Goal: Task Accomplishment & Management: Manage account settings

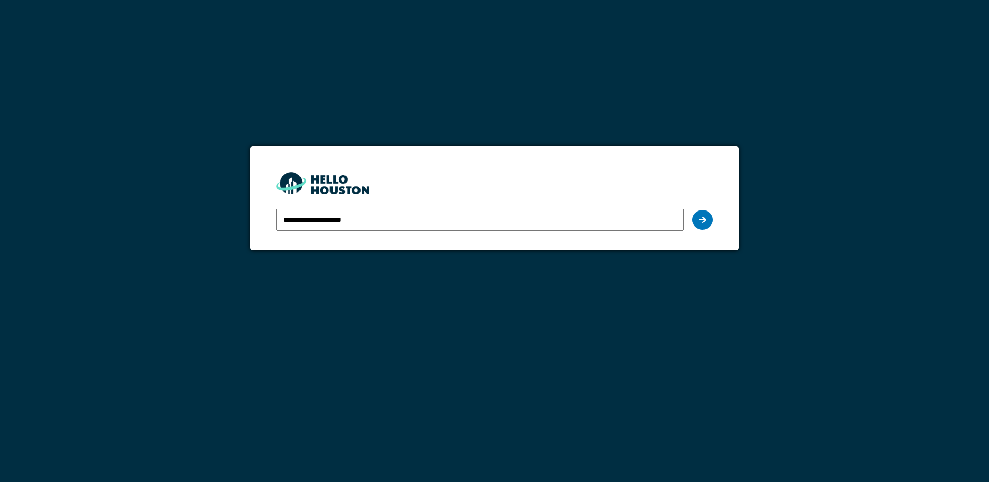
click at [306, 216] on input "**********" at bounding box center [479, 220] width 407 height 22
click at [702, 224] on div at bounding box center [702, 220] width 21 height 20
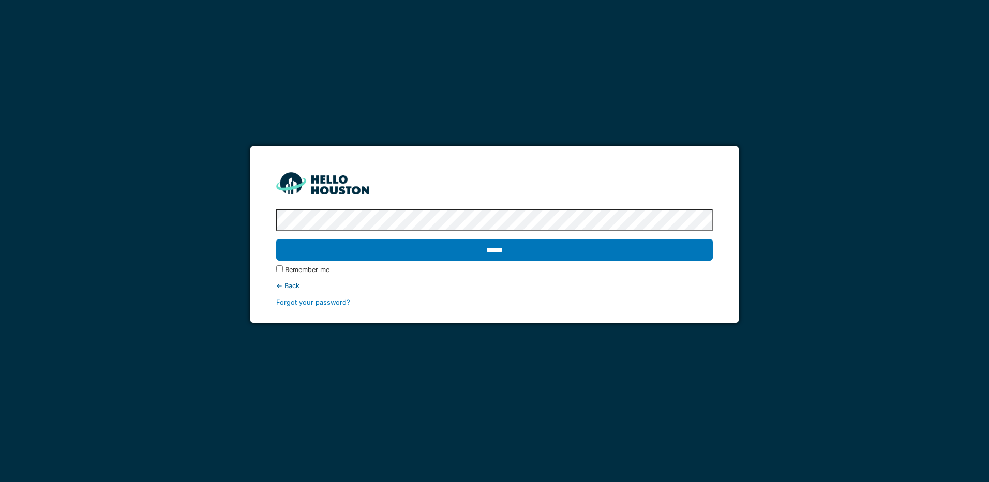
click at [496, 243] on input "******" at bounding box center [494, 250] width 436 height 22
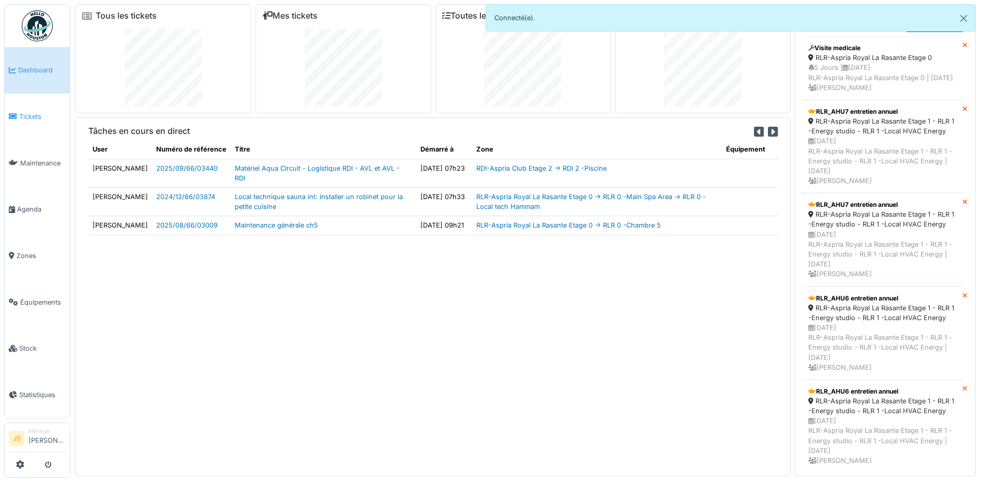
click at [25, 112] on span "Tickets" at bounding box center [42, 117] width 47 height 10
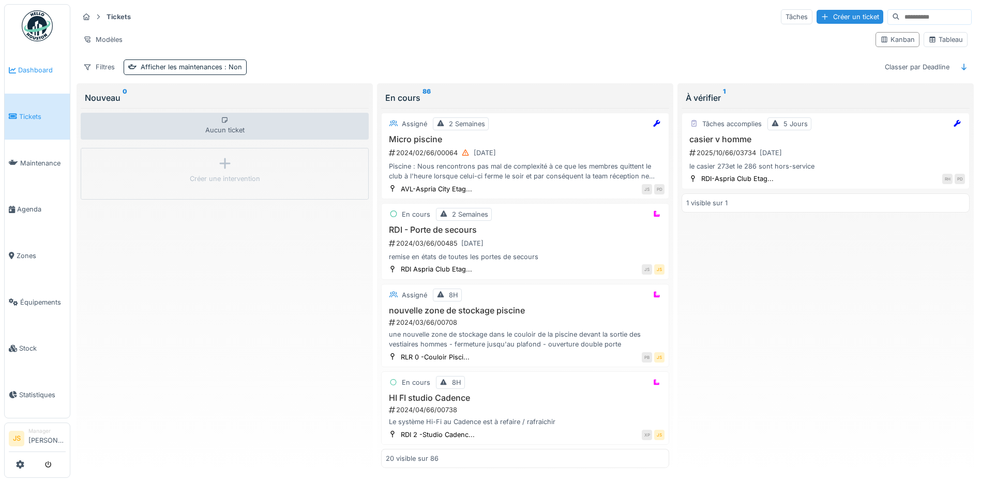
click at [26, 75] on link "Dashboard" at bounding box center [37, 70] width 65 height 47
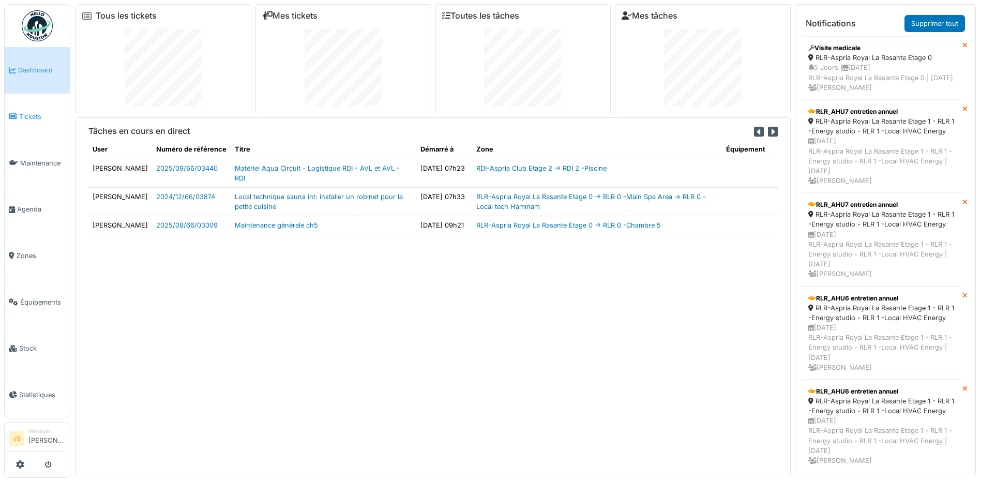
click at [40, 116] on span "Tickets" at bounding box center [42, 117] width 47 height 10
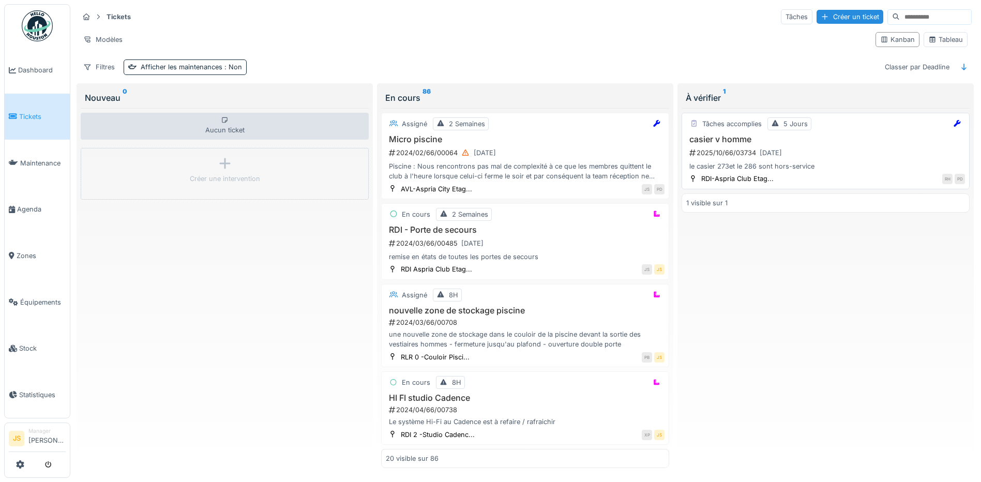
drag, startPoint x: 727, startPoint y: 127, endPoint x: 711, endPoint y: 138, distance: 19.7
click at [711, 138] on h3 "casier v homme" at bounding box center [825, 139] width 279 height 10
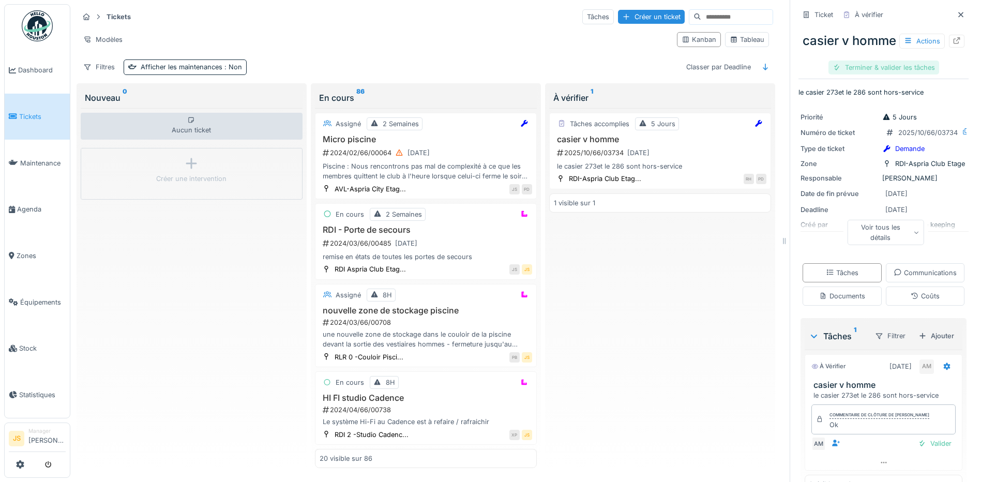
click at [875, 74] on div "Terminer & valider les tâches" at bounding box center [883, 67] width 111 height 14
click at [875, 74] on div "Clôturer le ticket" at bounding box center [883, 67] width 72 height 14
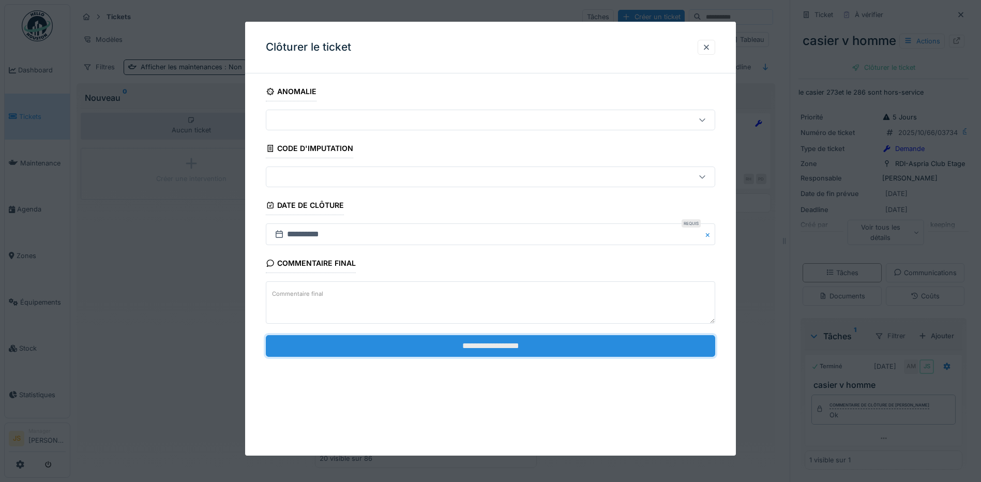
click at [391, 338] on input "**********" at bounding box center [490, 346] width 449 height 22
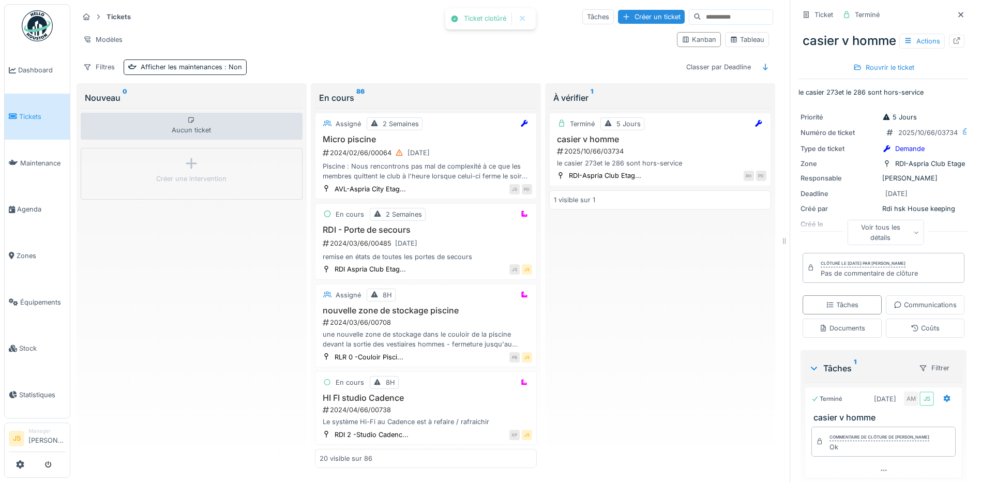
drag, startPoint x: 159, startPoint y: 281, endPoint x: 191, endPoint y: 271, distance: 34.0
click at [159, 280] on div "Aucun ticket Créer une intervention" at bounding box center [192, 288] width 222 height 360
click at [20, 69] on span "Dashboard" at bounding box center [42, 70] width 48 height 10
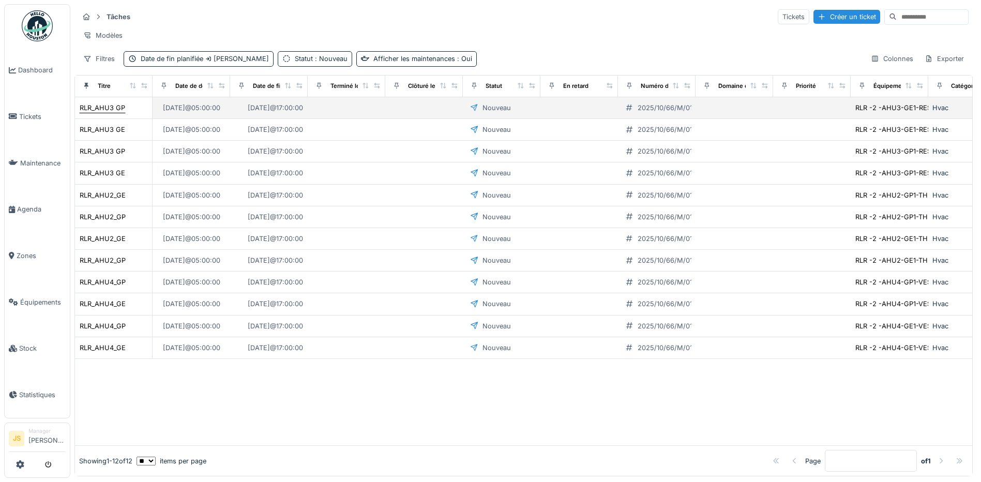
click at [97, 113] on div "RLR_AHU3 GP" at bounding box center [103, 108] width 46 height 10
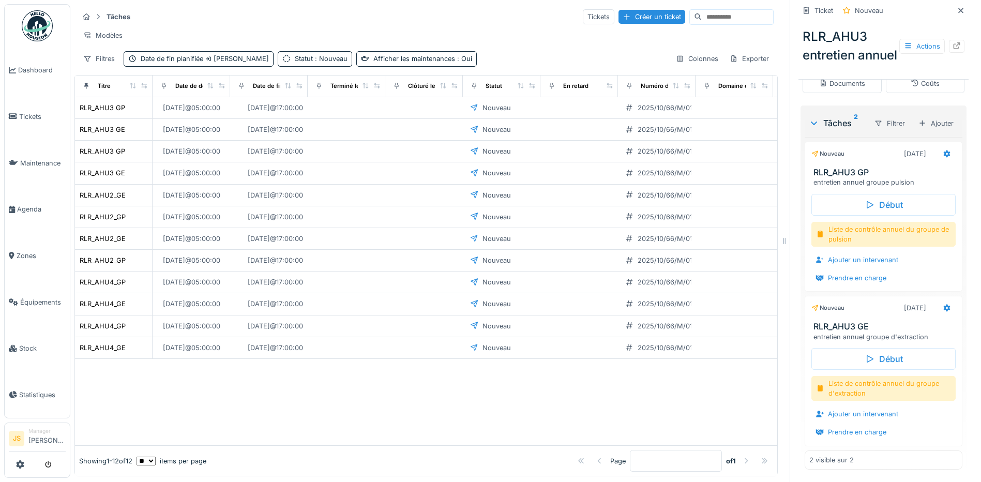
scroll to position [284, 0]
click at [837, 259] on div "Ajouter un intervenant" at bounding box center [856, 260] width 91 height 14
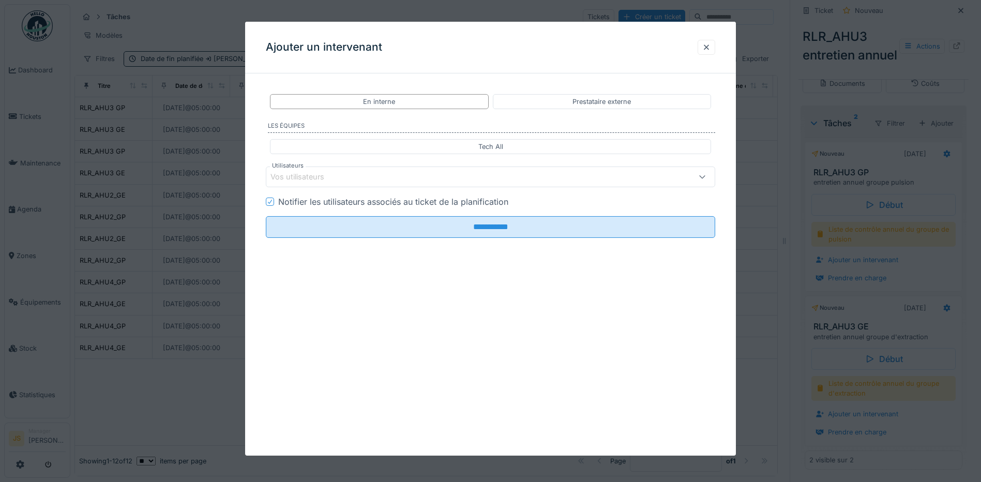
click at [309, 174] on div "Vos utilisateurs" at bounding box center [304, 176] width 68 height 11
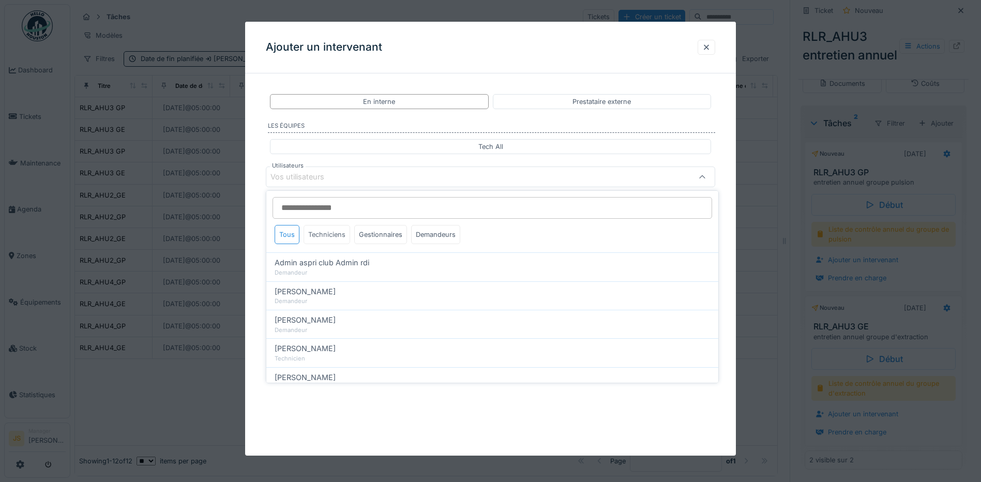
click at [319, 231] on div "Techniciens" at bounding box center [327, 234] width 47 height 19
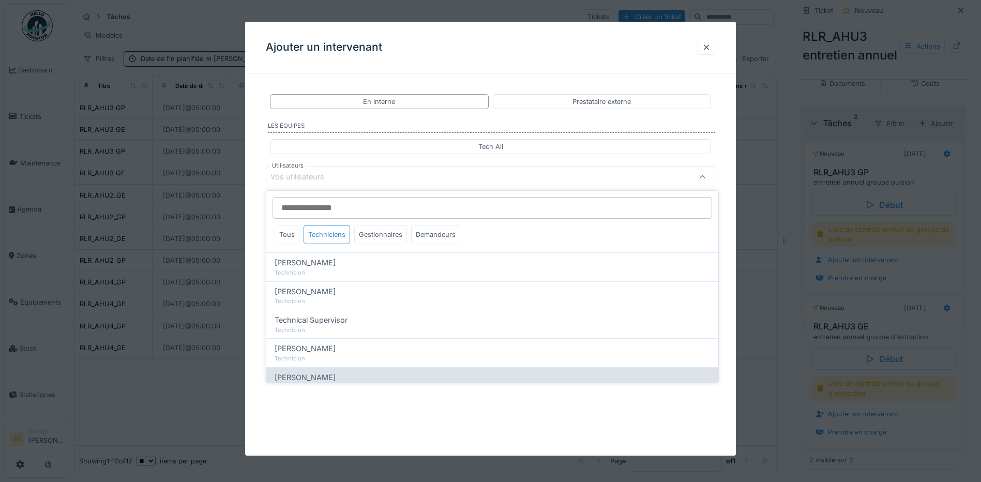
click at [314, 380] on span "[PERSON_NAME]" at bounding box center [305, 377] width 61 height 11
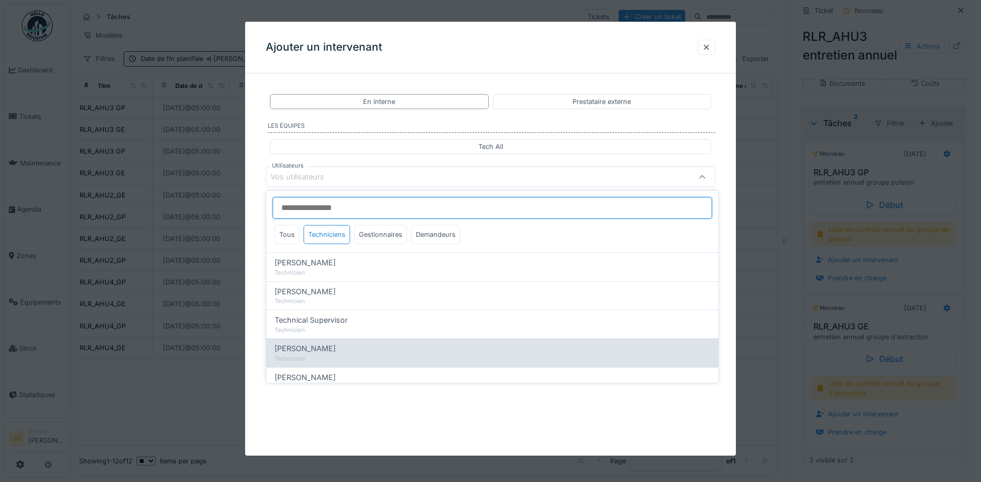
type input "*****"
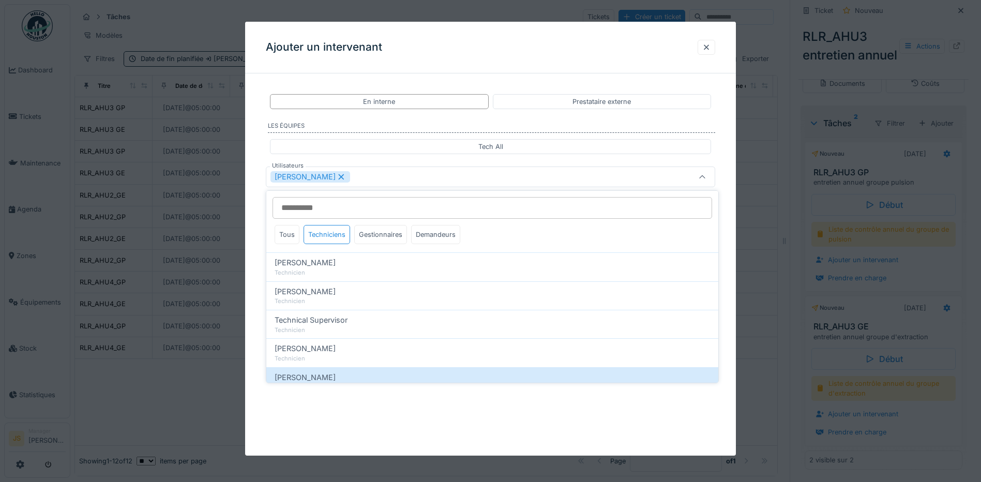
click at [256, 227] on div "**********" at bounding box center [490, 199] width 491 height 234
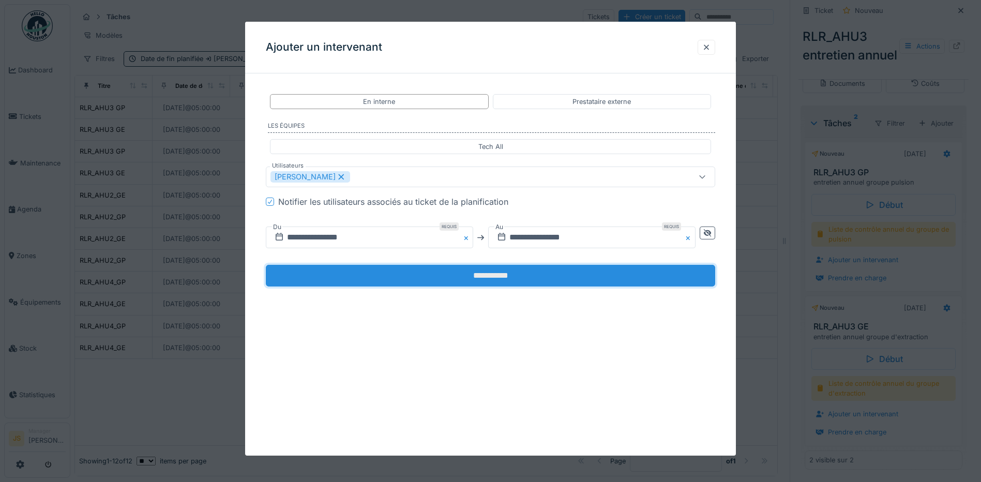
click at [387, 272] on input "**********" at bounding box center [490, 276] width 449 height 22
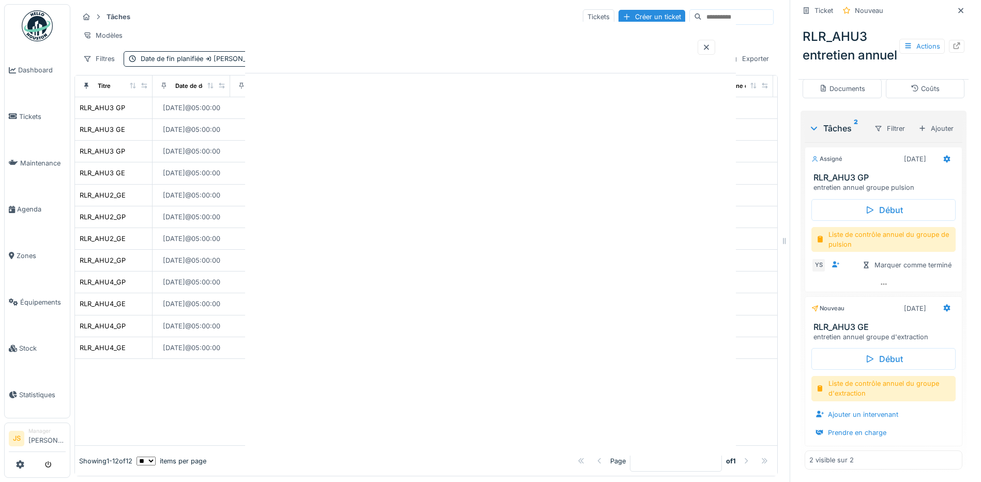
scroll to position [279, 0]
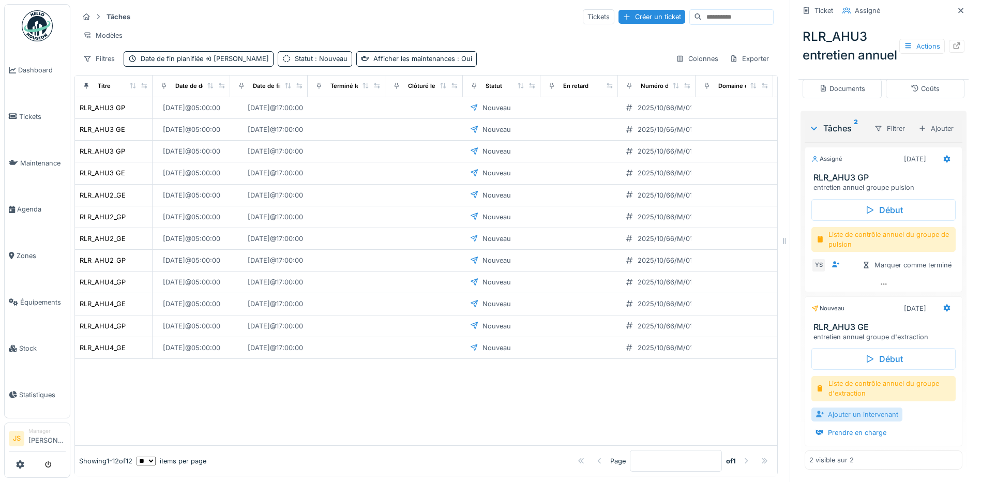
click at [871, 415] on div "Ajouter un intervenant" at bounding box center [856, 414] width 91 height 14
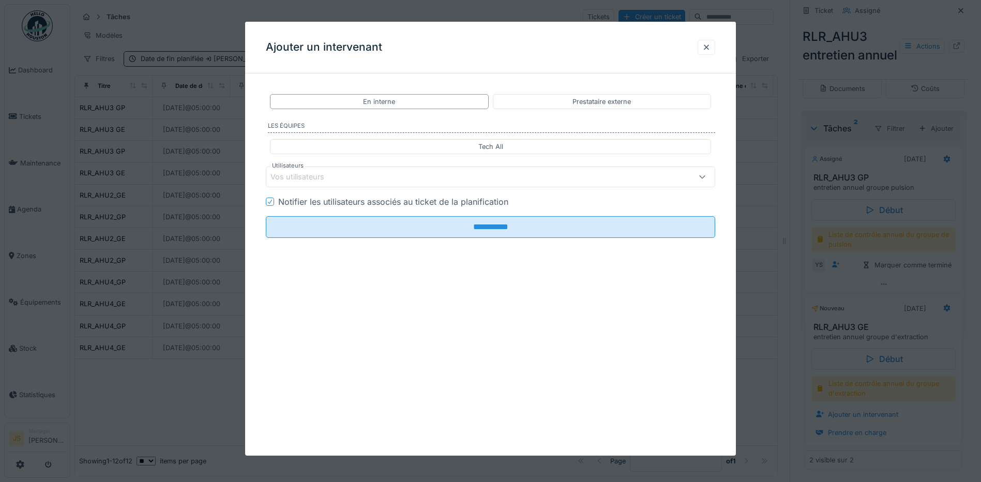
click at [306, 180] on div "Vos utilisateurs" at bounding box center [304, 176] width 68 height 11
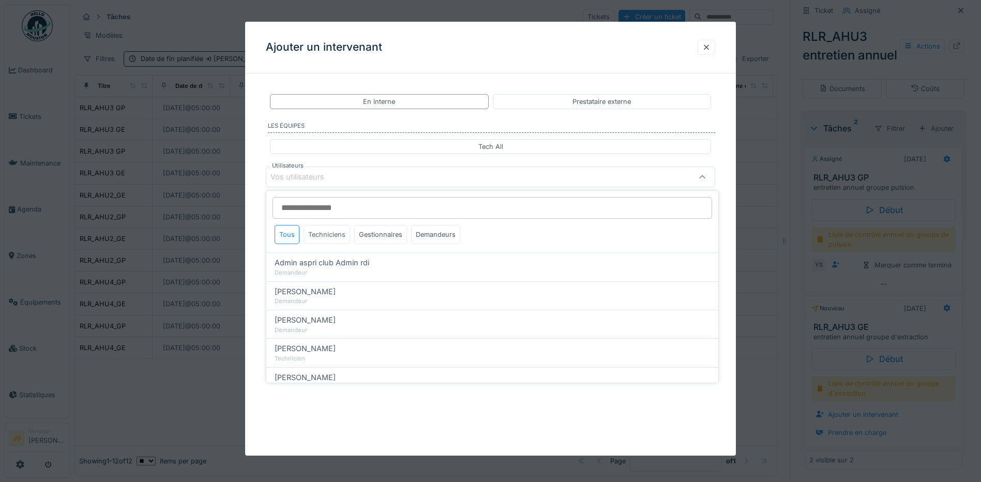
click at [320, 237] on div "Techniciens" at bounding box center [327, 234] width 47 height 19
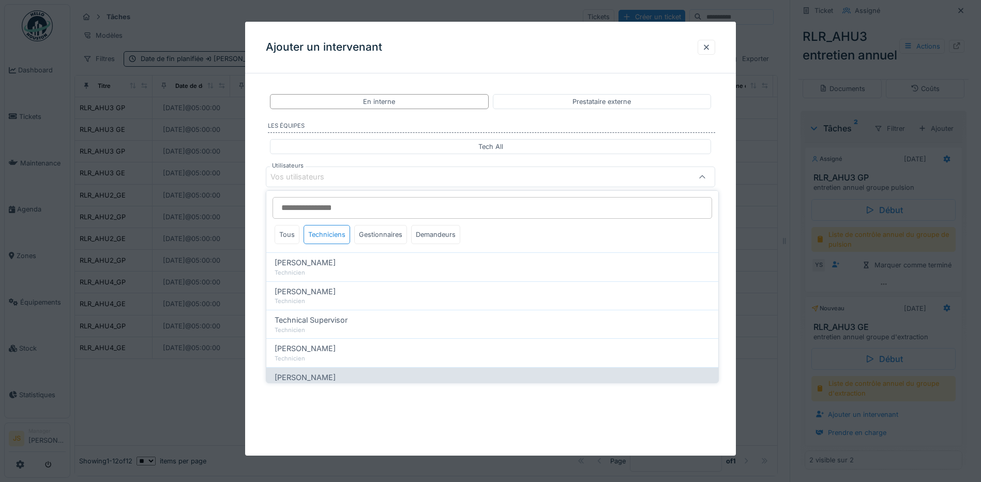
click at [300, 378] on span "[PERSON_NAME]" at bounding box center [305, 377] width 61 height 11
type input "*****"
click at [254, 337] on div "**********" at bounding box center [490, 239] width 491 height 434
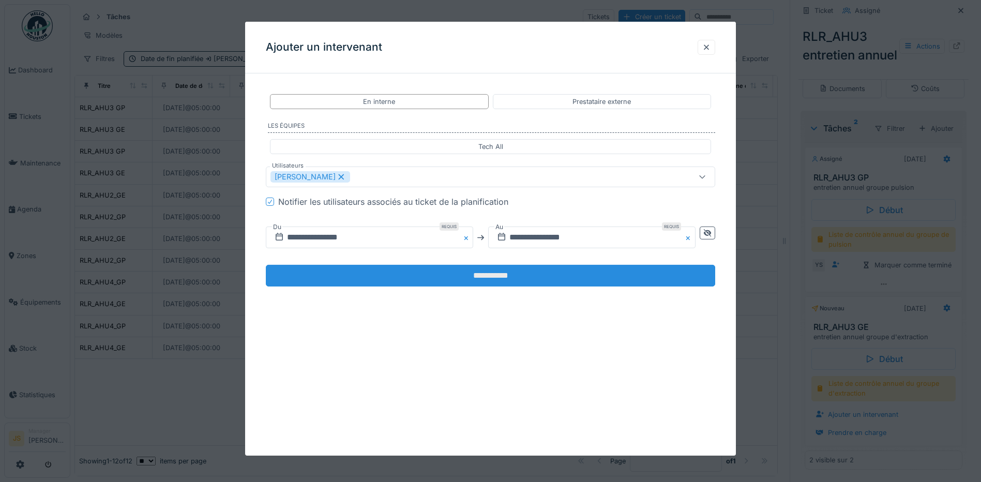
click at [449, 276] on input "**********" at bounding box center [490, 276] width 449 height 22
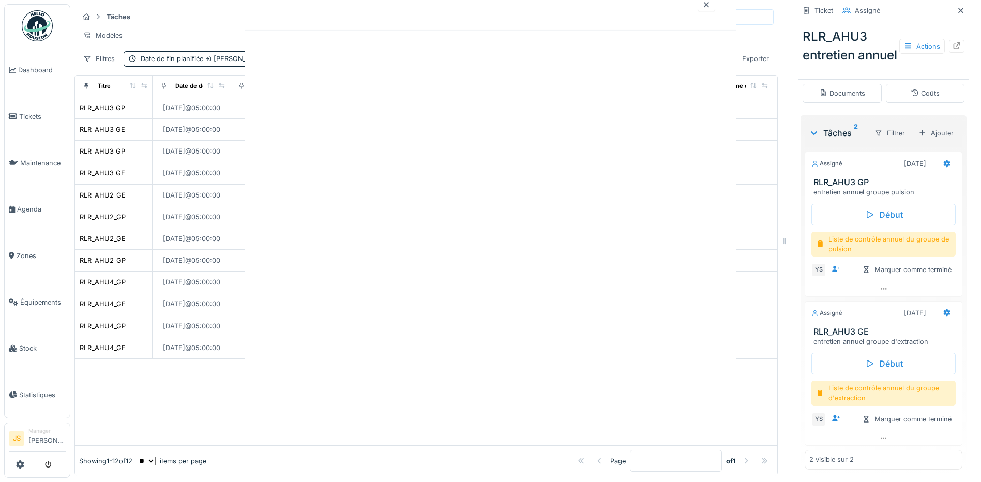
scroll to position [274, 0]
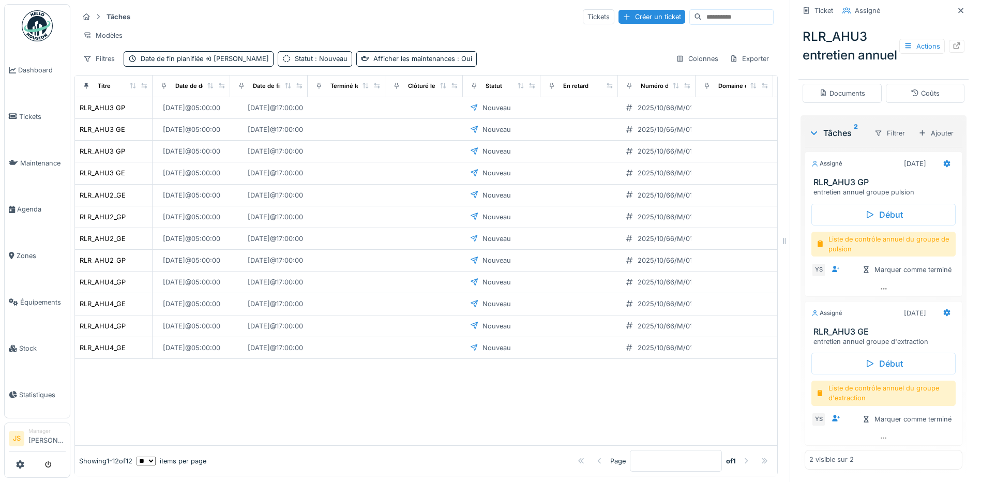
click at [534, 410] on div at bounding box center [426, 402] width 702 height 86
click at [32, 205] on span "Agenda" at bounding box center [41, 209] width 49 height 10
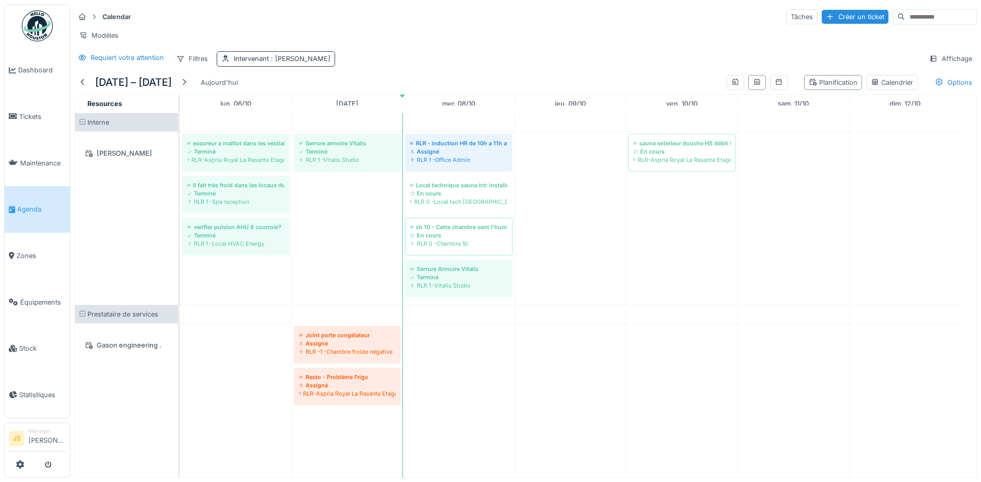
click at [265, 64] on div "Intervenant : Yusuf Siamar" at bounding box center [282, 59] width 97 height 10
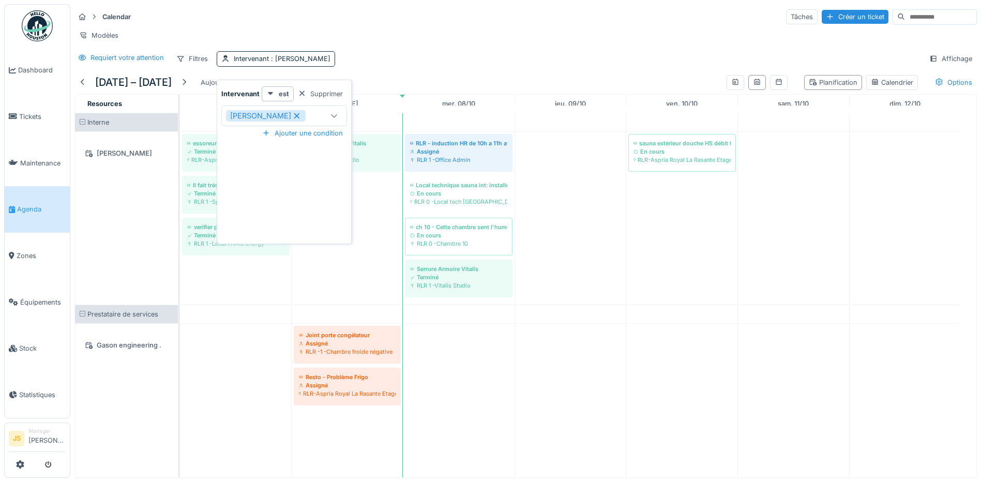
click at [311, 116] on div "[PERSON_NAME]" at bounding box center [274, 115] width 97 height 11
type input "***"
click at [313, 202] on div "Tous Techniciens Gestionnaires Demandeurs" at bounding box center [283, 187] width 120 height 47
drag, startPoint x: 242, startPoint y: 148, endPoint x: 228, endPoint y: 145, distance: 14.3
click at [220, 145] on div "*** Tous Techniciens Gestionnaires Demandeurs" at bounding box center [283, 172] width 128 height 85
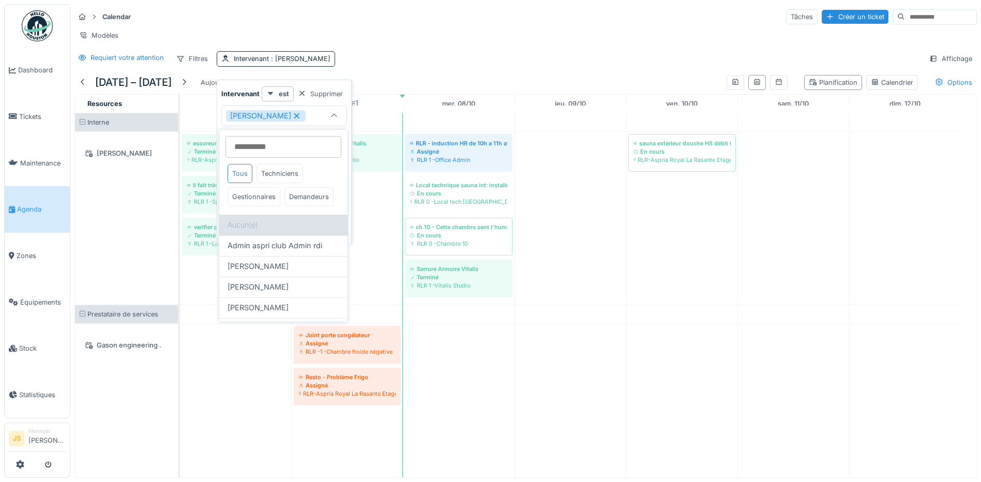
click at [281, 235] on div "Aucun(e)" at bounding box center [283, 225] width 128 height 21
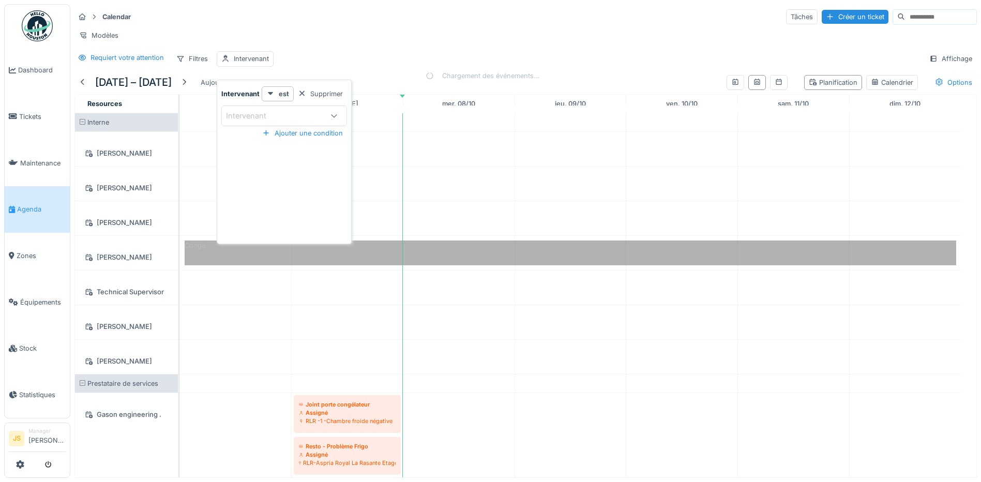
click at [355, 12] on div "Calendar Tâches Créer un ticket" at bounding box center [525, 16] width 902 height 17
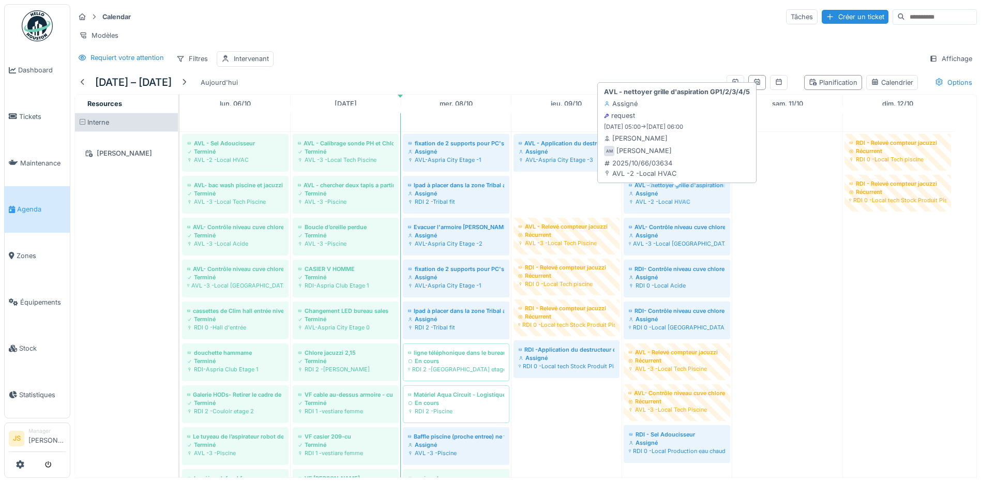
drag, startPoint x: 575, startPoint y: 208, endPoint x: 614, endPoint y: 207, distance: 38.8
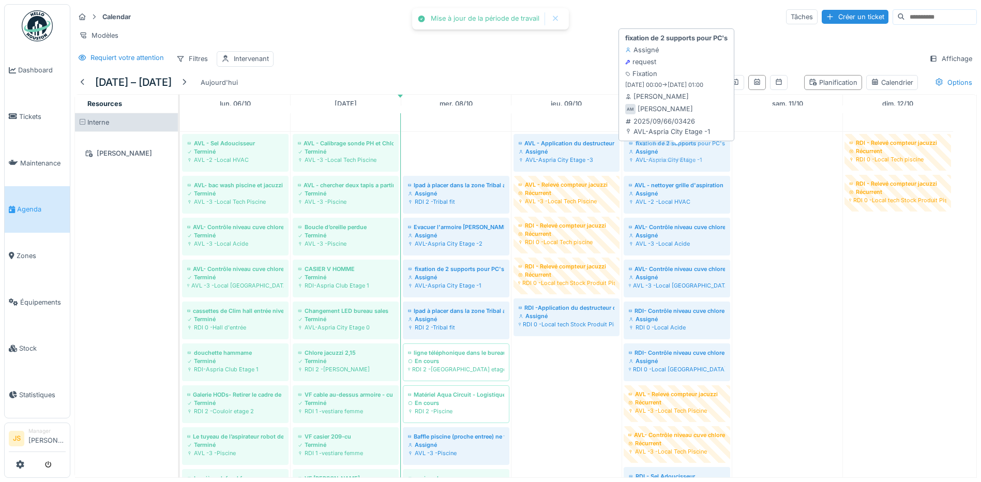
drag, startPoint x: 552, startPoint y: 162, endPoint x: 607, endPoint y: 168, distance: 55.1
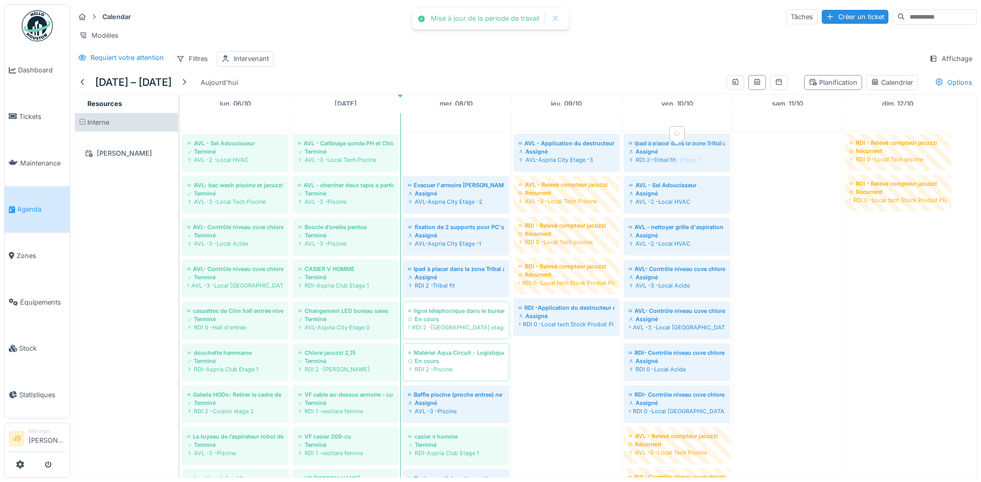
drag, startPoint x: 469, startPoint y: 166, endPoint x: 643, endPoint y: 165, distance: 173.7
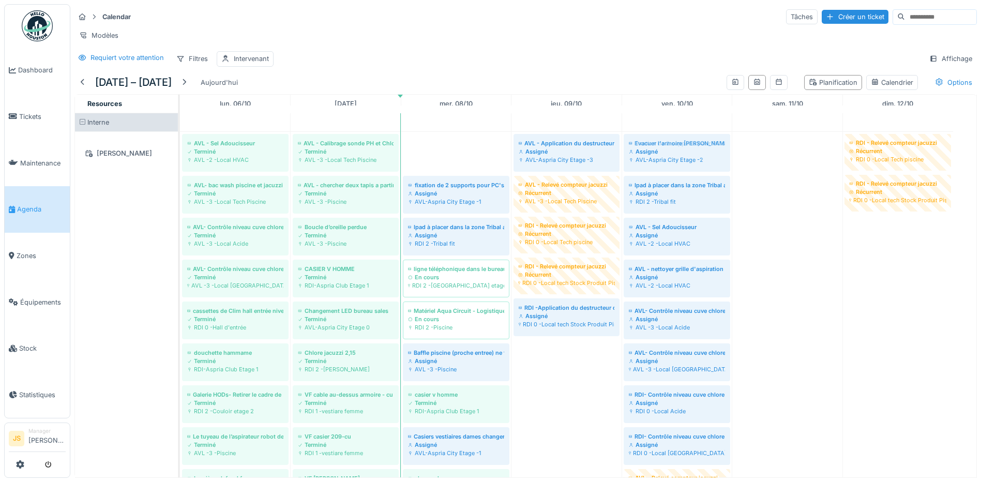
drag, startPoint x: 443, startPoint y: 159, endPoint x: 503, endPoint y: 174, distance: 62.0
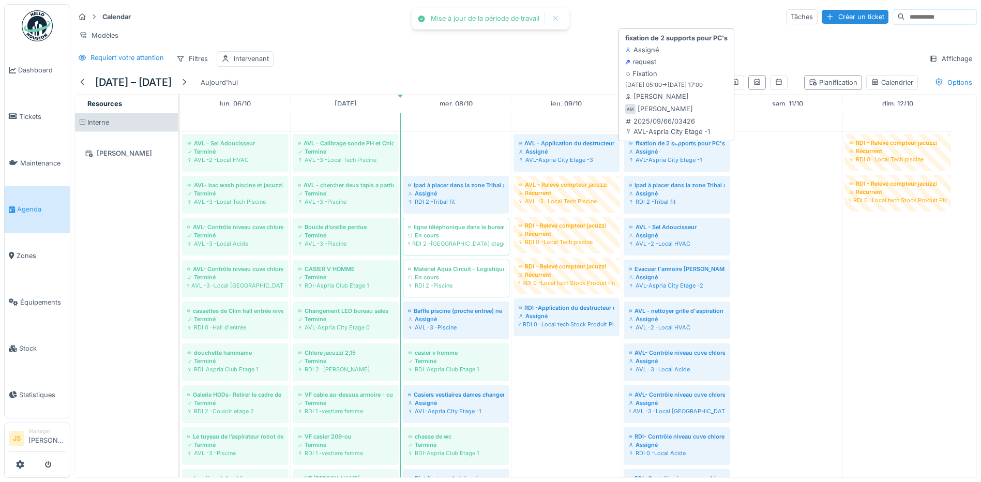
drag, startPoint x: 438, startPoint y: 163, endPoint x: 687, endPoint y: 161, distance: 249.2
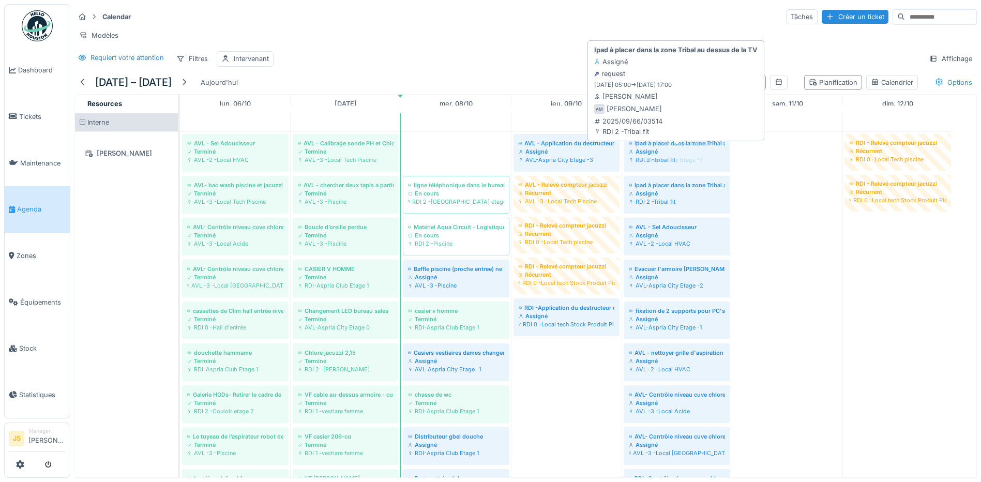
drag, startPoint x: 454, startPoint y: 163, endPoint x: 697, endPoint y: 158, distance: 243.1
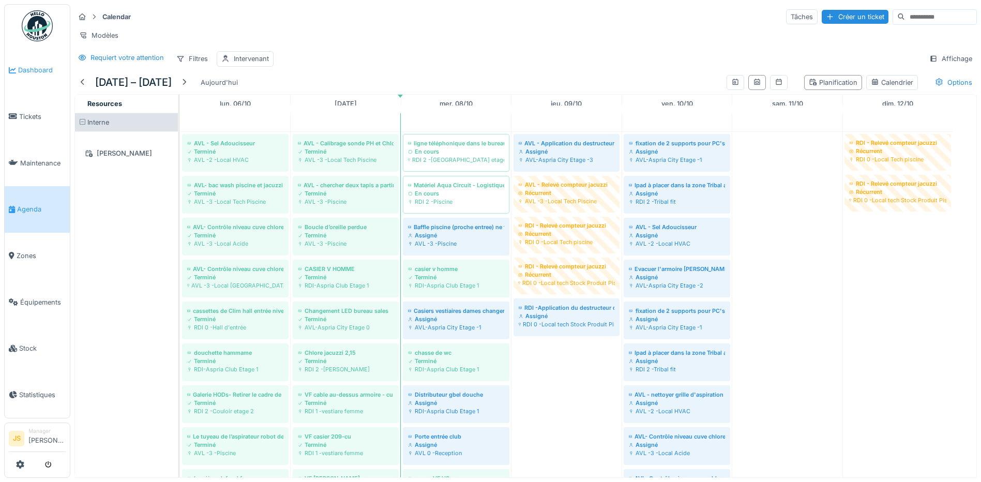
click at [46, 72] on span "Dashboard" at bounding box center [42, 70] width 48 height 10
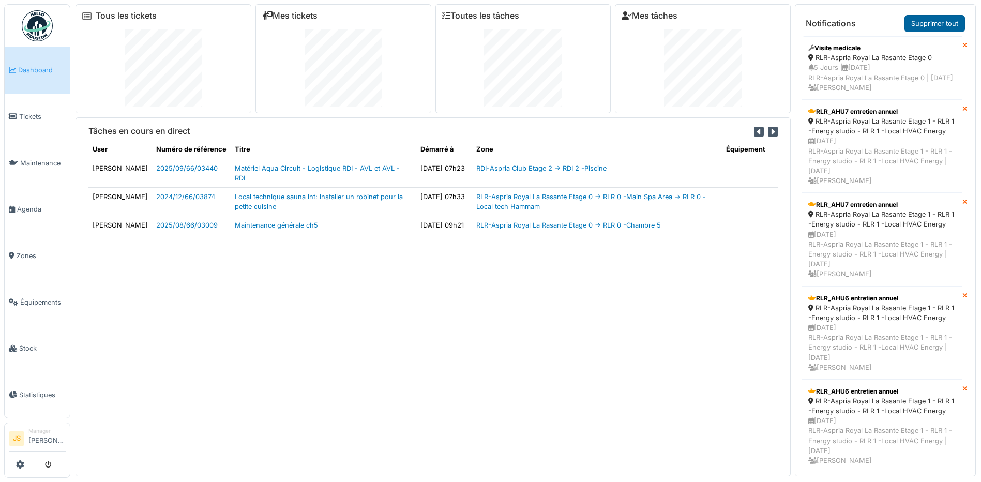
click at [928, 25] on link "Supprimer tout" at bounding box center [934, 23] width 60 height 17
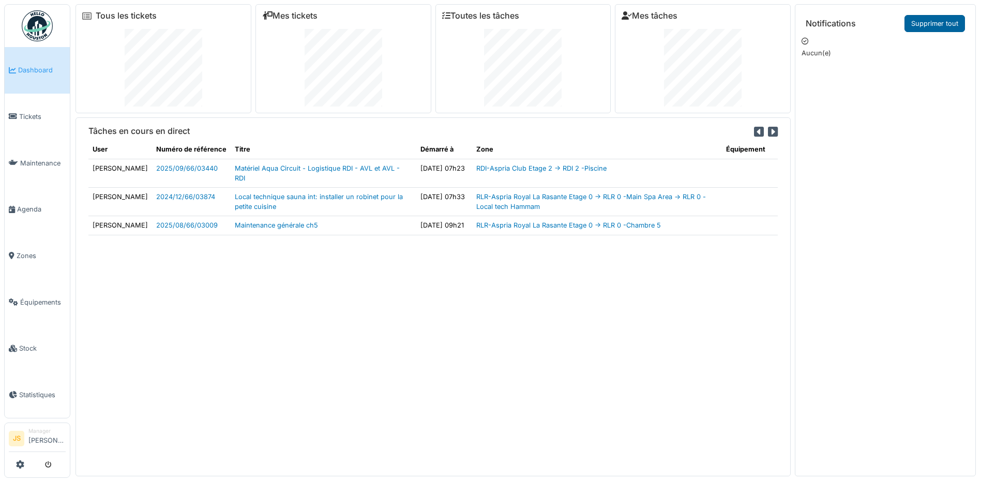
click at [921, 25] on link "Supprimer tout" at bounding box center [934, 23] width 60 height 17
click at [34, 204] on span "Agenda" at bounding box center [41, 209] width 49 height 10
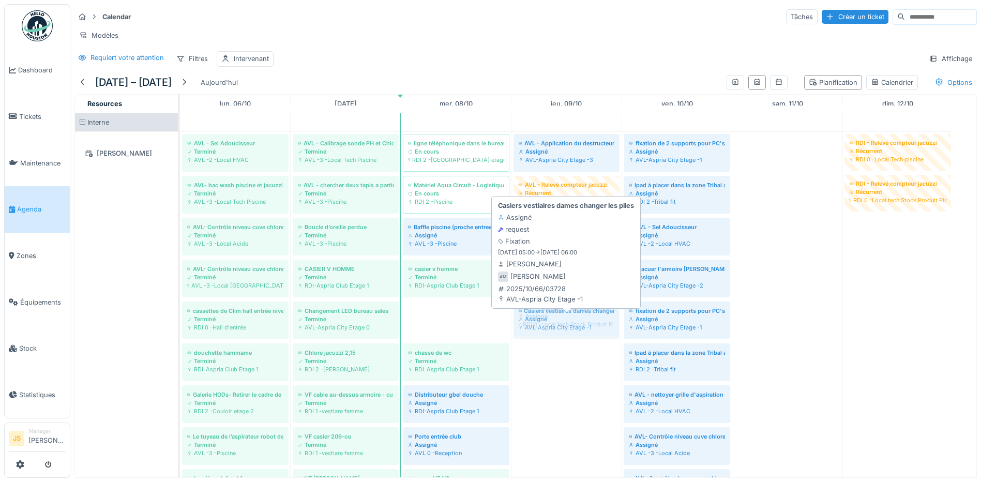
drag, startPoint x: 453, startPoint y: 329, endPoint x: 471, endPoint y: 331, distance: 17.2
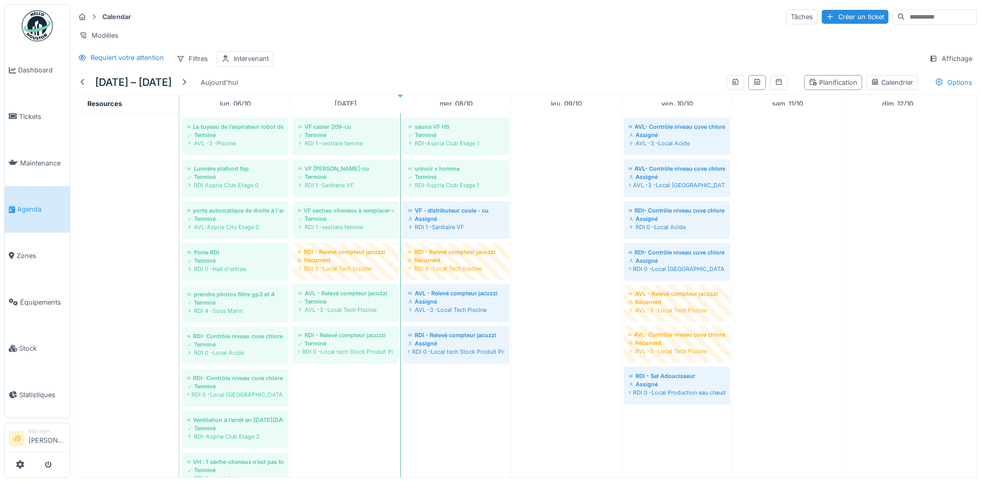
scroll to position [310, 0]
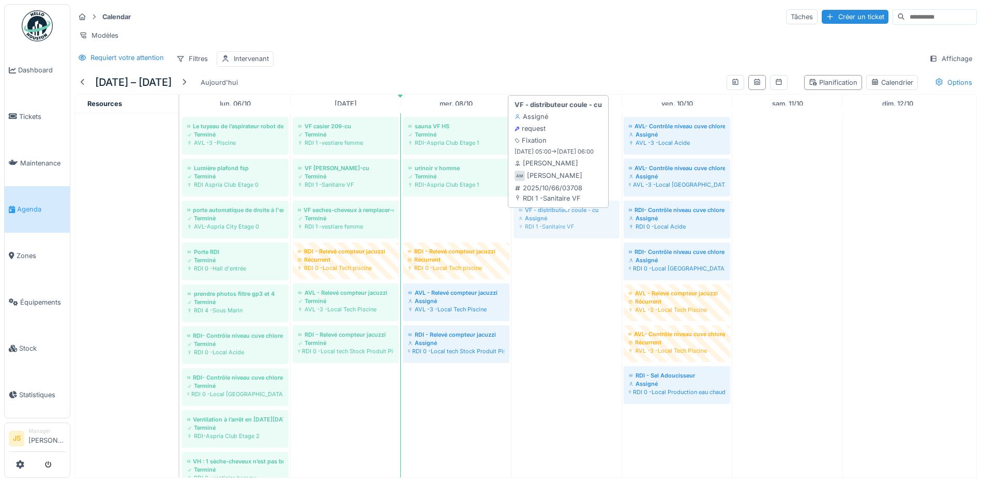
drag, startPoint x: 466, startPoint y: 233, endPoint x: 529, endPoint y: 229, distance: 63.2
click at [180, 229] on div "AVL - Sel Adoucisseur Terminé AVL -2 -Local HVAC AVL - Calibrage sonde PH et Ch…" at bounding box center [180, 263] width 0 height 883
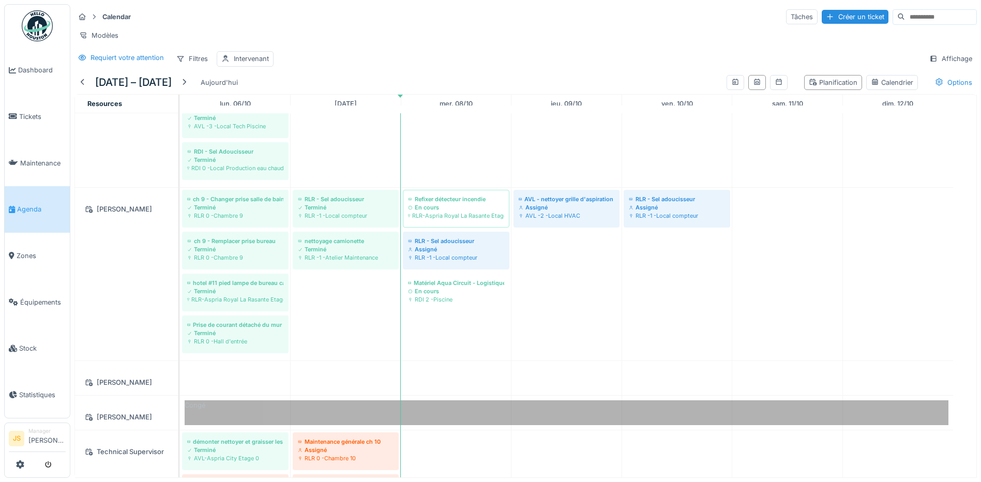
scroll to position [0, 0]
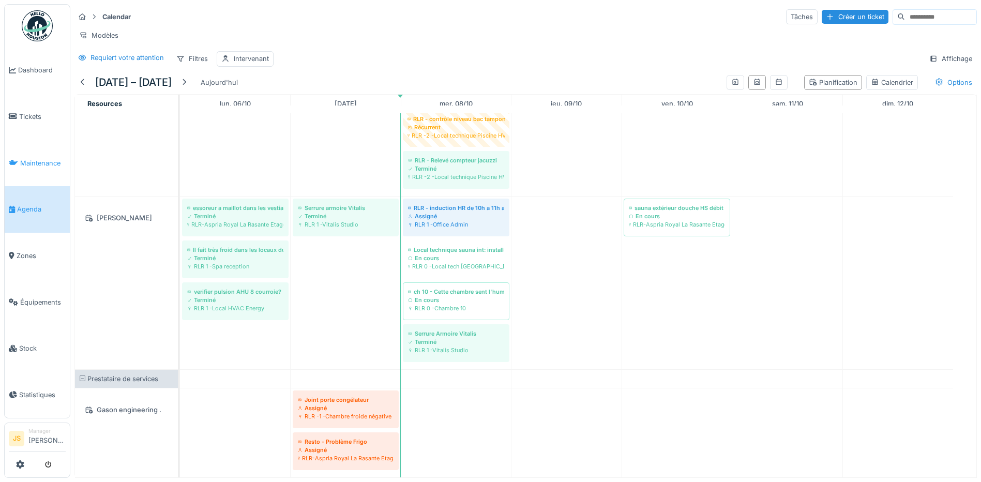
click at [41, 160] on span "Maintenance" at bounding box center [43, 163] width 46 height 10
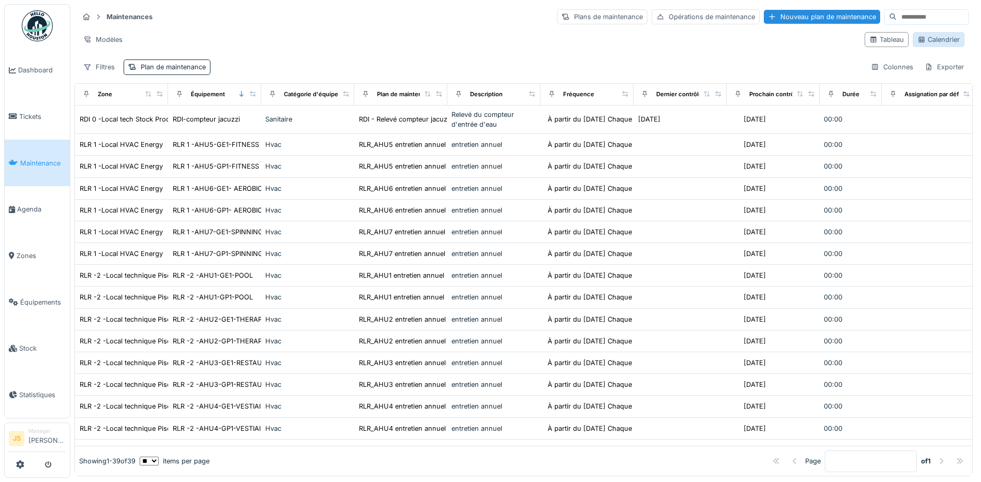
click at [938, 41] on div "Calendrier" at bounding box center [938, 40] width 42 height 10
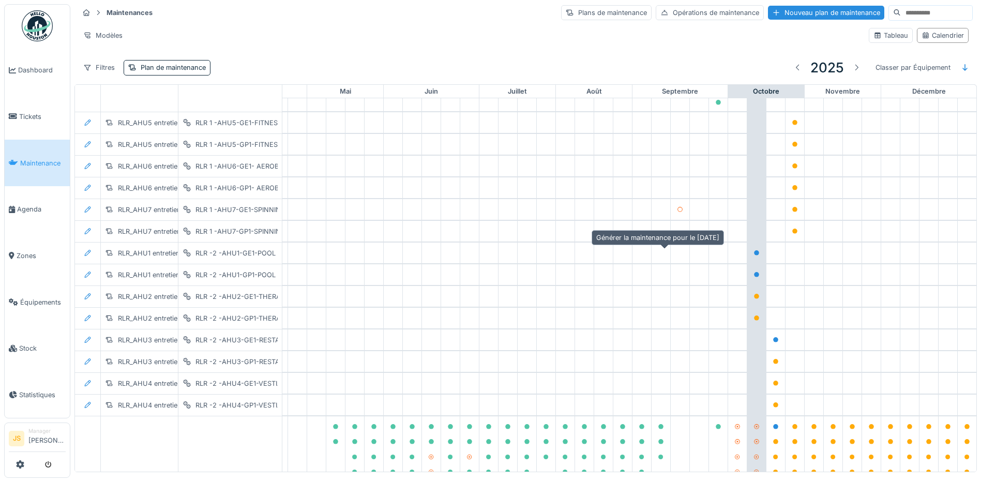
scroll to position [155, 343]
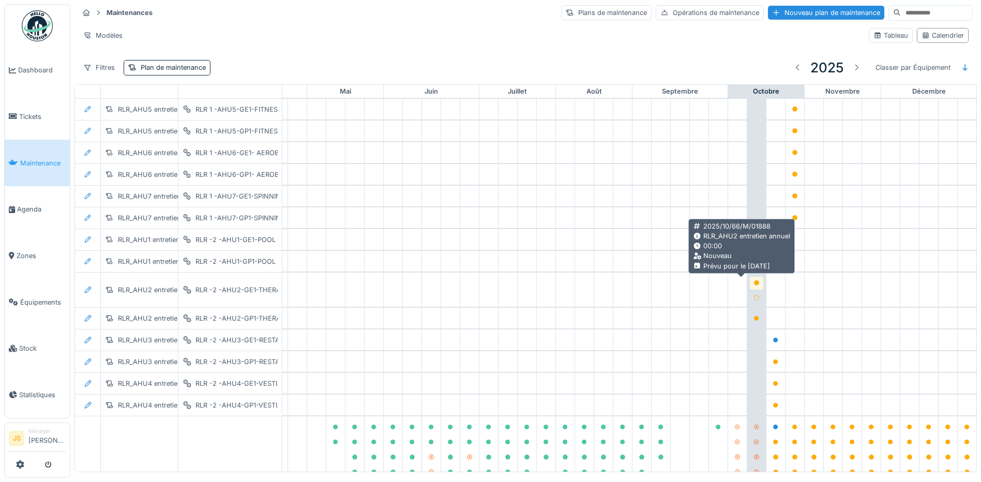
click at [754, 284] on icon at bounding box center [756, 282] width 5 height 5
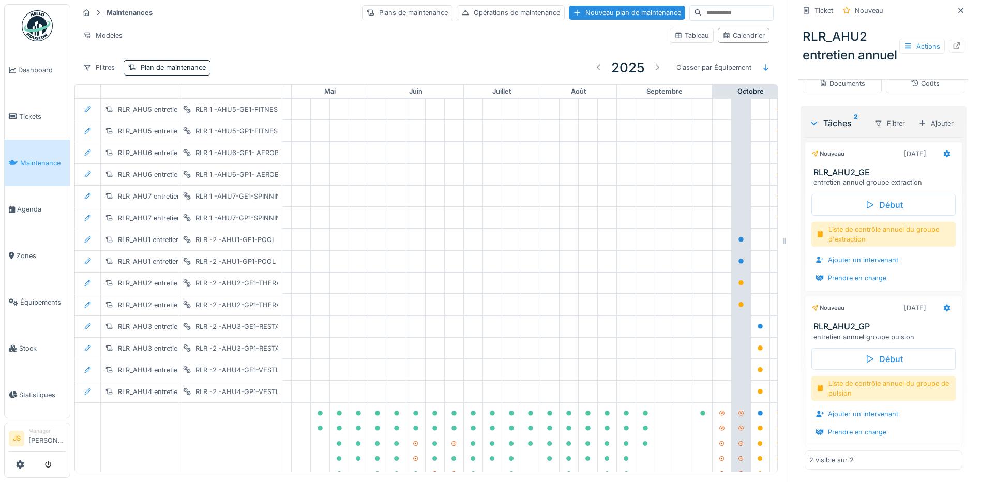
scroll to position [259, 0]
click at [845, 267] on div "Ajouter un intervenant" at bounding box center [856, 260] width 91 height 14
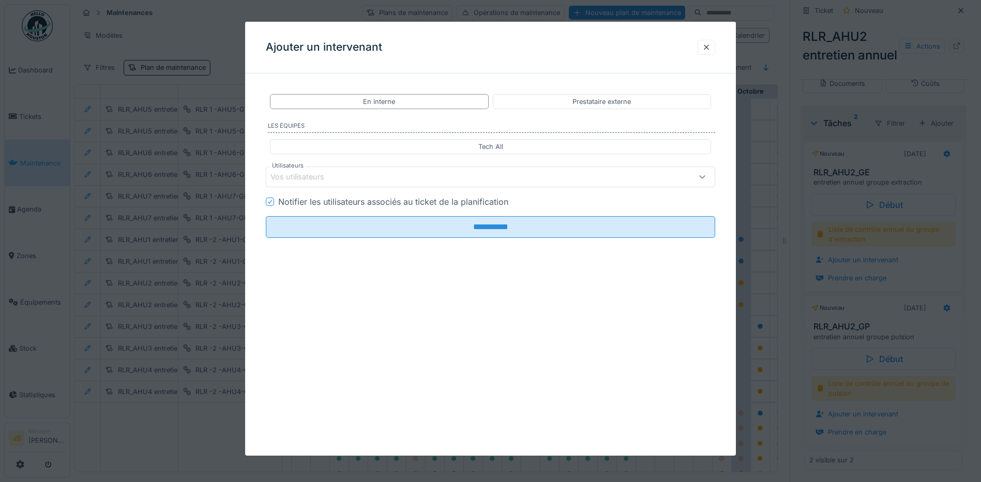
click at [336, 175] on div "Vos utilisateurs" at bounding box center [304, 176] width 68 height 11
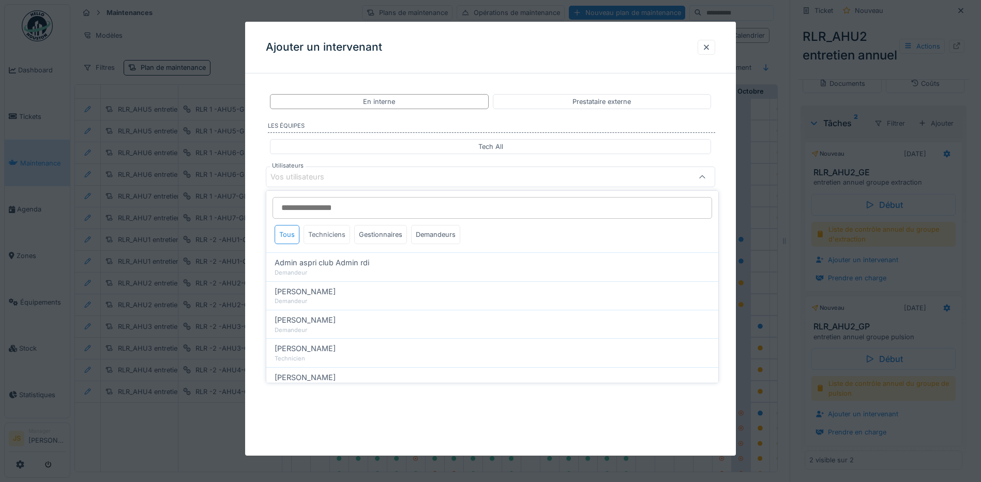
click at [328, 231] on div "Techniciens" at bounding box center [327, 234] width 47 height 19
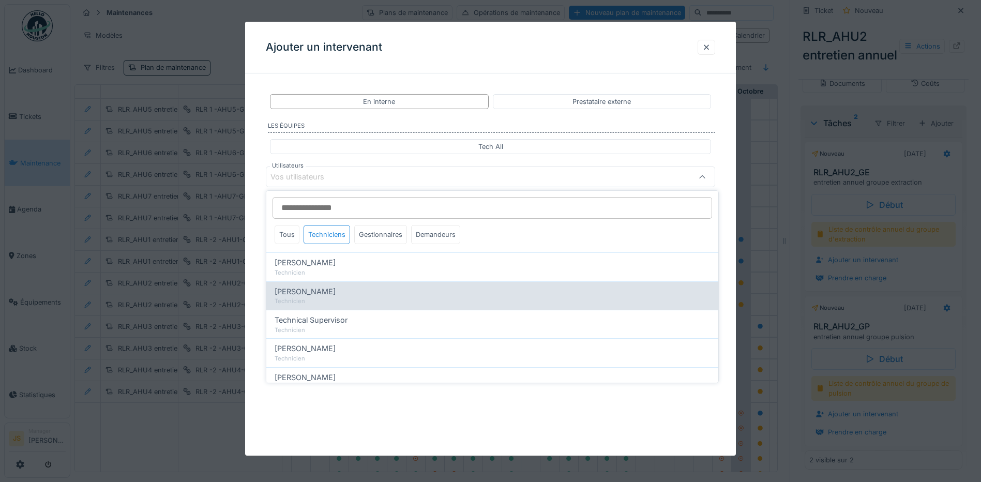
click at [311, 291] on span "[PERSON_NAME]" at bounding box center [305, 291] width 61 height 11
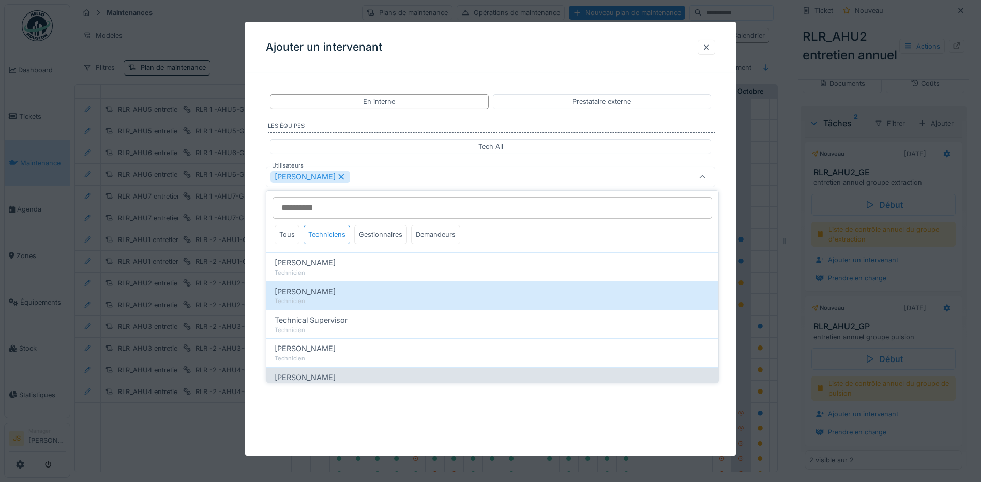
click at [302, 374] on span "[PERSON_NAME]" at bounding box center [305, 377] width 61 height 11
type input "**********"
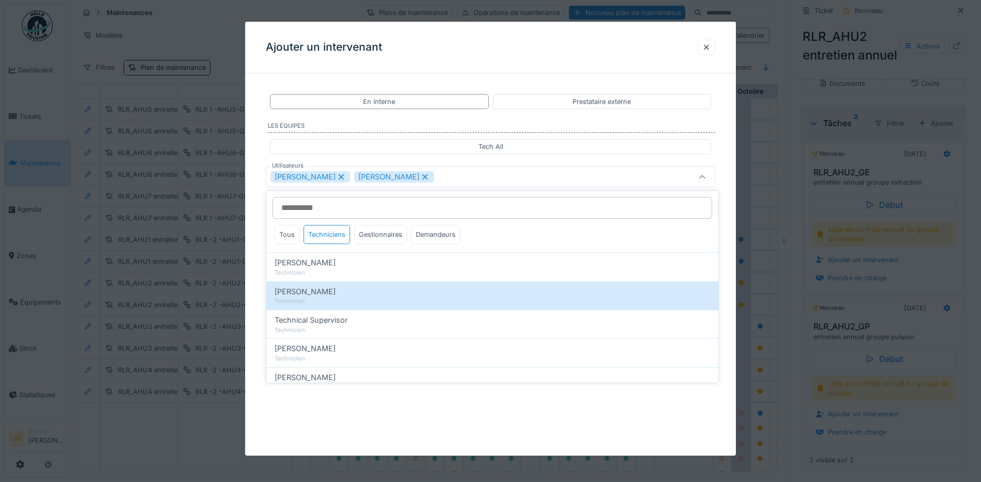
click at [254, 302] on div "**********" at bounding box center [490, 199] width 491 height 234
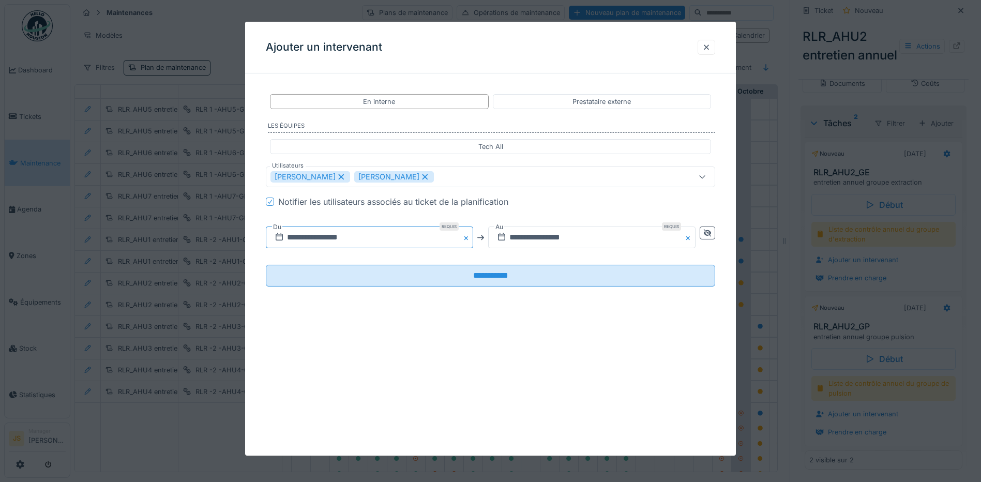
click at [326, 239] on input "**********" at bounding box center [369, 237] width 207 height 22
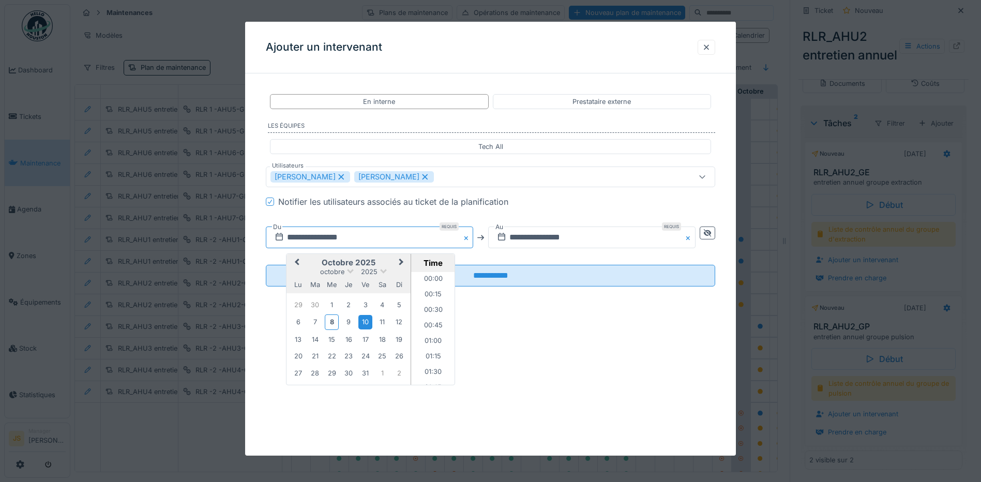
scroll to position [262, 0]
click at [328, 319] on div "8" at bounding box center [332, 321] width 14 height 15
click at [437, 350] on li "11:00" at bounding box center [433, 349] width 44 height 16
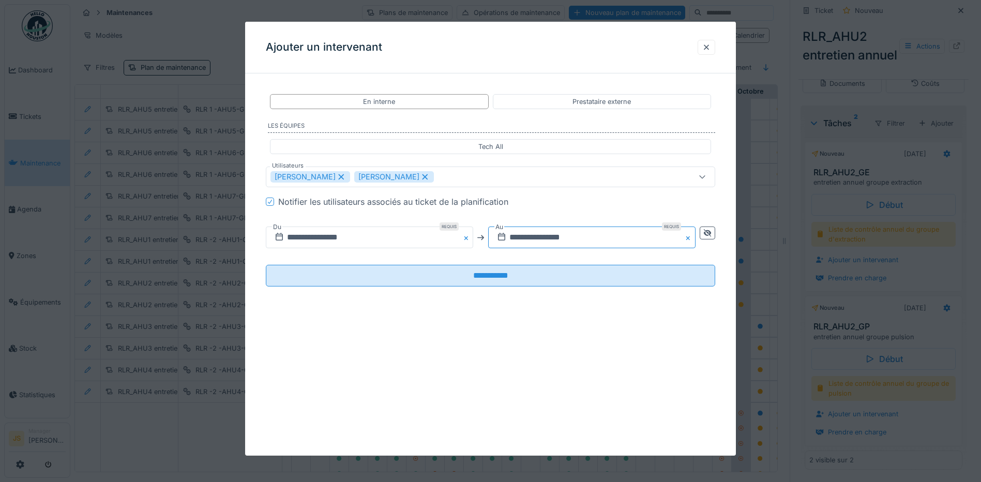
click at [521, 239] on input "**********" at bounding box center [591, 237] width 207 height 22
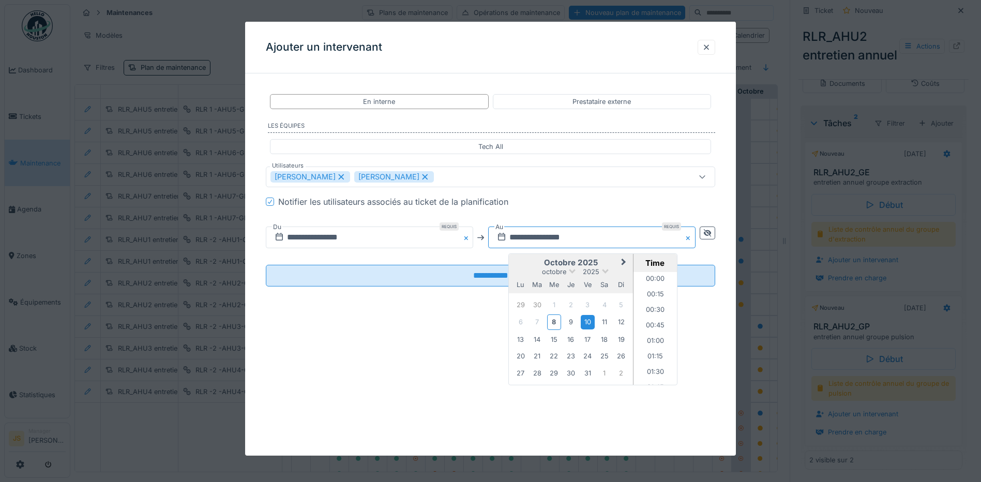
scroll to position [262, 0]
click at [558, 321] on div "8" at bounding box center [554, 321] width 14 height 15
click at [666, 328] on li "16:00" at bounding box center [655, 328] width 44 height 16
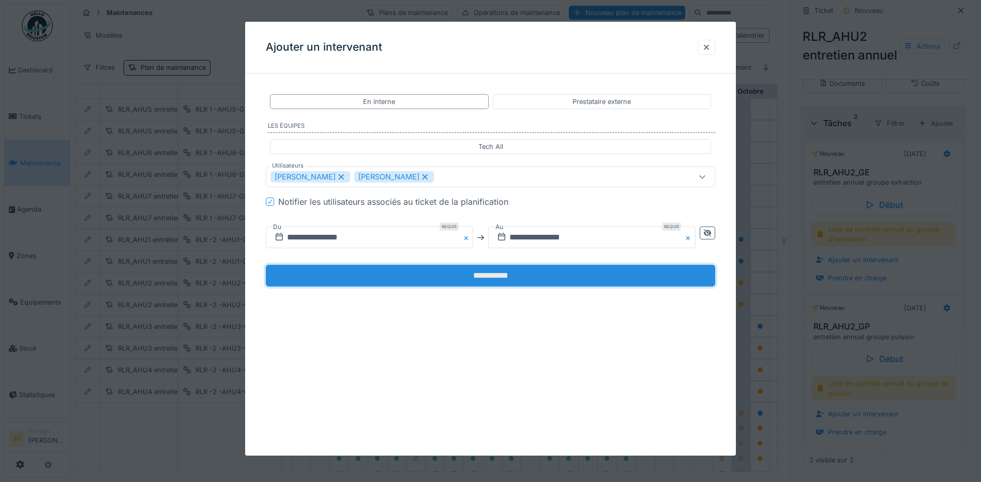
click at [552, 278] on input "**********" at bounding box center [490, 276] width 449 height 22
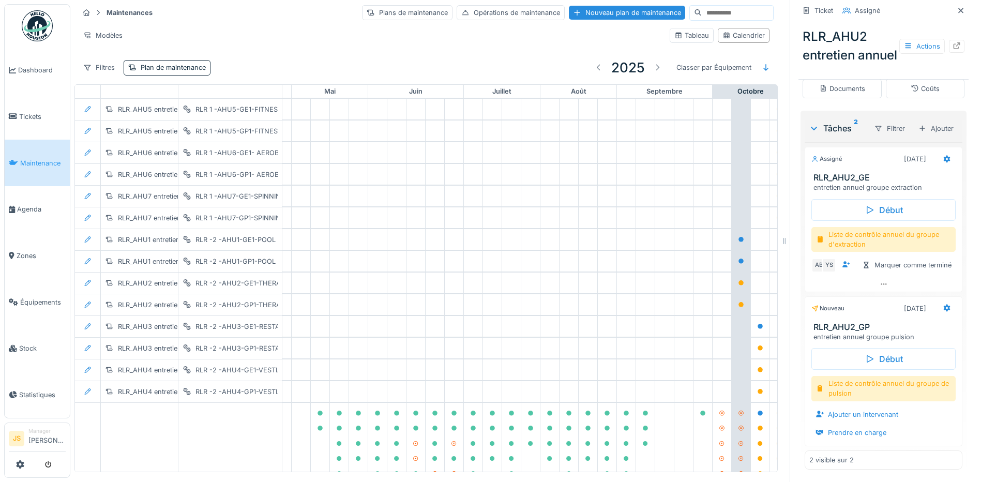
scroll to position [297, 0]
click at [846, 417] on div "Ajouter un intervenant" at bounding box center [856, 414] width 91 height 14
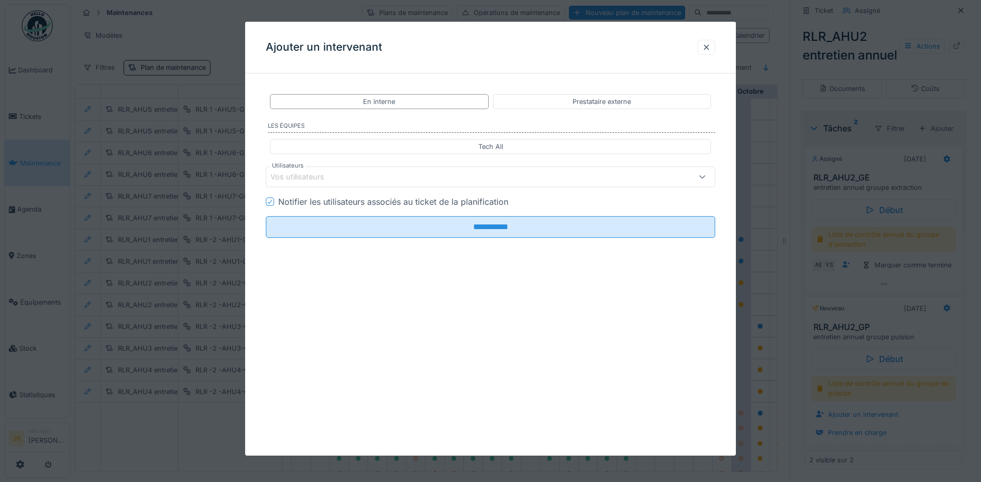
click at [320, 178] on div "Vos utilisateurs" at bounding box center [304, 176] width 68 height 11
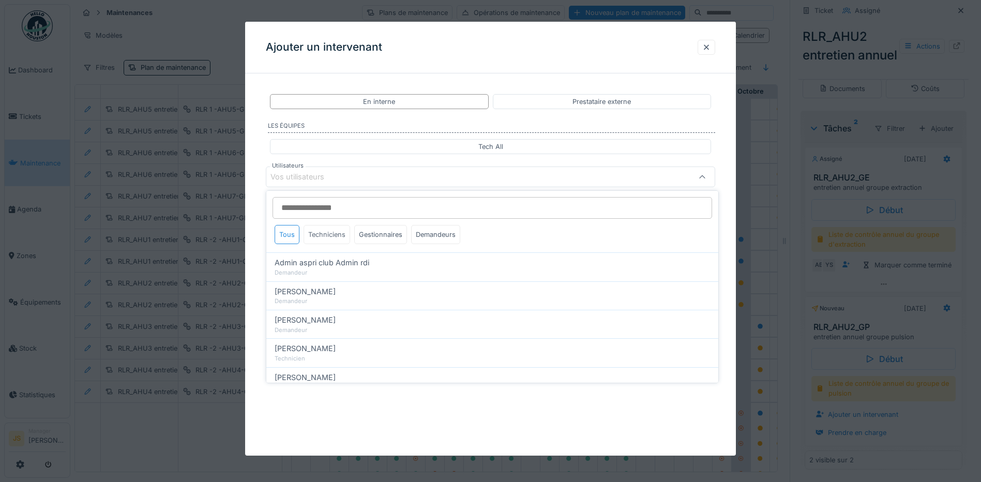
click at [330, 232] on div "Techniciens" at bounding box center [327, 234] width 47 height 19
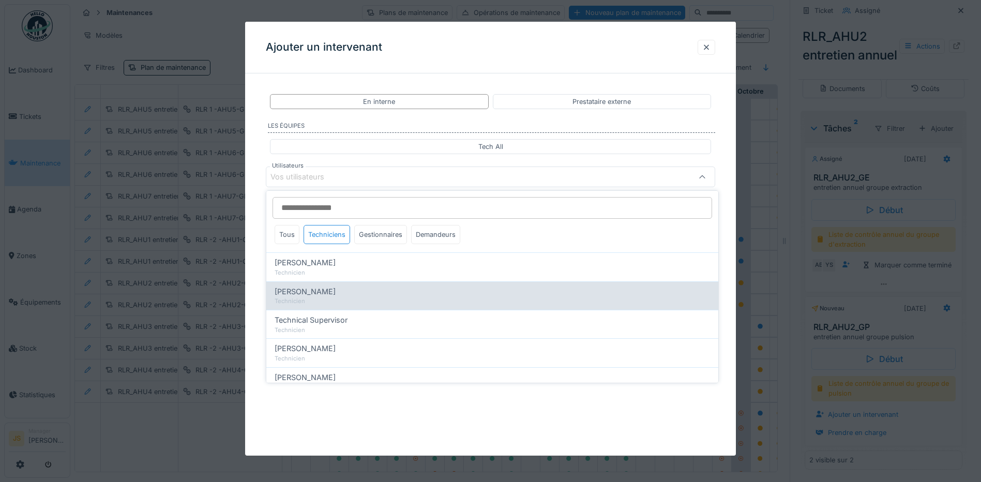
click at [326, 293] on span "[PERSON_NAME]" at bounding box center [305, 291] width 61 height 11
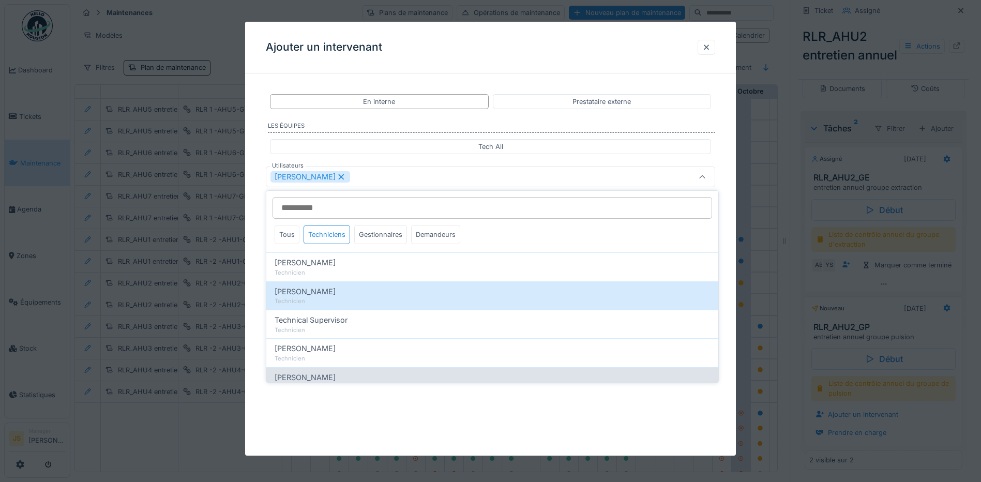
click at [313, 377] on span "[PERSON_NAME]" at bounding box center [305, 377] width 61 height 11
type input "**********"
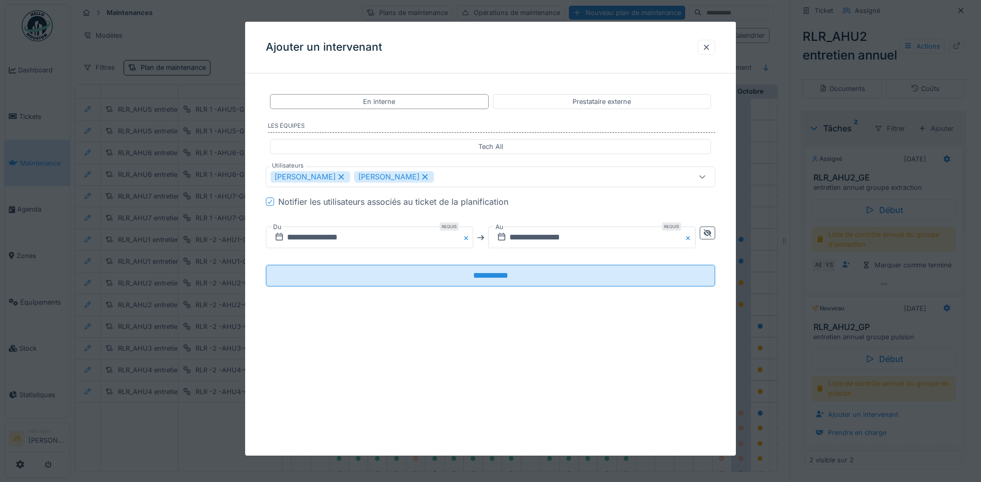
click at [255, 280] on div "**********" at bounding box center [490, 199] width 491 height 234
click at [302, 238] on input "**********" at bounding box center [369, 237] width 207 height 22
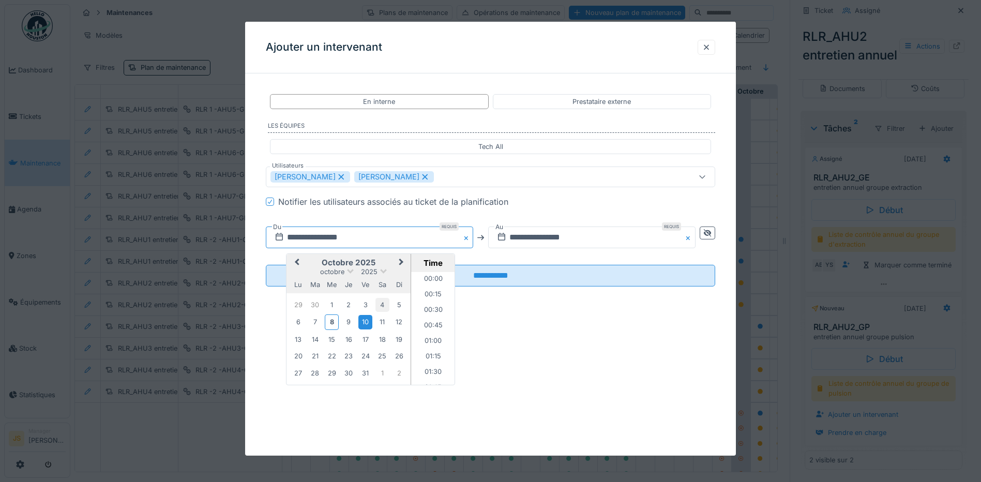
scroll to position [262, 0]
click at [327, 319] on div "8" at bounding box center [332, 321] width 14 height 15
click at [434, 356] on li "11:00" at bounding box center [433, 360] width 44 height 16
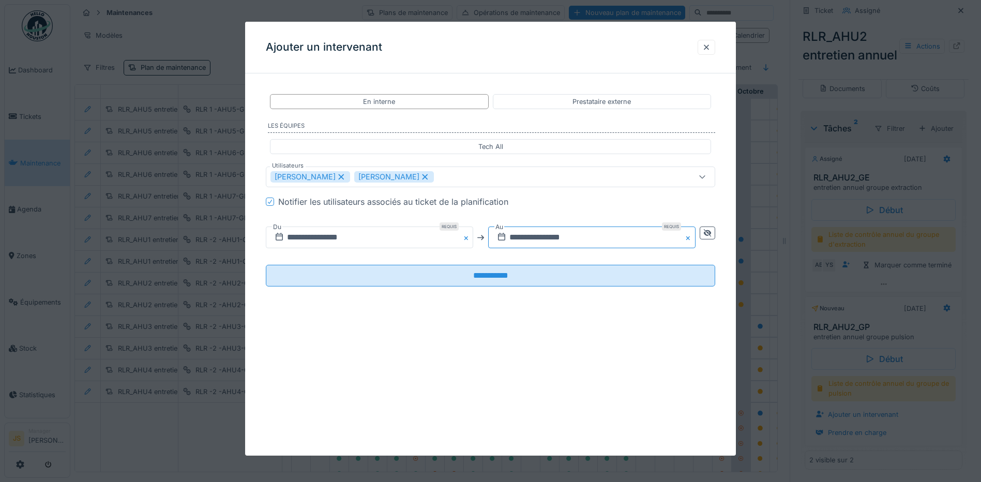
click at [547, 239] on input "**********" at bounding box center [591, 237] width 207 height 22
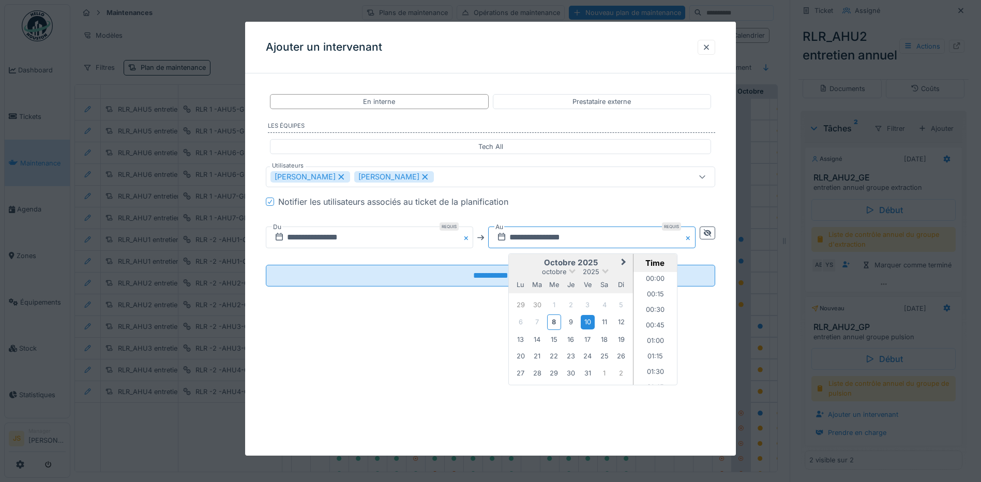
scroll to position [262, 0]
click at [556, 324] on div "8" at bounding box center [554, 321] width 14 height 15
click at [658, 351] on li "16:00" at bounding box center [655, 355] width 44 height 16
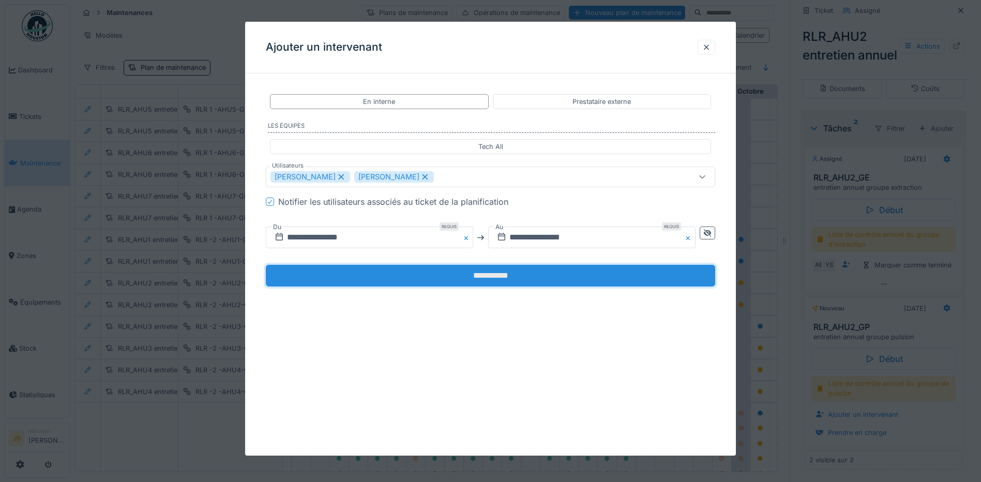
click at [578, 274] on input "**********" at bounding box center [490, 276] width 449 height 22
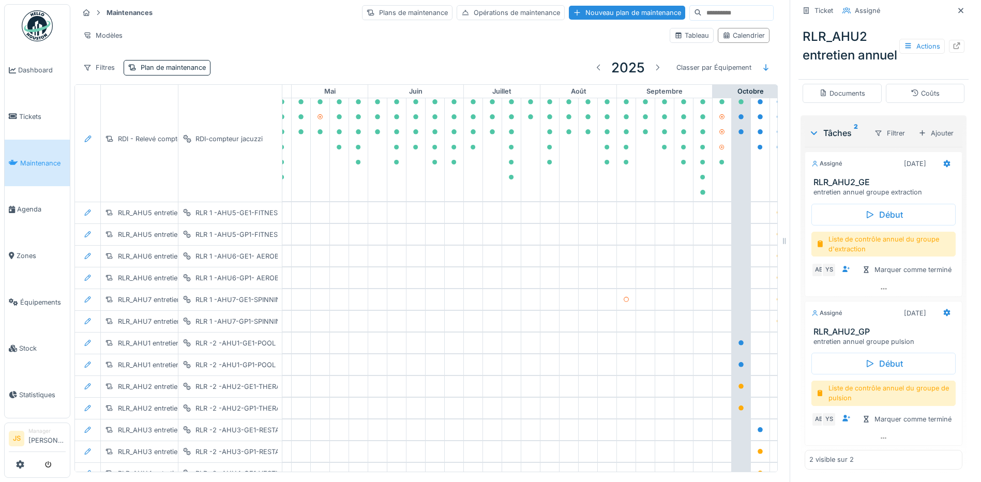
scroll to position [103, 343]
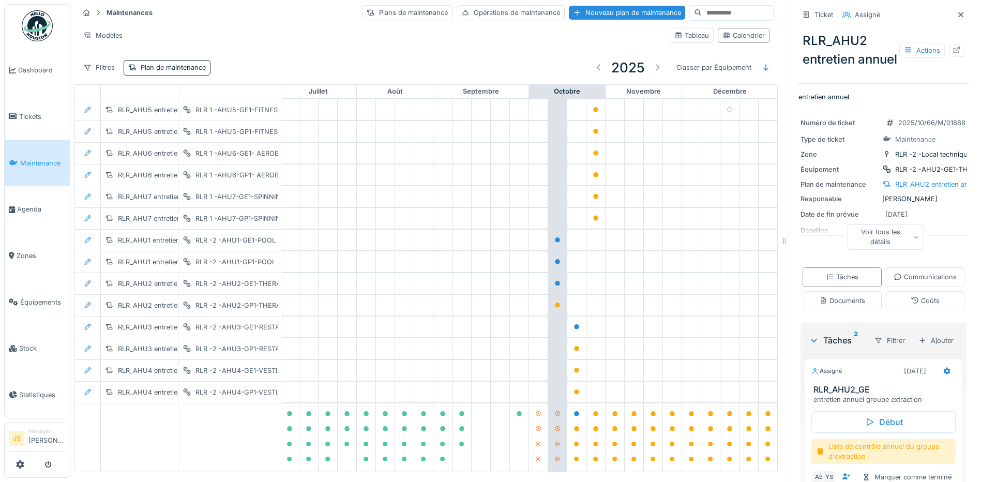
scroll to position [155, 550]
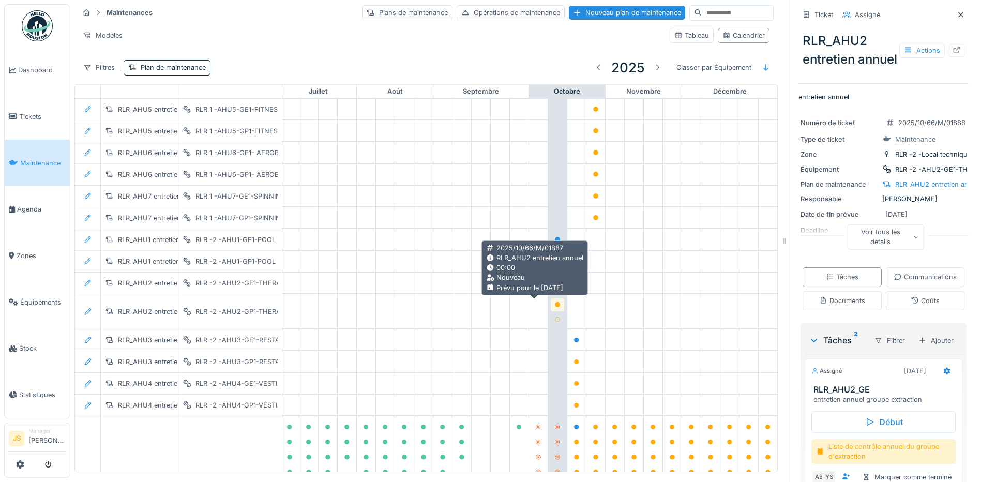
click at [555, 305] on icon at bounding box center [557, 304] width 5 height 5
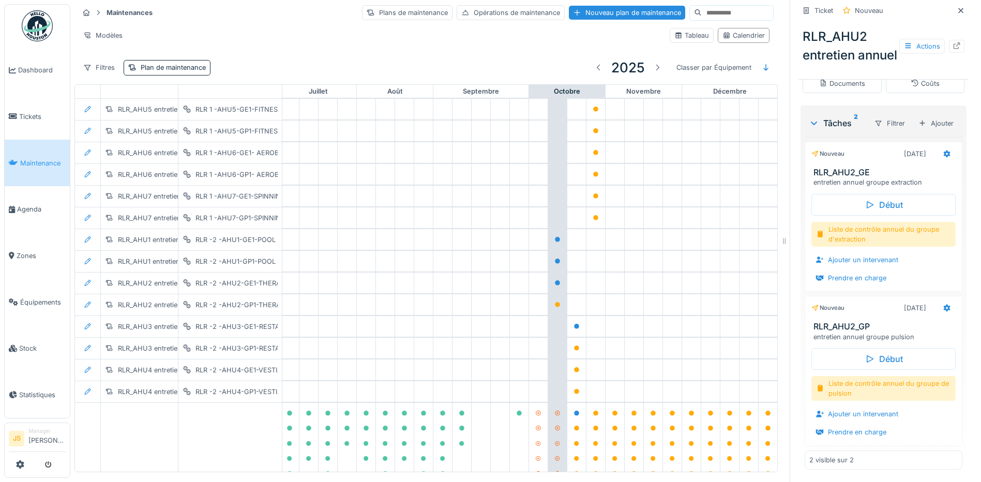
scroll to position [284, 0]
click at [858, 262] on div "Ajouter un intervenant" at bounding box center [856, 260] width 91 height 14
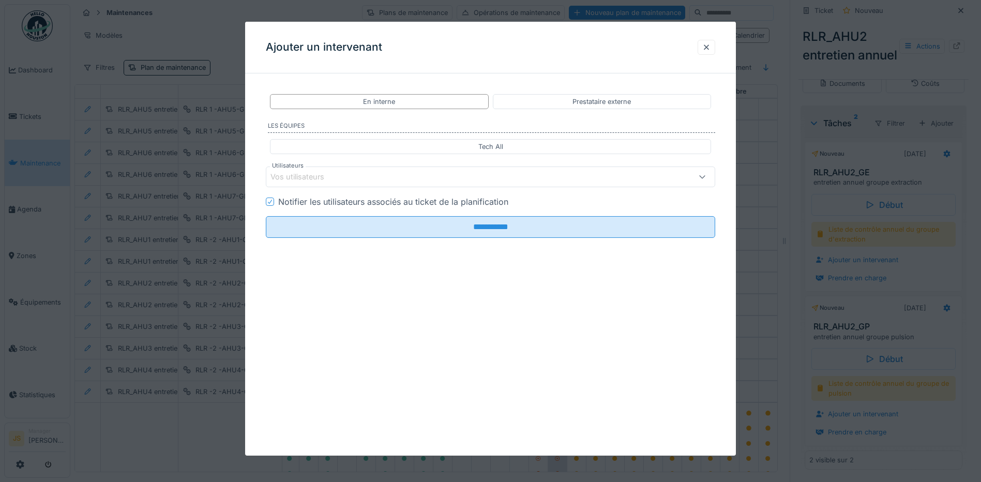
click at [335, 174] on div "Vos utilisateurs" at bounding box center [304, 176] width 68 height 11
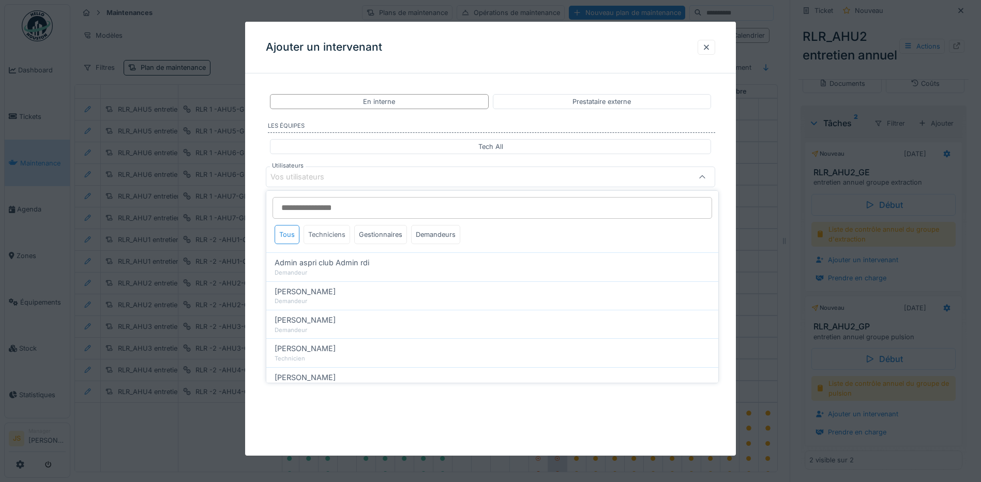
click at [329, 234] on div "Techniciens" at bounding box center [327, 234] width 47 height 19
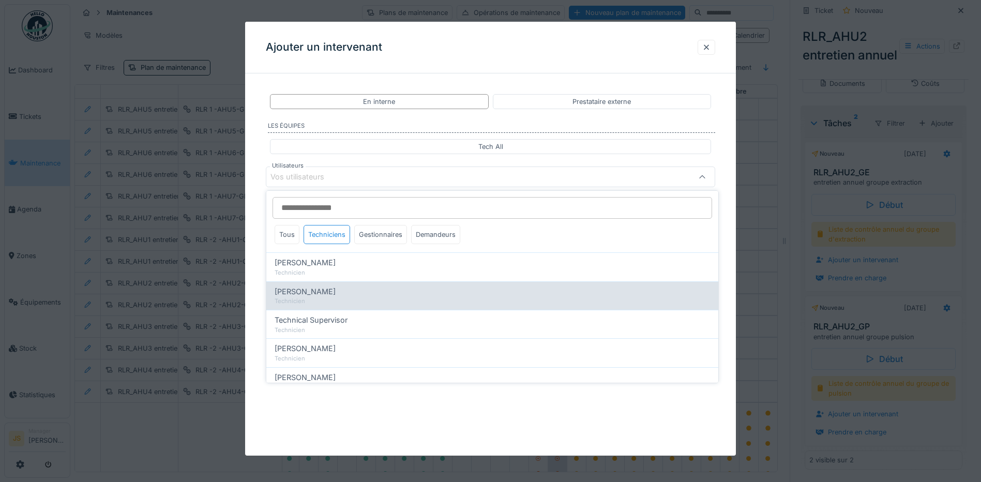
click at [327, 292] on span "[PERSON_NAME]" at bounding box center [305, 291] width 61 height 11
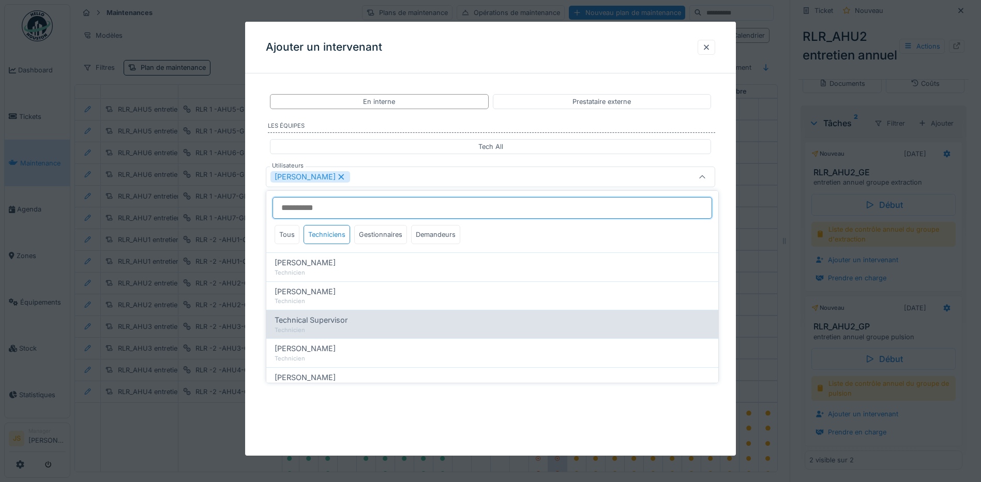
scroll to position [28, 0]
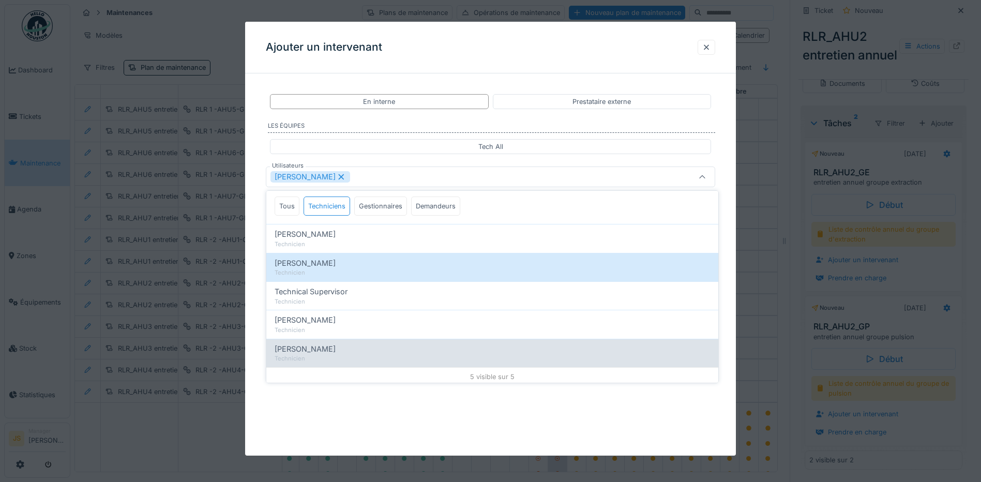
click at [322, 349] on div "[PERSON_NAME]" at bounding box center [492, 348] width 435 height 11
type input "**********"
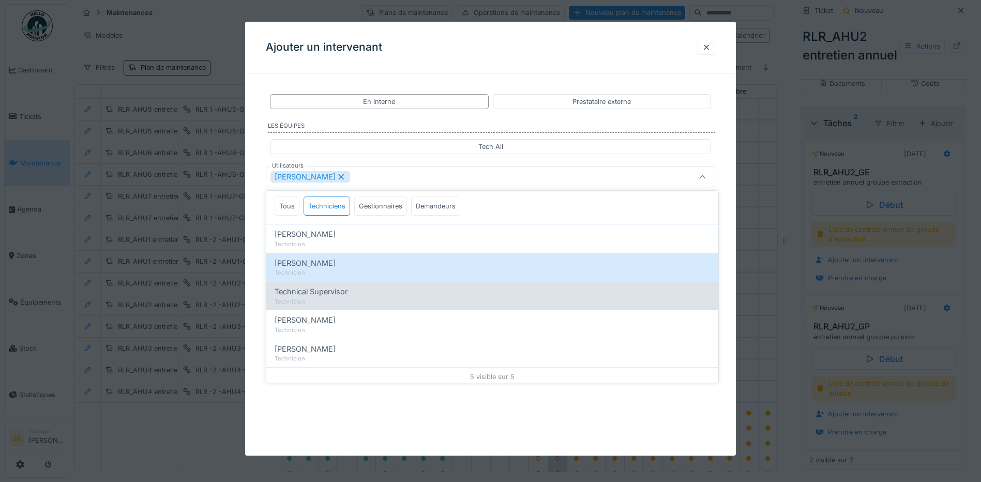
scroll to position [0, 0]
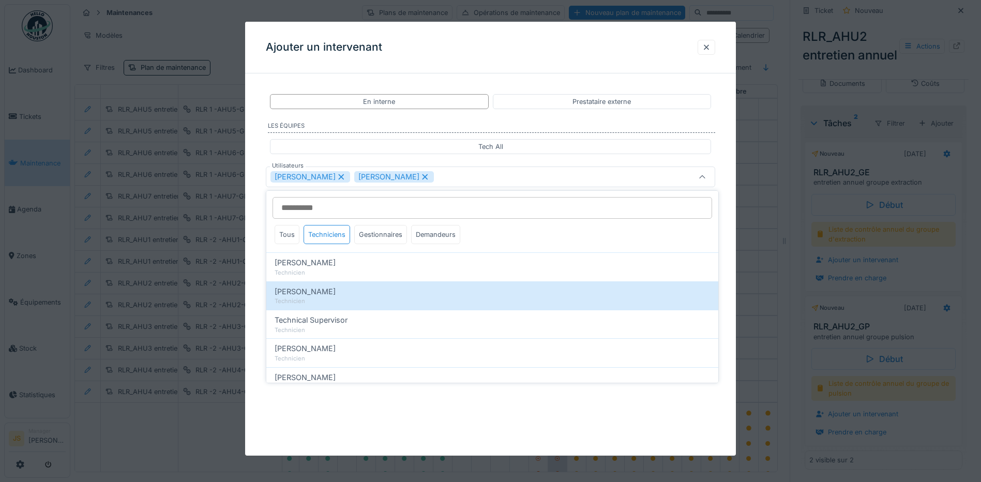
click at [256, 307] on div "**********" at bounding box center [490, 199] width 491 height 234
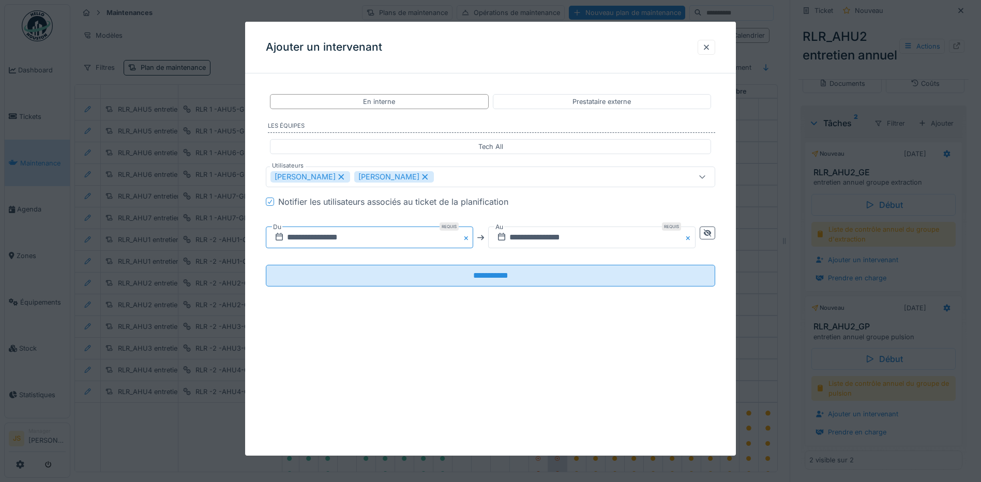
click at [324, 237] on input "**********" at bounding box center [369, 237] width 207 height 22
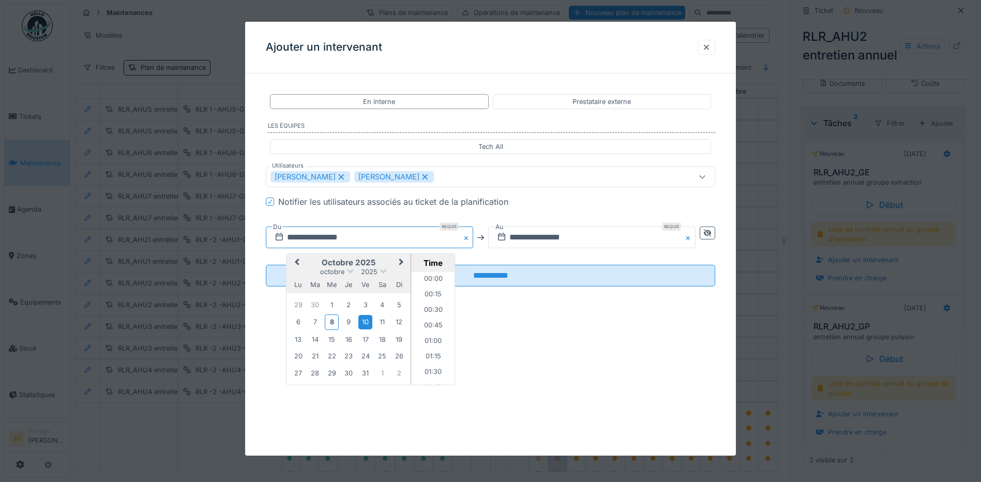
scroll to position [262, 0]
click at [331, 326] on div "8" at bounding box center [332, 321] width 14 height 15
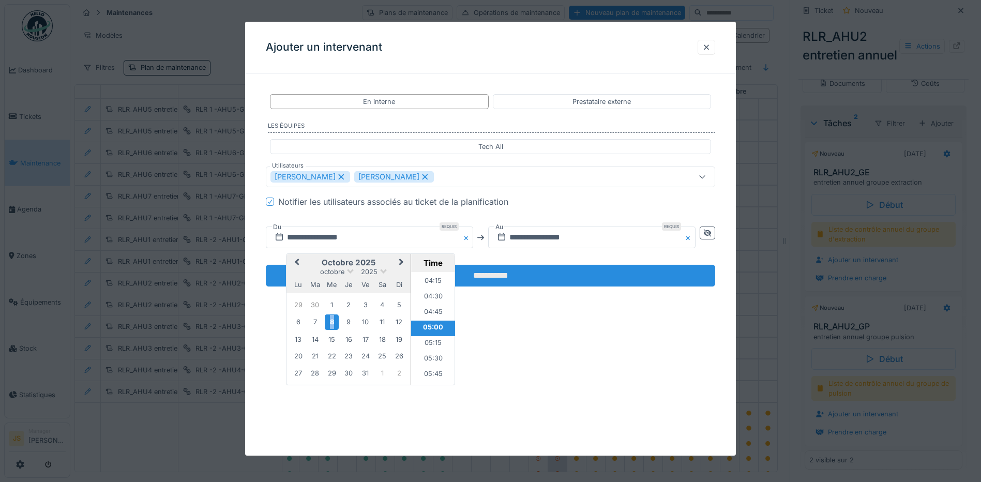
click at [479, 281] on input "**********" at bounding box center [490, 276] width 449 height 22
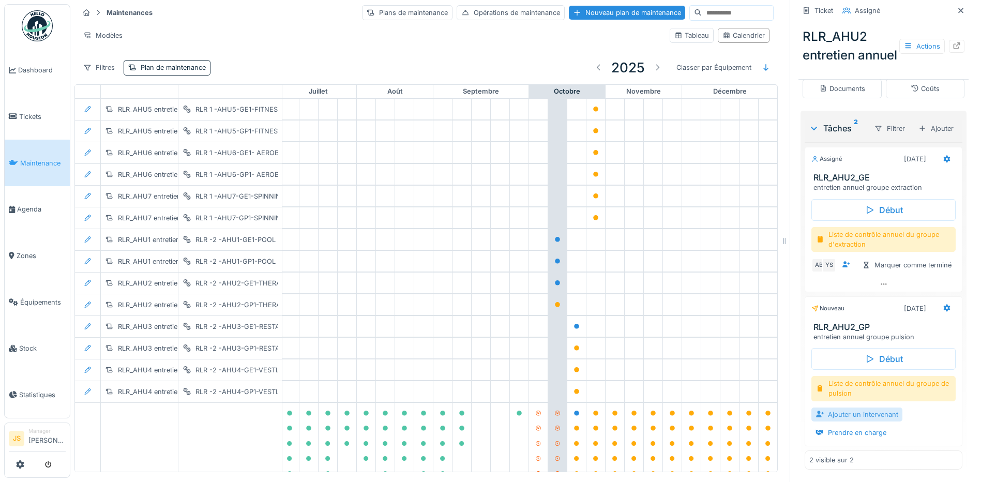
click at [850, 421] on div "Ajouter un intervenant" at bounding box center [856, 414] width 91 height 14
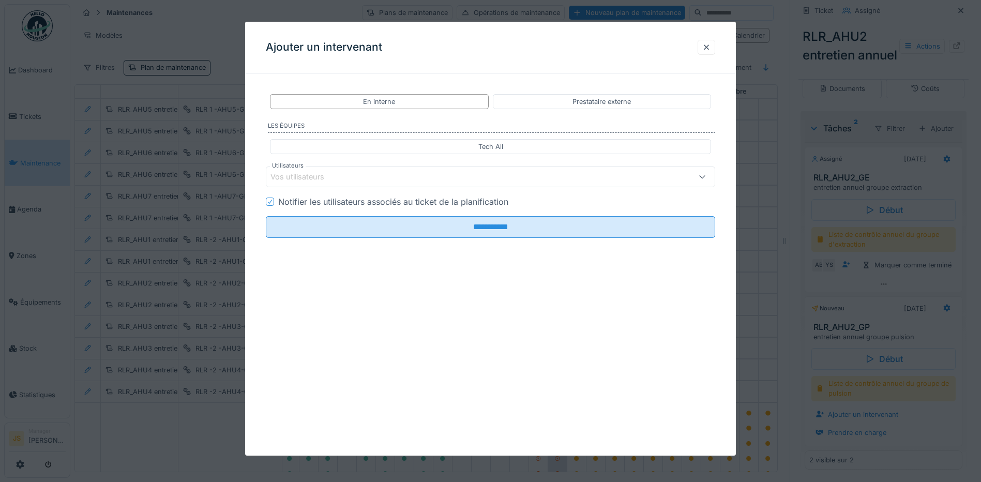
click at [327, 172] on div "Vos utilisateurs" at bounding box center [304, 176] width 68 height 11
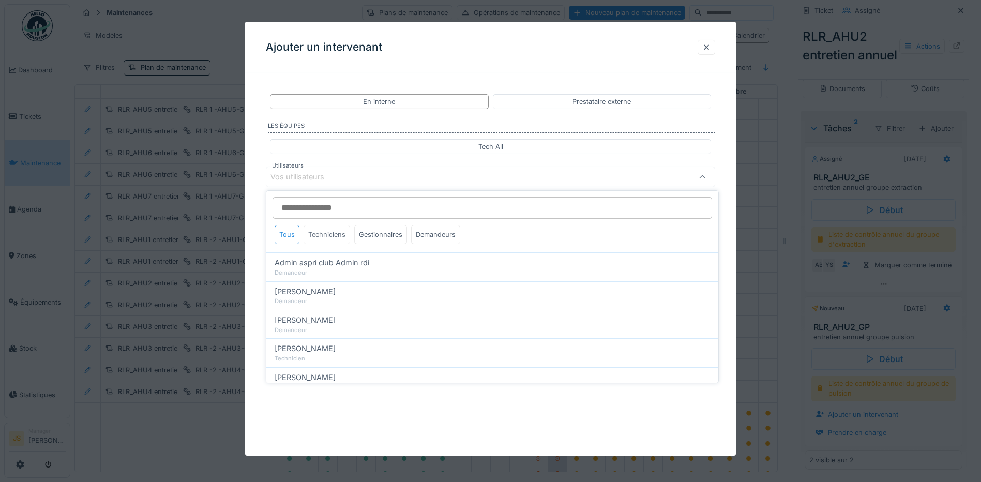
click at [327, 241] on div "Techniciens" at bounding box center [327, 234] width 47 height 19
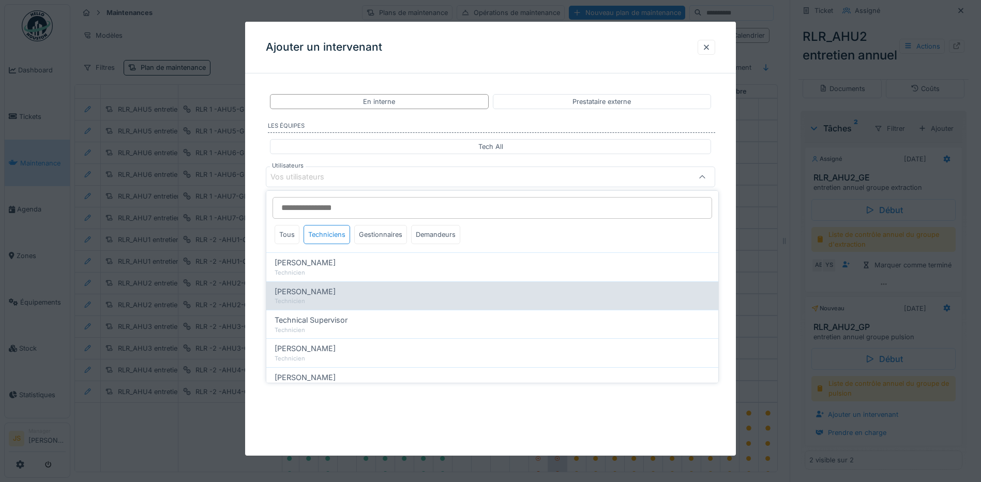
click at [320, 293] on span "[PERSON_NAME]" at bounding box center [305, 291] width 61 height 11
type input "*****"
click at [321, 293] on span "[PERSON_NAME]" at bounding box center [305, 291] width 61 height 11
click at [314, 292] on span "[PERSON_NAME]" at bounding box center [305, 291] width 61 height 11
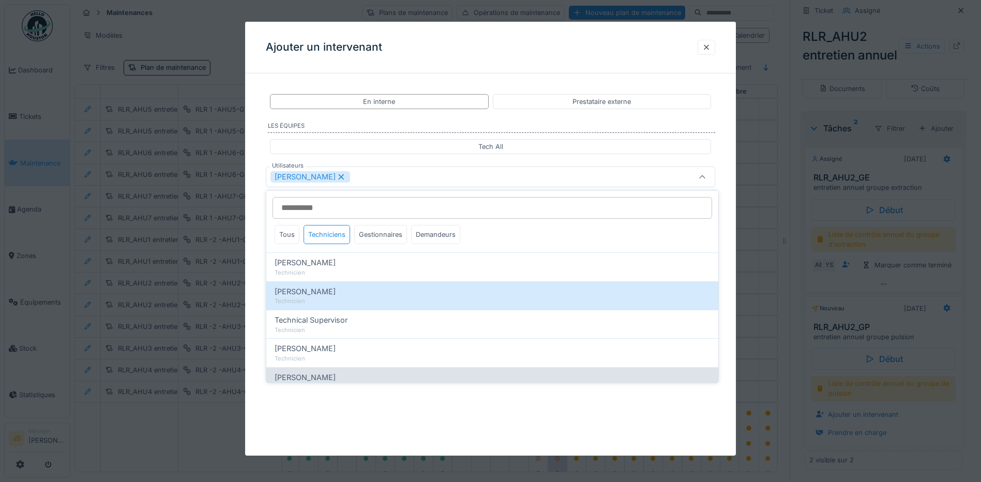
click at [312, 375] on span "[PERSON_NAME]" at bounding box center [305, 377] width 61 height 11
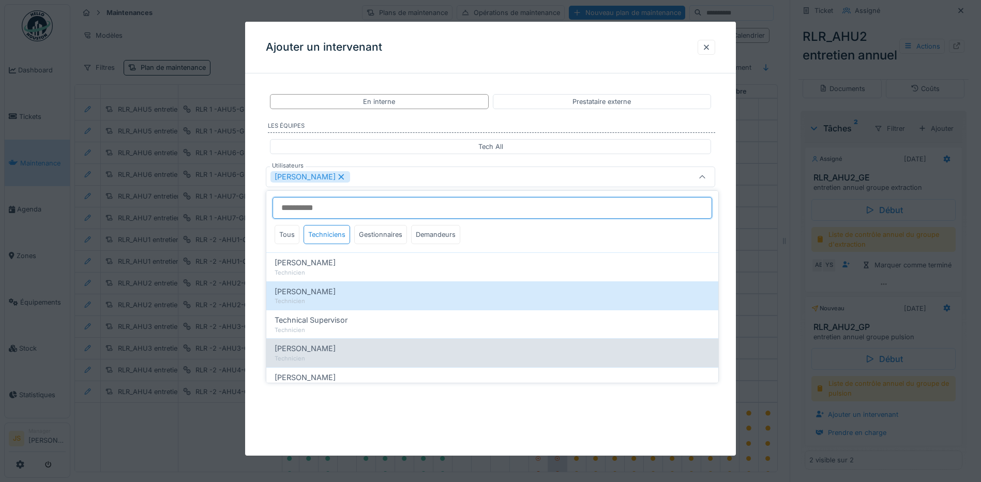
type input "**********"
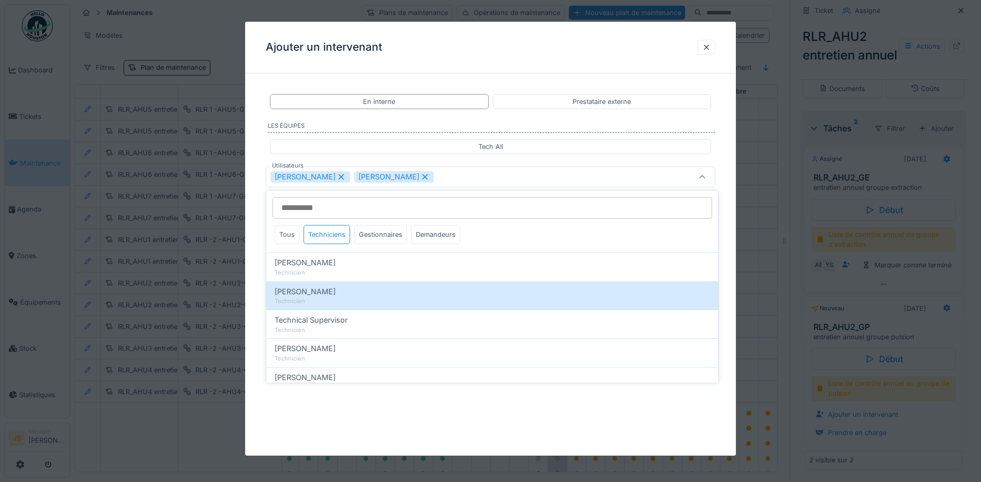
drag, startPoint x: 259, startPoint y: 309, endPoint x: 281, endPoint y: 264, distance: 50.2
click at [259, 309] on div "**********" at bounding box center [490, 199] width 491 height 234
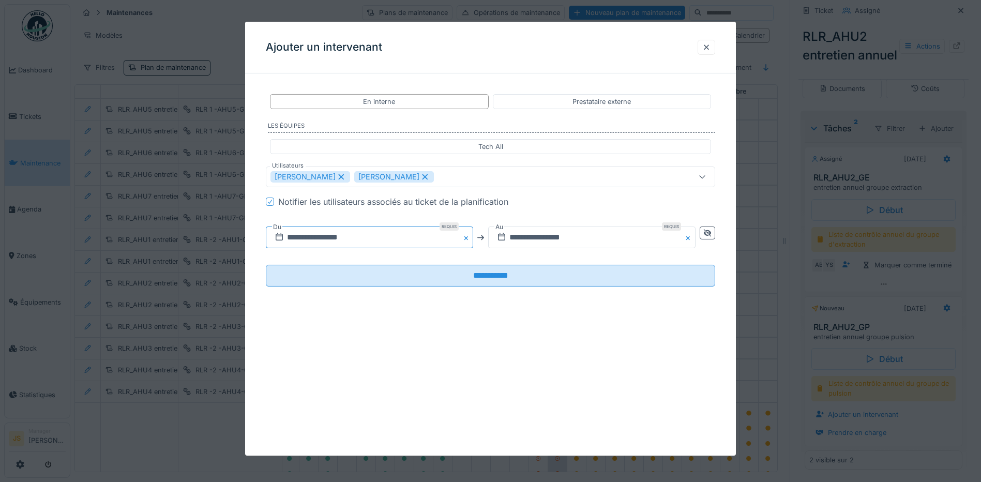
click at [333, 238] on input "**********" at bounding box center [369, 237] width 207 height 22
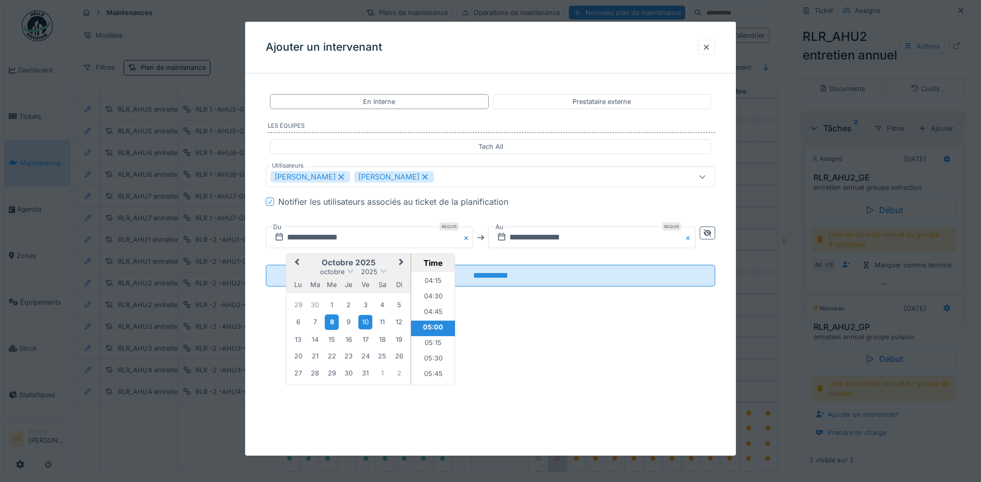
click at [333, 321] on div "8" at bounding box center [332, 321] width 14 height 15
click at [522, 233] on input "**********" at bounding box center [591, 237] width 207 height 22
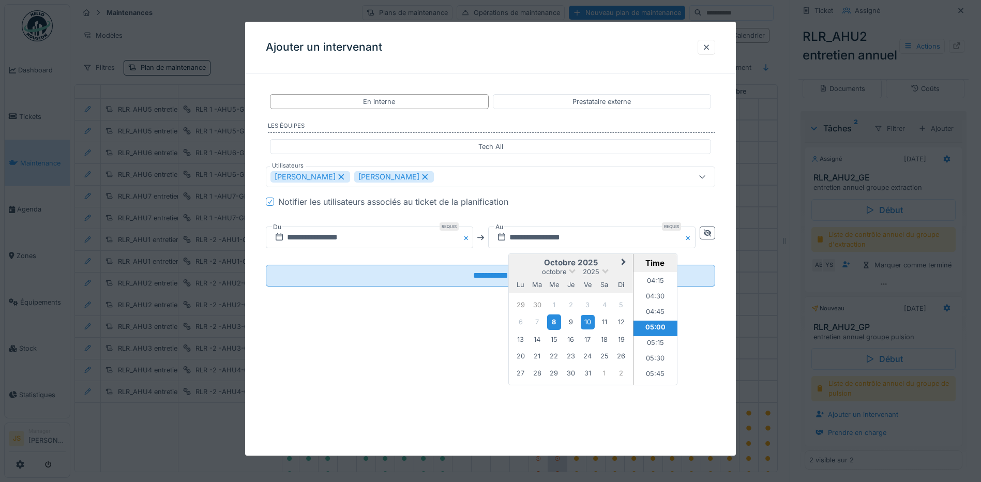
click at [555, 324] on div "8" at bounding box center [554, 321] width 14 height 15
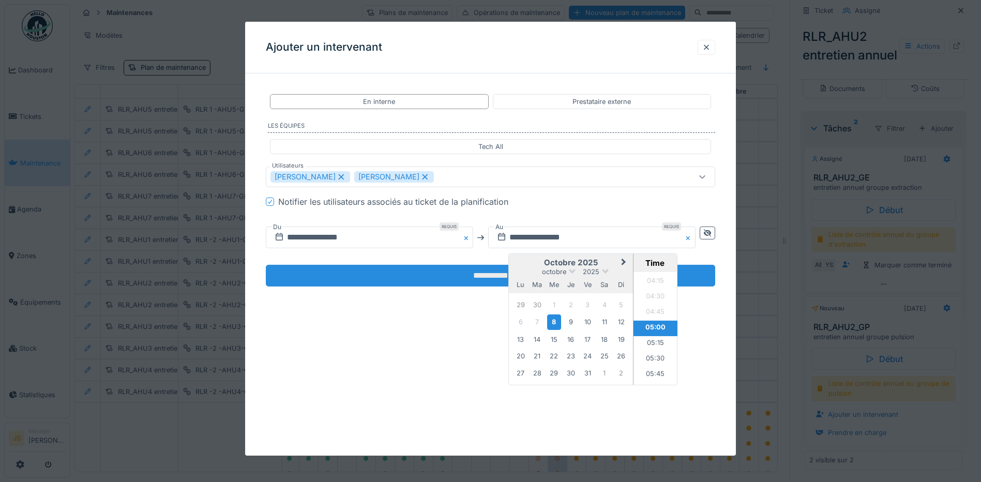
click at [495, 277] on input "**********" at bounding box center [490, 276] width 449 height 22
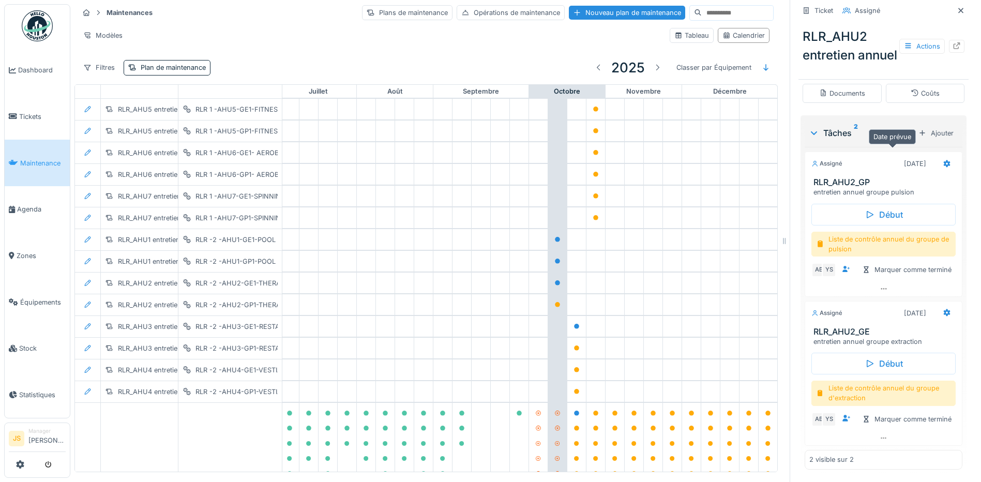
click at [904, 159] on div "[DATE]" at bounding box center [915, 164] width 22 height 10
click at [943, 160] on icon at bounding box center [947, 163] width 8 height 7
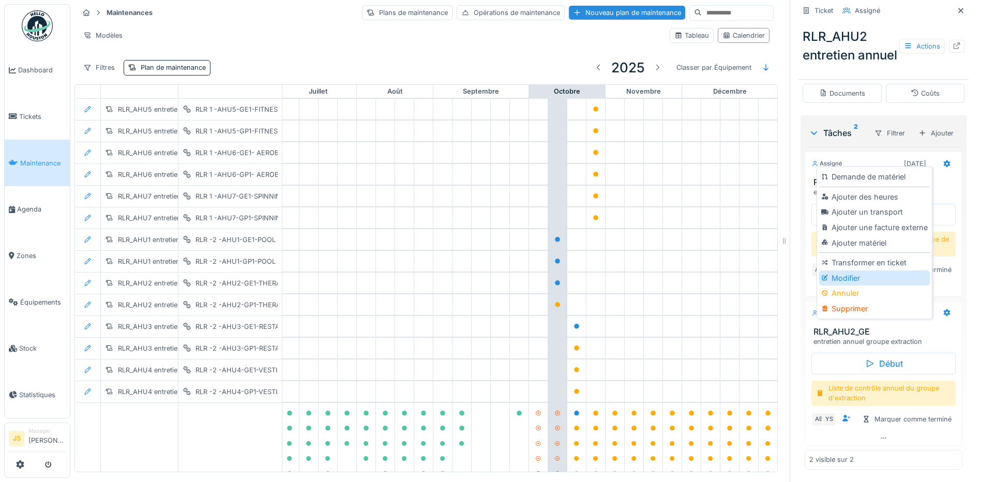
click at [857, 279] on div "Modifier" at bounding box center [874, 278] width 110 height 16
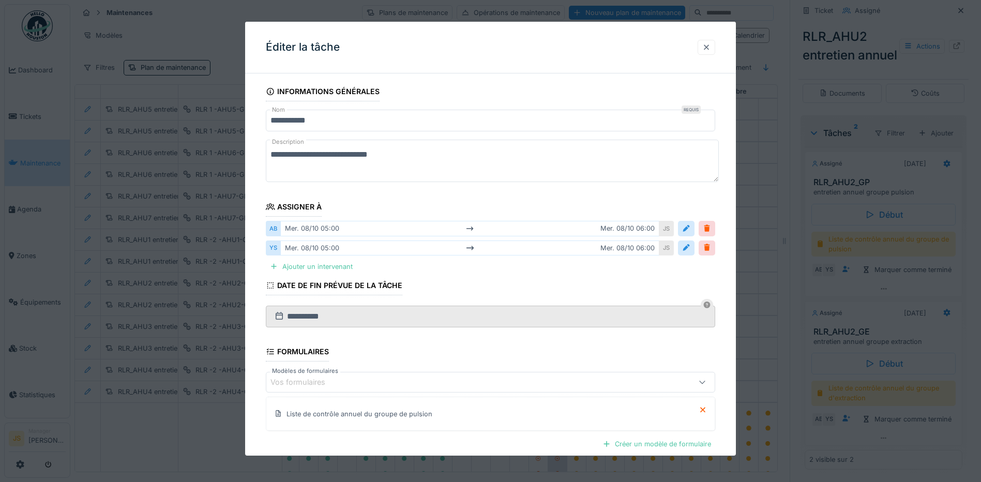
click at [709, 48] on div at bounding box center [706, 47] width 8 height 10
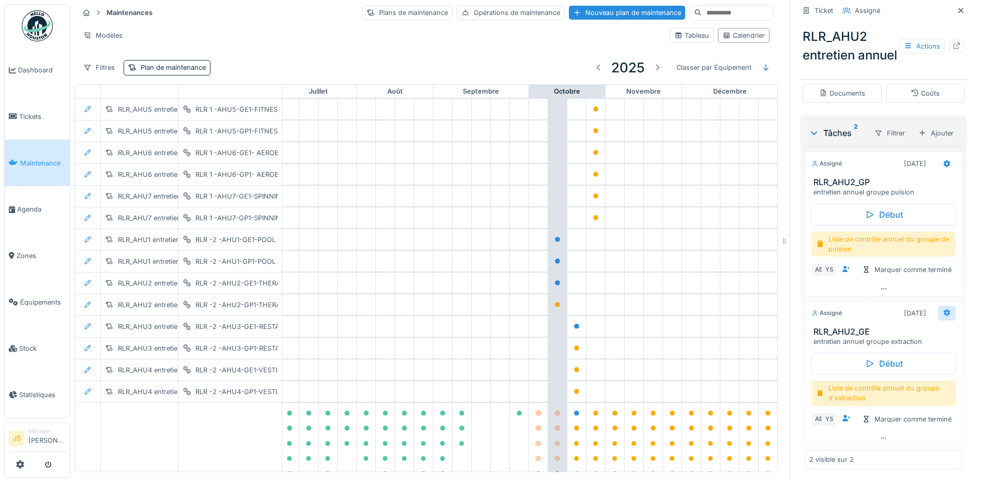
click at [944, 316] on icon at bounding box center [947, 312] width 7 height 7
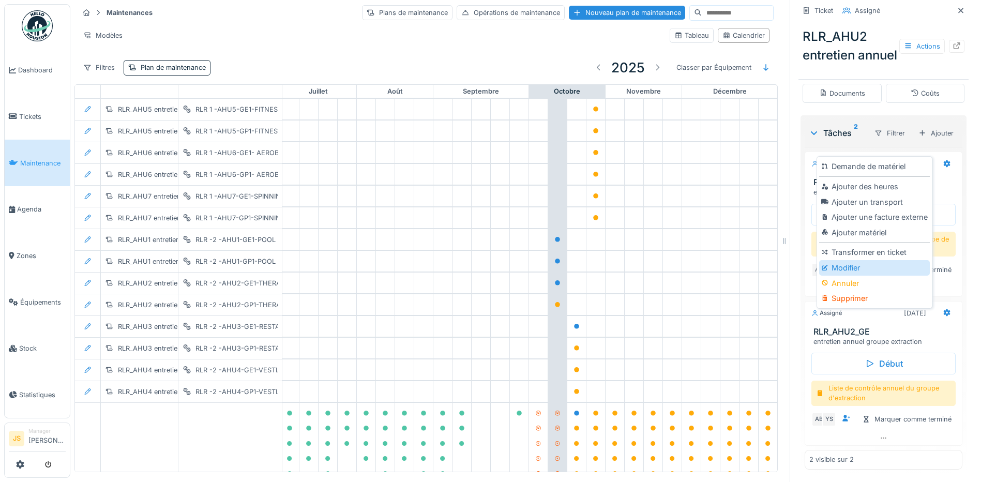
click at [858, 271] on div "Modifier" at bounding box center [874, 268] width 110 height 16
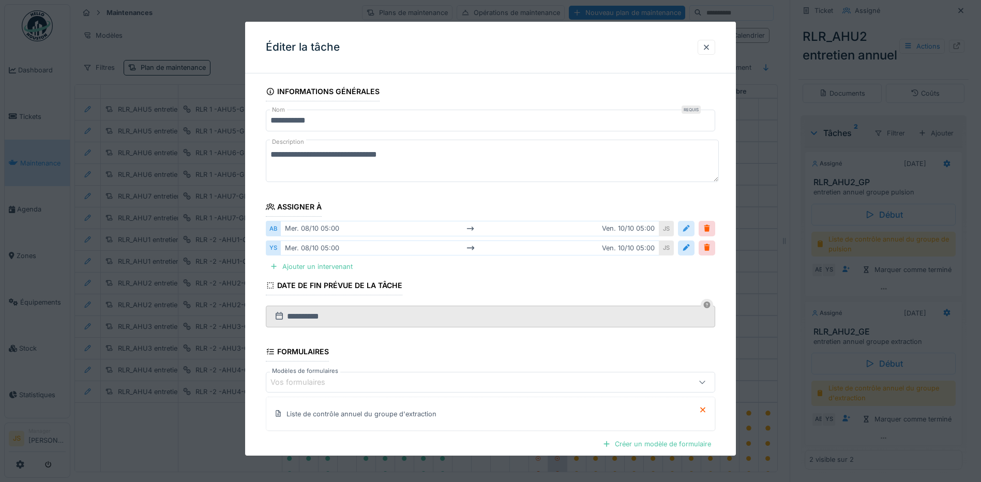
click at [689, 227] on div at bounding box center [686, 228] width 8 height 10
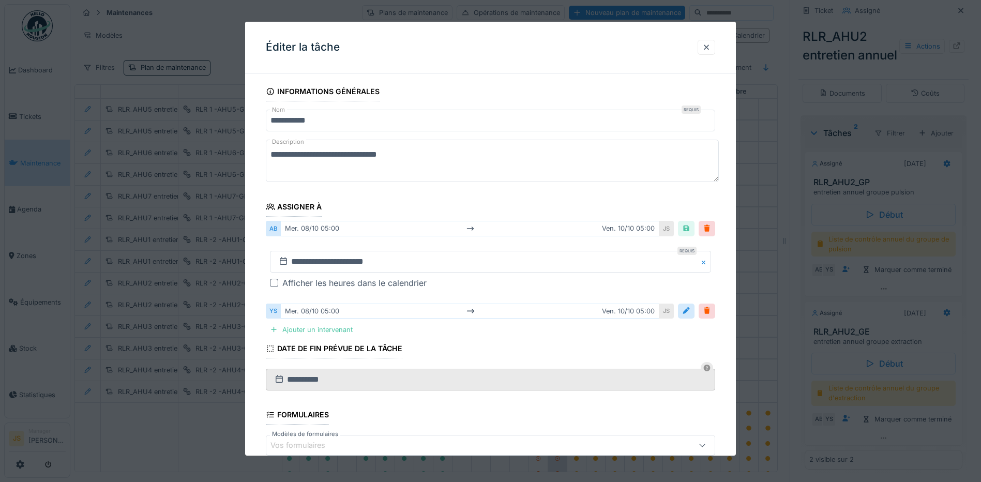
click at [645, 231] on div "mer. 08/10 05:00 ven. 10/10 05:00" at bounding box center [469, 228] width 379 height 15
click at [382, 258] on input "**********" at bounding box center [490, 262] width 441 height 22
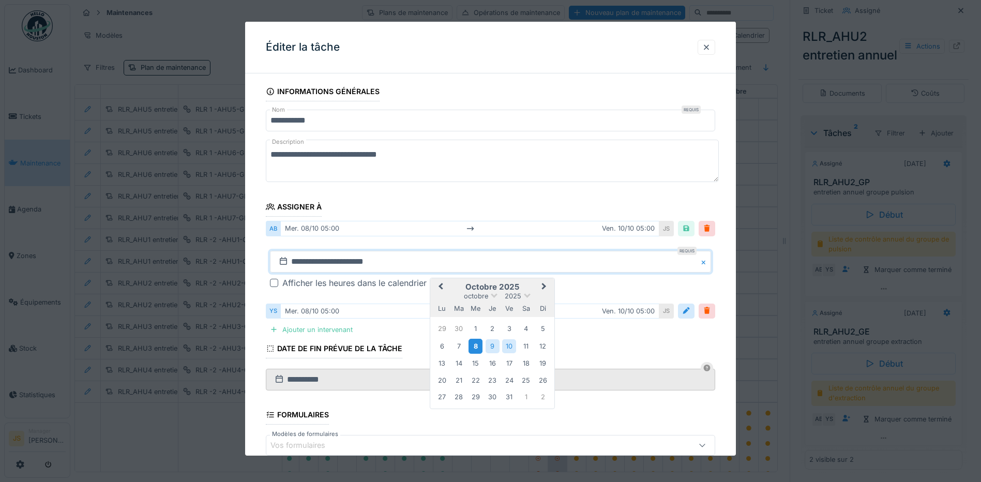
click at [480, 346] on div "8" at bounding box center [475, 346] width 14 height 15
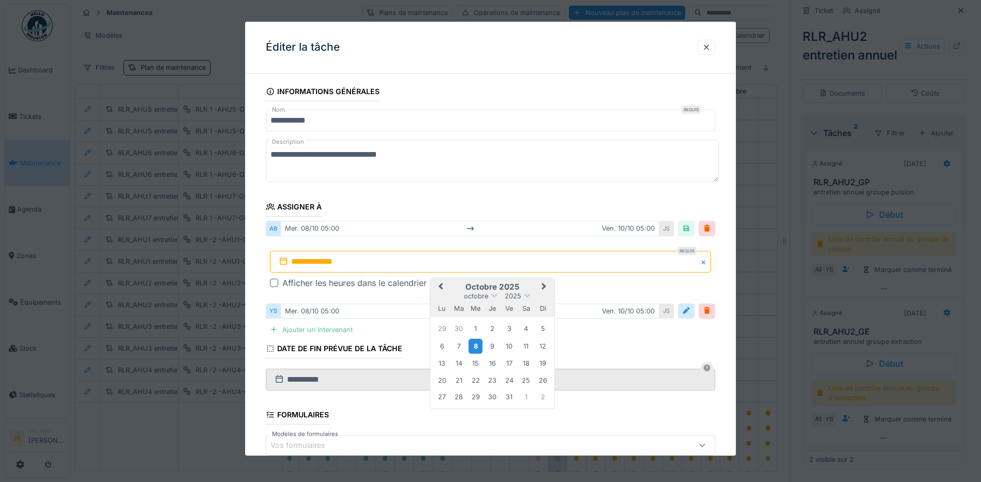
click at [477, 344] on div "8" at bounding box center [475, 346] width 14 height 15
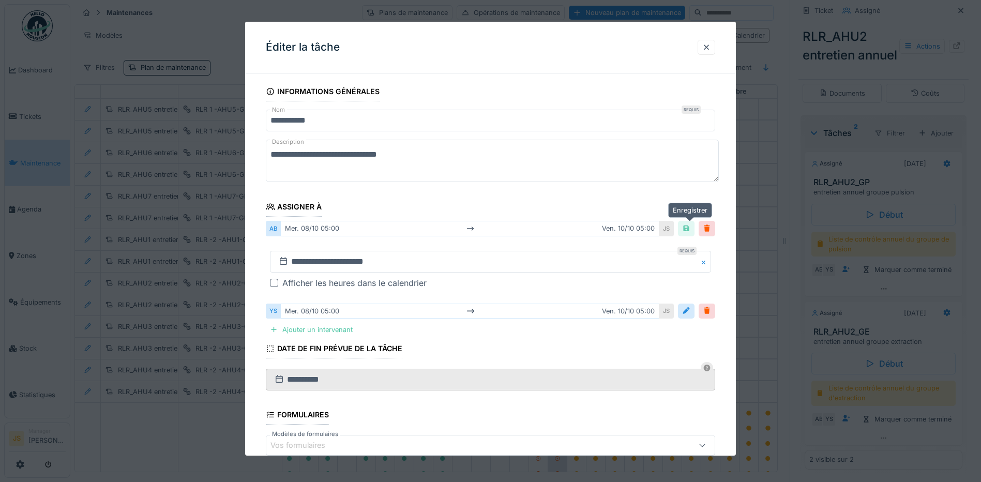
click at [690, 226] on div at bounding box center [686, 228] width 8 height 10
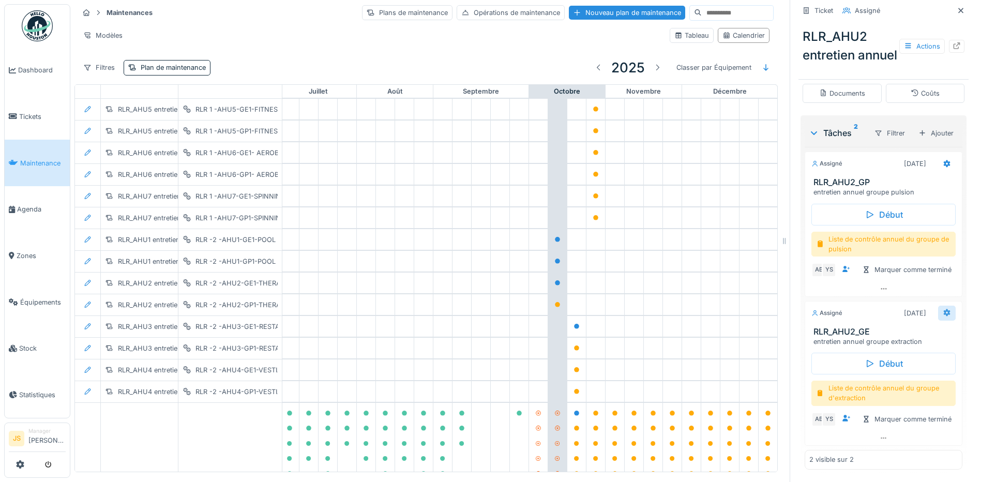
click at [943, 316] on icon at bounding box center [947, 312] width 8 height 7
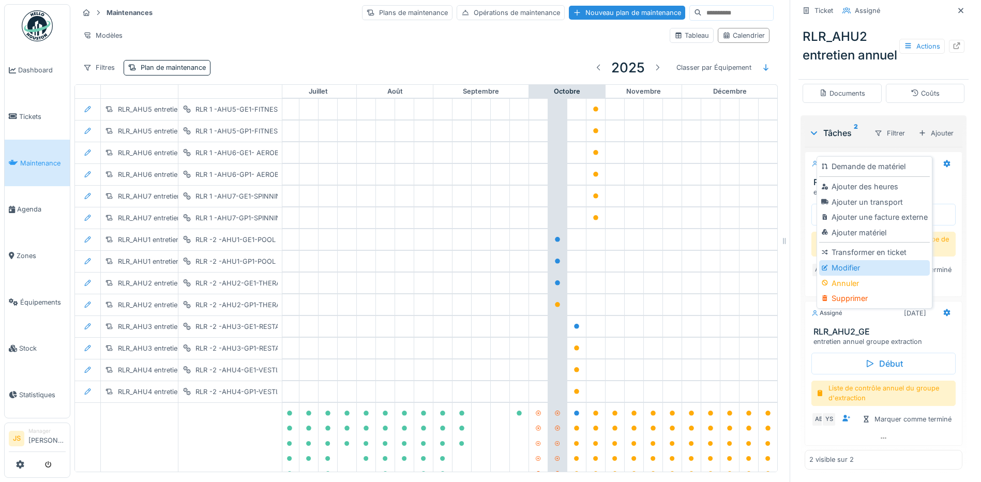
click at [851, 266] on div "Modifier" at bounding box center [874, 268] width 110 height 16
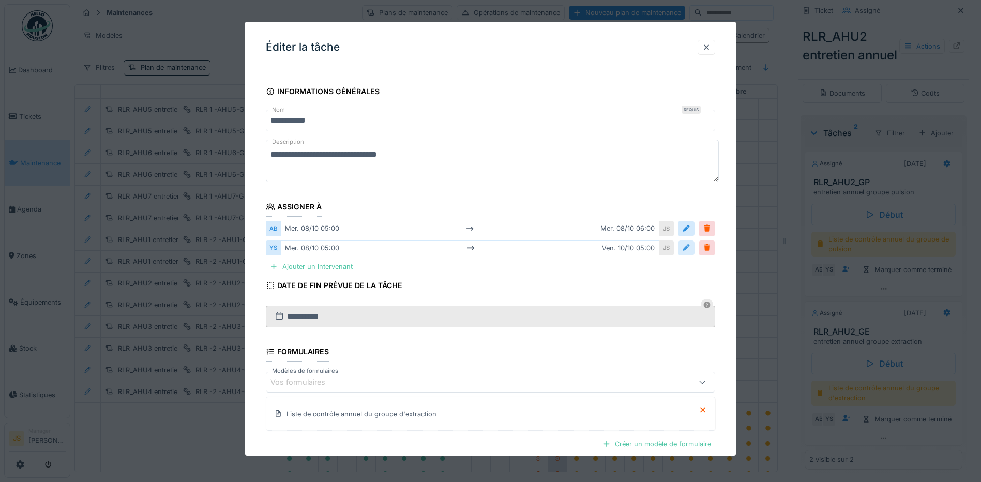
click at [690, 252] on div at bounding box center [686, 248] width 8 height 10
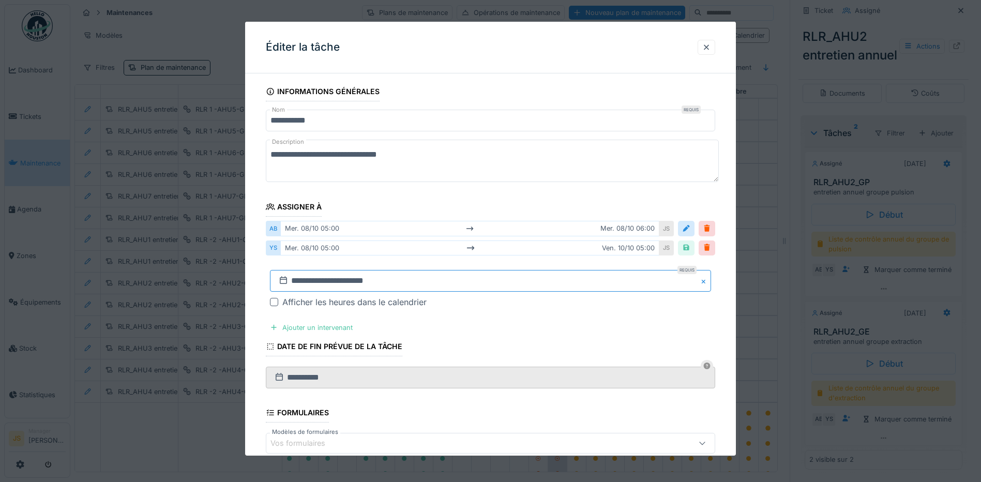
click at [325, 279] on input "**********" at bounding box center [490, 281] width 441 height 22
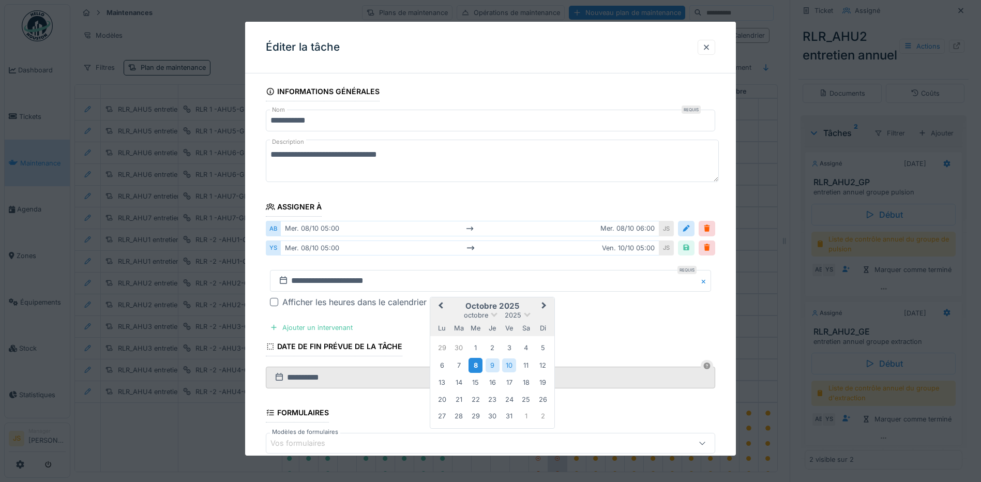
click at [473, 361] on div "8" at bounding box center [475, 365] width 14 height 15
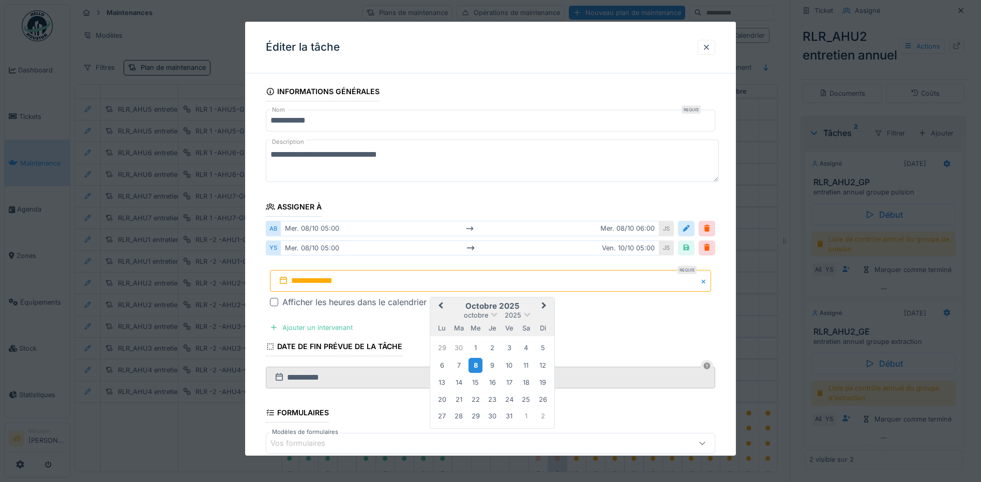
click at [473, 366] on div "8" at bounding box center [475, 365] width 14 height 15
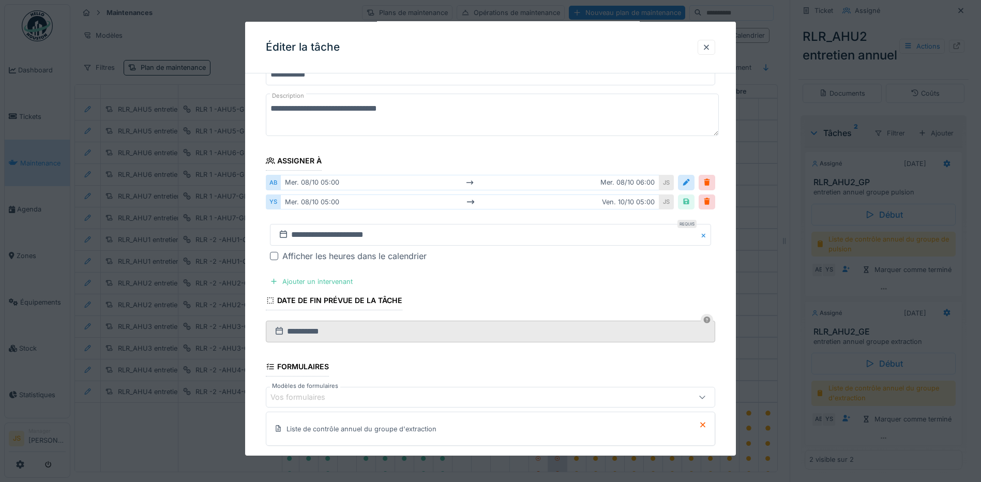
scroll to position [103, 0]
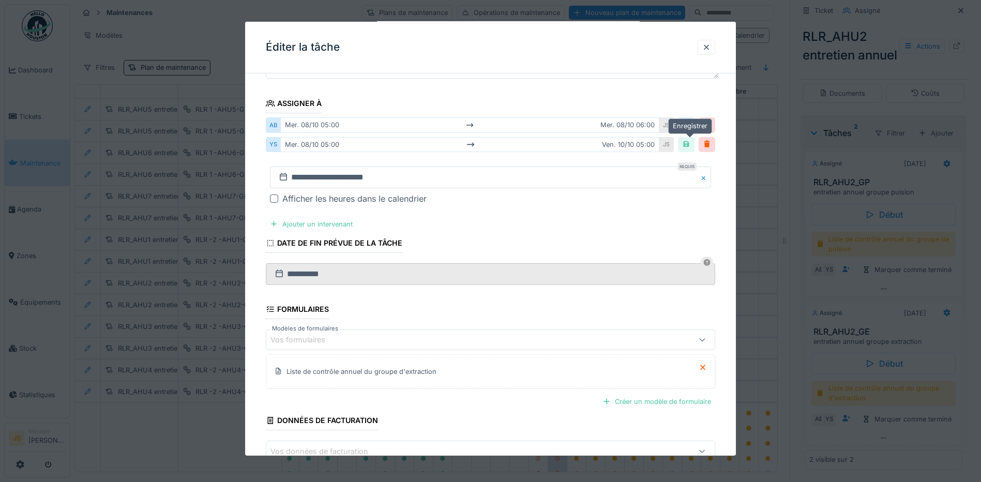
click at [689, 146] on div at bounding box center [686, 145] width 8 height 10
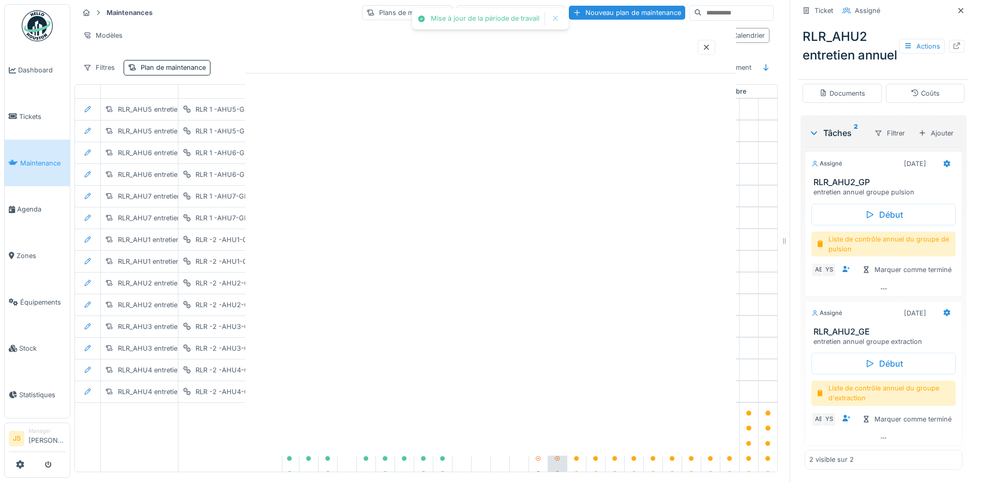
scroll to position [0, 0]
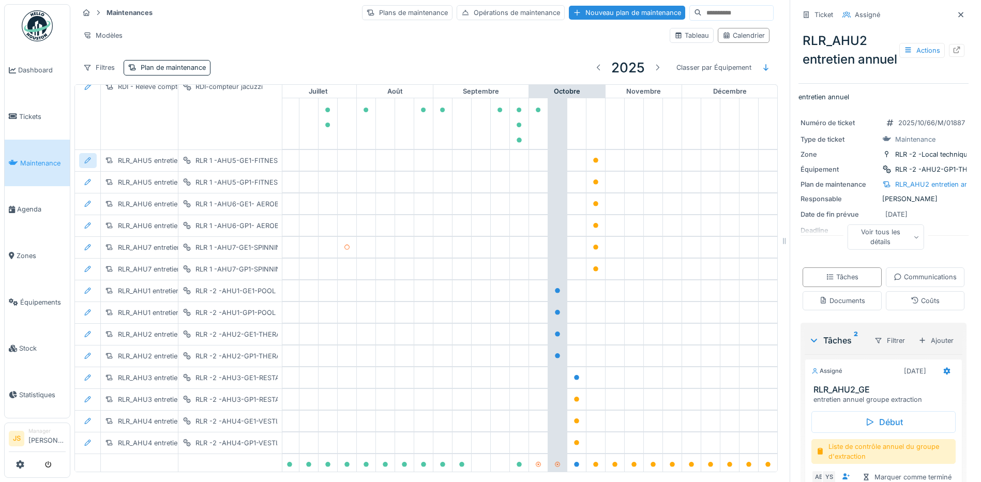
scroll to position [103, 550]
click at [31, 204] on span "Agenda" at bounding box center [41, 209] width 49 height 10
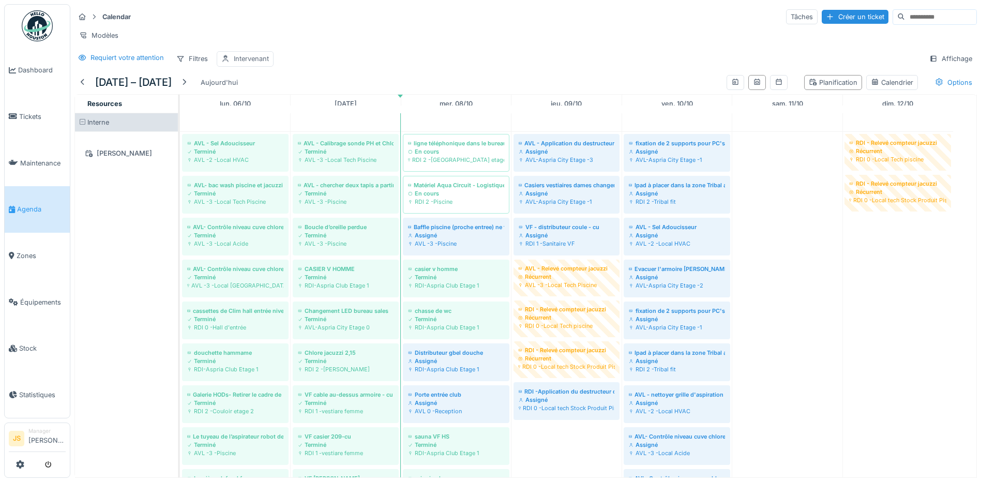
click at [259, 64] on div "Intervenant" at bounding box center [251, 59] width 35 height 10
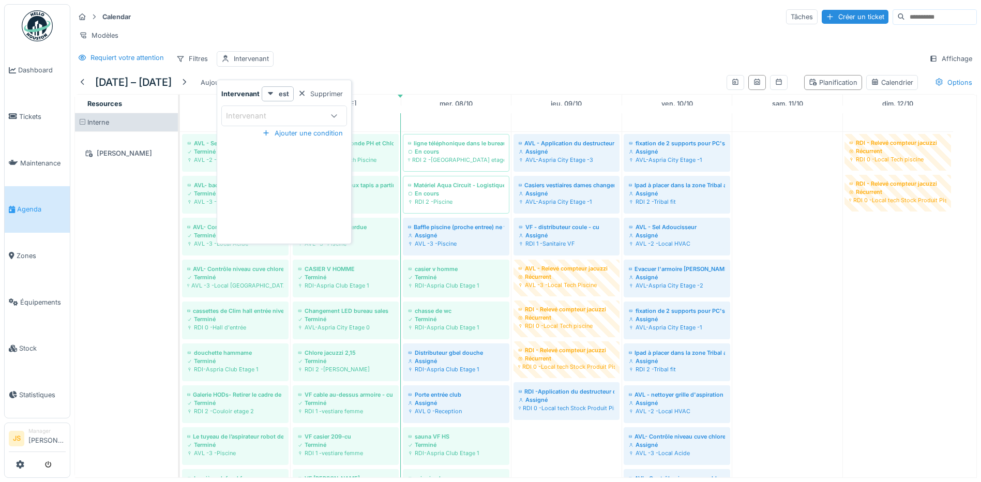
click at [292, 112] on div "Intervenant" at bounding box center [274, 115] width 97 height 11
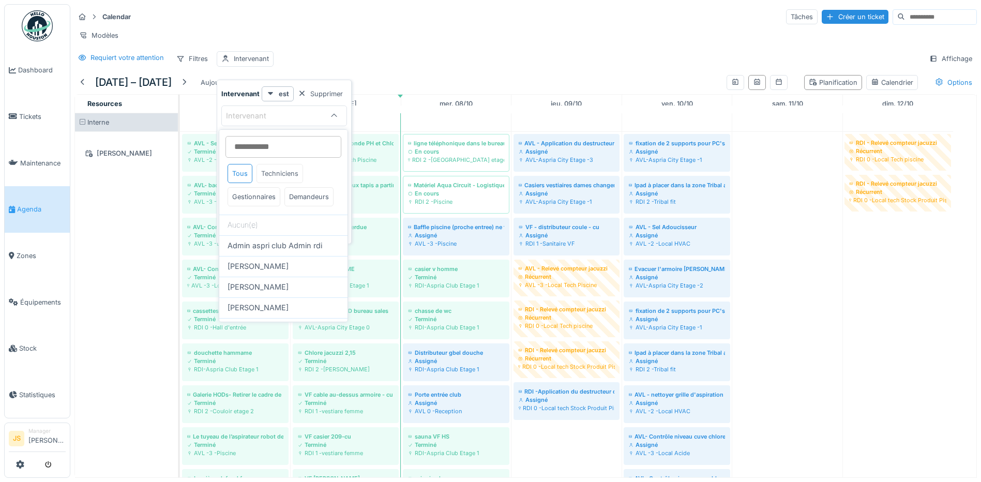
click at [279, 178] on div "Techniciens" at bounding box center [279, 173] width 47 height 19
click at [281, 272] on span "[PERSON_NAME]" at bounding box center [258, 266] width 61 height 11
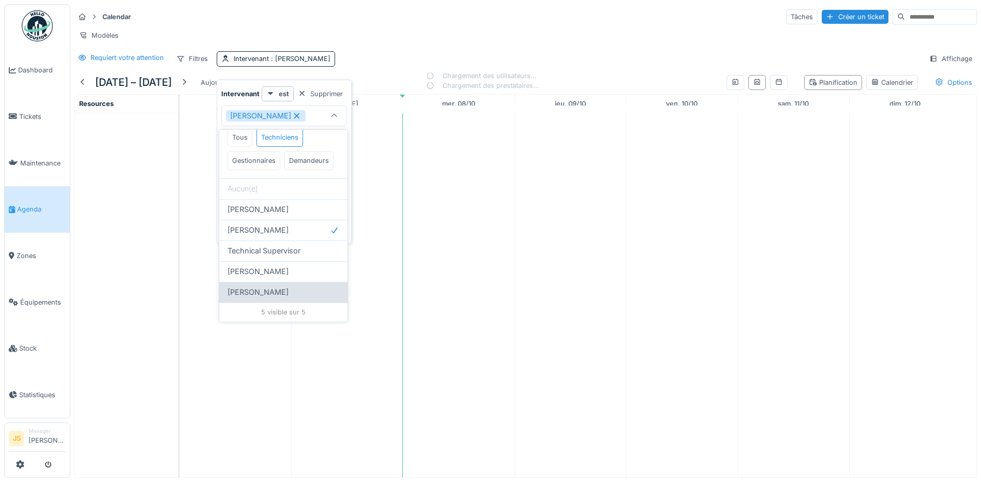
click at [282, 291] on div "[PERSON_NAME]" at bounding box center [284, 291] width 112 height 11
type input "**********"
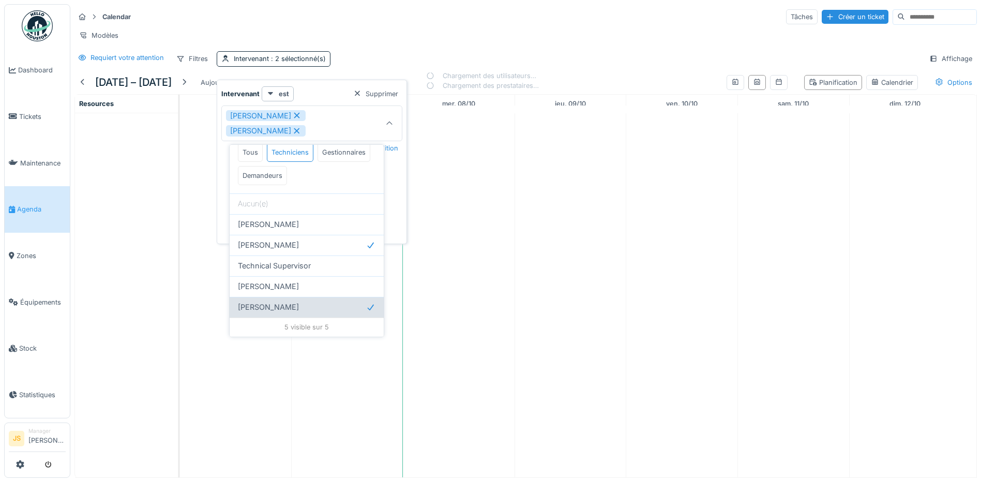
scroll to position [36, 0]
click at [397, 41] on div "Modèles" at bounding box center [525, 35] width 902 height 15
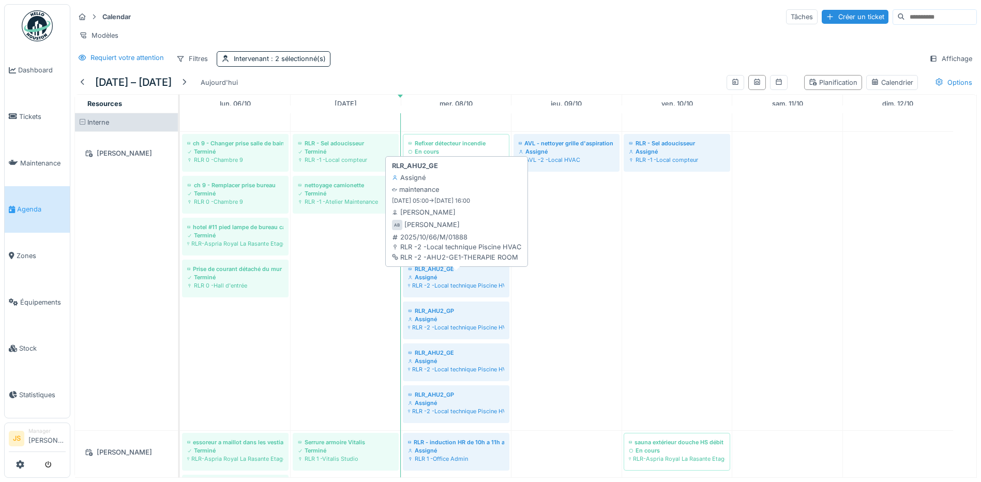
click at [447, 273] on div "RLR_AHU2_GE" at bounding box center [456, 269] width 96 height 8
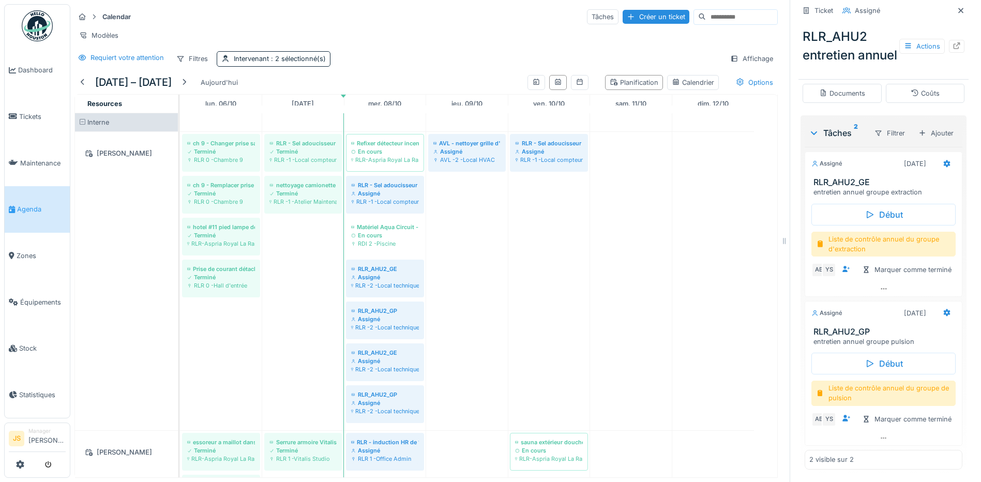
scroll to position [310, 0]
click at [938, 156] on div at bounding box center [947, 163] width 18 height 15
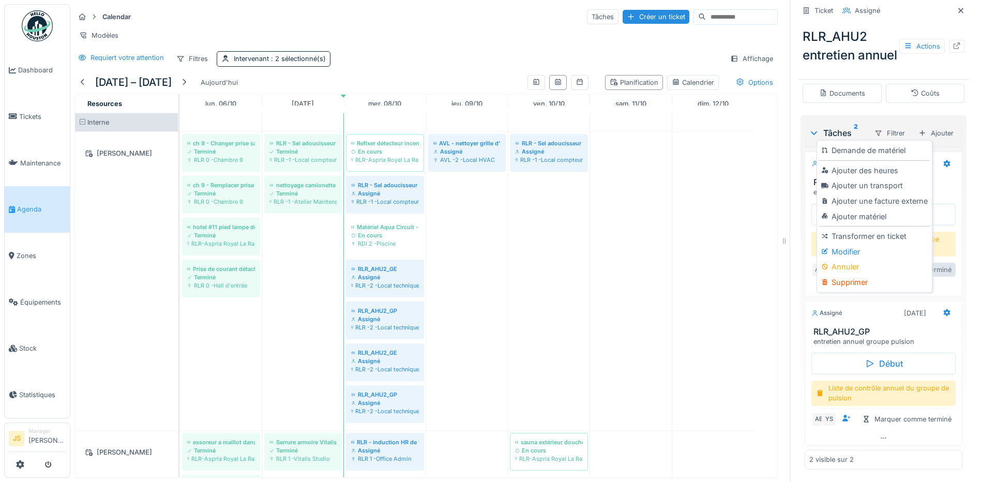
click at [849, 254] on div "Modifier" at bounding box center [874, 252] width 110 height 16
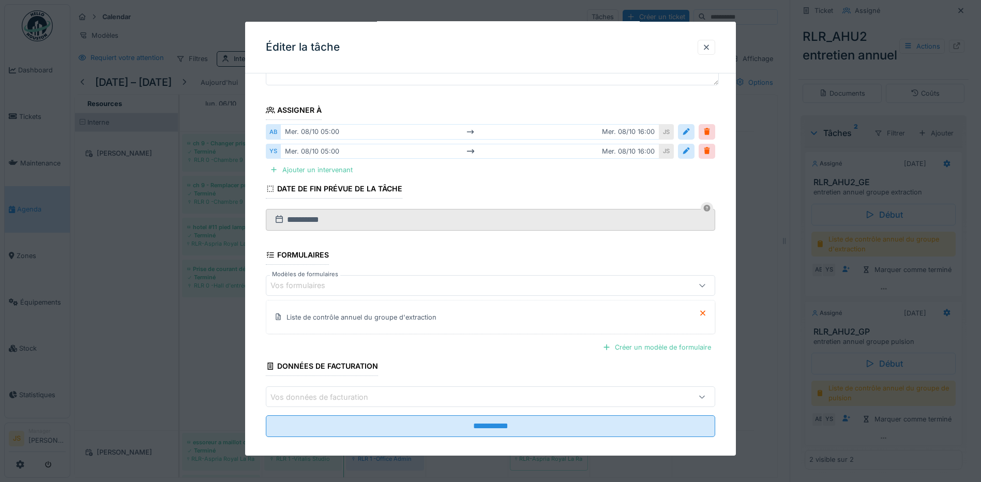
scroll to position [107, 0]
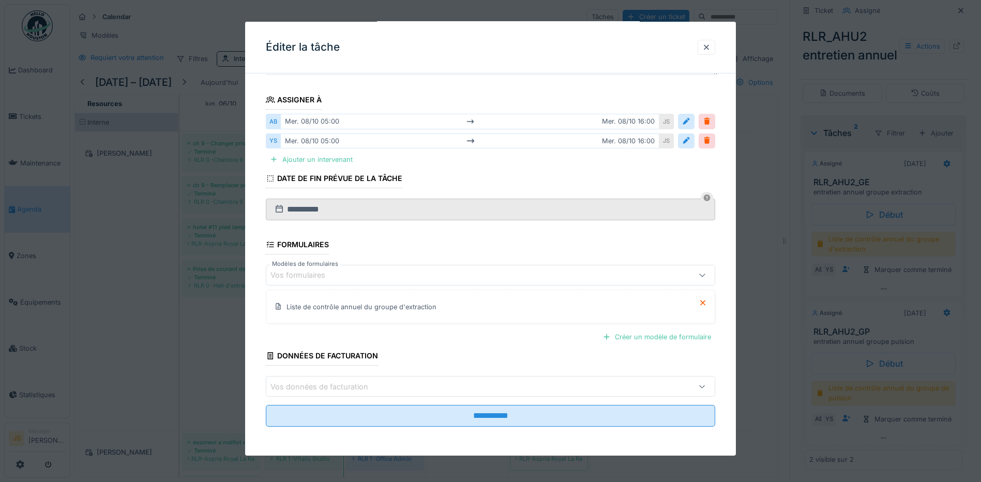
click at [706, 276] on icon at bounding box center [702, 274] width 8 height 7
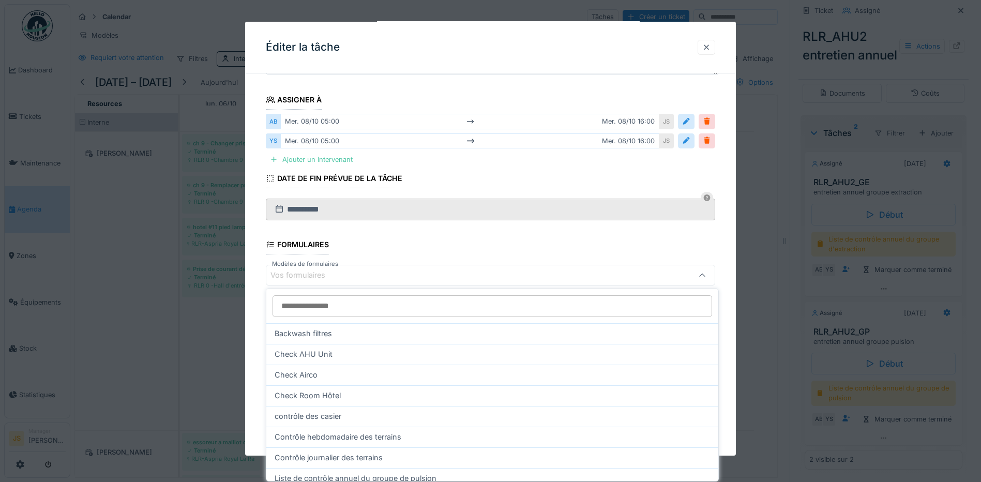
click at [710, 48] on div at bounding box center [706, 47] width 8 height 10
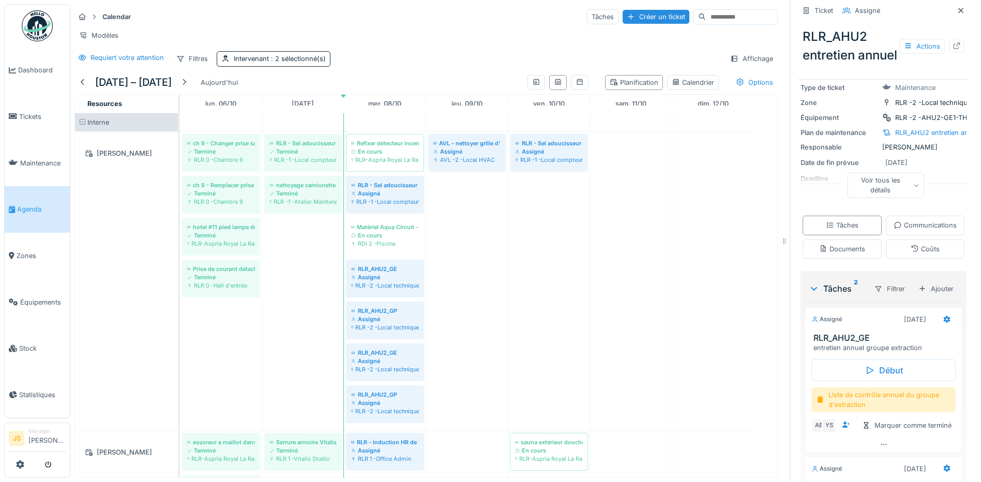
scroll to position [52, 0]
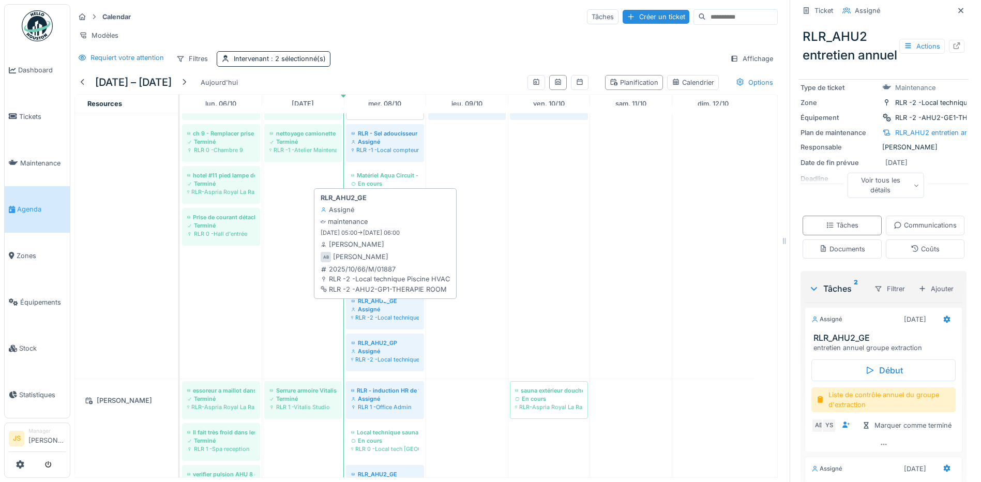
click at [379, 313] on div "Assigné" at bounding box center [385, 309] width 68 height 8
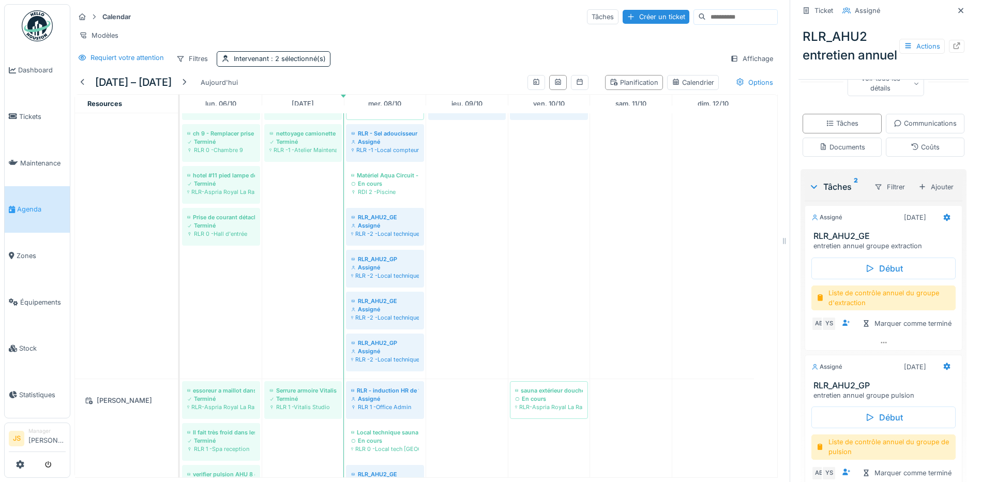
scroll to position [155, 0]
click at [943, 219] on icon at bounding box center [947, 216] width 8 height 7
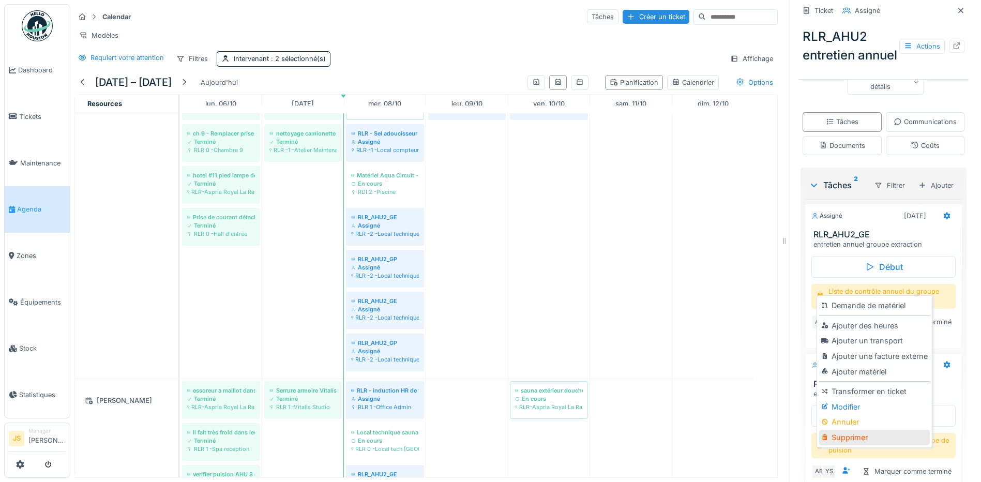
click at [846, 436] on div "Supprimer" at bounding box center [874, 438] width 110 height 16
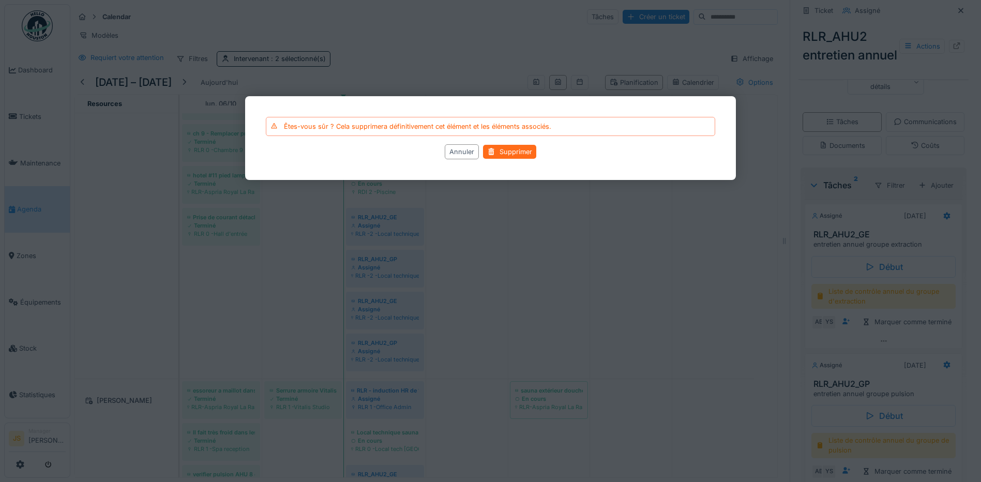
click at [510, 153] on div "Supprimer" at bounding box center [509, 152] width 53 height 14
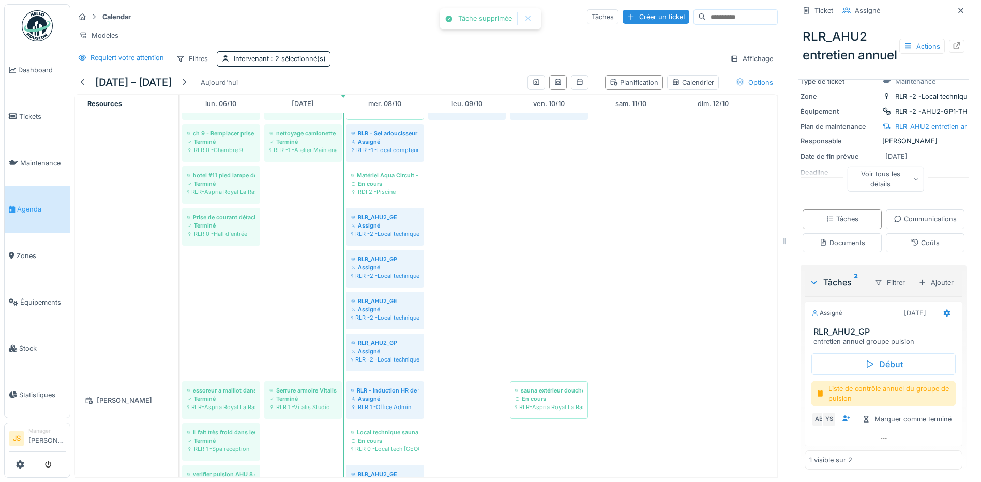
scroll to position [143, 0]
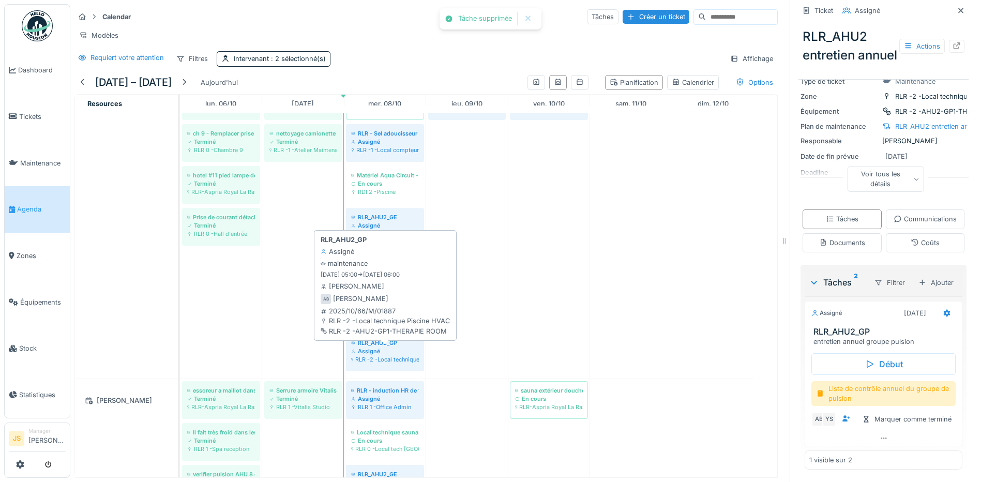
click at [393, 355] on div "Assigné" at bounding box center [385, 351] width 68 height 8
click at [390, 355] on div "Assigné" at bounding box center [385, 351] width 68 height 8
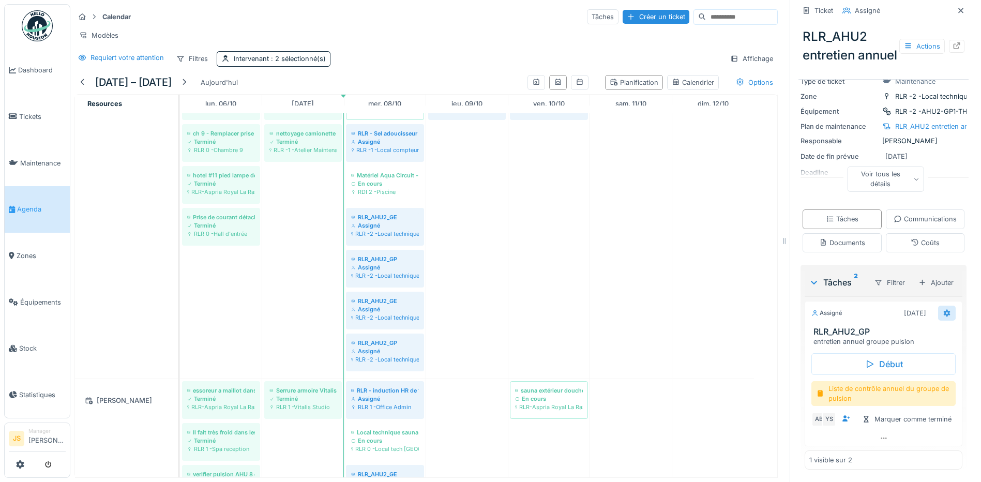
click at [943, 310] on icon at bounding box center [947, 313] width 8 height 7
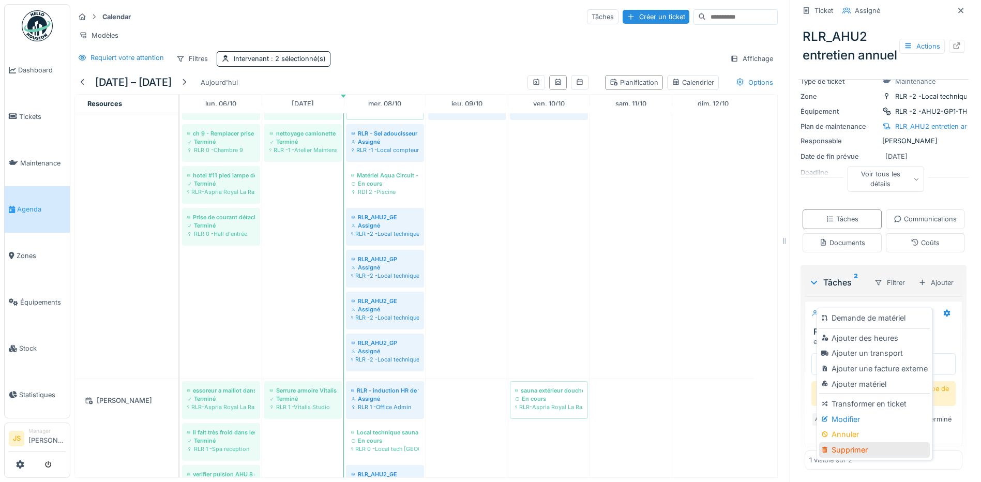
click at [843, 444] on div "Supprimer" at bounding box center [874, 450] width 110 height 16
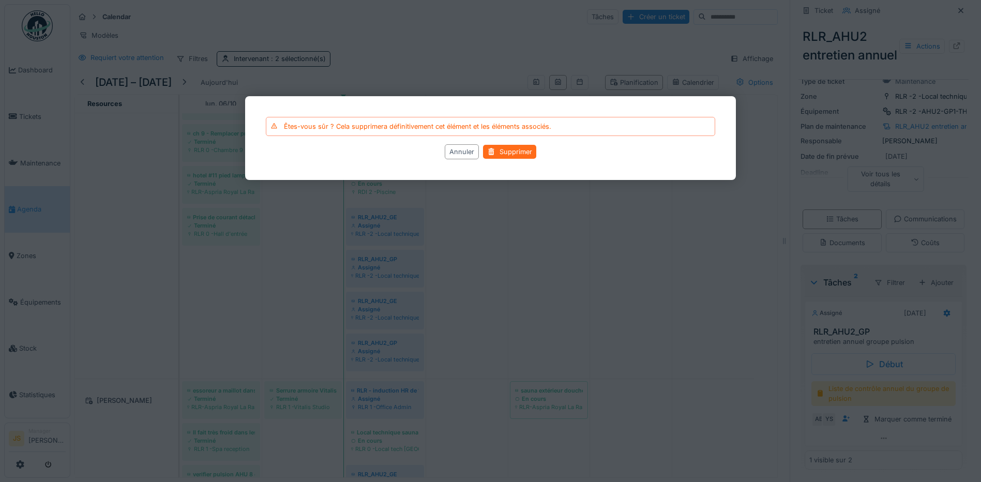
click at [512, 149] on div "Supprimer" at bounding box center [509, 152] width 53 height 14
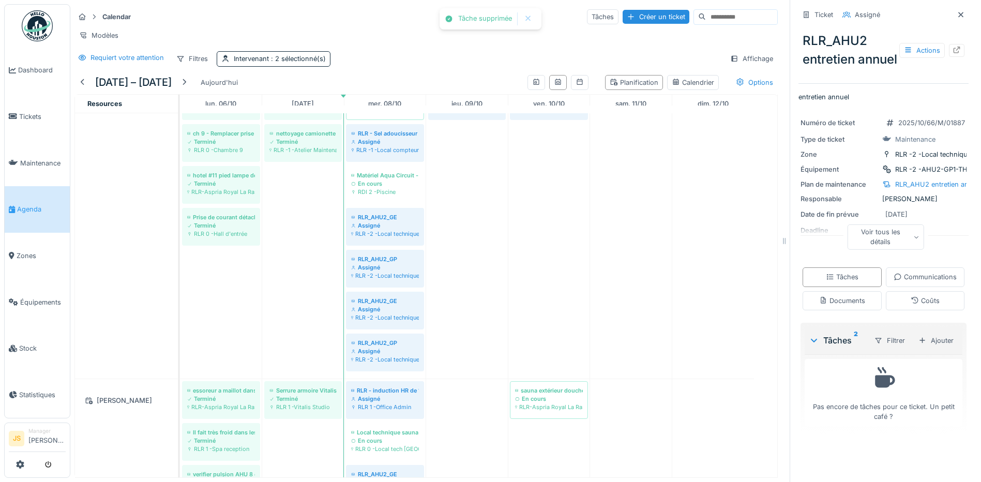
scroll to position [41, 0]
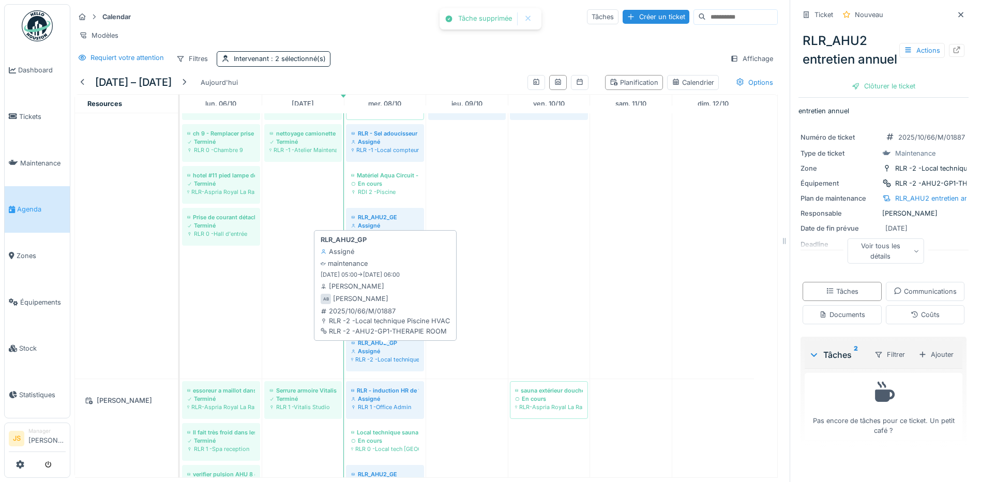
click at [381, 346] on div "RLR_AHU2_GP" at bounding box center [385, 343] width 68 height 8
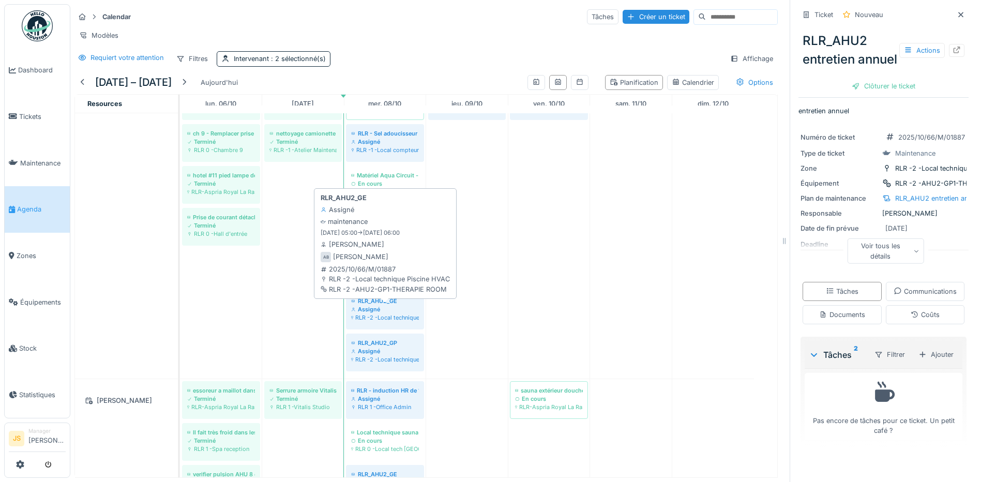
click at [391, 300] on div "RLR_AHU2_GE" at bounding box center [385, 301] width 68 height 8
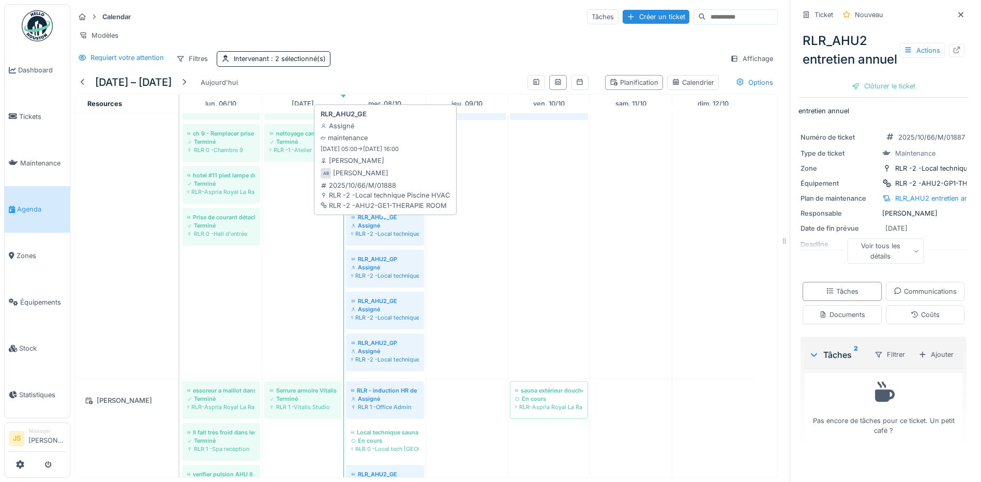
click at [392, 238] on div "RLR_AHU2_GE Assigné RLR -2 -Local technique Piscine HVAC" at bounding box center [384, 225] width 73 height 31
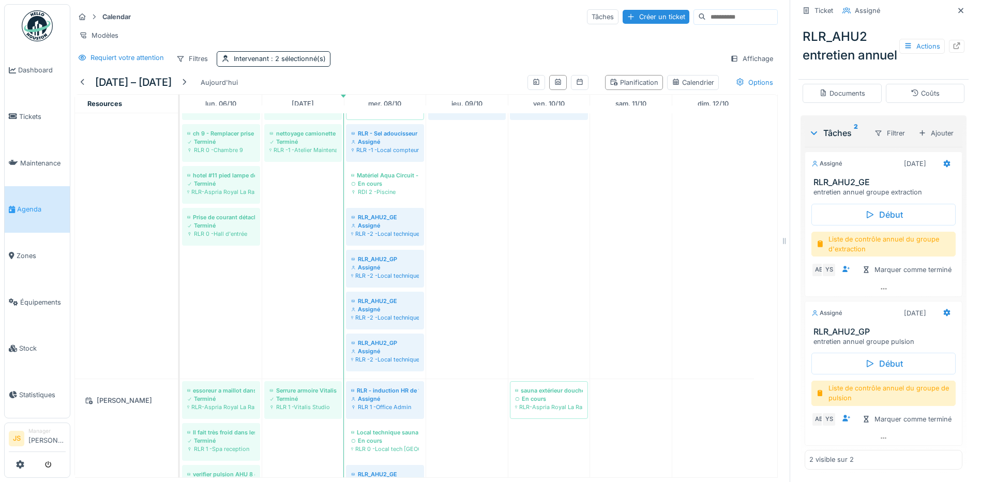
scroll to position [310, 0]
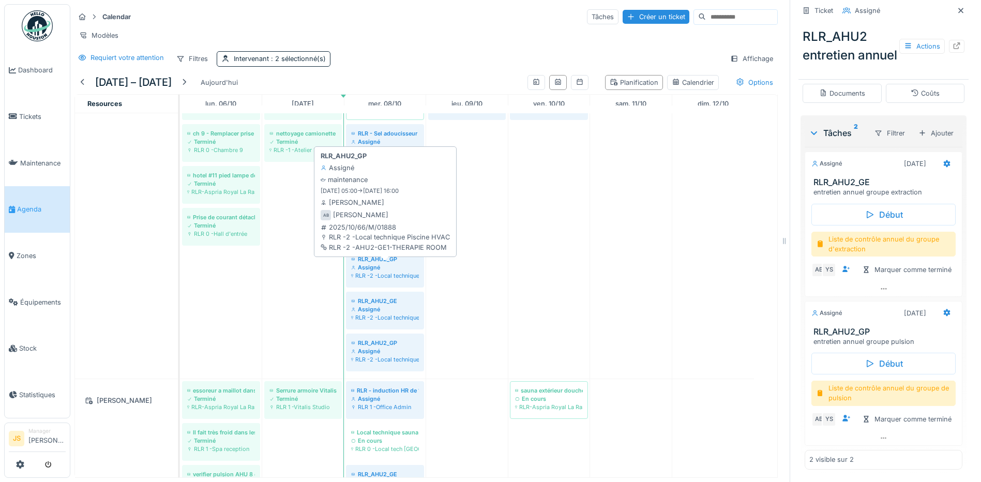
click at [416, 278] on div "RLR -2 -Local technique Piscine HVAC" at bounding box center [385, 275] width 68 height 8
click at [391, 265] on div "Assigné" at bounding box center [385, 267] width 68 height 8
click at [384, 263] on div "RLR_AHU2_GP" at bounding box center [385, 259] width 68 height 8
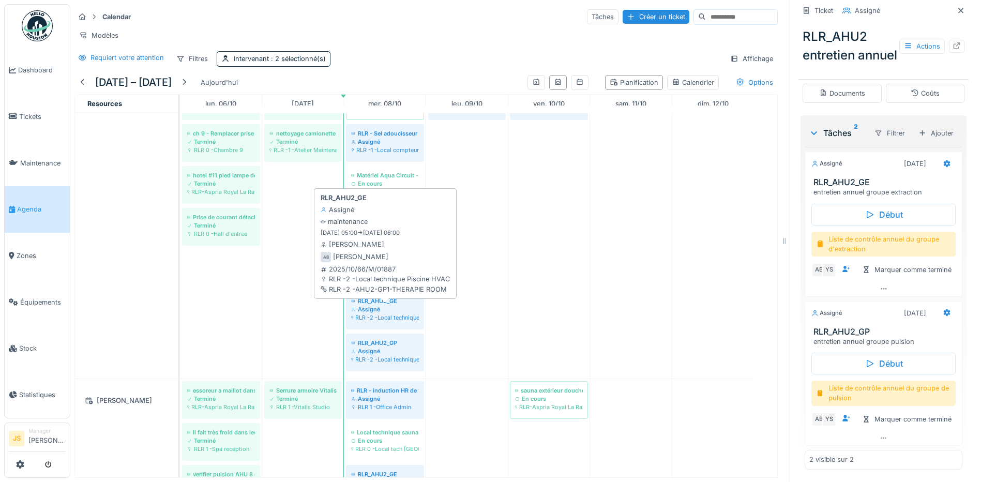
click at [398, 307] on div "Assigné" at bounding box center [385, 309] width 68 height 8
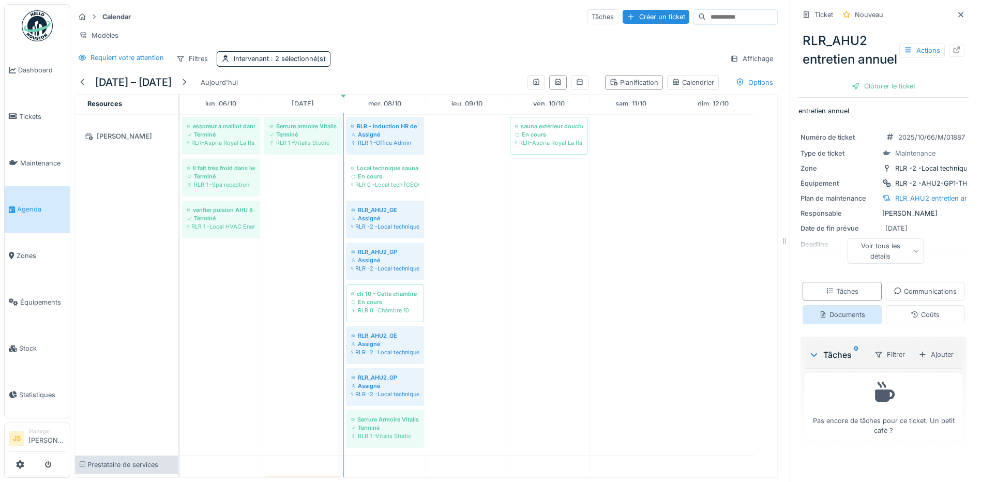
scroll to position [361, 0]
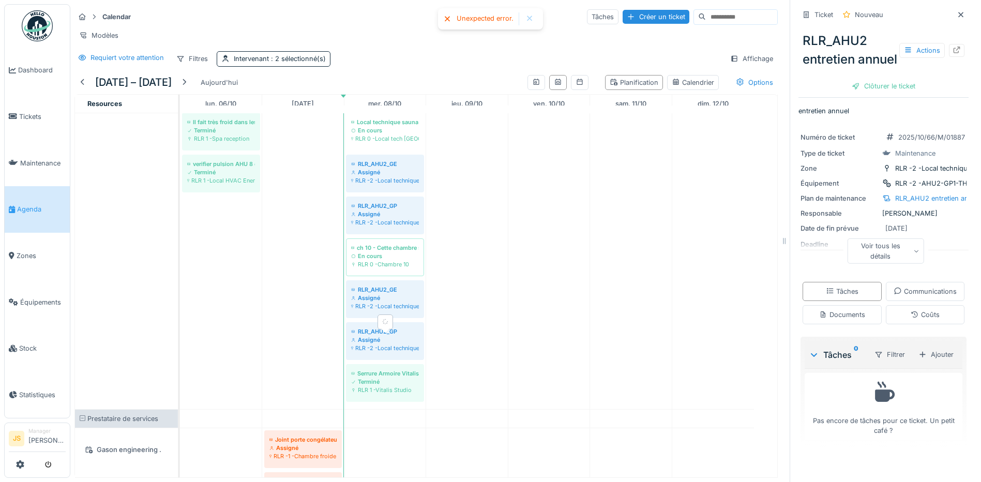
click at [398, 335] on div "RLR_AHU2_GP" at bounding box center [385, 331] width 68 height 8
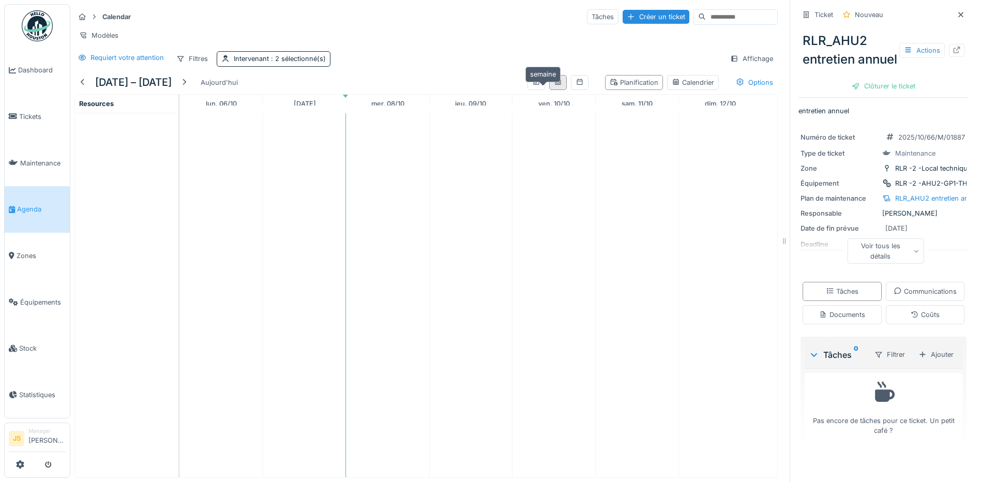
click at [554, 85] on icon at bounding box center [558, 82] width 8 height 7
click at [629, 87] on div "Planification" at bounding box center [634, 83] width 49 height 10
click at [677, 87] on div "Calendrier" at bounding box center [693, 83] width 42 height 10
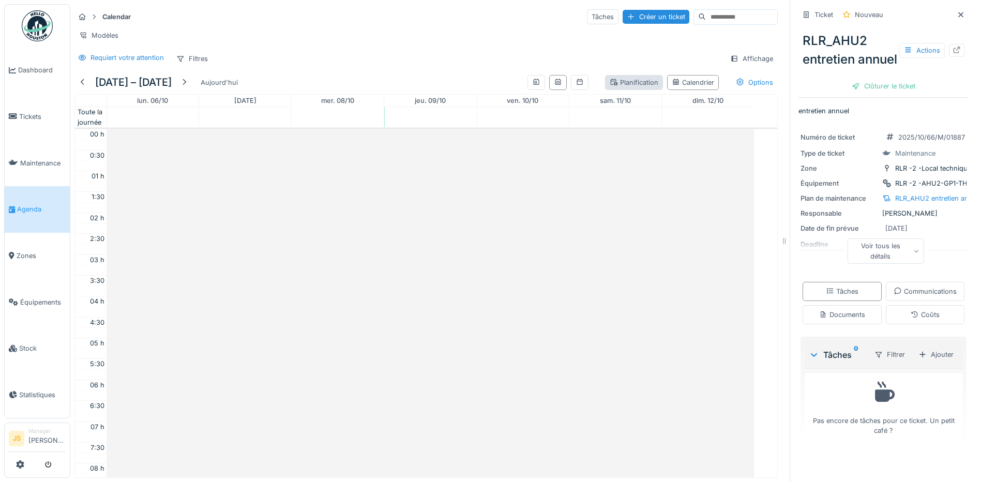
scroll to position [251, 0]
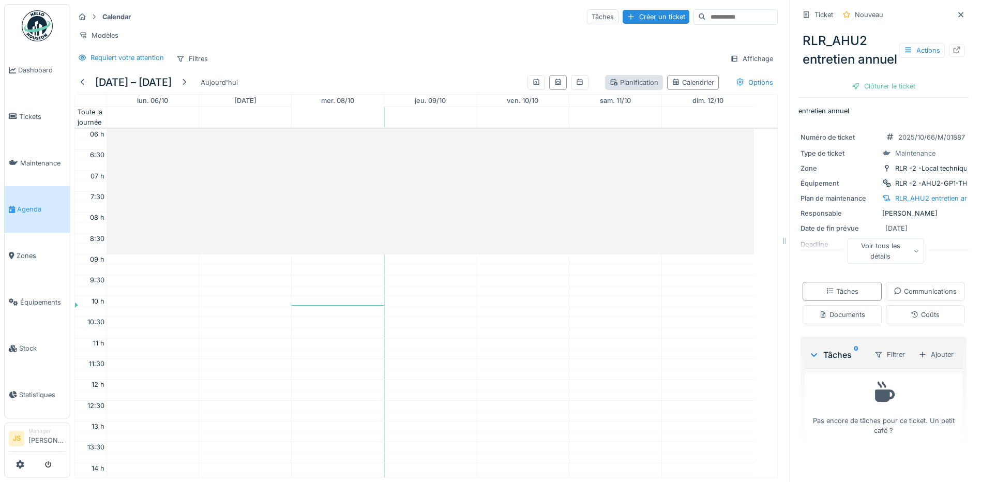
click at [629, 87] on div "Planification" at bounding box center [634, 83] width 49 height 10
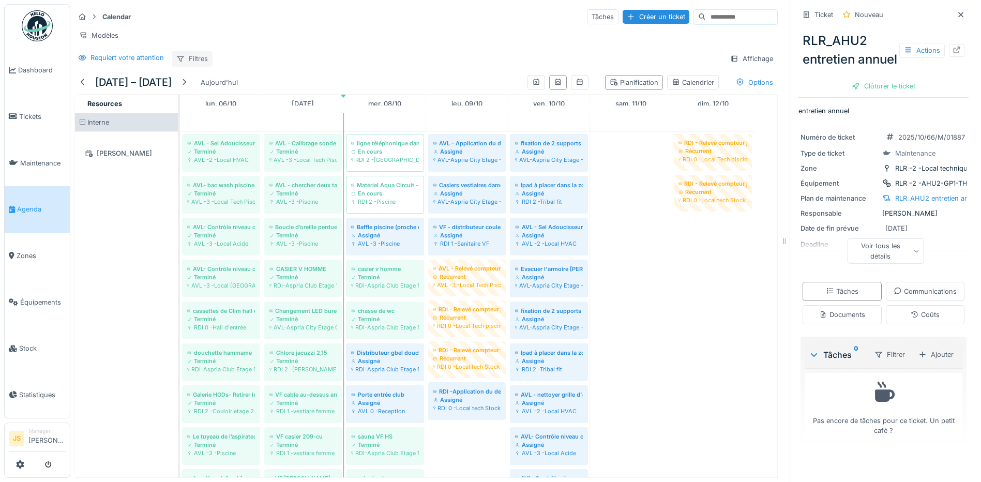
click at [202, 64] on div "Filtres" at bounding box center [192, 58] width 41 height 15
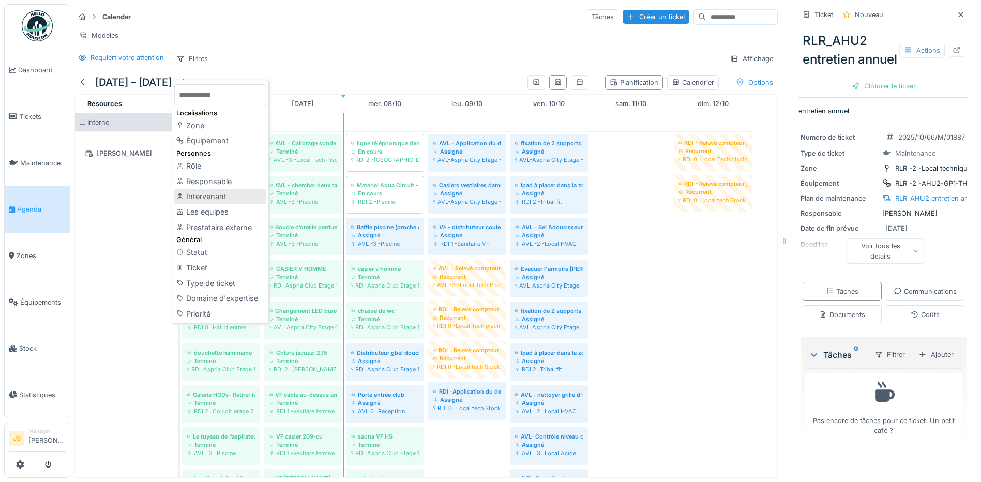
click at [216, 192] on div "Intervenant" at bounding box center [220, 197] width 92 height 16
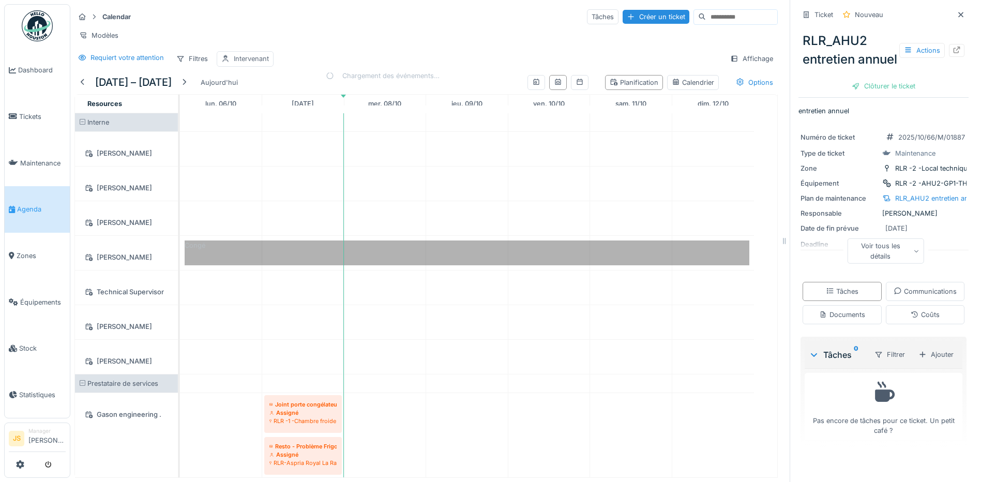
click at [259, 64] on div "Intervenant" at bounding box center [251, 59] width 35 height 10
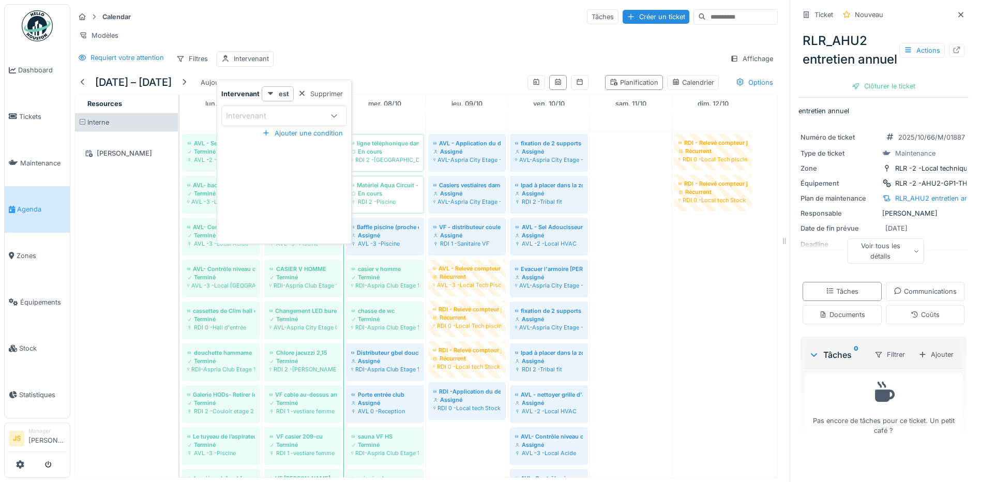
click at [260, 110] on div "Intervenant" at bounding box center [253, 115] width 55 height 11
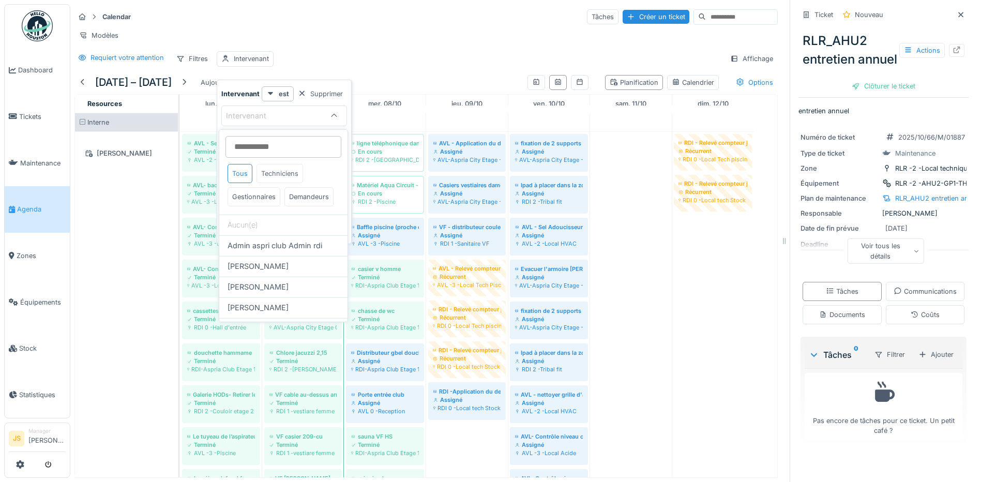
click at [275, 175] on div "Techniciens" at bounding box center [279, 173] width 47 height 19
click at [272, 272] on span "[PERSON_NAME]" at bounding box center [258, 266] width 61 height 11
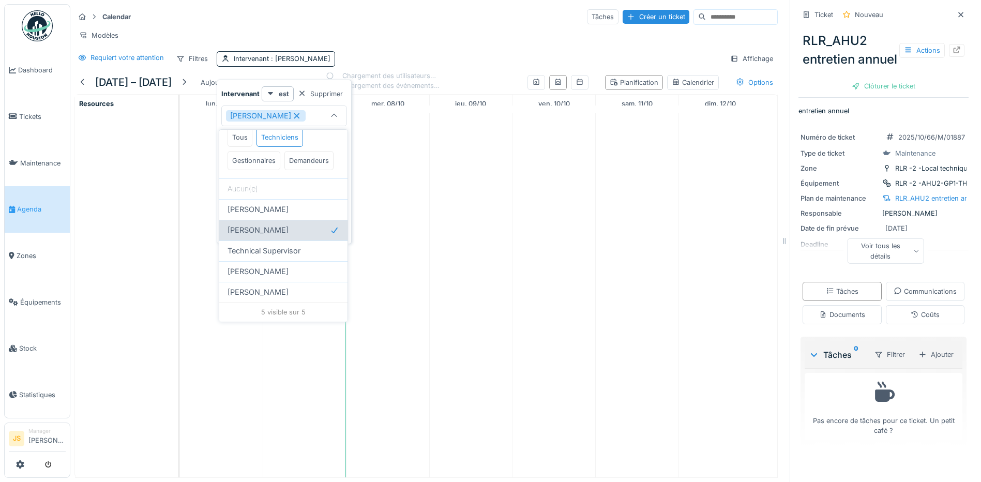
scroll to position [59, 0]
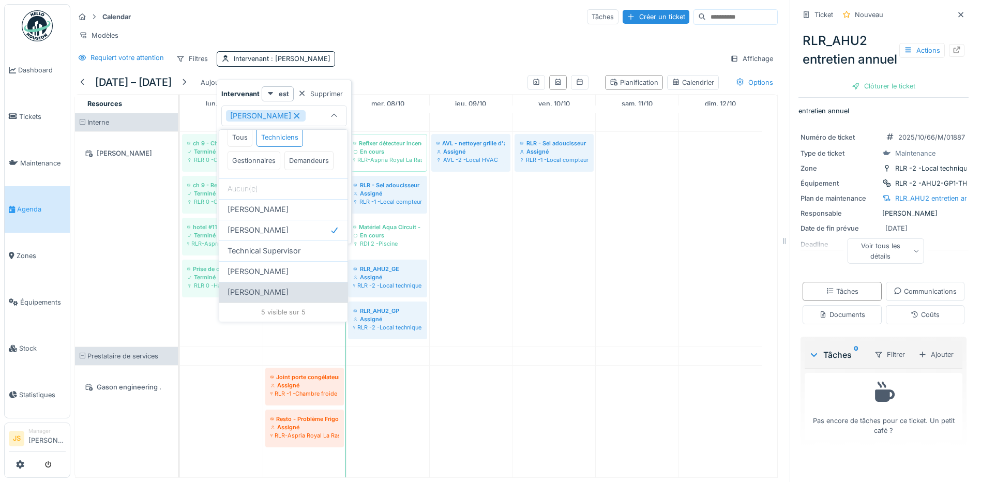
click at [269, 292] on span "Yusuf Siamar" at bounding box center [258, 291] width 61 height 11
type input "**********"
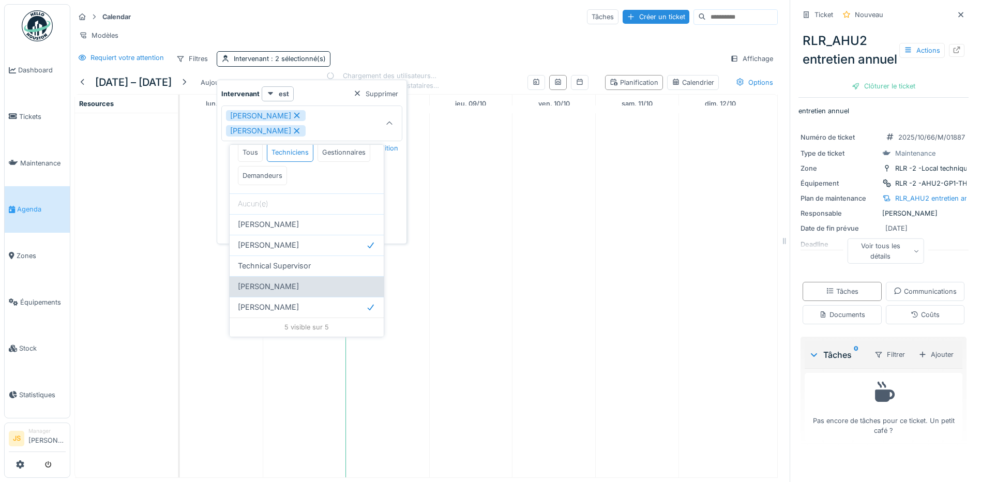
scroll to position [36, 0]
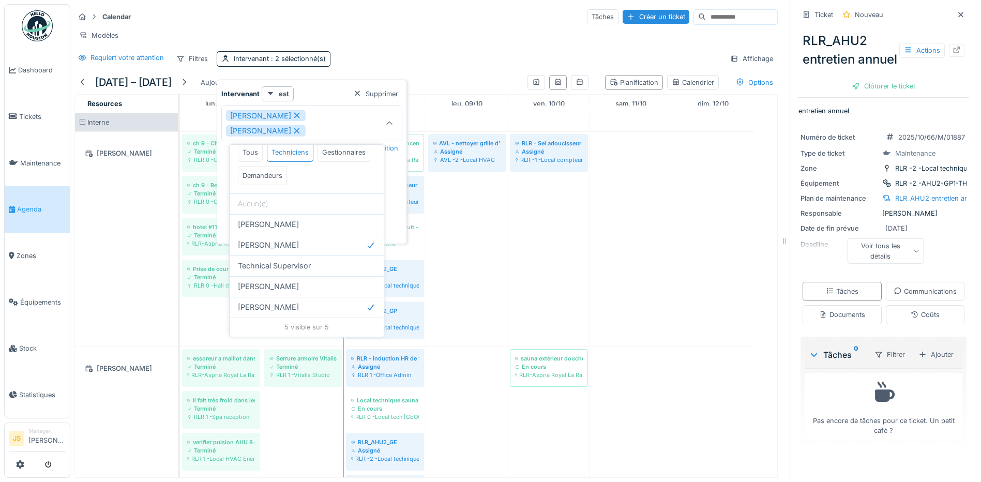
click at [369, 25] on div "Calendar Tâches Créer un ticket" at bounding box center [425, 16] width 703 height 17
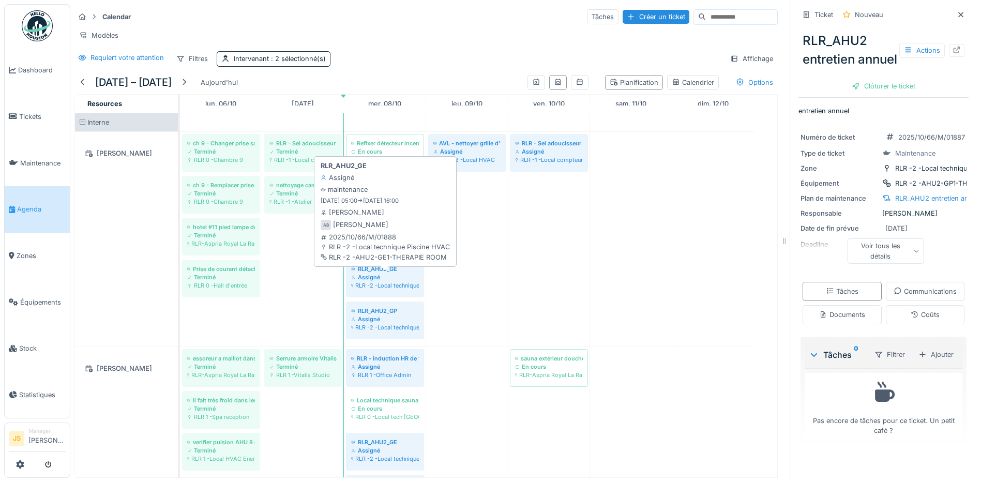
click at [393, 290] on div "RLR -2 -Local technique Piscine HVAC" at bounding box center [385, 285] width 68 height 8
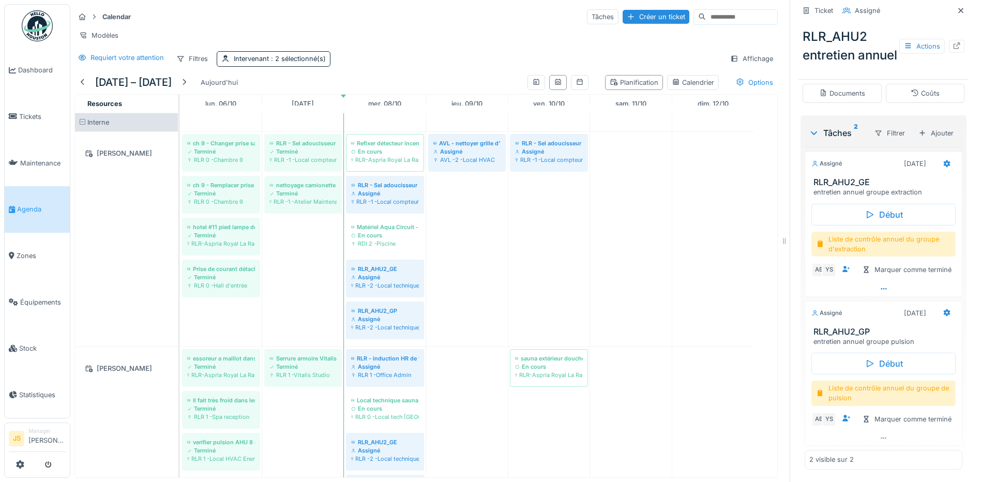
scroll to position [310, 0]
click at [366, 28] on div "Modèles" at bounding box center [425, 35] width 703 height 15
click at [30, 114] on span "Tickets" at bounding box center [42, 117] width 47 height 10
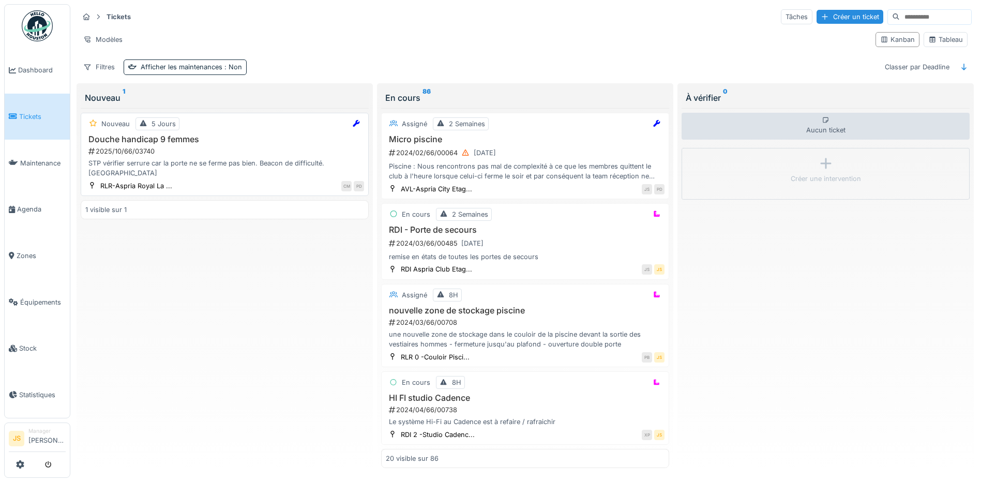
click at [151, 141] on h3 "Douche handicap 9 femmes" at bounding box center [224, 139] width 279 height 10
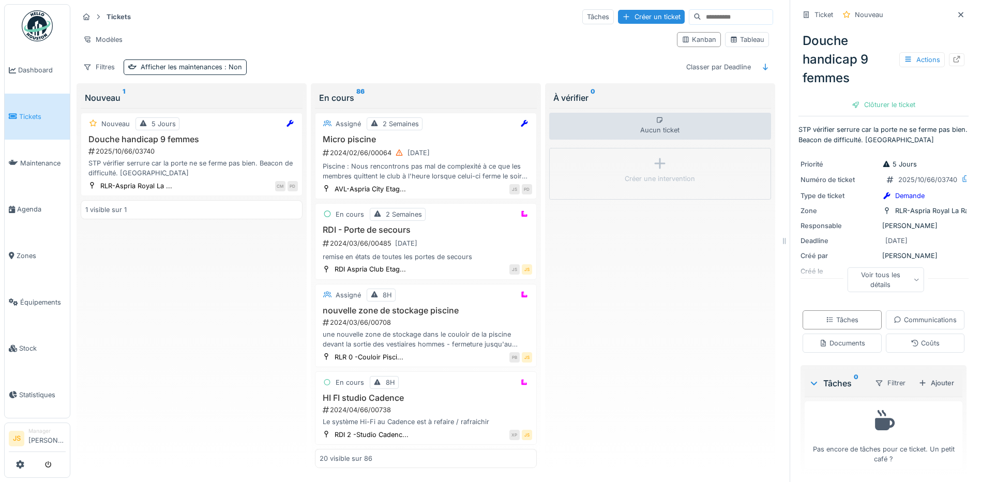
scroll to position [51, 0]
click at [923, 381] on div "Ajouter" at bounding box center [936, 380] width 44 height 14
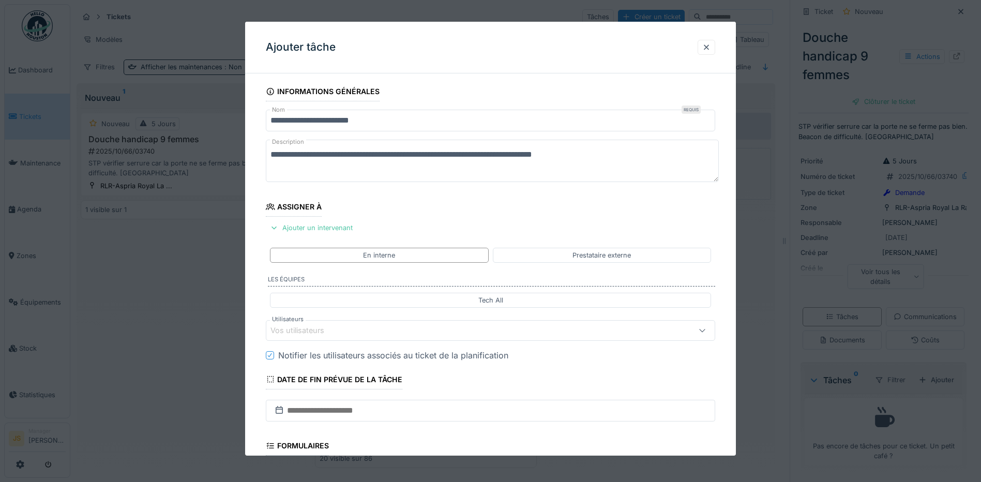
click at [306, 329] on div "Vos utilisateurs" at bounding box center [304, 330] width 68 height 11
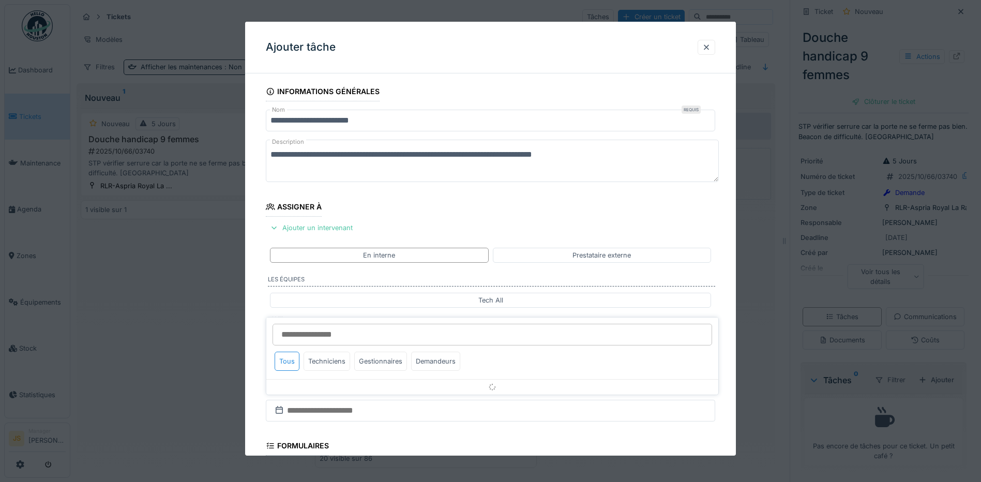
scroll to position [92, 0]
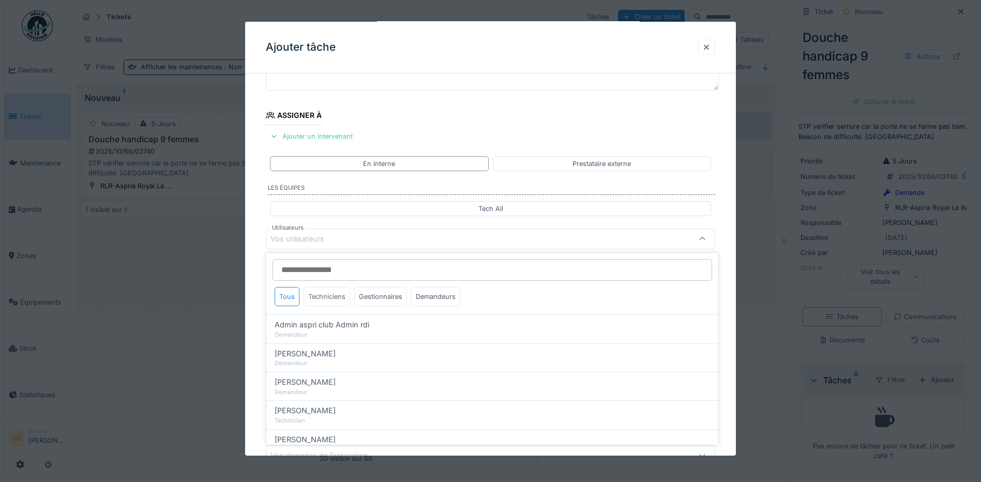
click at [323, 297] on div "Techniciens" at bounding box center [327, 296] width 47 height 19
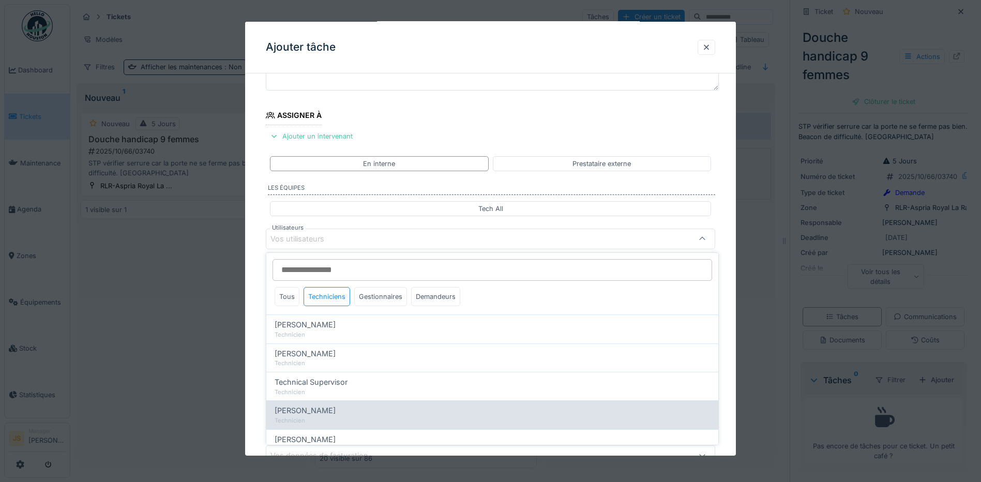
click at [325, 414] on span "[PERSON_NAME]" at bounding box center [305, 410] width 61 height 11
type input "****"
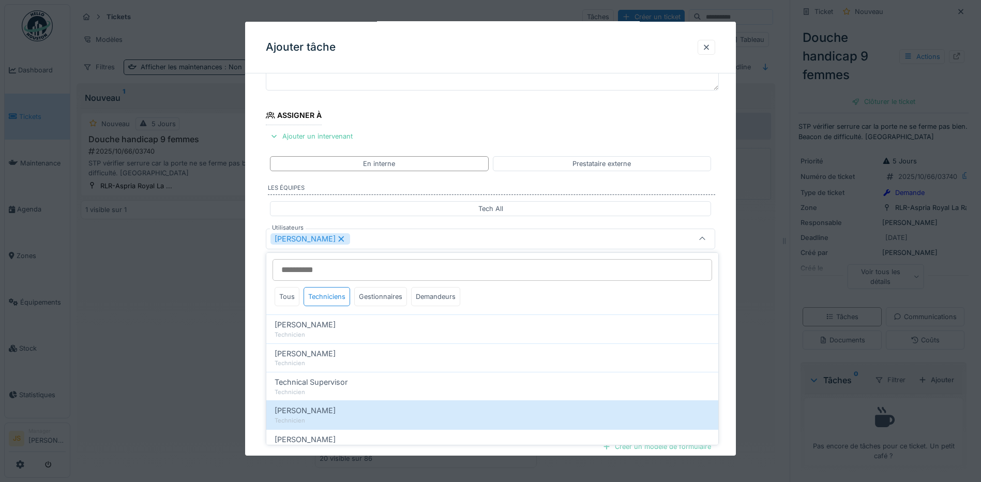
click at [253, 369] on div "**********" at bounding box center [490, 277] width 491 height 575
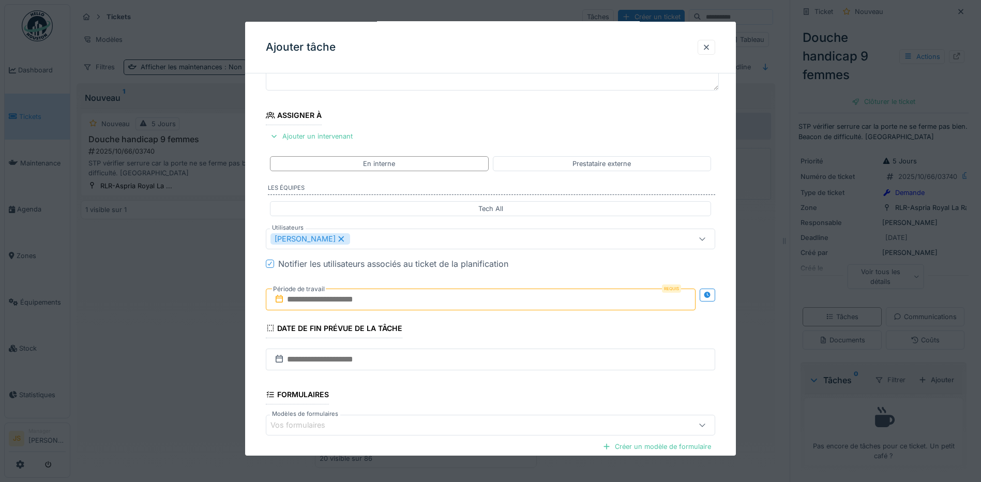
click at [297, 298] on input "text" at bounding box center [481, 300] width 430 height 22
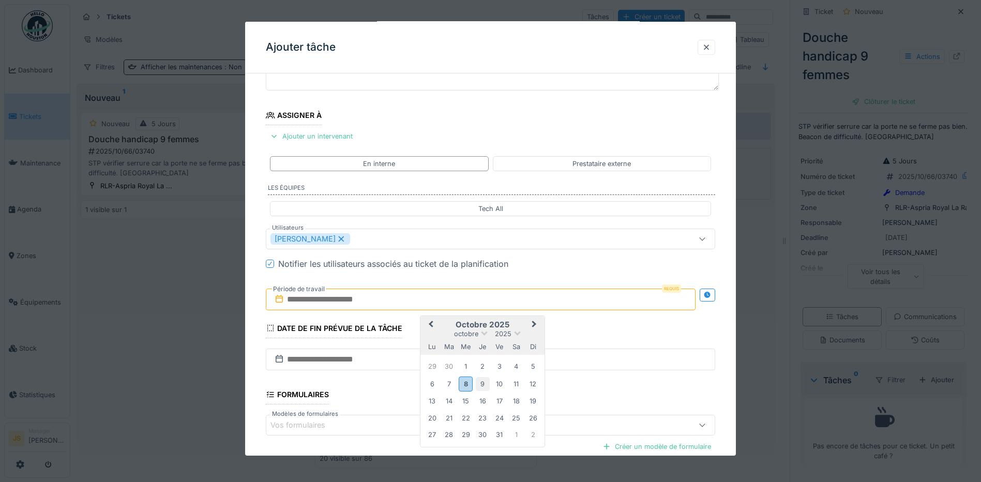
click at [481, 387] on div "9" at bounding box center [483, 384] width 14 height 14
click at [483, 385] on div "9" at bounding box center [483, 384] width 14 height 14
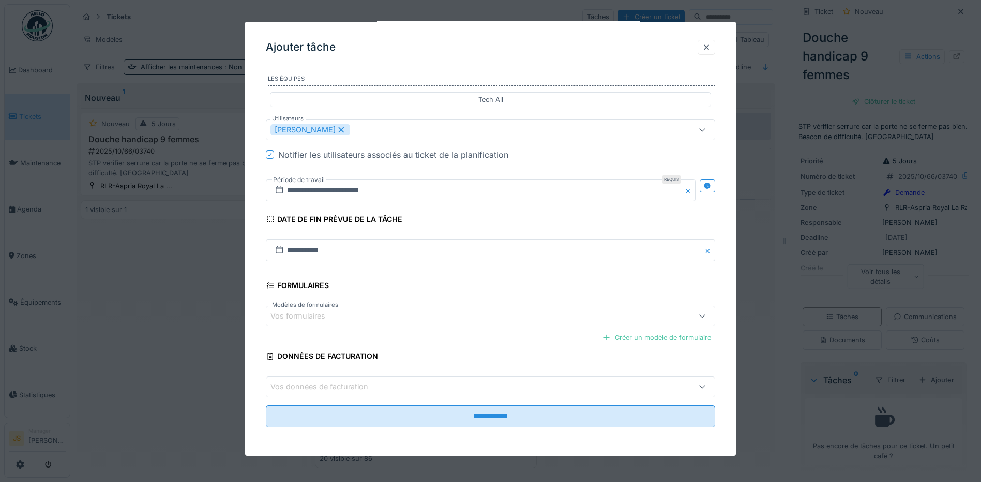
scroll to position [201, 0]
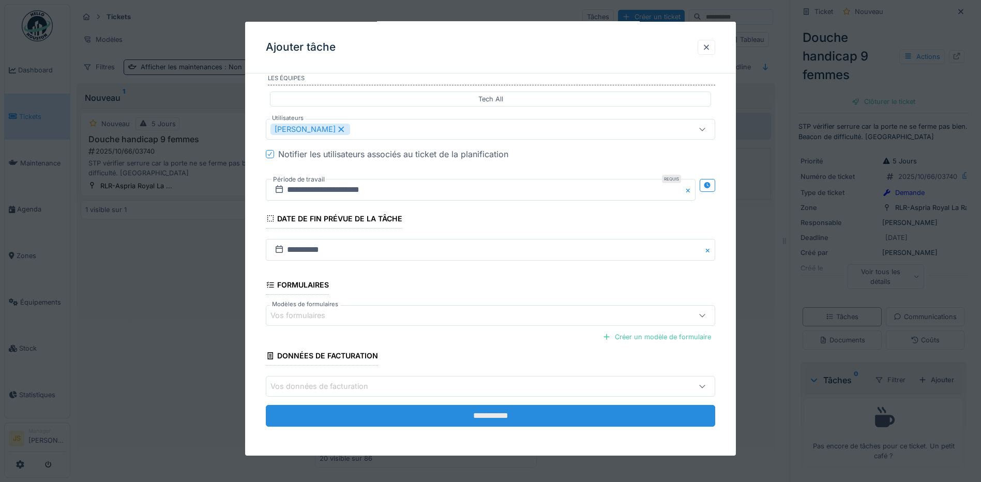
click at [532, 414] on input "**********" at bounding box center [490, 416] width 449 height 22
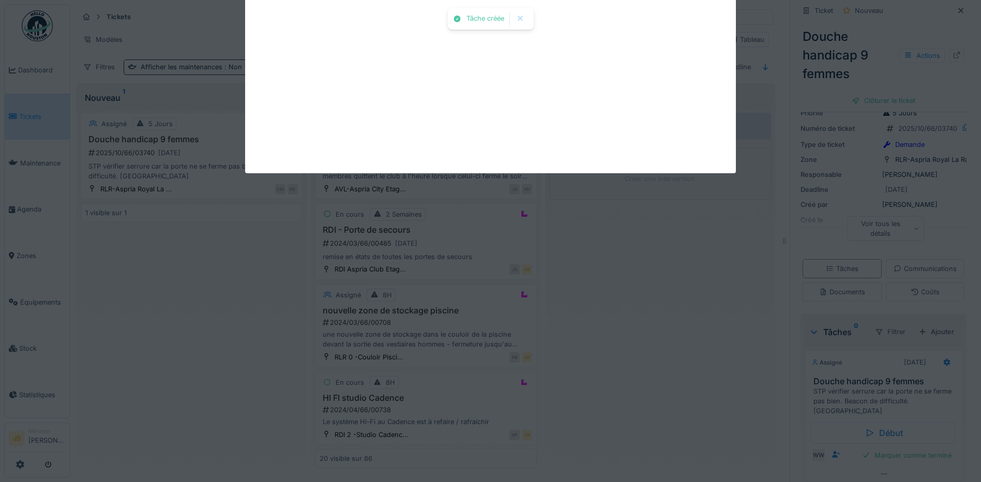
scroll to position [37, 0]
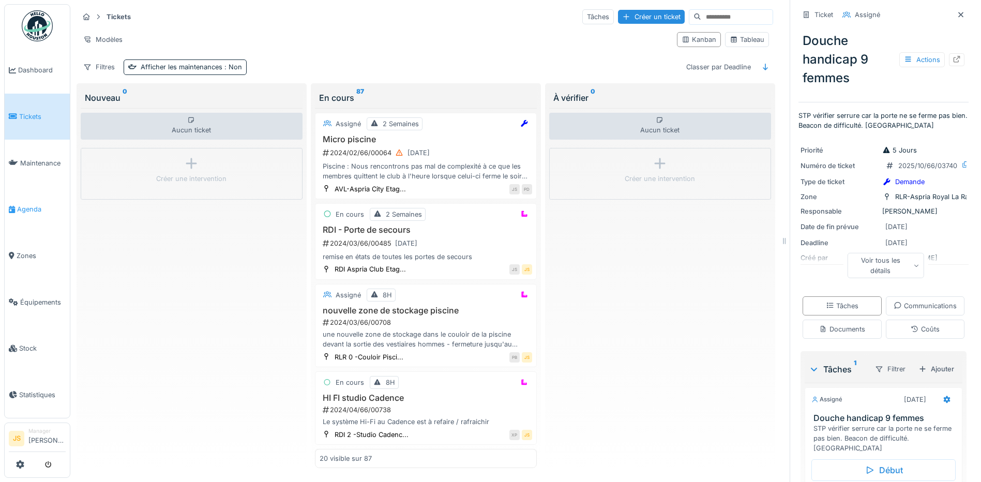
click at [28, 205] on span "Agenda" at bounding box center [41, 209] width 49 height 10
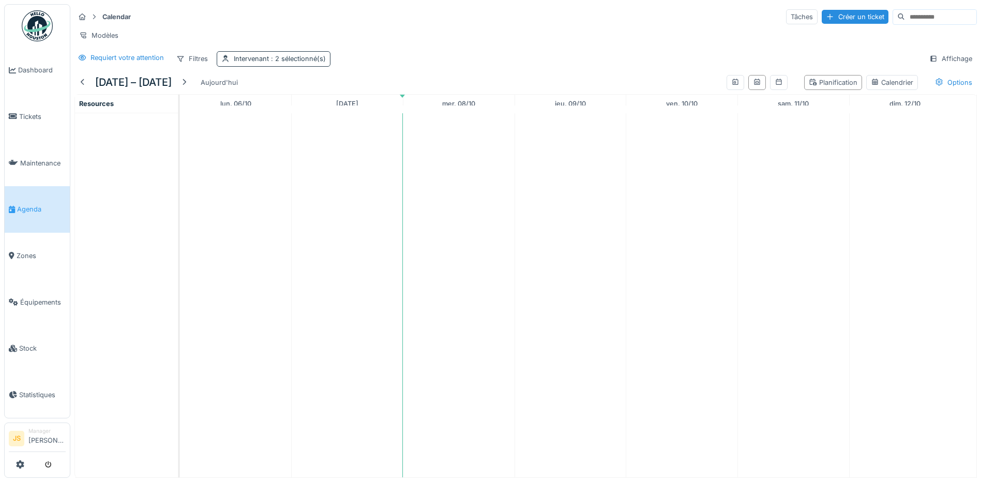
click at [301, 63] on span ": 2 sélectionné(s)" at bounding box center [297, 59] width 57 height 8
click at [299, 117] on icon at bounding box center [297, 116] width 6 height 6
type input "*****"
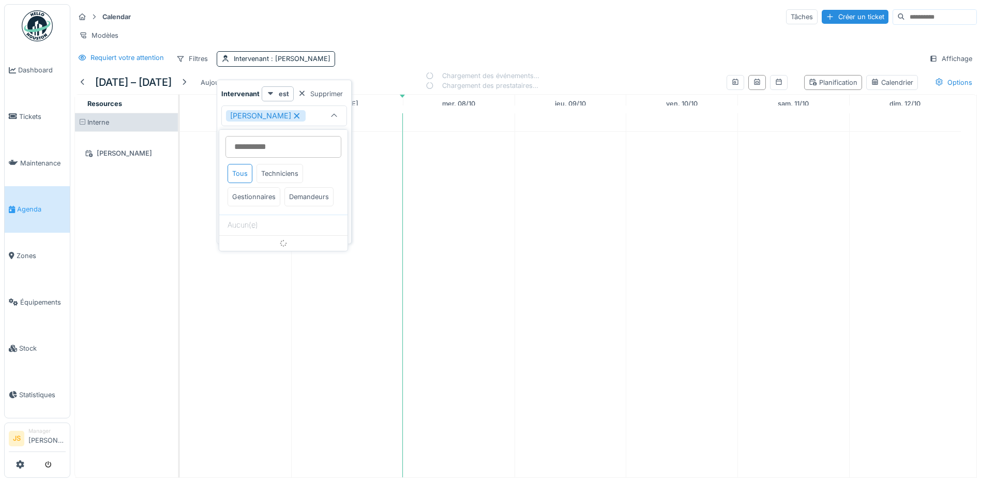
click at [292, 118] on icon at bounding box center [296, 115] width 9 height 7
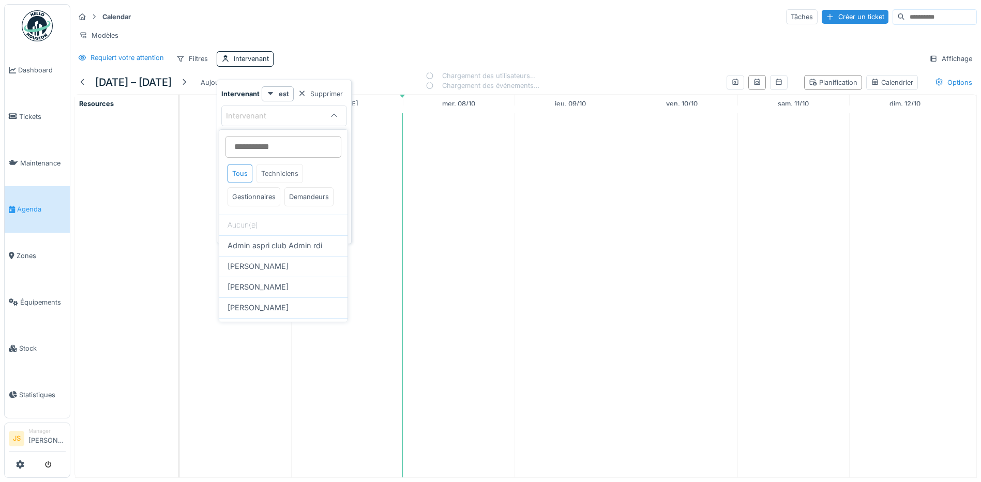
click at [280, 173] on div "Techniciens" at bounding box center [279, 173] width 47 height 19
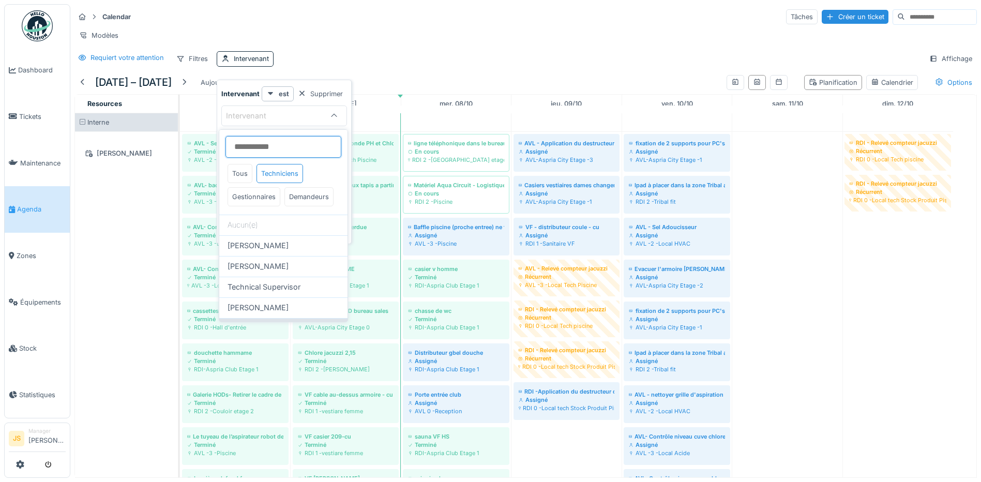
scroll to position [52, 0]
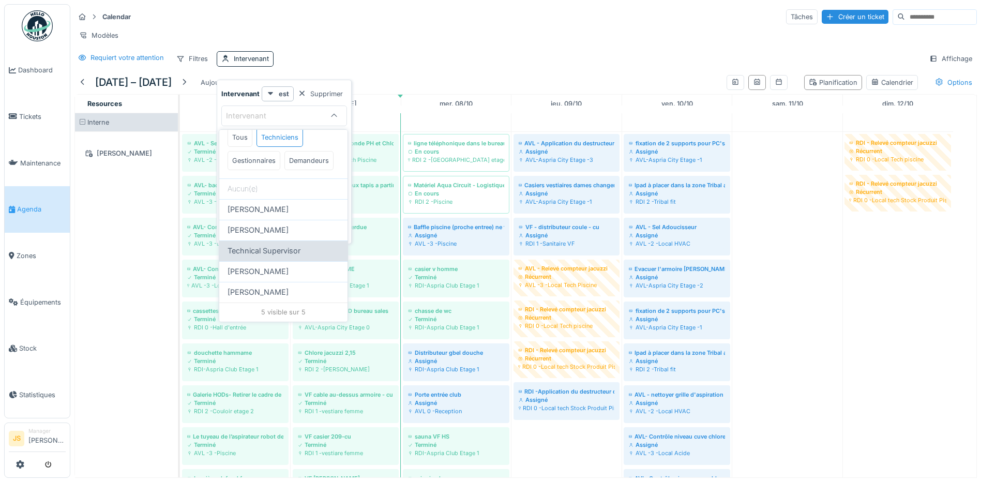
click at [271, 254] on span "Technical Supervisor" at bounding box center [264, 250] width 73 height 11
type input "****"
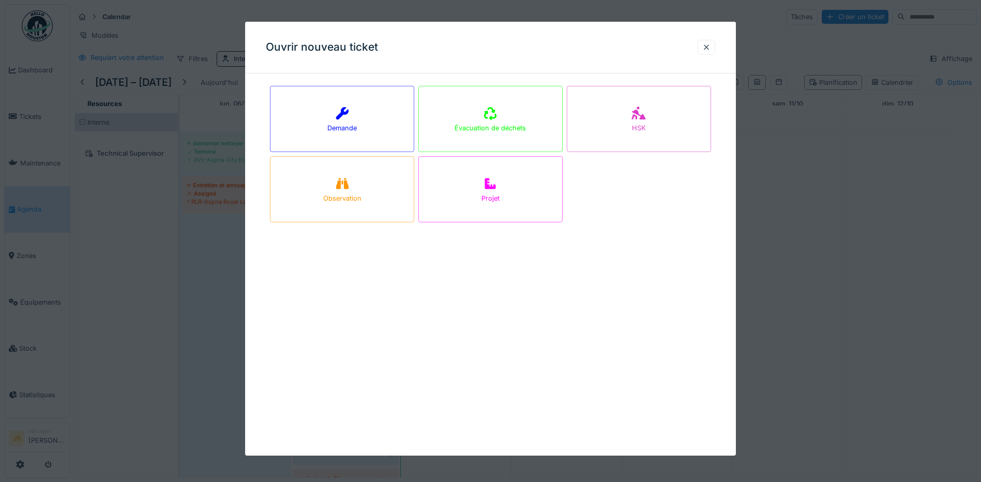
drag, startPoint x: 709, startPoint y: 51, endPoint x: 704, endPoint y: 50, distance: 5.8
click at [709, 50] on div at bounding box center [706, 47] width 8 height 10
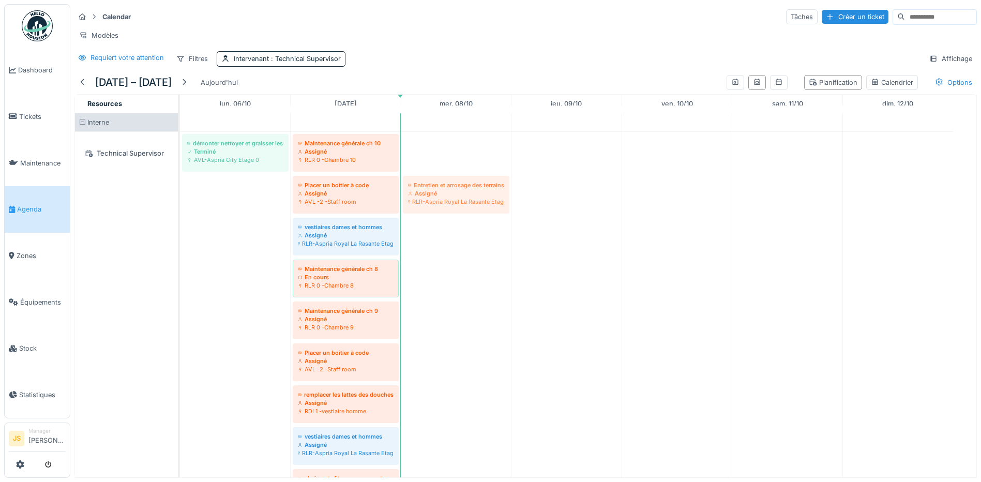
drag, startPoint x: 223, startPoint y: 204, endPoint x: 403, endPoint y: 206, distance: 179.9
click at [180, 206] on div "démonter nettoyer et graisser les roues des chariots à linge HskP Terminé AVL-A…" at bounding box center [180, 448] width 0 height 633
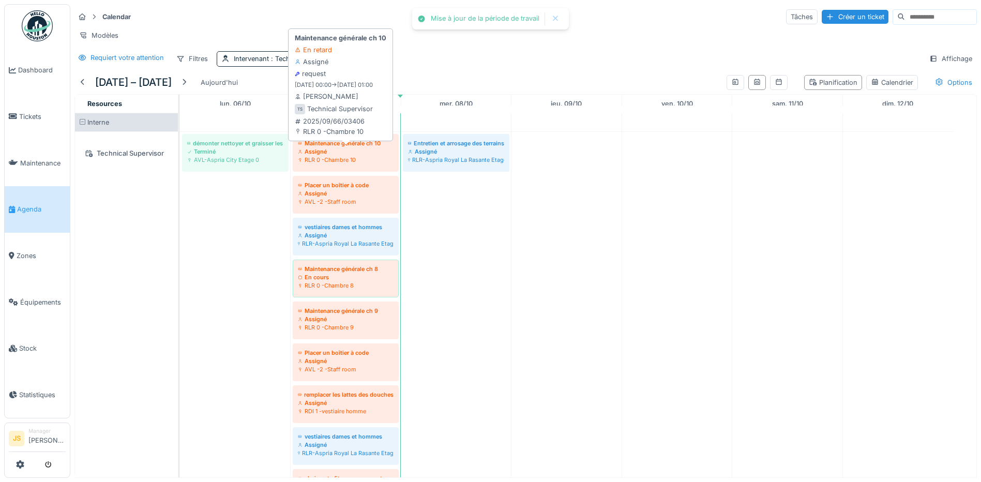
click at [361, 164] on div "RLR 0 -Chambre 10" at bounding box center [346, 160] width 96 height 8
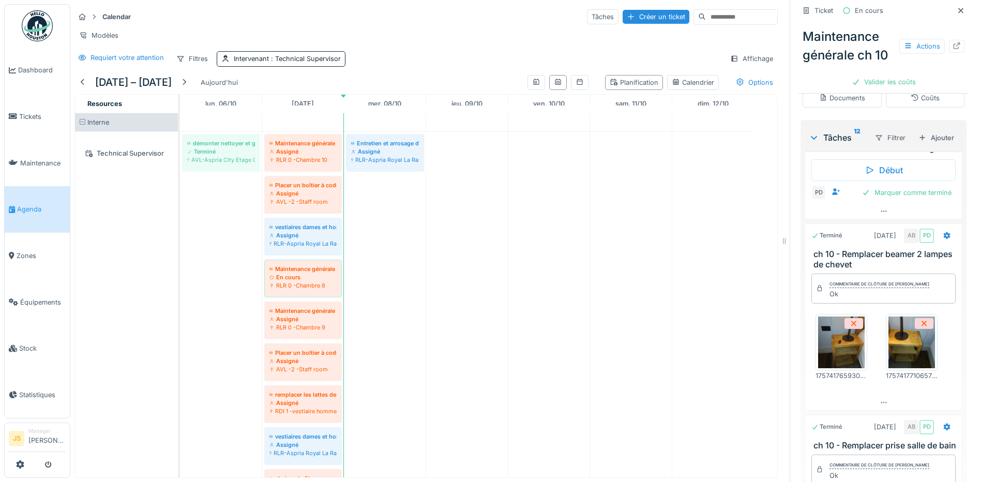
scroll to position [1086, 0]
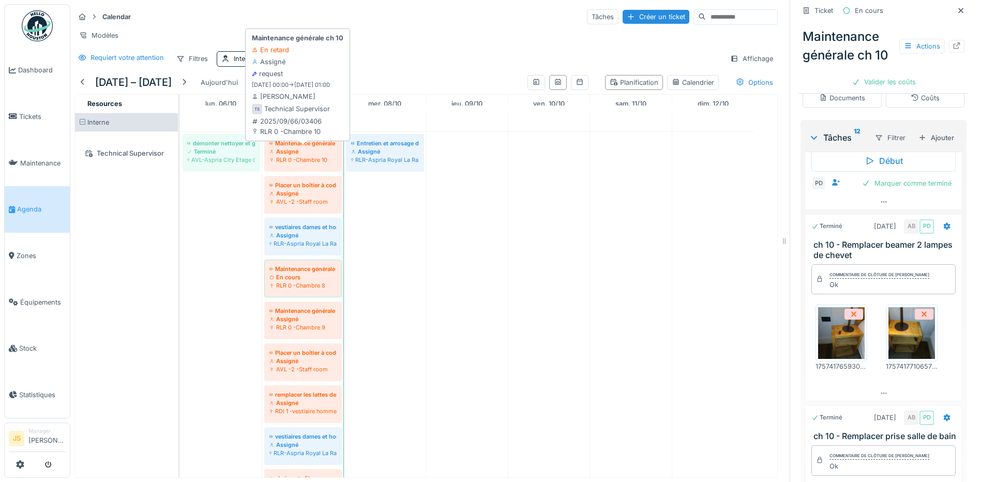
click at [307, 164] on div "RLR 0 -Chambre 10" at bounding box center [302, 160] width 67 height 8
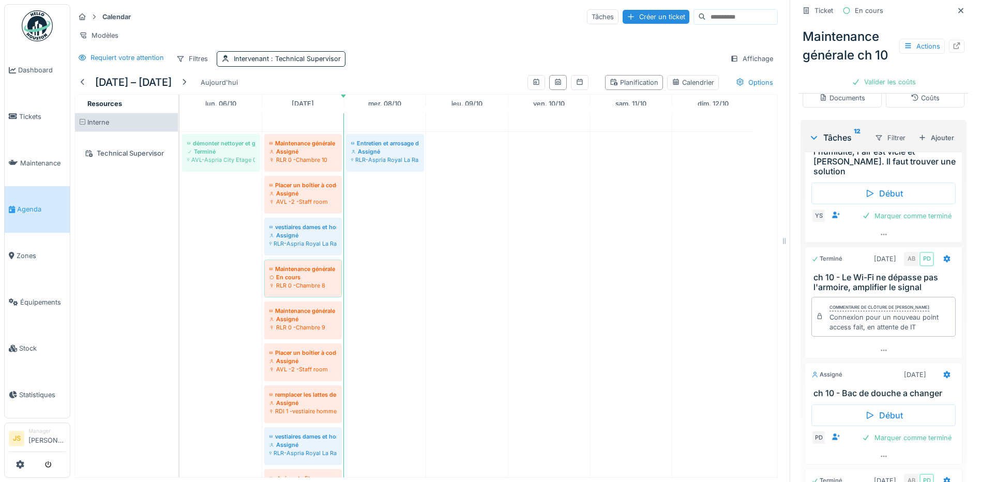
scroll to position [827, 0]
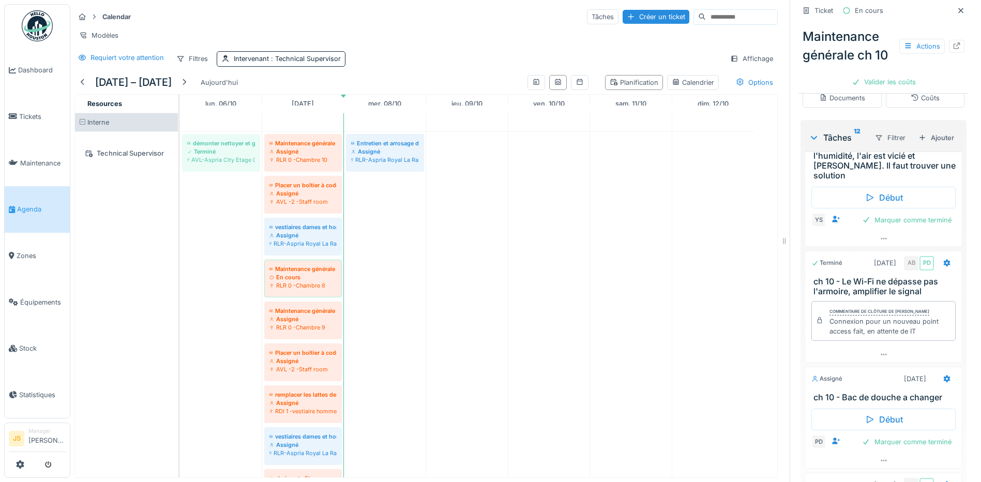
click at [944, 131] on icon at bounding box center [947, 127] width 7 height 7
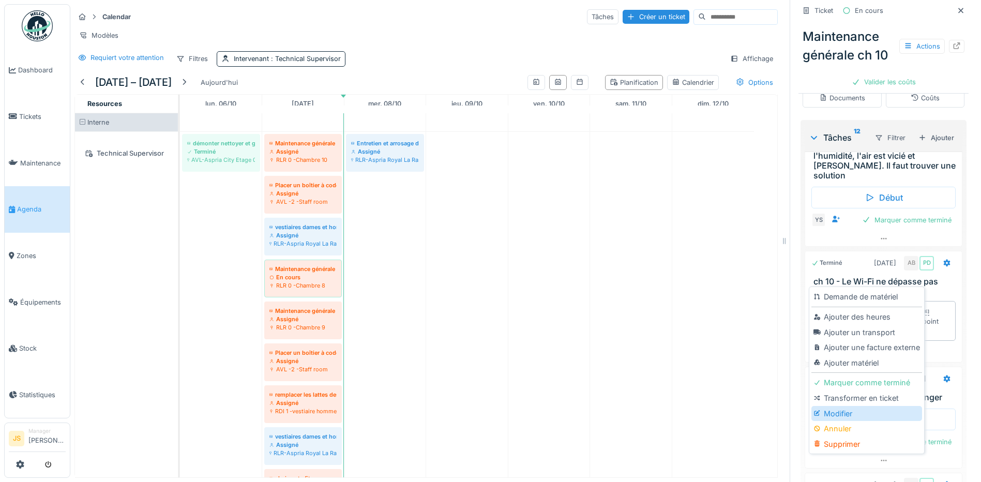
click at [849, 415] on div "Modifier" at bounding box center [866, 414] width 110 height 16
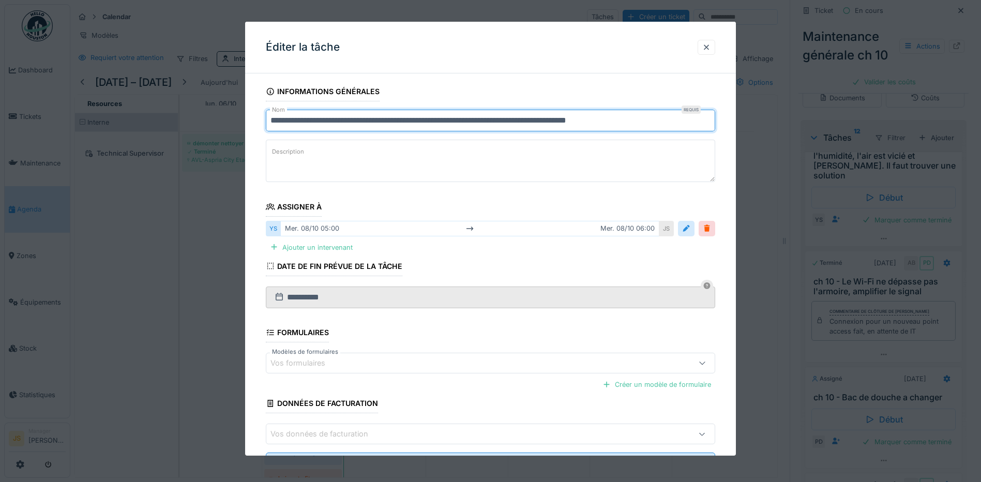
drag, startPoint x: 300, startPoint y: 120, endPoint x: 645, endPoint y: 124, distance: 345.4
click at [645, 124] on input "**********" at bounding box center [490, 121] width 449 height 22
type input "**********"
drag, startPoint x: 274, startPoint y: 121, endPoint x: 463, endPoint y: 160, distance: 192.7
click at [463, 160] on textarea "Description" at bounding box center [490, 161] width 449 height 42
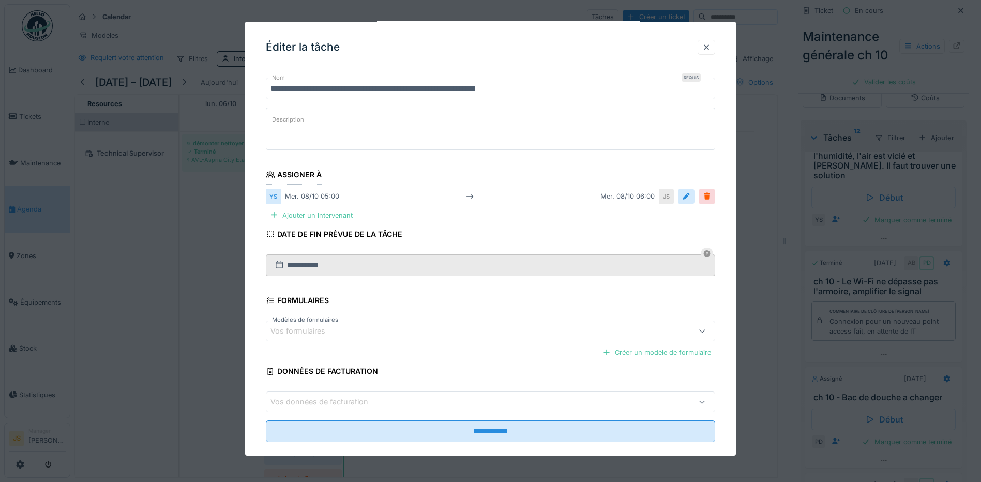
scroll to position [48, 0]
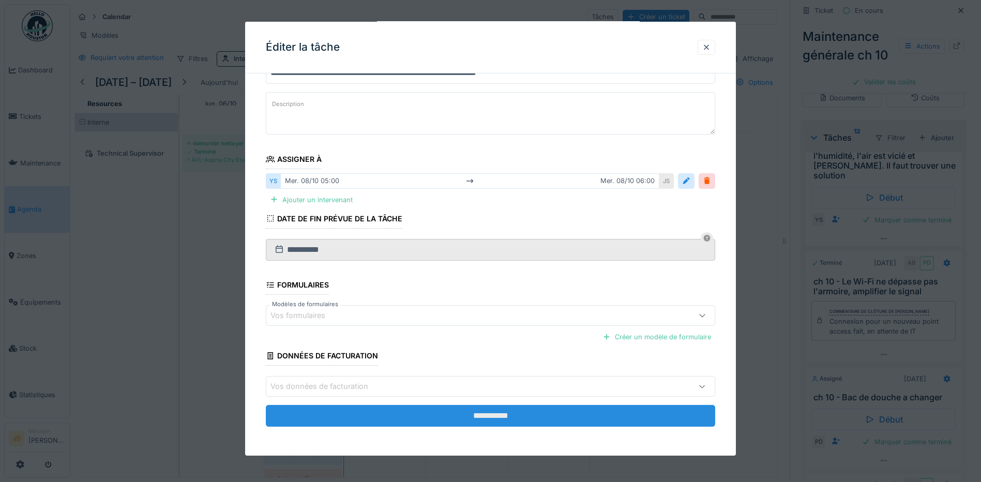
click at [492, 416] on input "**********" at bounding box center [490, 416] width 449 height 22
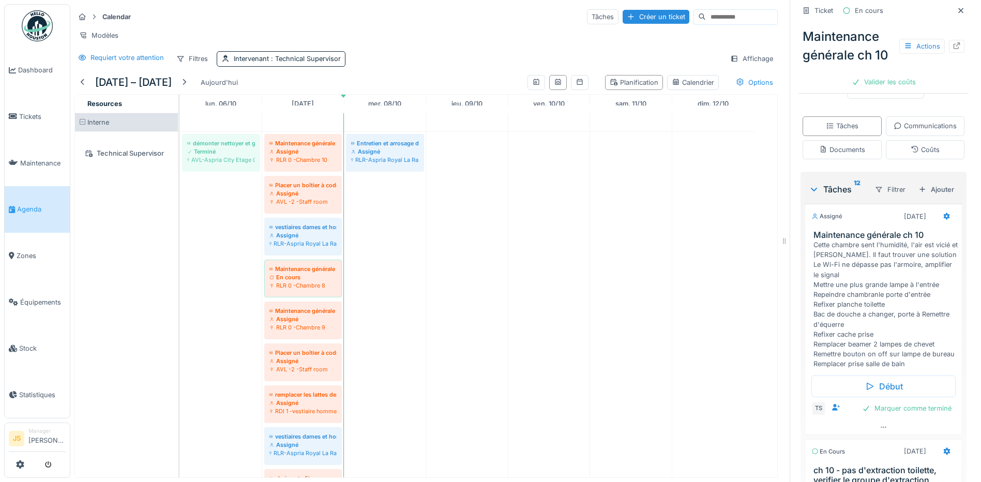
scroll to position [1435, 0]
click at [866, 410] on div "Marquer comme terminé" at bounding box center [907, 408] width 98 height 14
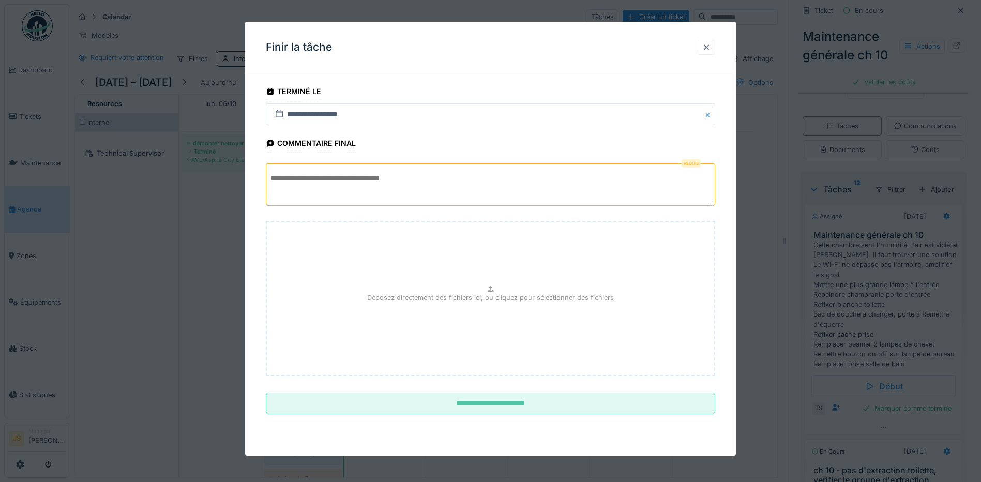
click at [290, 192] on textarea at bounding box center [490, 184] width 449 height 42
click at [355, 181] on textarea "**********" at bounding box center [490, 184] width 449 height 42
click at [426, 181] on textarea "**********" at bounding box center [490, 184] width 449 height 42
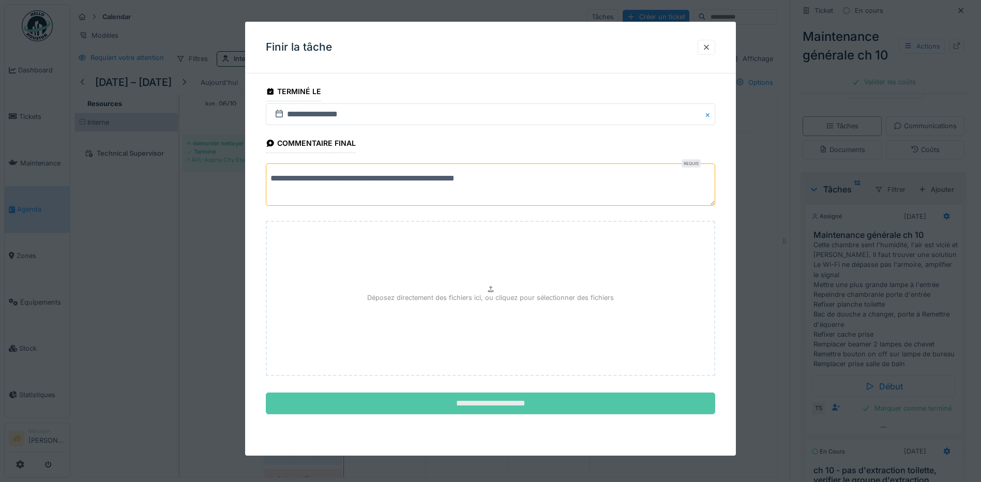
type textarea "**********"
click at [498, 400] on input "**********" at bounding box center [490, 403] width 449 height 22
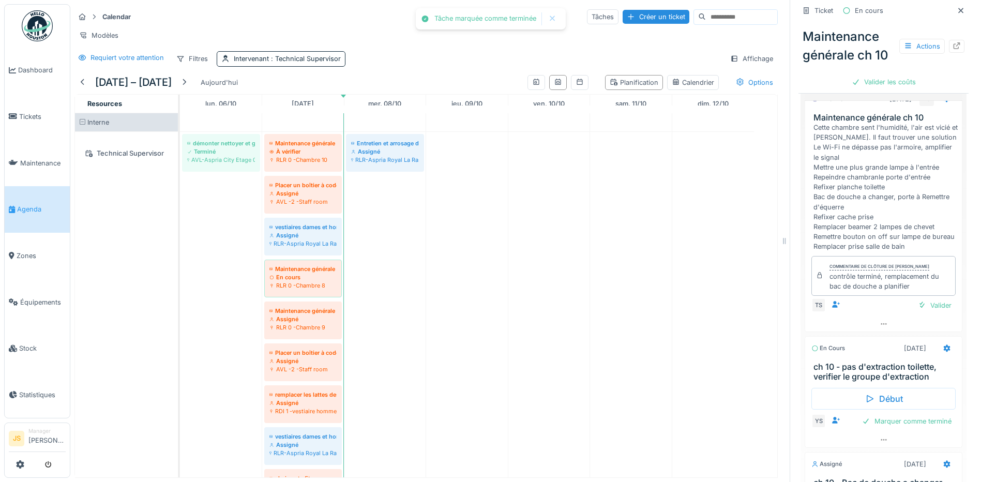
scroll to position [362, 0]
click at [916, 309] on div "Valider" at bounding box center [935, 305] width 42 height 14
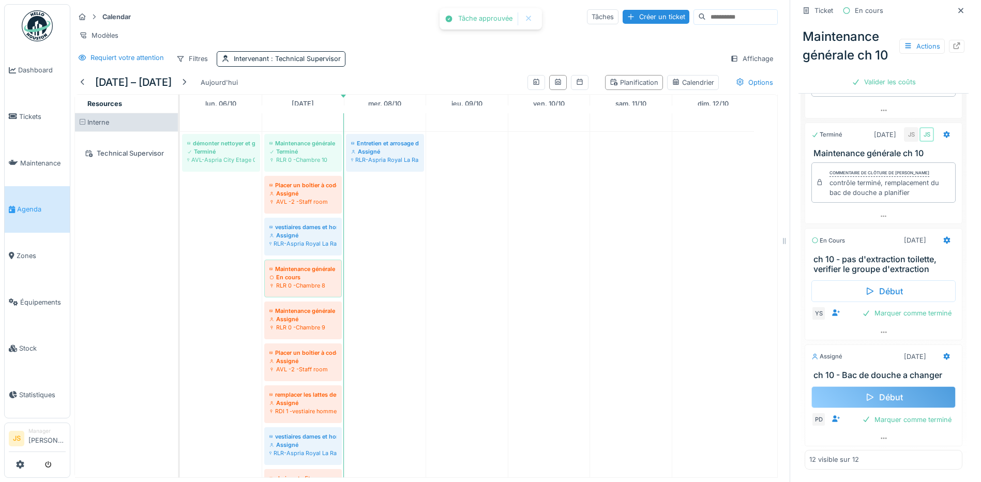
scroll to position [8, 0]
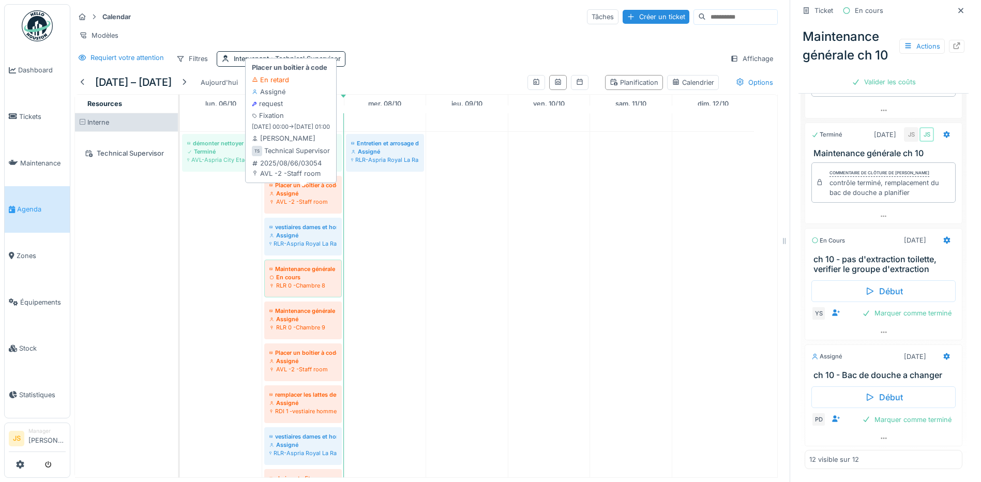
click at [319, 197] on div "Assigné" at bounding box center [302, 193] width 67 height 8
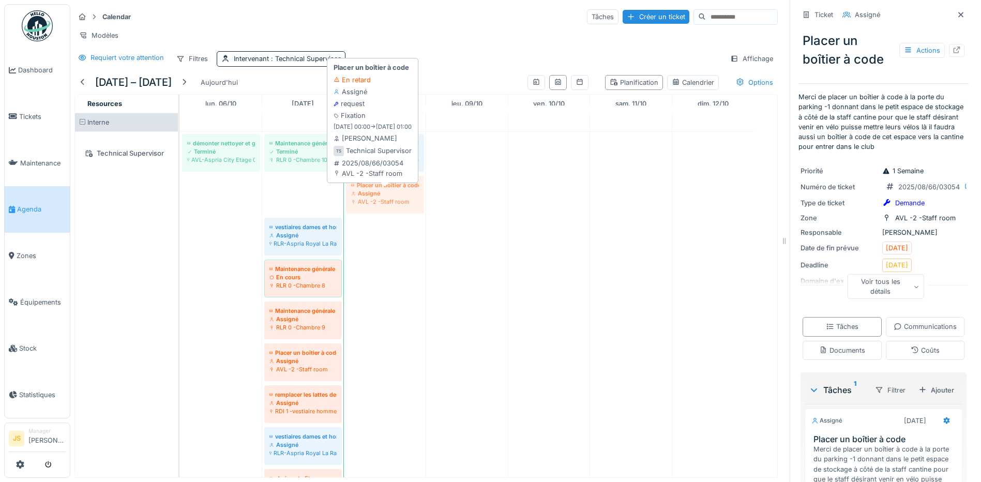
drag, startPoint x: 304, startPoint y: 187, endPoint x: 357, endPoint y: 188, distance: 53.3
click at [180, 188] on div "démonter nettoyer et graisser les roues des chariots à linge HskP Terminé AVL-A…" at bounding box center [180, 448] width 0 height 633
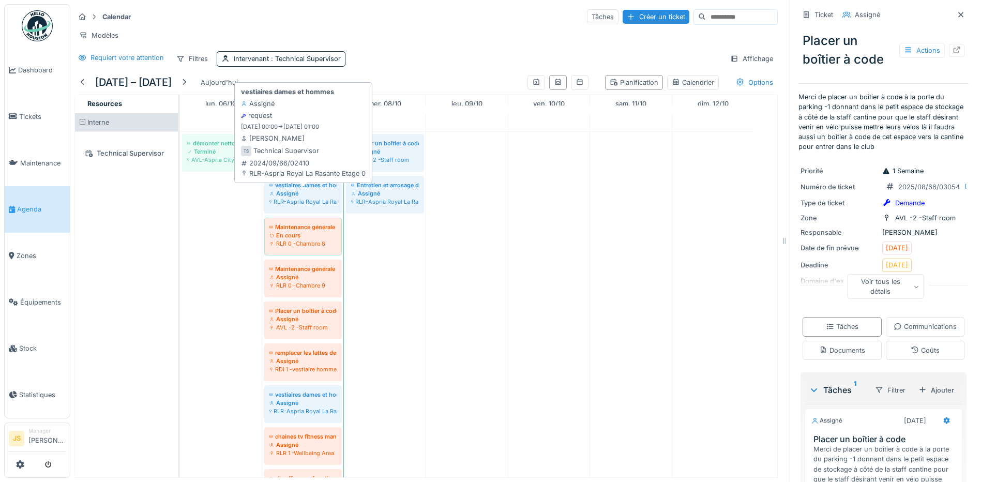
click at [297, 200] on div "RLR-Aspria Royal La Rasante Etage 0" at bounding box center [302, 202] width 67 height 8
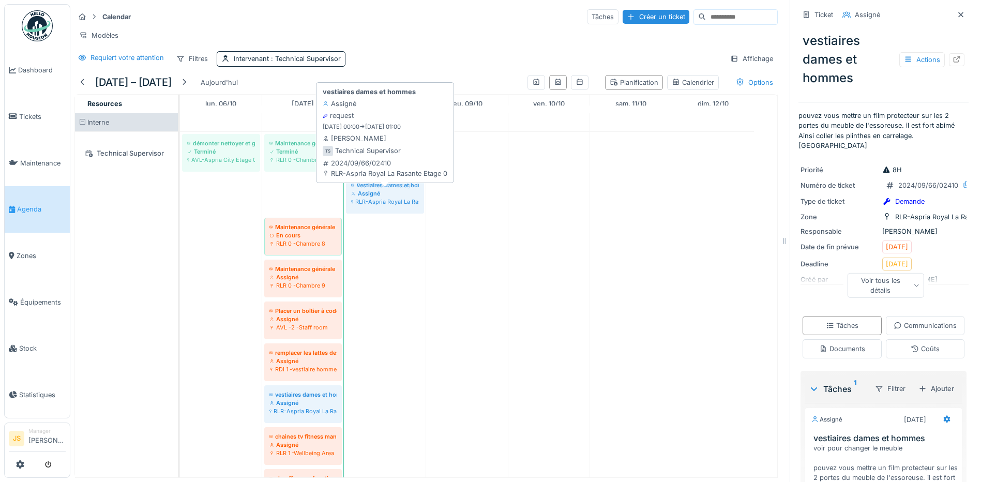
drag, startPoint x: 297, startPoint y: 199, endPoint x: 367, endPoint y: 206, distance: 70.7
click at [180, 206] on div "démonter nettoyer et graisser les roues des chariots à linge HskP Terminé AVL-A…" at bounding box center [180, 428] width 0 height 592
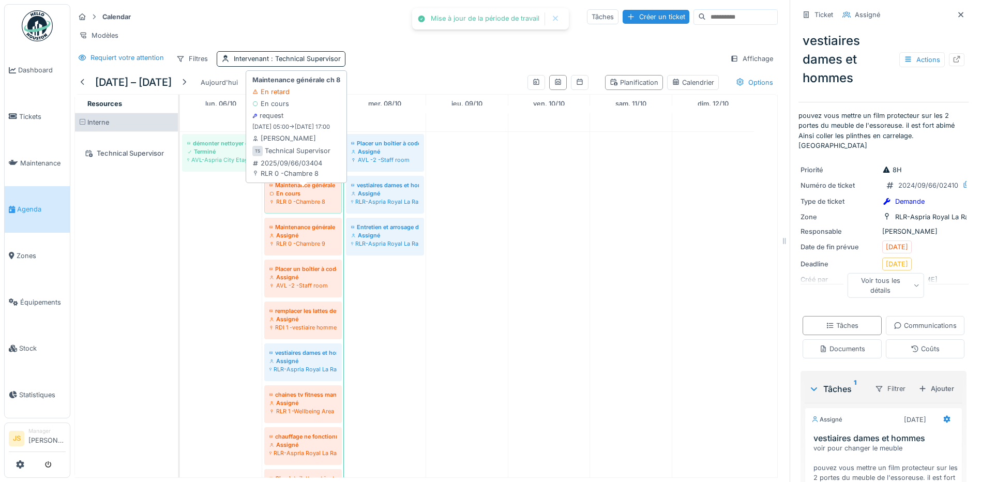
click at [290, 194] on div "En cours" at bounding box center [302, 193] width 67 height 8
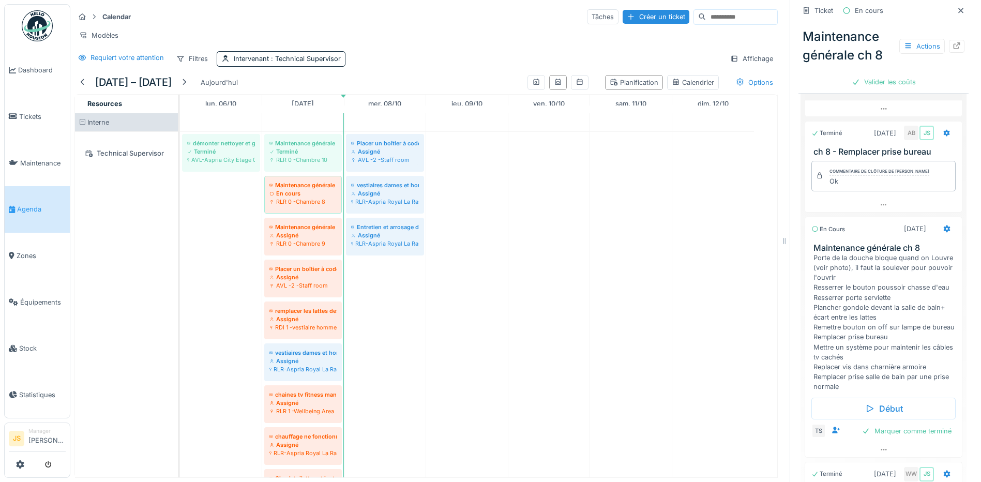
scroll to position [952, 0]
click at [868, 438] on div "Marquer comme terminé" at bounding box center [907, 431] width 98 height 14
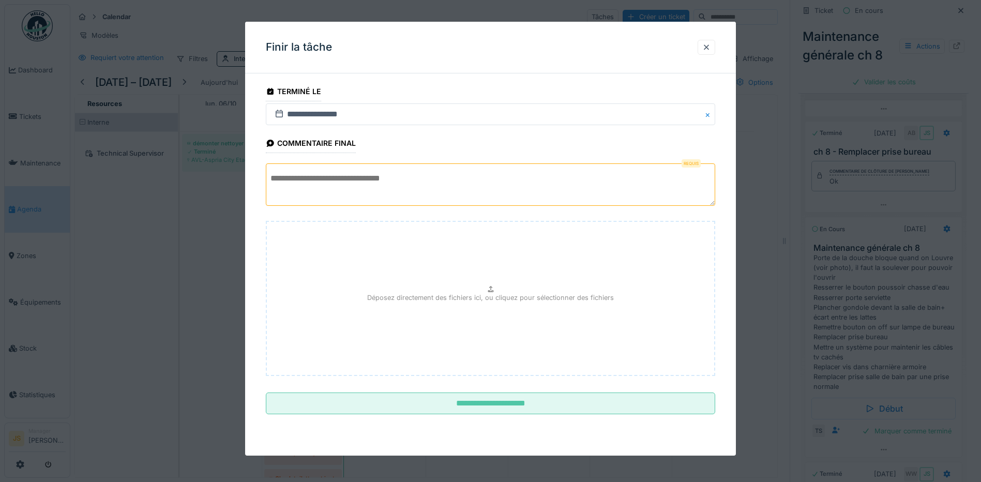
drag, startPoint x: 366, startPoint y: 183, endPoint x: 367, endPoint y: 177, distance: 5.8
click at [366, 183] on textarea at bounding box center [490, 184] width 449 height 42
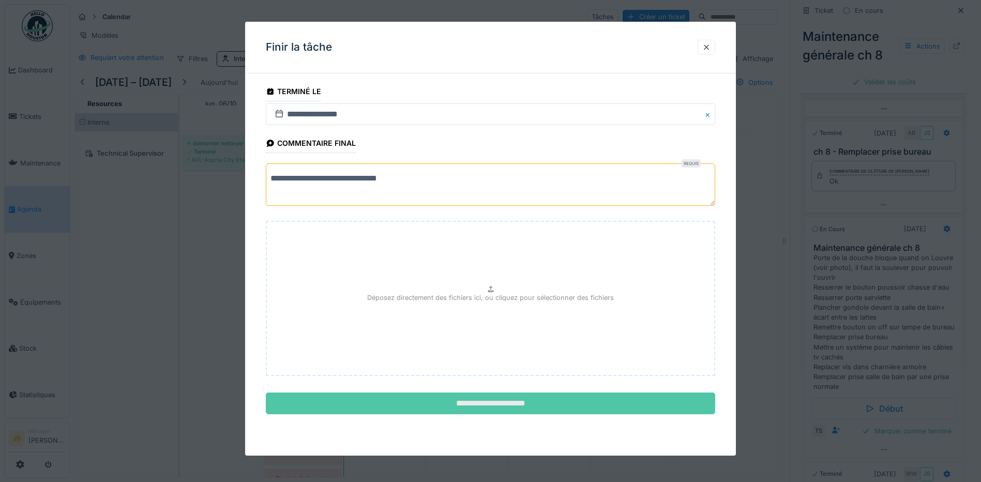
type textarea "**********"
click at [475, 403] on input "**********" at bounding box center [490, 403] width 449 height 22
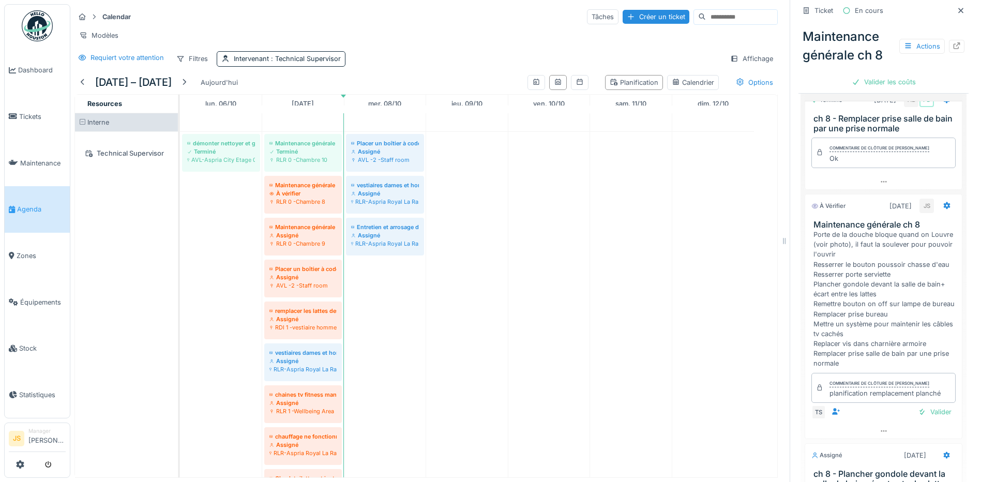
scroll to position [948, 0]
click at [944, 202] on icon at bounding box center [947, 205] width 7 height 7
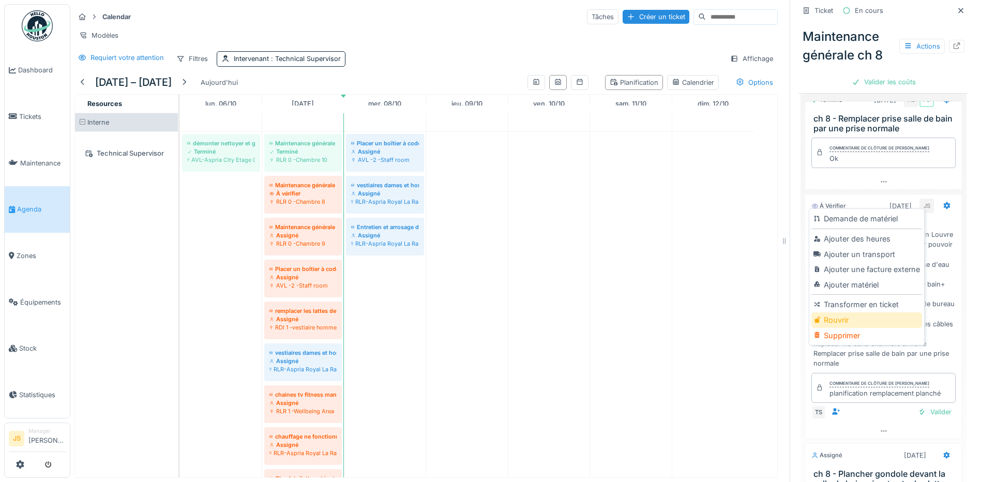
click at [845, 312] on div "Rouvrir" at bounding box center [866, 320] width 110 height 16
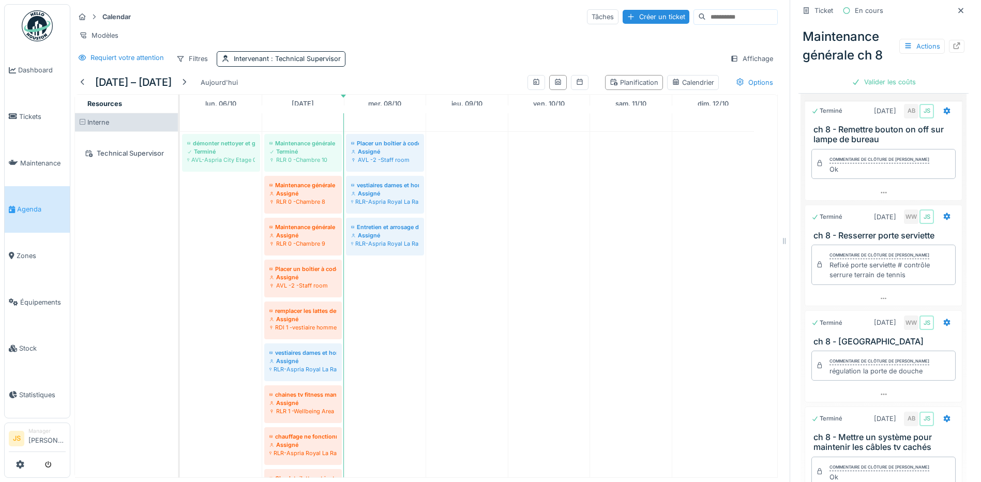
scroll to position [0, 0]
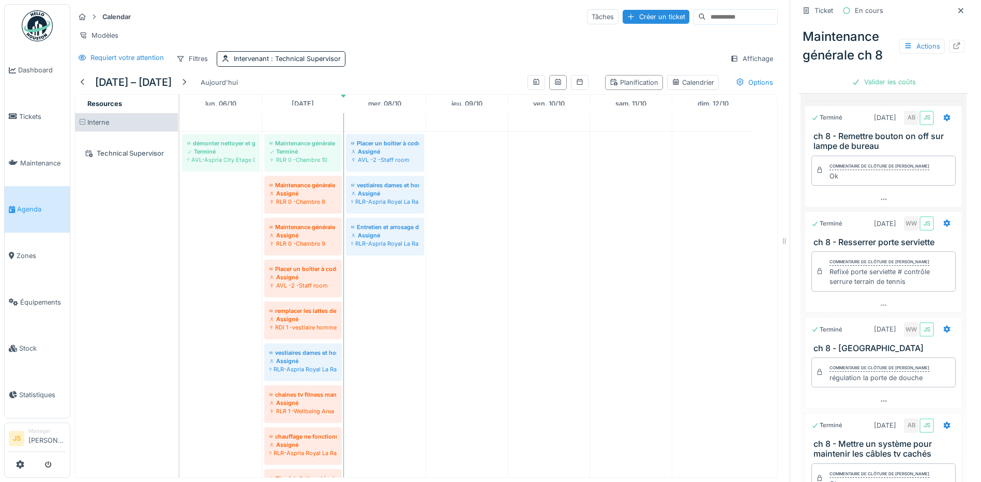
click at [809, 93] on div "Tâches 10" at bounding box center [837, 87] width 57 height 12
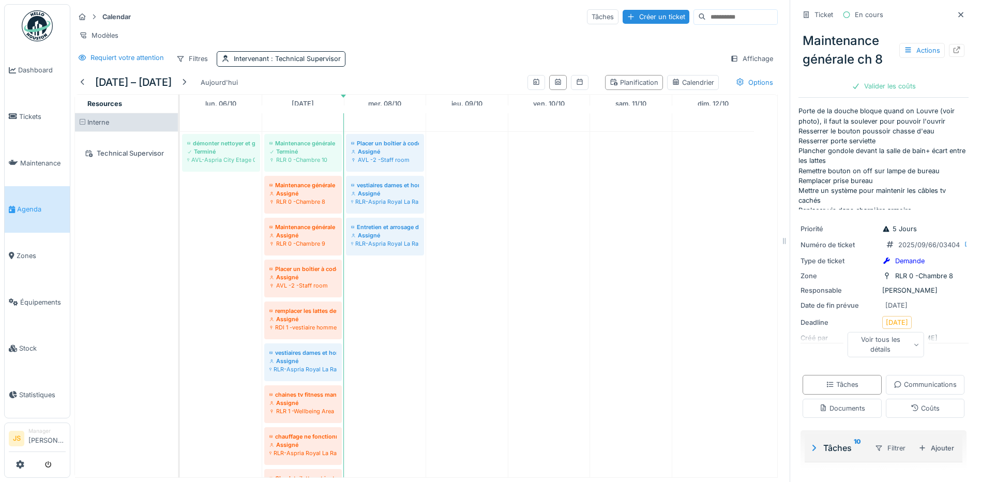
scroll to position [45, 0]
click at [829, 443] on div "Tâches 10" at bounding box center [837, 448] width 57 height 12
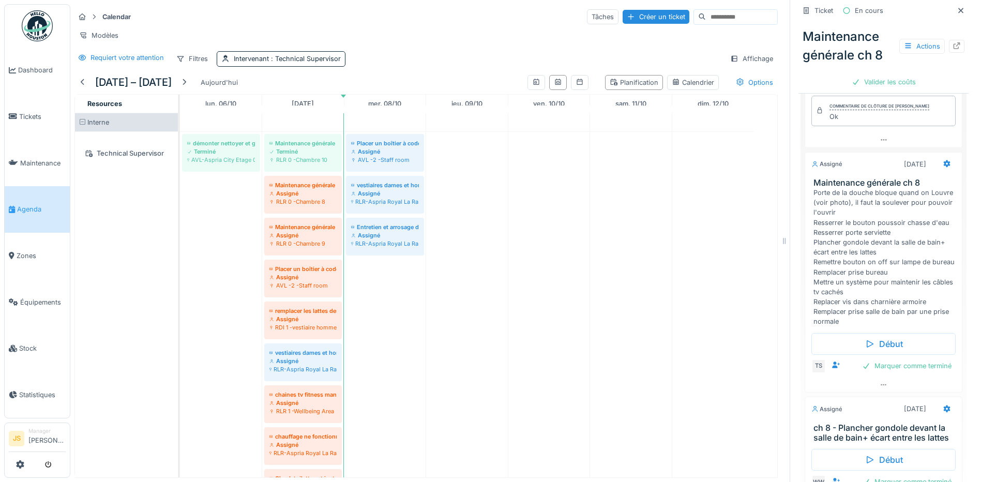
scroll to position [952, 0]
drag, startPoint x: 805, startPoint y: 226, endPoint x: 896, endPoint y: 238, distance: 92.3
click at [896, 238] on div "Maintenance générale ch 8 Porte de la douche bloque quand on Louvre (voir photo…" at bounding box center [883, 252] width 157 height 149
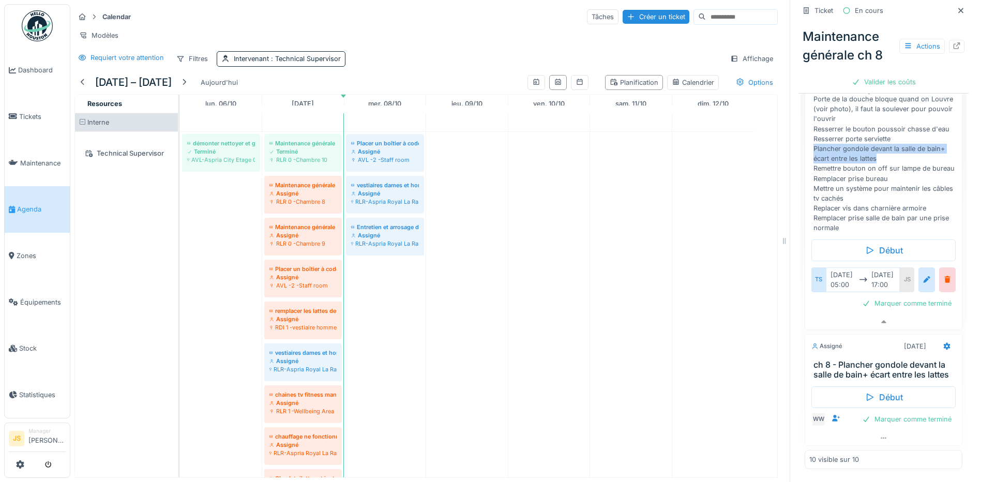
scroll to position [518, 0]
copy div "Plancher gondole devant la salle de bain+ écart entre les lattes"
click at [889, 296] on div "Marquer comme terminé" at bounding box center [907, 303] width 98 height 14
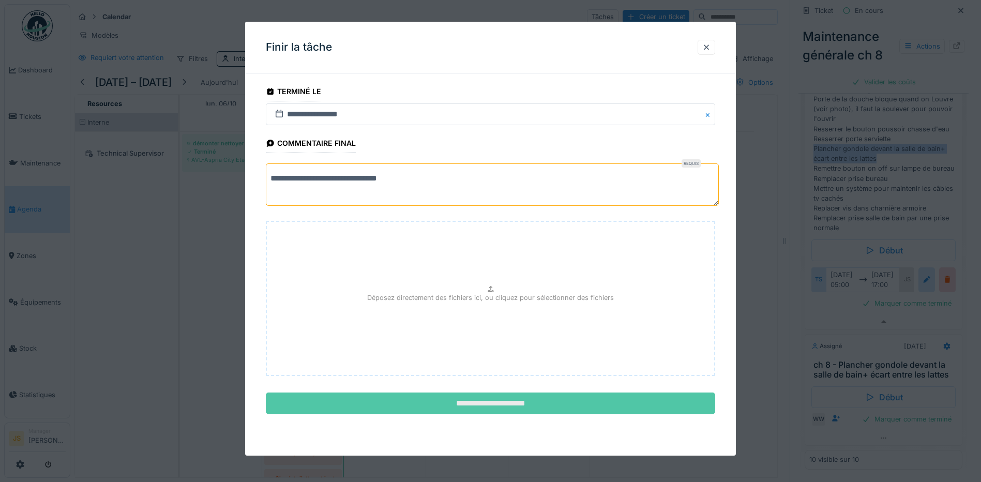
click at [482, 404] on input "**********" at bounding box center [490, 403] width 449 height 22
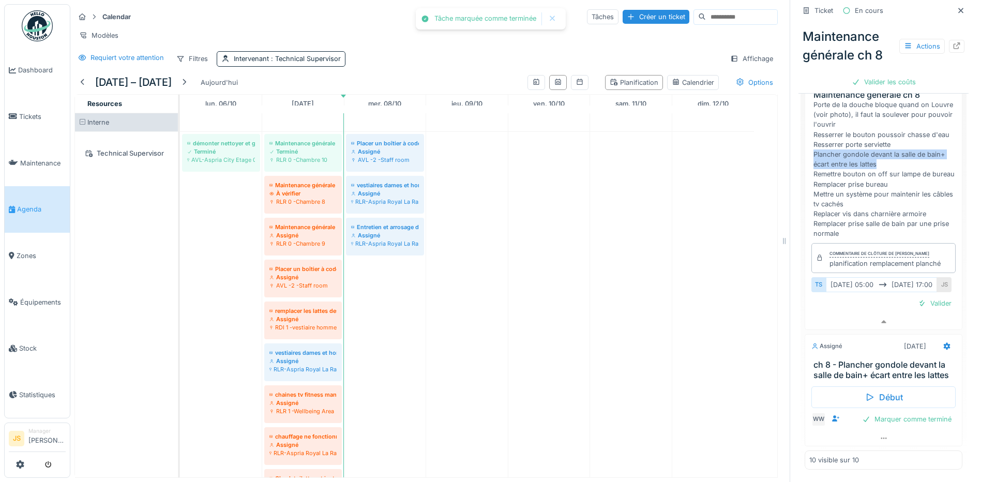
scroll to position [979, 0]
click at [831, 415] on icon at bounding box center [835, 418] width 8 height 7
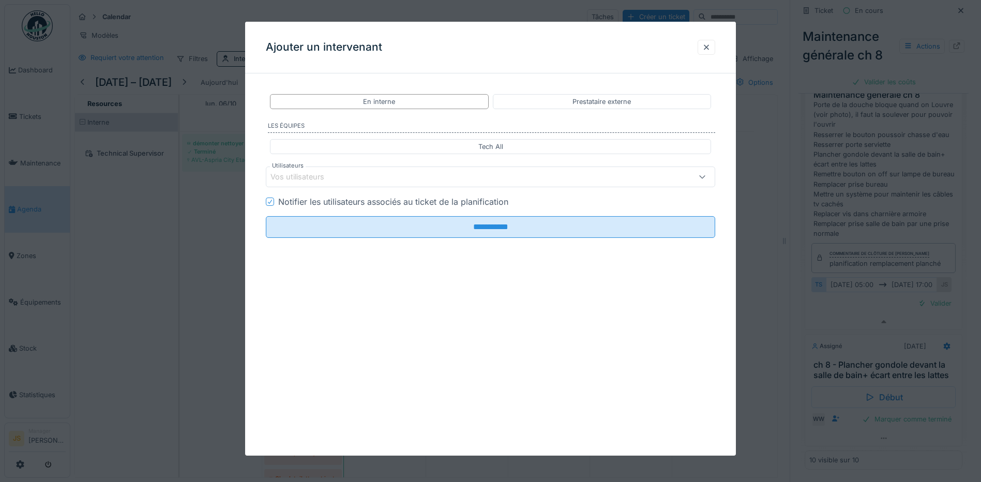
click at [317, 175] on div "Vos utilisateurs" at bounding box center [304, 176] width 68 height 11
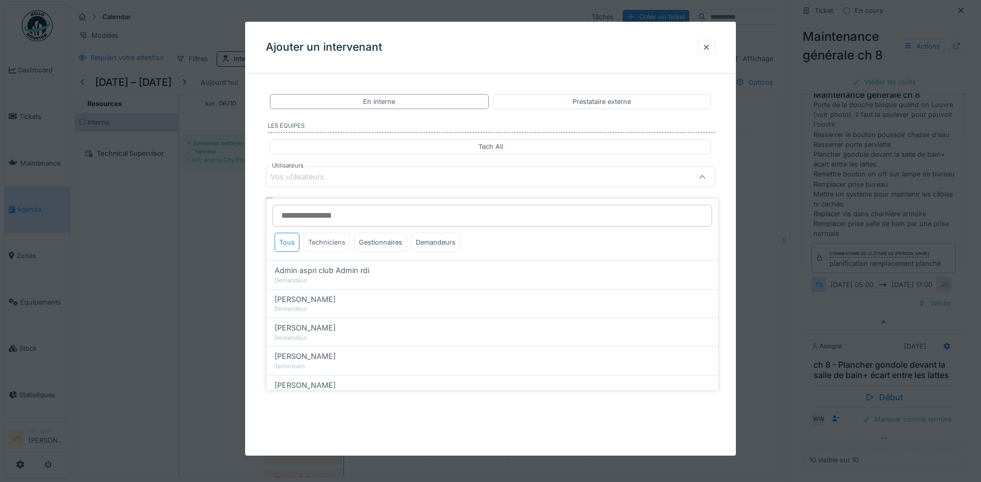
click at [322, 238] on div "Techniciens" at bounding box center [327, 242] width 47 height 19
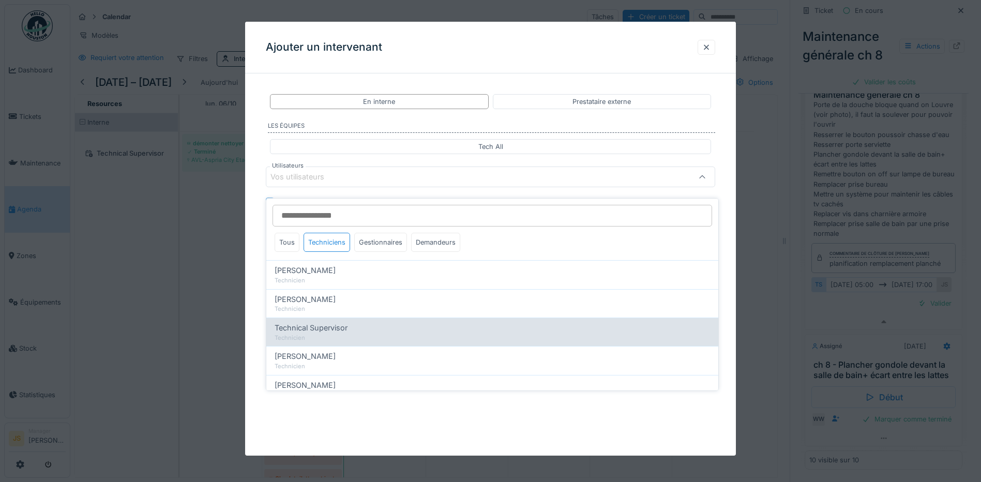
click at [336, 323] on span "Technical Supervisor" at bounding box center [311, 327] width 73 height 11
type input "****"
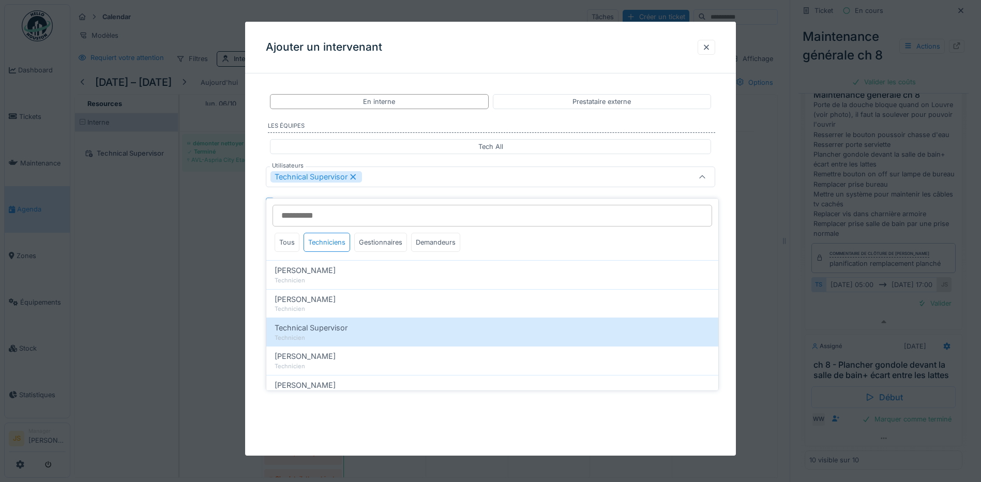
drag, startPoint x: 259, startPoint y: 263, endPoint x: 261, endPoint y: 259, distance: 5.3
click at [259, 263] on div "**********" at bounding box center [490, 199] width 491 height 234
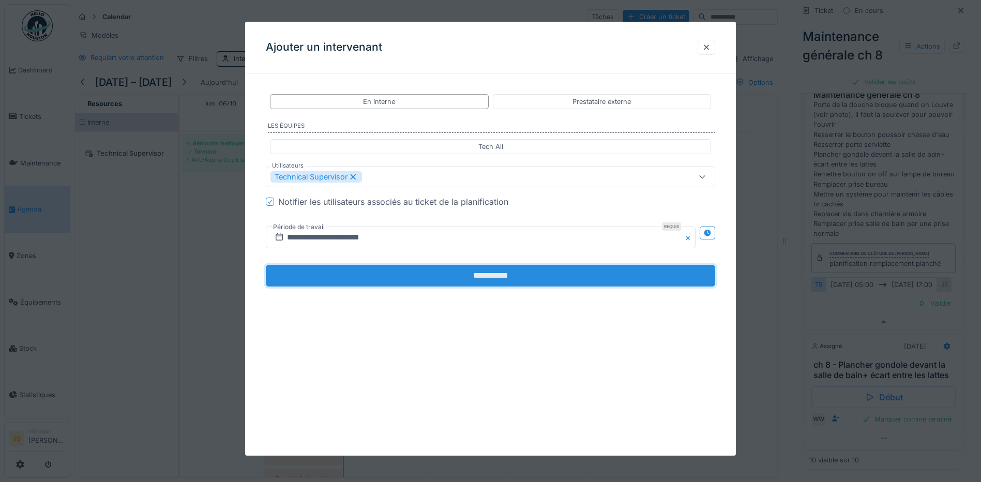
click at [424, 275] on input "**********" at bounding box center [490, 276] width 449 height 22
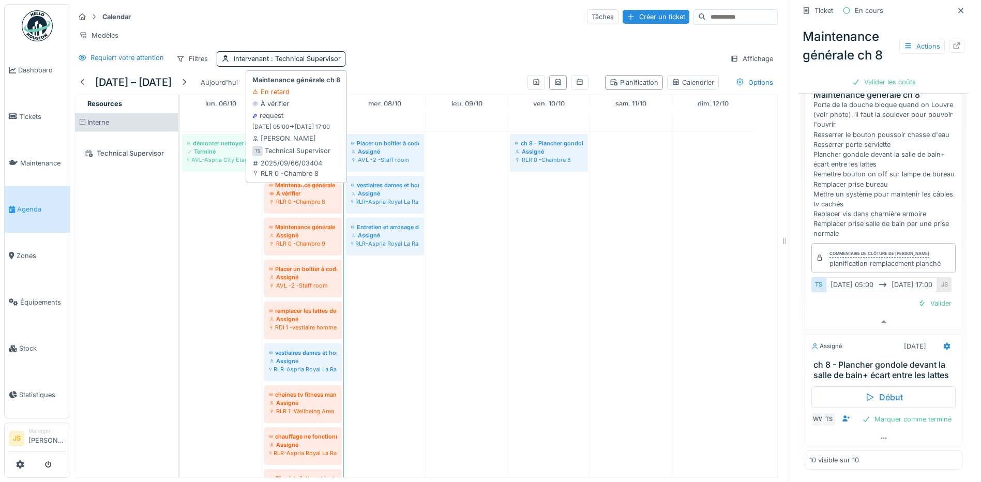
click at [307, 190] on div "À vérifier" at bounding box center [302, 193] width 67 height 8
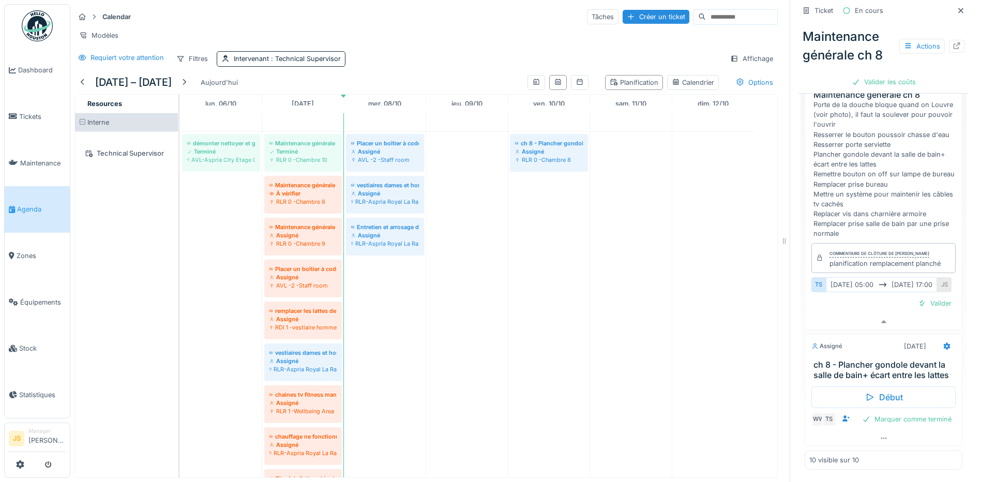
scroll to position [772, 0]
click at [872, 75] on div "Valider les coûts" at bounding box center [883, 82] width 72 height 14
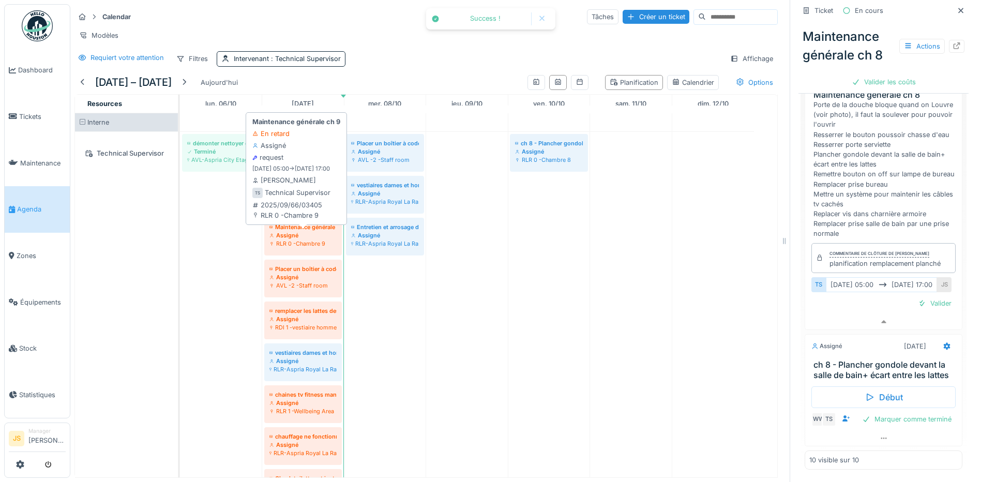
click at [321, 238] on div "Assigné" at bounding box center [302, 235] width 67 height 8
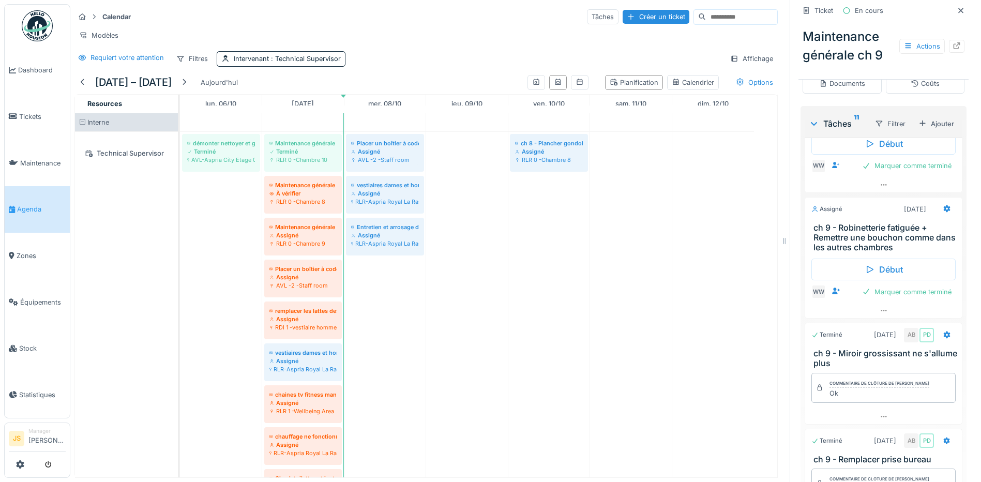
scroll to position [310, 0]
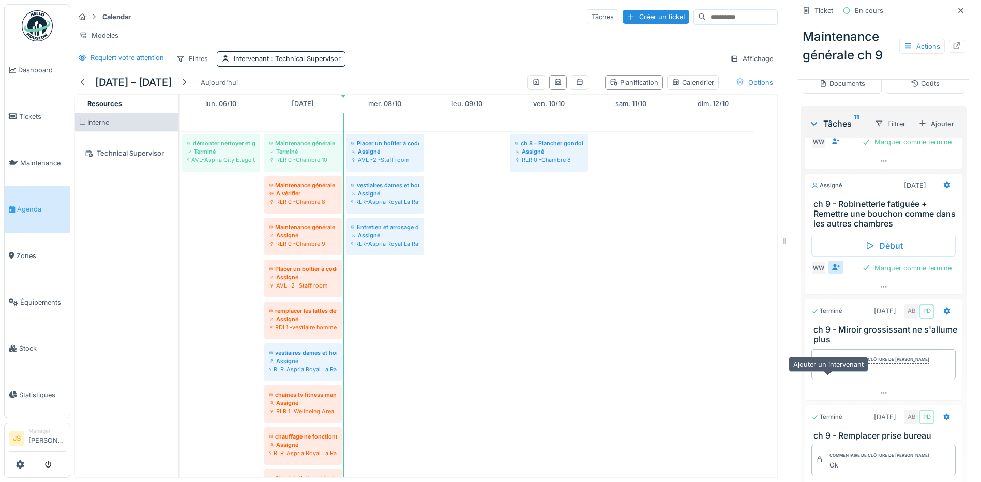
click at [832, 270] on icon at bounding box center [836, 267] width 8 height 7
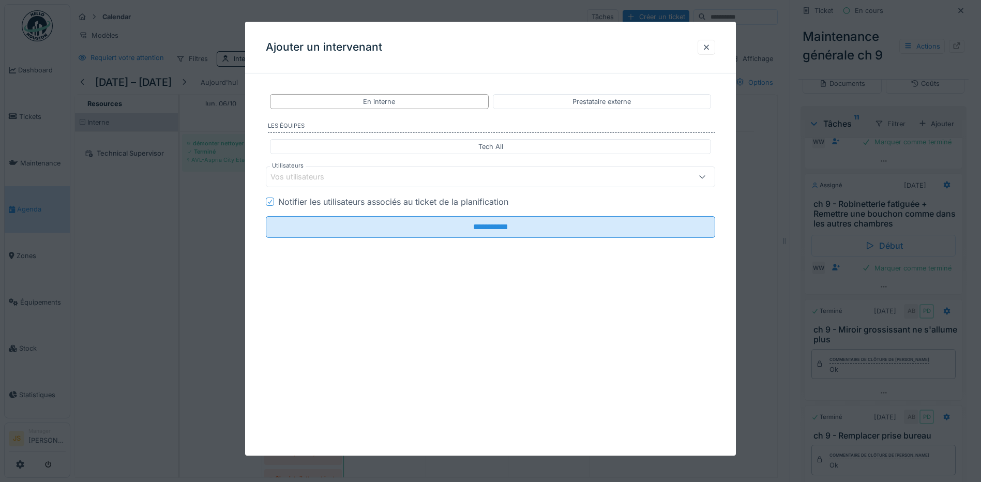
click at [336, 176] on div "Vos utilisateurs" at bounding box center [304, 176] width 68 height 11
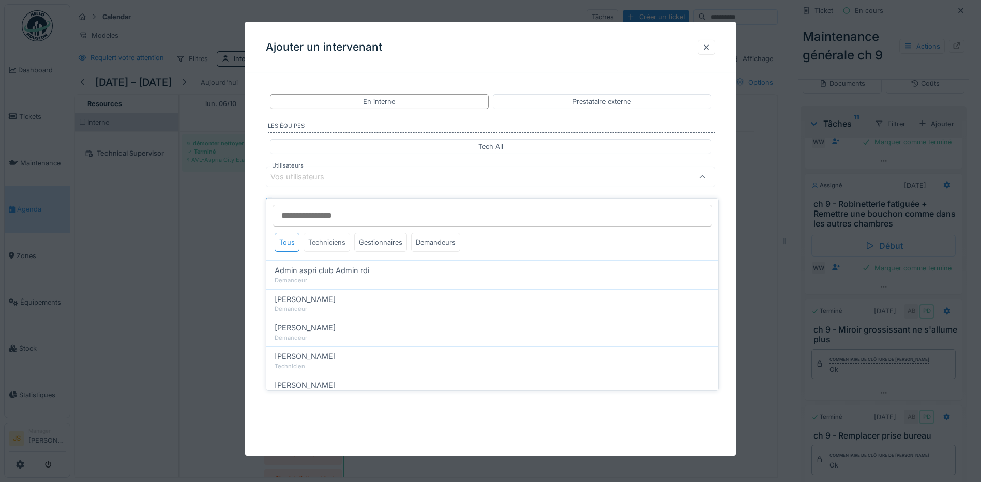
click at [333, 233] on div "Techniciens" at bounding box center [327, 242] width 47 height 19
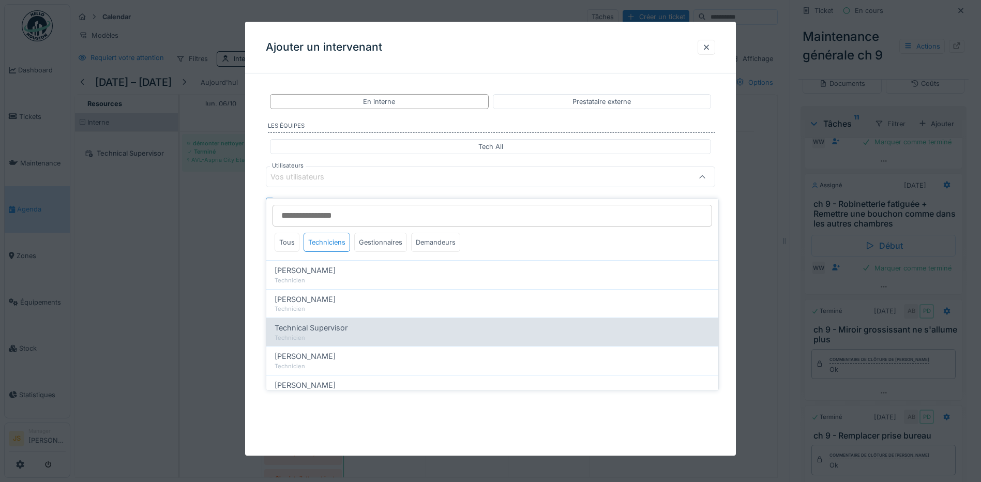
click at [335, 333] on div "Technicien" at bounding box center [492, 337] width 435 height 9
type input "****"
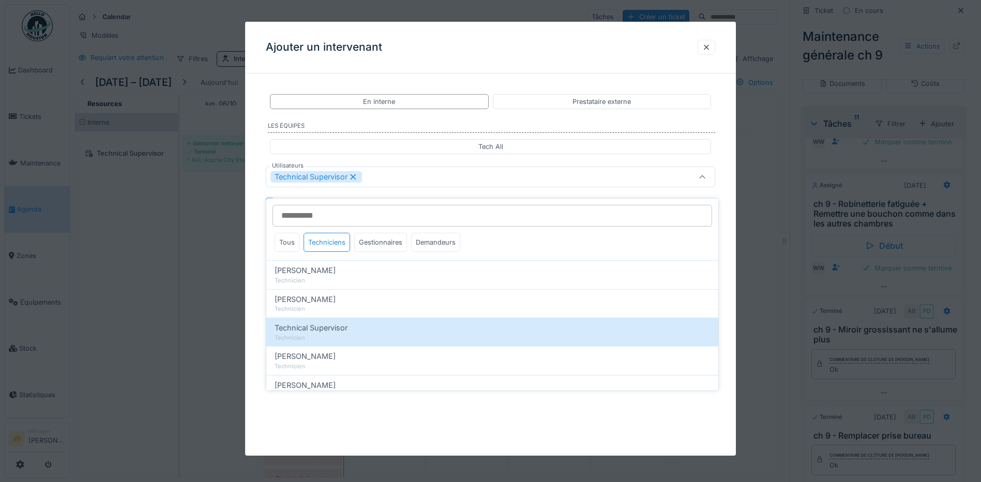
click at [253, 277] on div "**********" at bounding box center [490, 199] width 491 height 234
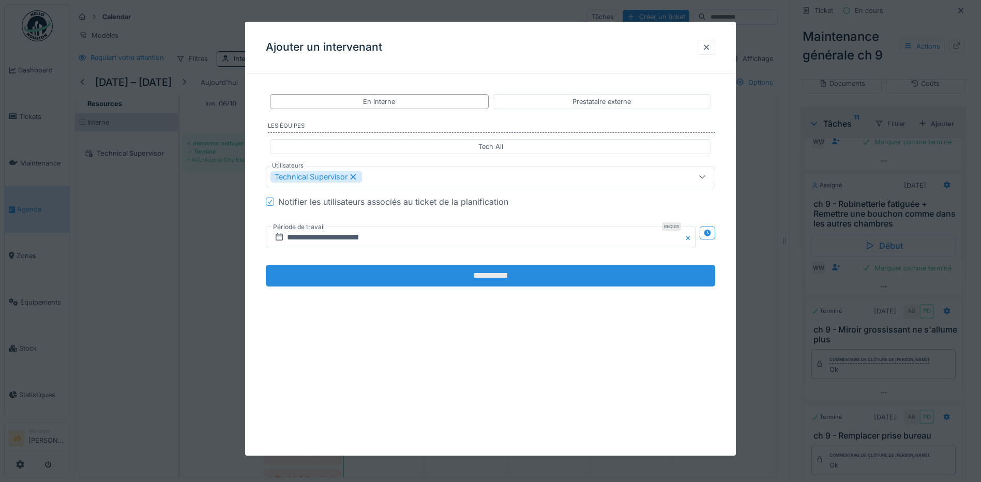
click at [452, 274] on input "**********" at bounding box center [490, 276] width 449 height 22
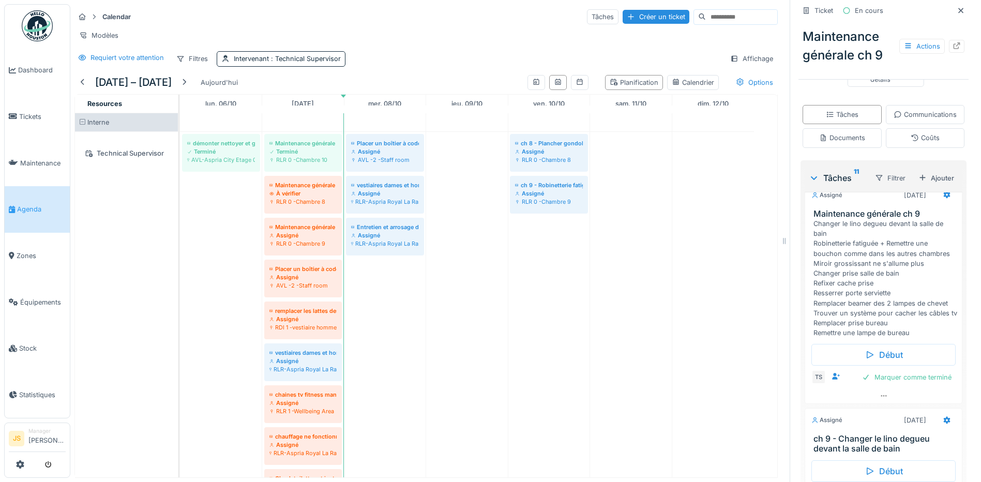
scroll to position [245, 0]
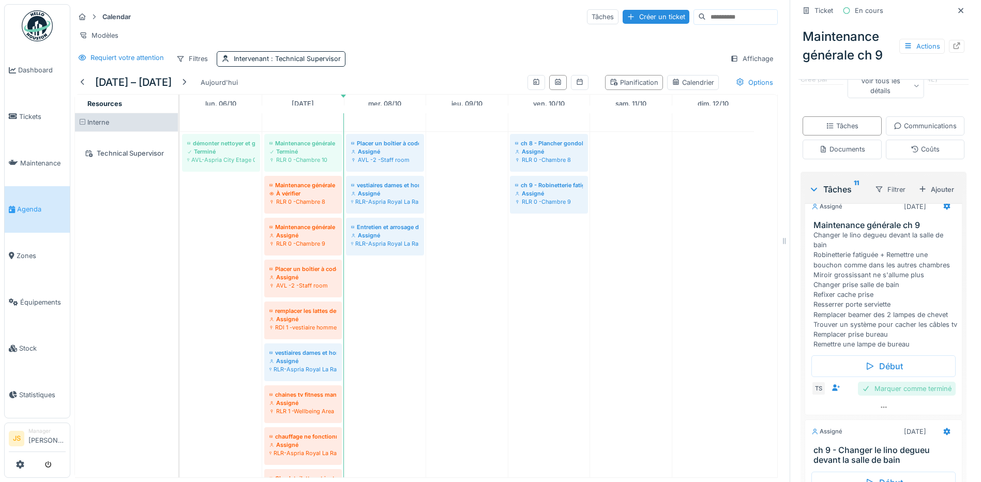
click at [867, 393] on div "Marquer comme terminé" at bounding box center [907, 389] width 98 height 14
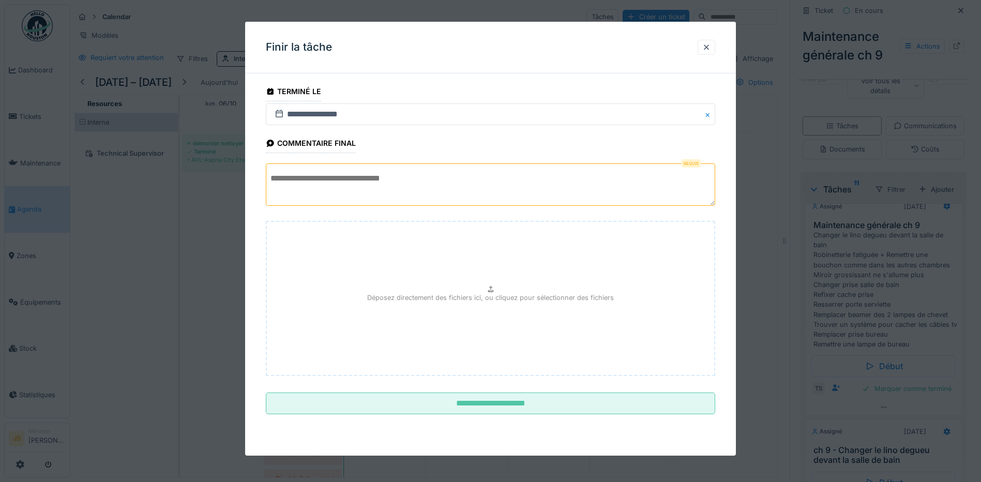
click at [359, 185] on textarea at bounding box center [490, 184] width 449 height 42
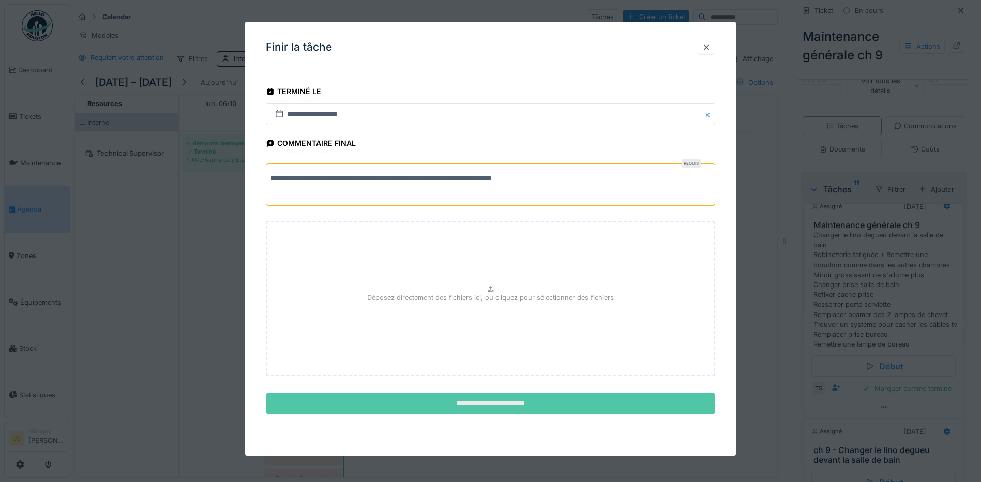
type textarea "**********"
click at [507, 403] on input "**********" at bounding box center [490, 403] width 449 height 22
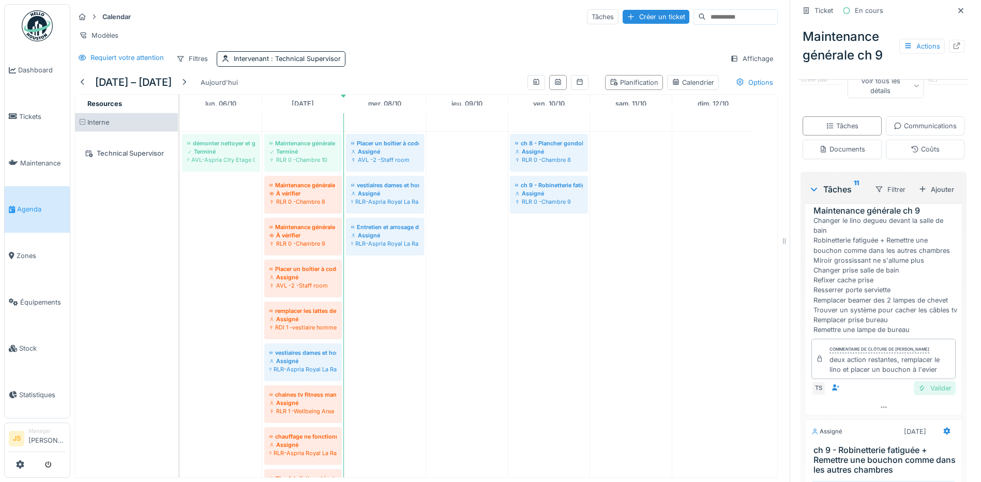
click at [920, 395] on div "Valider" at bounding box center [935, 388] width 42 height 14
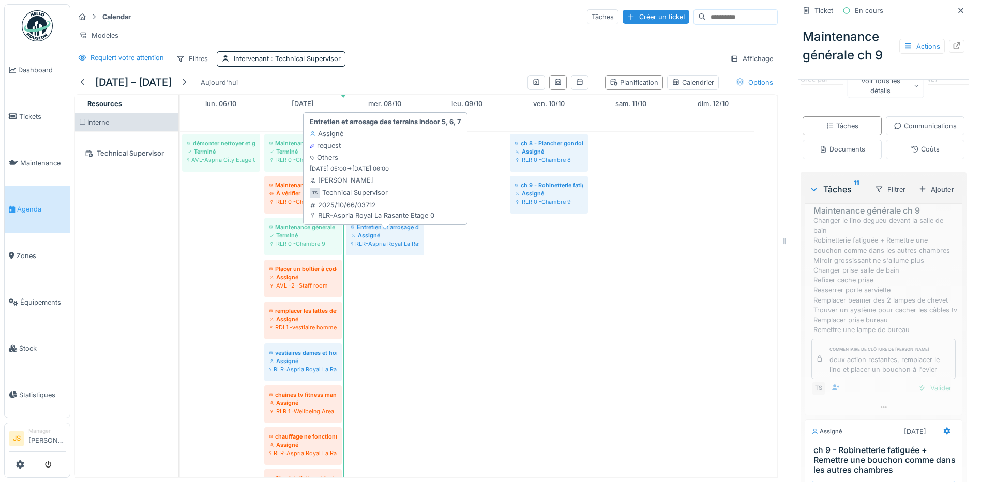
scroll to position [902, 0]
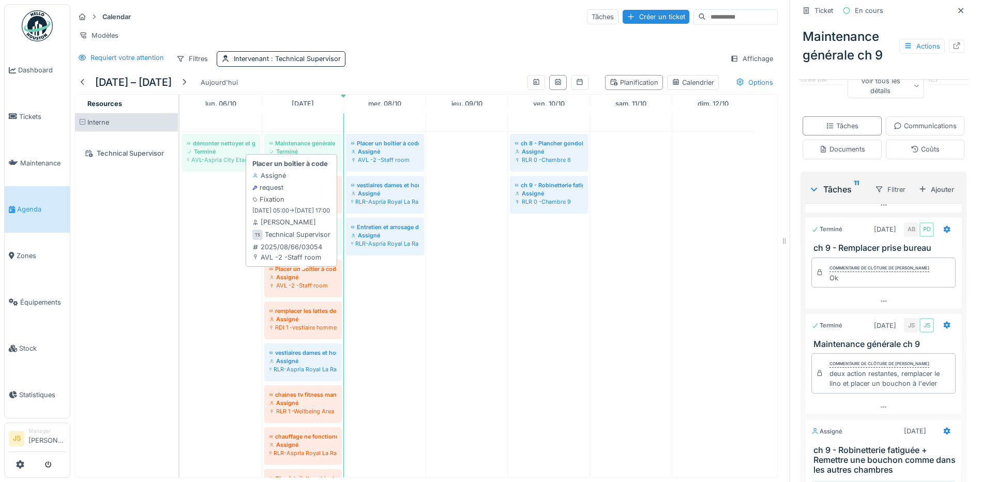
click at [306, 282] on div "AVL -2 -Staff room" at bounding box center [302, 285] width 67 height 8
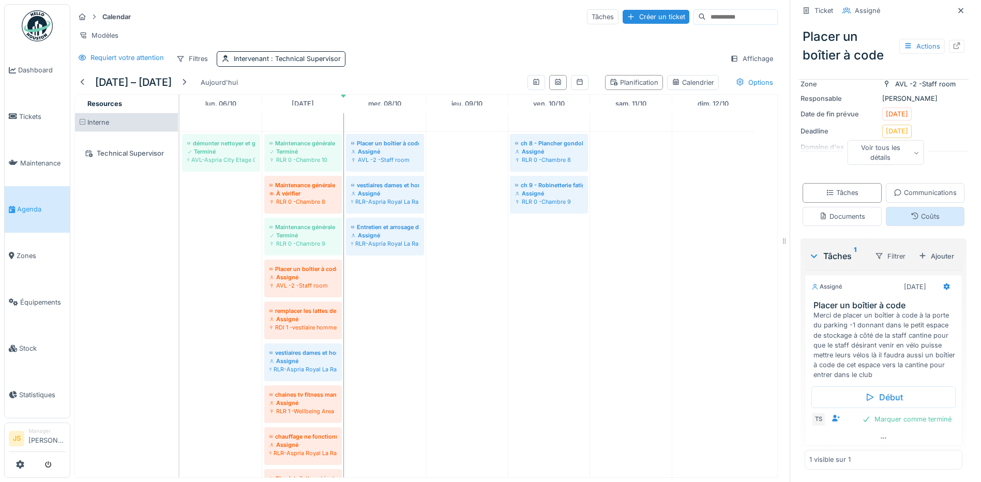
scroll to position [182, 0]
click at [943, 283] on icon at bounding box center [947, 286] width 8 height 7
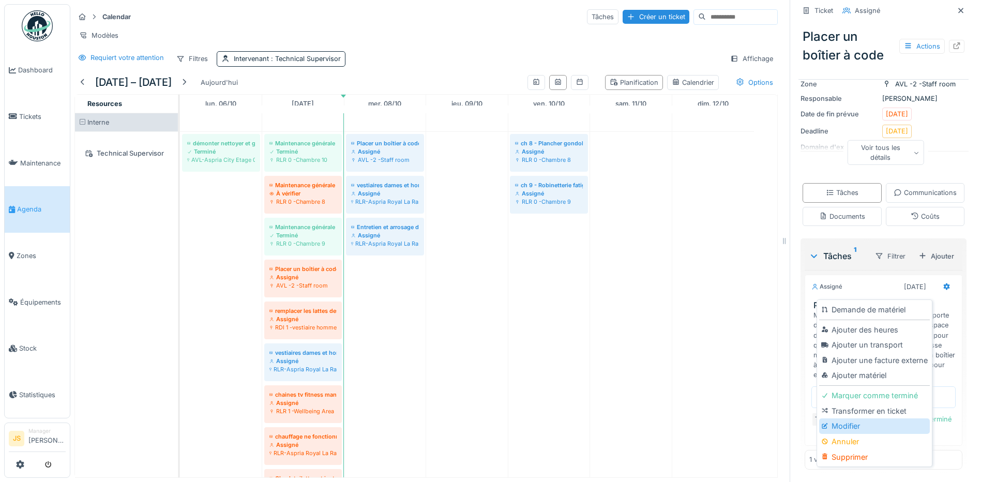
click at [844, 420] on div "Modifier" at bounding box center [874, 426] width 110 height 16
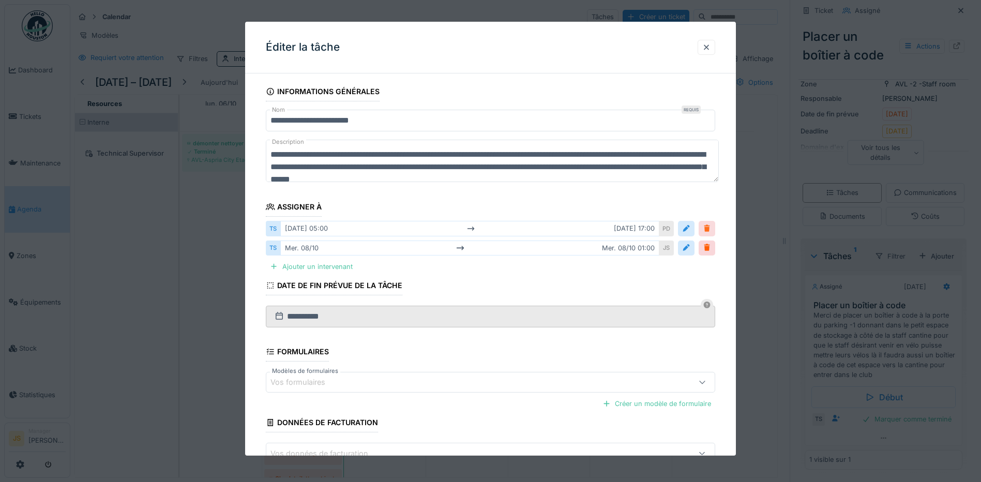
click at [711, 230] on div at bounding box center [707, 228] width 8 height 10
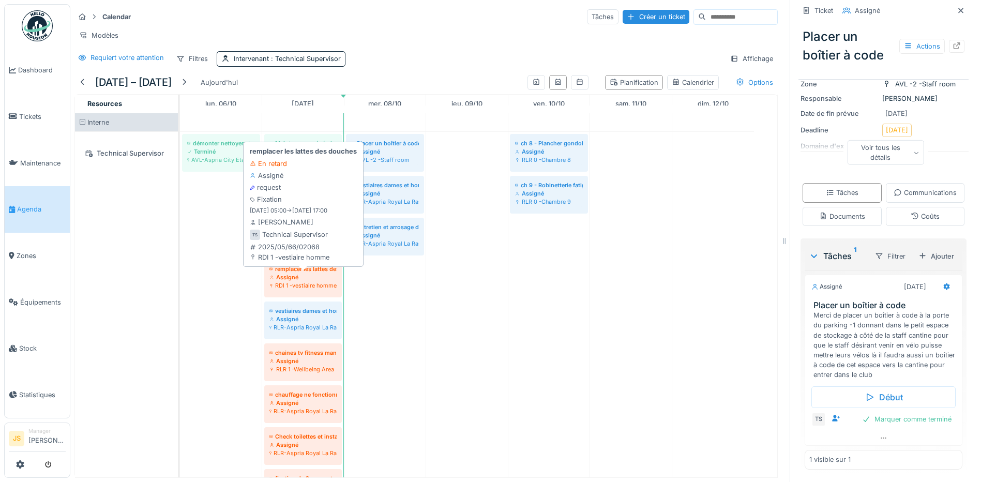
click at [312, 281] on div "Assigné" at bounding box center [302, 277] width 67 height 8
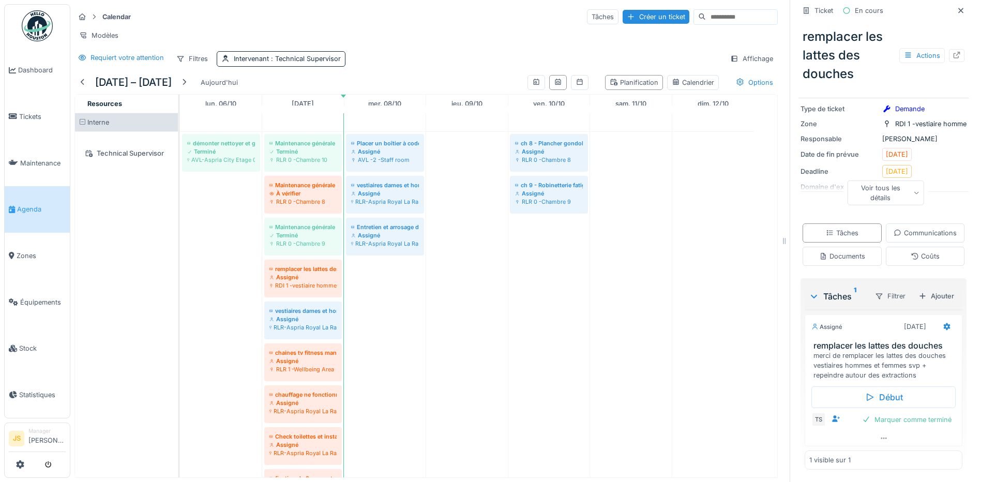
scroll to position [131, 0]
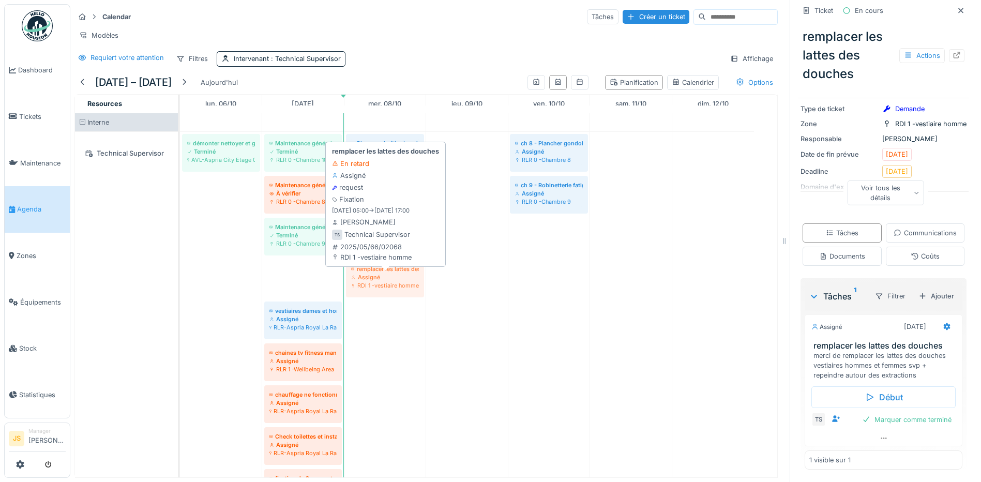
drag, startPoint x: 295, startPoint y: 277, endPoint x: 355, endPoint y: 277, distance: 60.5
click at [180, 277] on div "démonter nettoyer et graisser les roues des chariots à linge HskP Terminé AVL-A…" at bounding box center [180, 386] width 0 height 508
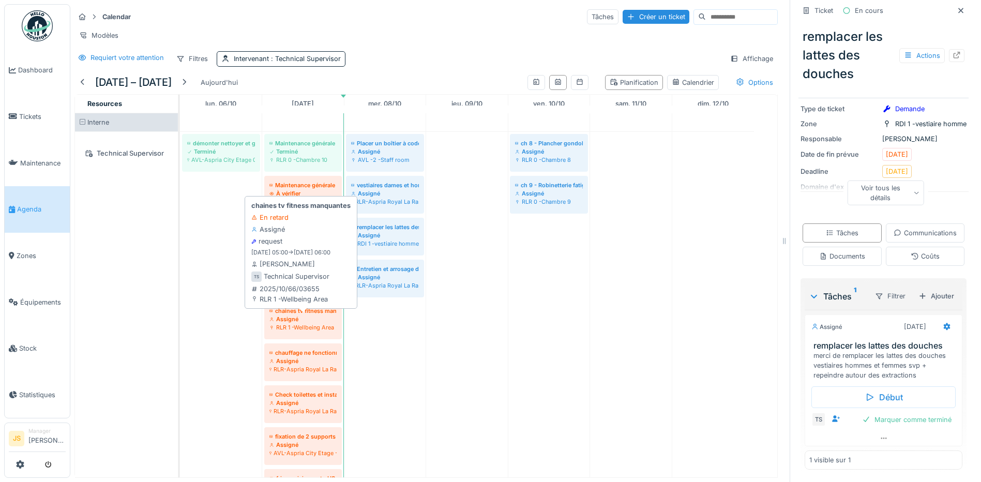
click at [320, 319] on div "Assigné" at bounding box center [302, 319] width 67 height 8
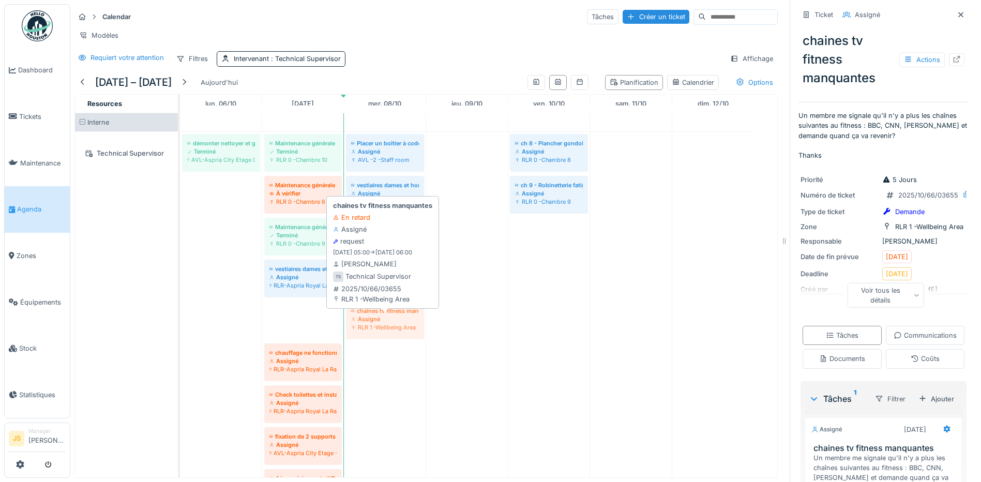
drag, startPoint x: 311, startPoint y: 324, endPoint x: 358, endPoint y: 322, distance: 47.6
click at [180, 322] on div "démonter nettoyer et graisser les roues des chariots à linge HskP Terminé AVL-A…" at bounding box center [180, 365] width 0 height 466
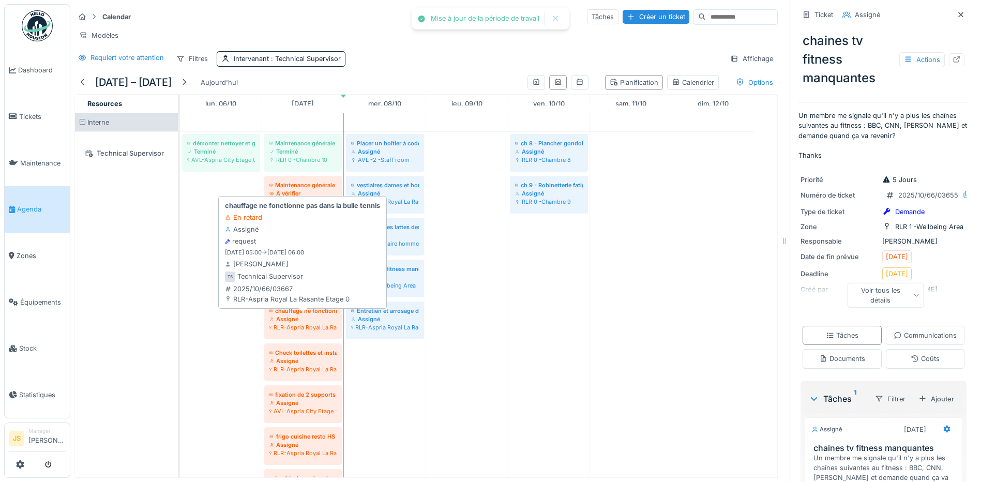
click at [292, 322] on div "Assigné" at bounding box center [302, 319] width 67 height 8
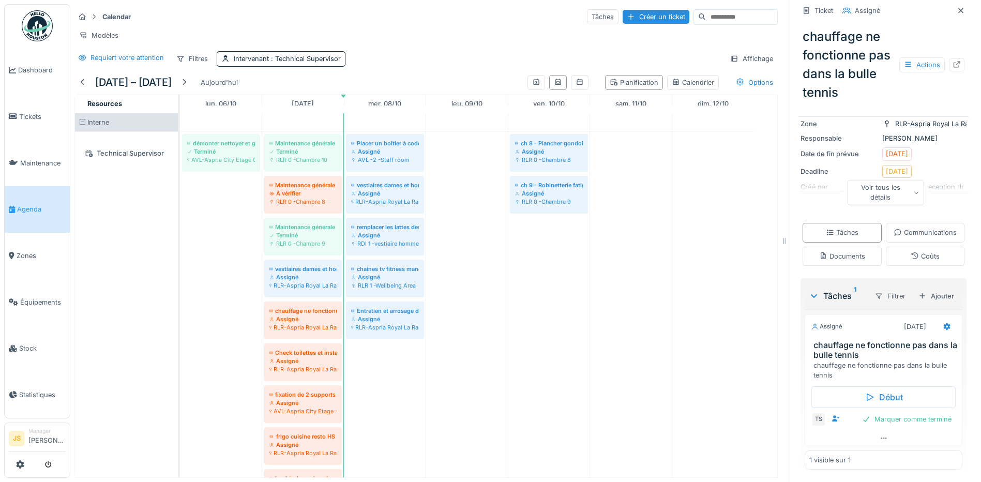
scroll to position [130, 0]
click at [909, 413] on div "Marquer comme terminé" at bounding box center [907, 419] width 98 height 14
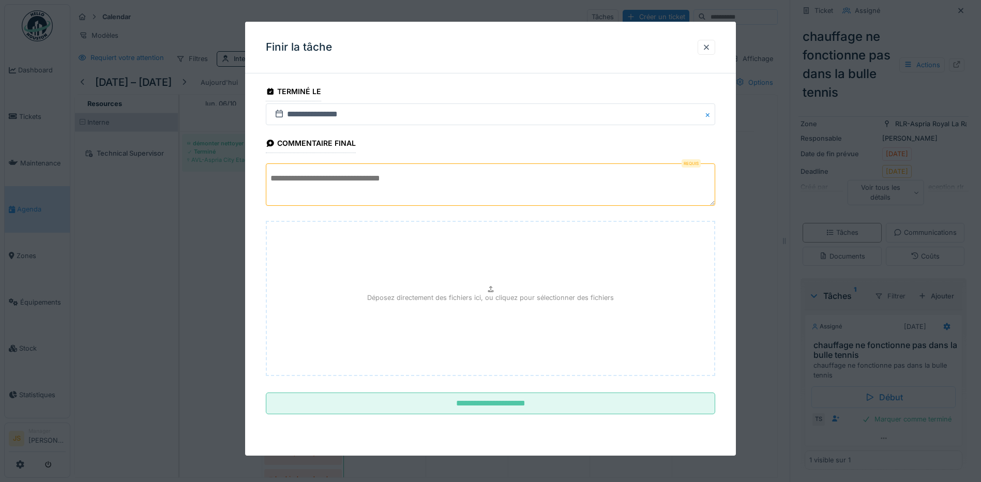
click at [309, 174] on textarea at bounding box center [490, 184] width 449 height 42
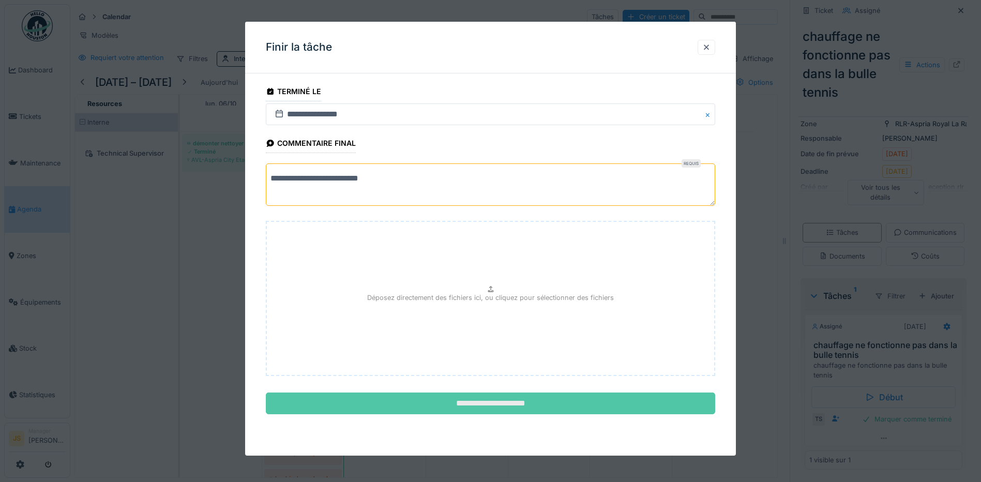
type textarea "**********"
drag, startPoint x: 476, startPoint y: 405, endPoint x: 491, endPoint y: 402, distance: 15.3
click at [478, 405] on input "**********" at bounding box center [490, 403] width 449 height 22
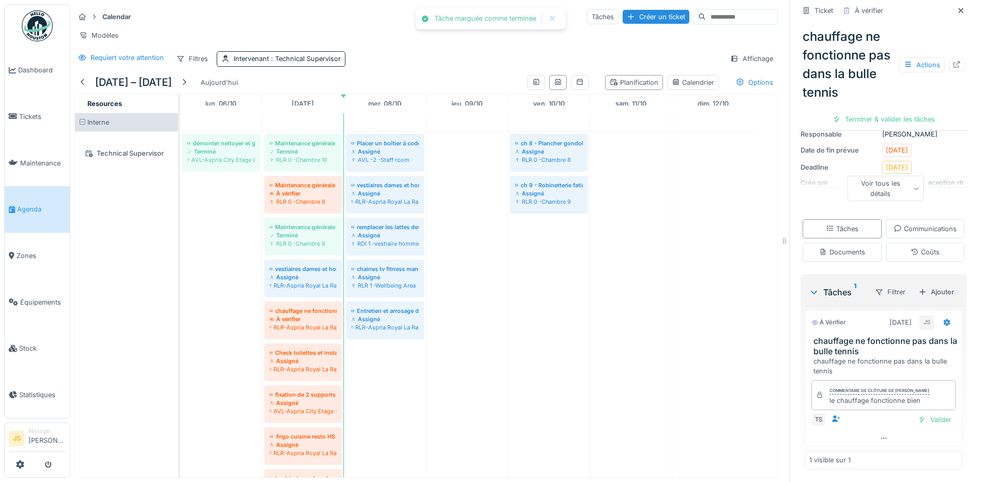
scroll to position [144, 0]
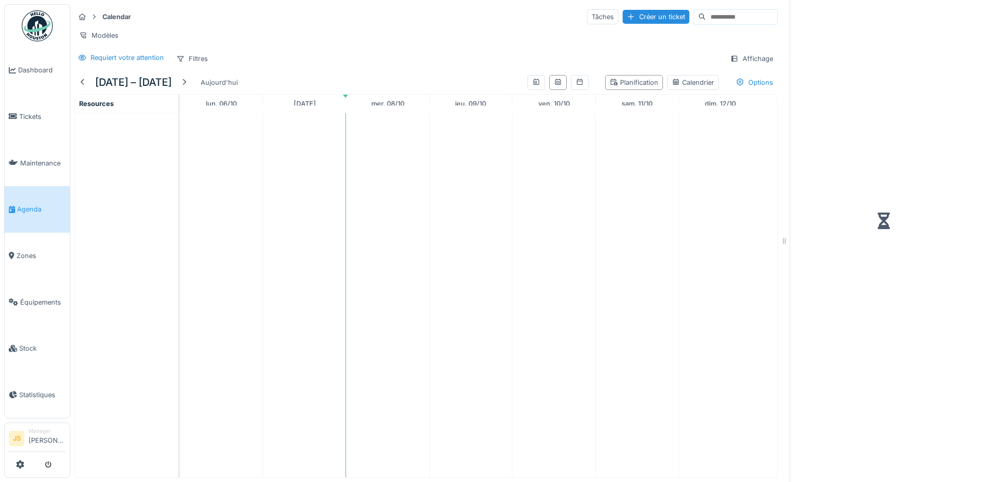
scroll to position [8, 0]
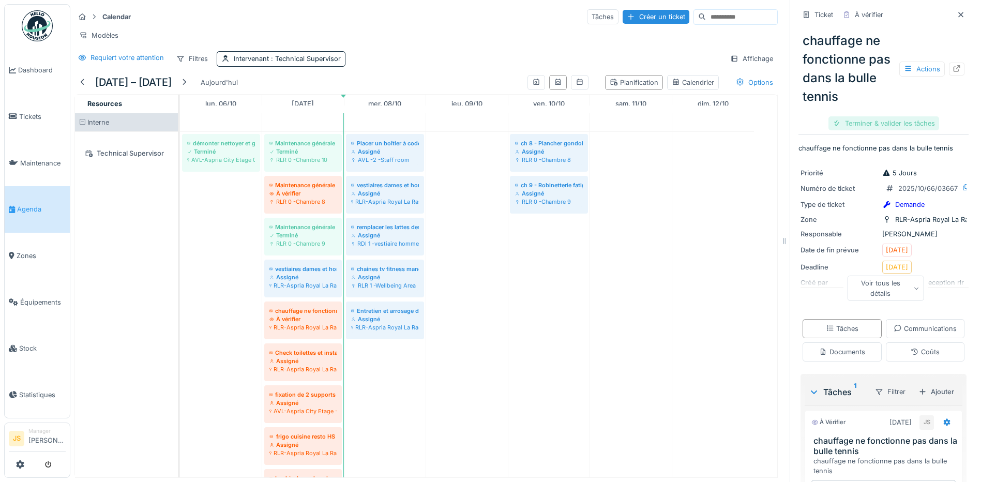
click at [888, 116] on div "Terminer & valider les tâches" at bounding box center [883, 123] width 111 height 14
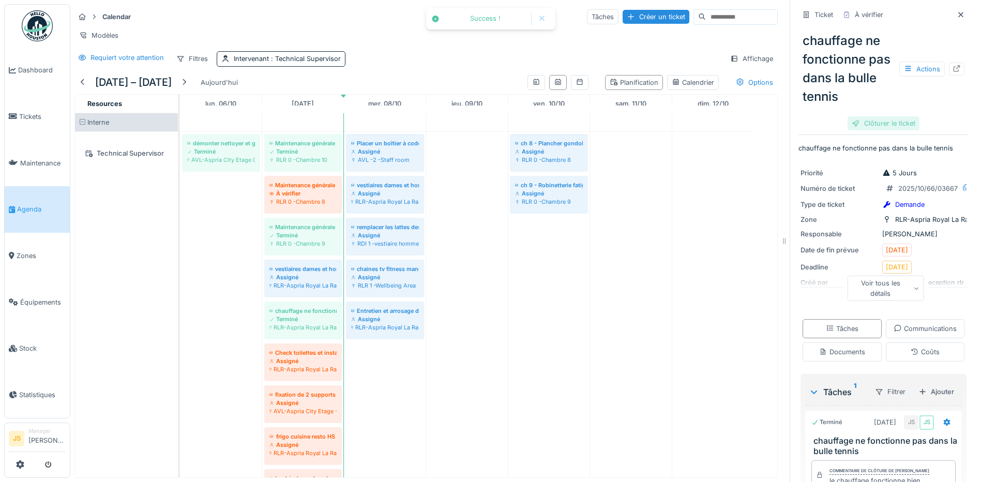
click at [883, 117] on div "Clôturer le ticket" at bounding box center [883, 123] width 72 height 14
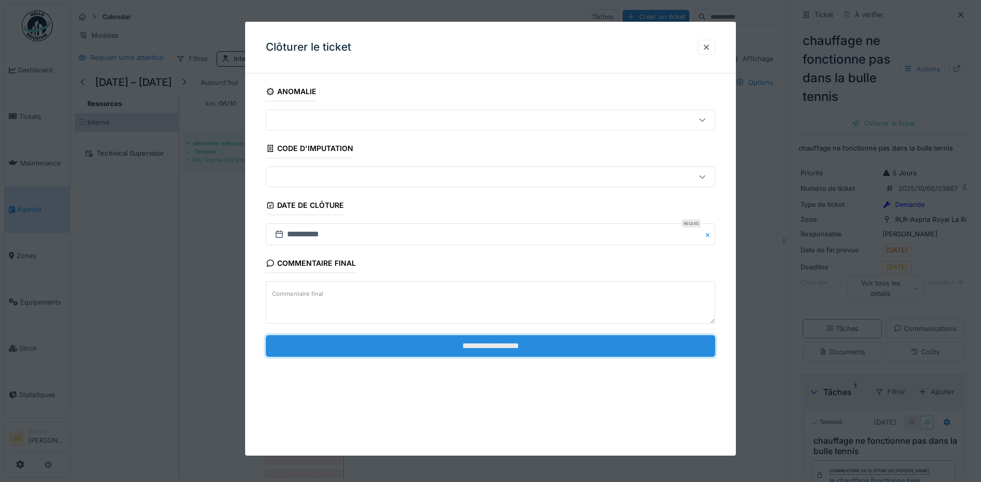
click at [461, 340] on input "**********" at bounding box center [490, 346] width 449 height 22
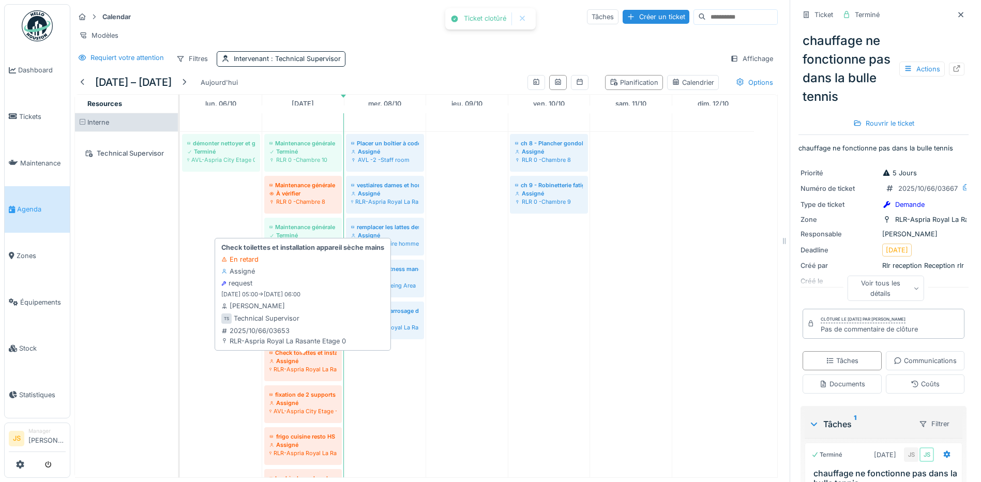
click at [306, 357] on div "Assigné" at bounding box center [302, 361] width 67 height 8
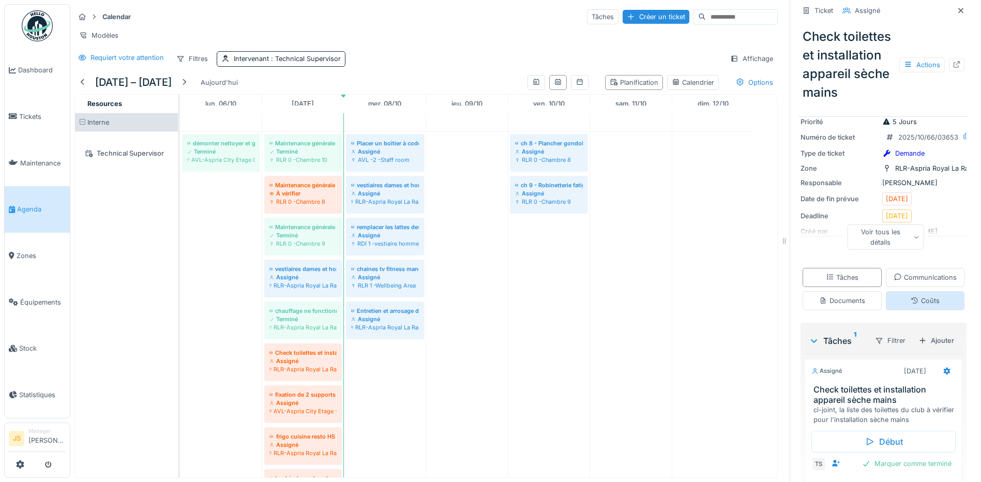
scroll to position [155, 0]
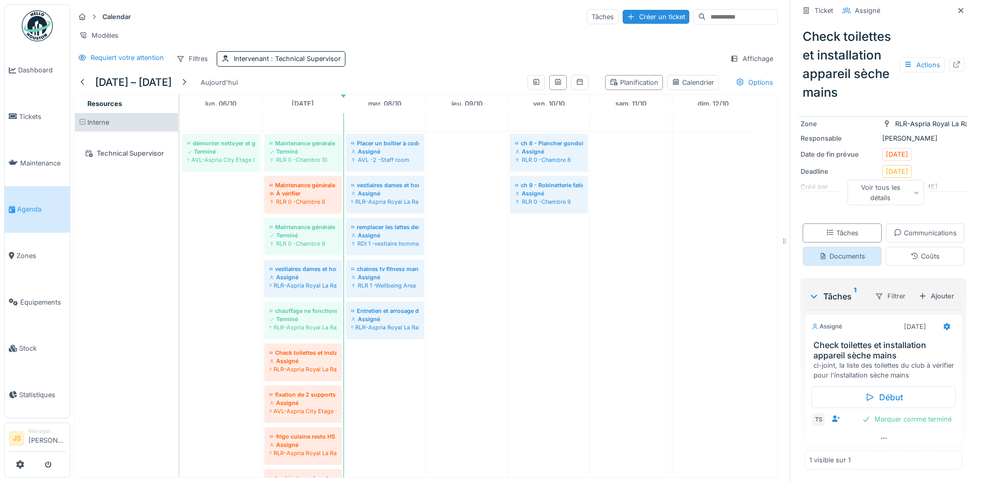
click at [865, 251] on div "Documents" at bounding box center [842, 256] width 46 height 10
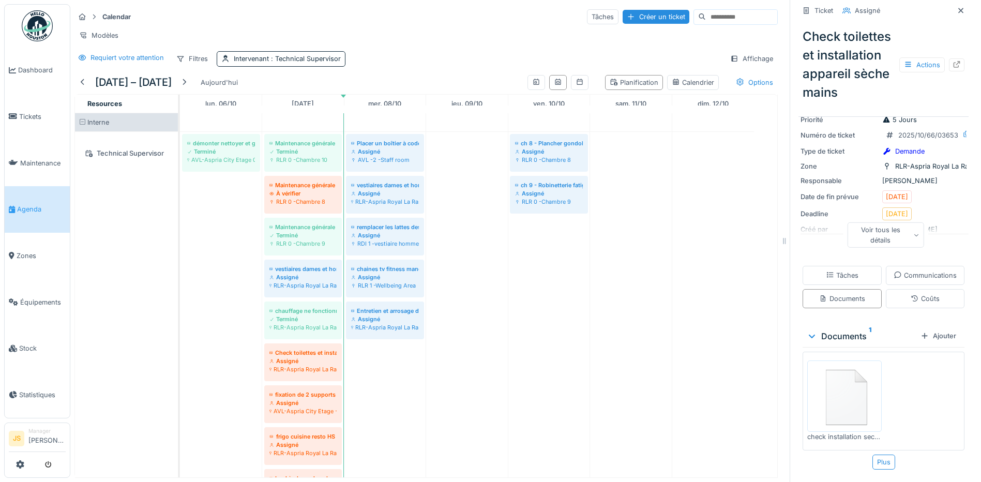
scroll to position [112, 0]
click at [833, 388] on img at bounding box center [844, 396] width 69 height 66
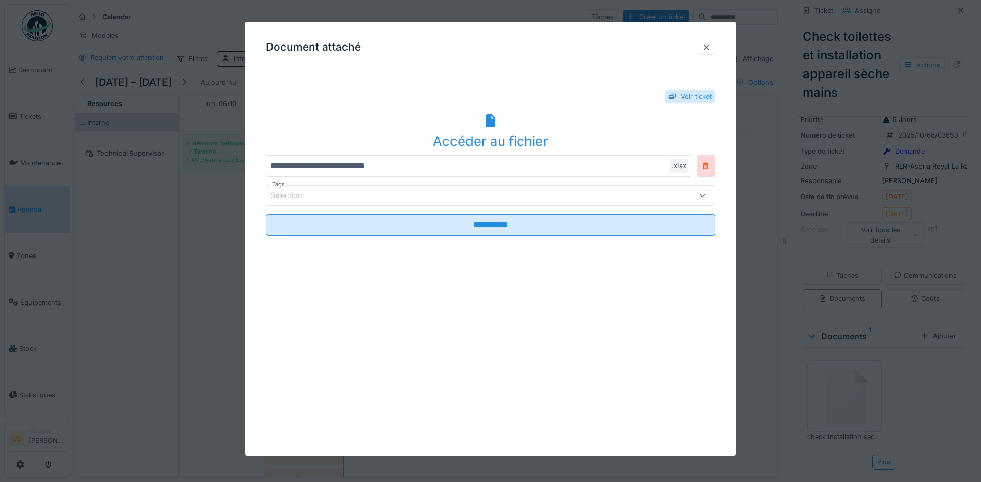
click at [493, 120] on icon at bounding box center [491, 120] width 10 height 13
click at [491, 122] on icon at bounding box center [491, 120] width 10 height 13
click at [494, 124] on icon at bounding box center [491, 120] width 10 height 13
click at [706, 49] on div at bounding box center [706, 47] width 8 height 10
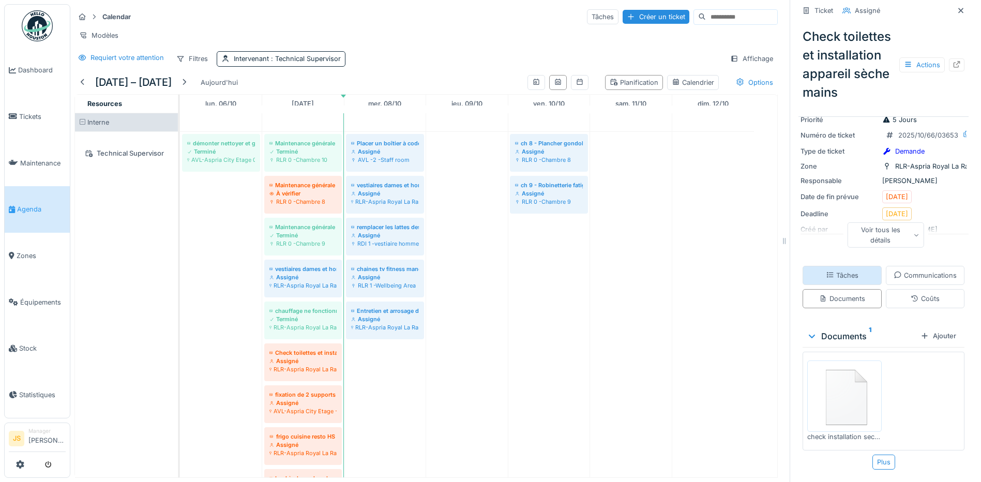
click at [858, 270] on div "Tâches" at bounding box center [842, 275] width 33 height 10
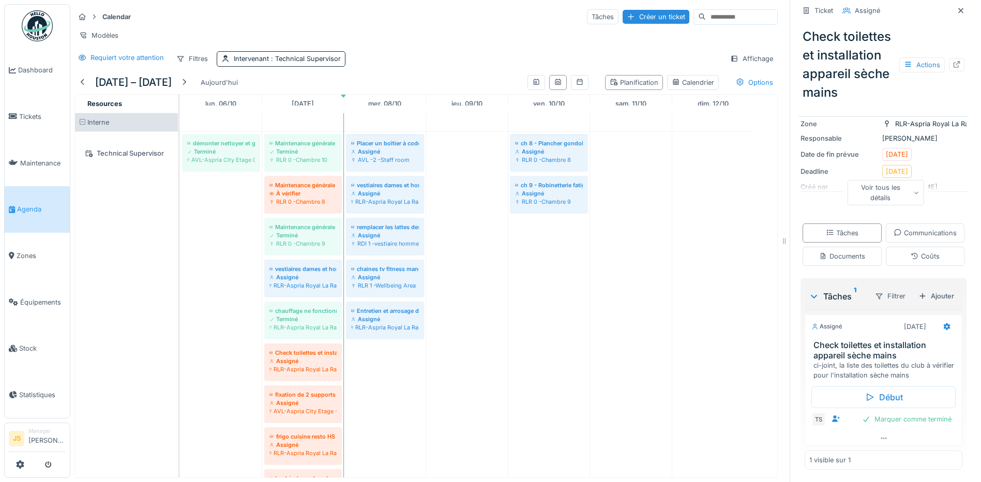
scroll to position [158, 0]
click at [934, 289] on div "Ajouter" at bounding box center [936, 296] width 44 height 14
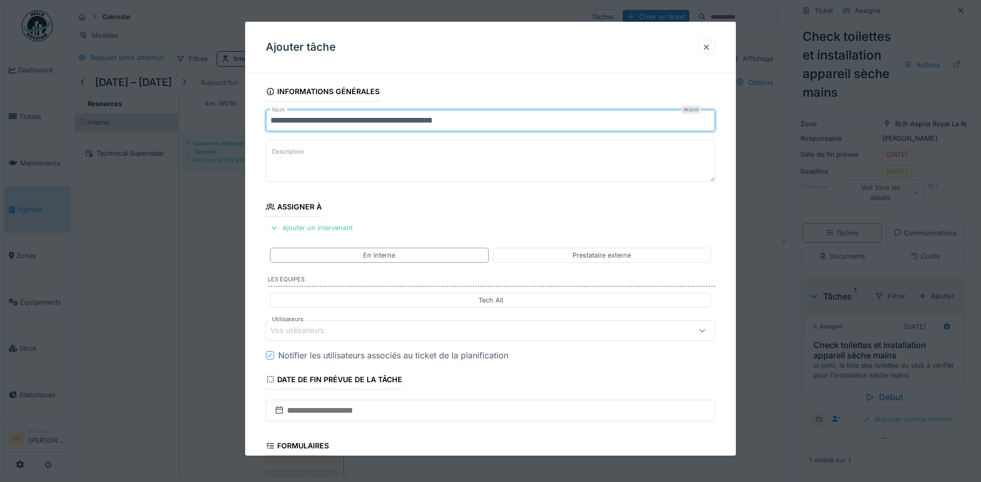
drag, startPoint x: 340, startPoint y: 119, endPoint x: 247, endPoint y: 115, distance: 93.2
click at [247, 115] on div "**********" at bounding box center [490, 349] width 491 height 535
click at [416, 122] on input "**********" at bounding box center [490, 121] width 449 height 22
drag, startPoint x: 477, startPoint y: 115, endPoint x: 207, endPoint y: 107, distance: 270.0
click at [209, 108] on div "**********" at bounding box center [525, 241] width 911 height 482
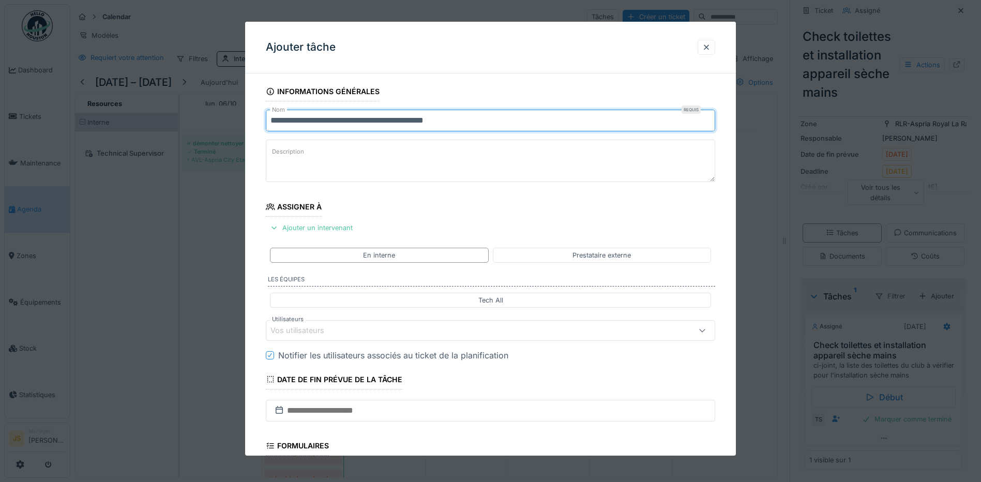
type input "**********"
click at [291, 333] on div "Vos utilisateurs" at bounding box center [304, 330] width 68 height 11
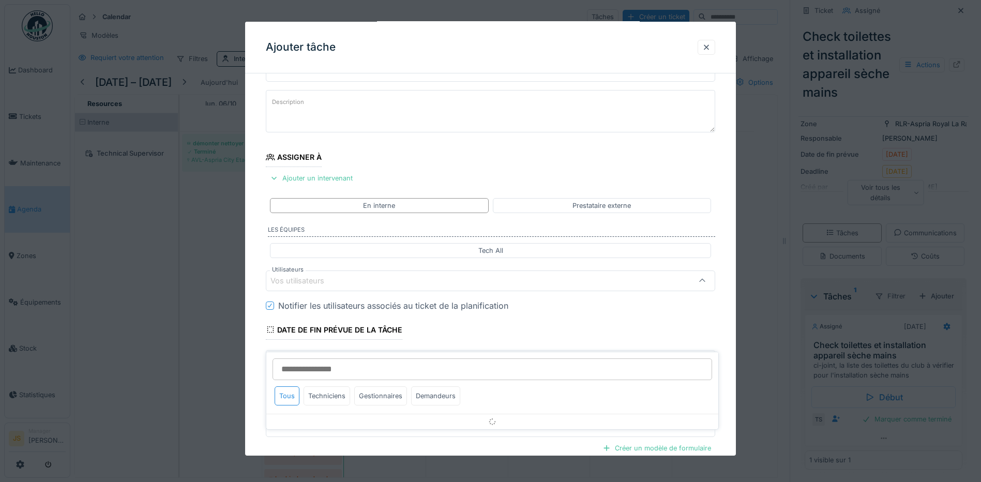
scroll to position [92, 0]
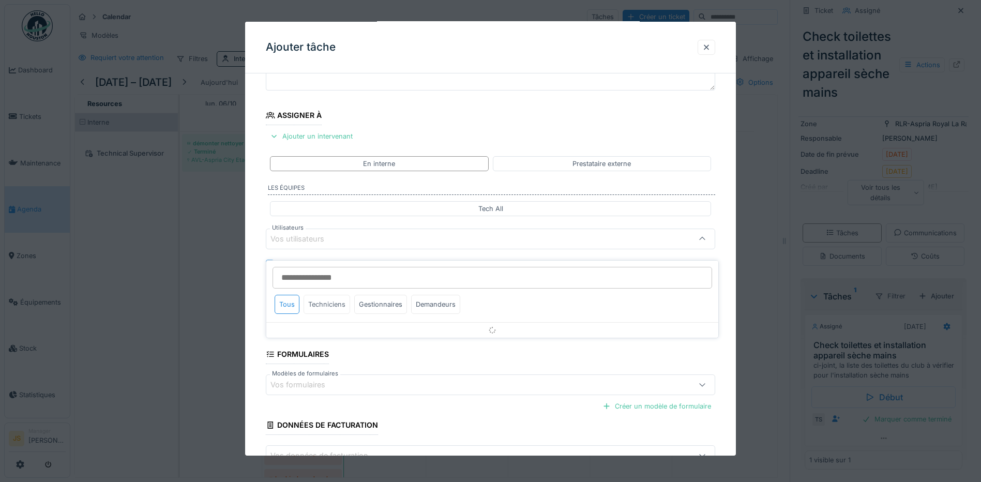
click at [335, 297] on div "Techniciens" at bounding box center [327, 304] width 47 height 19
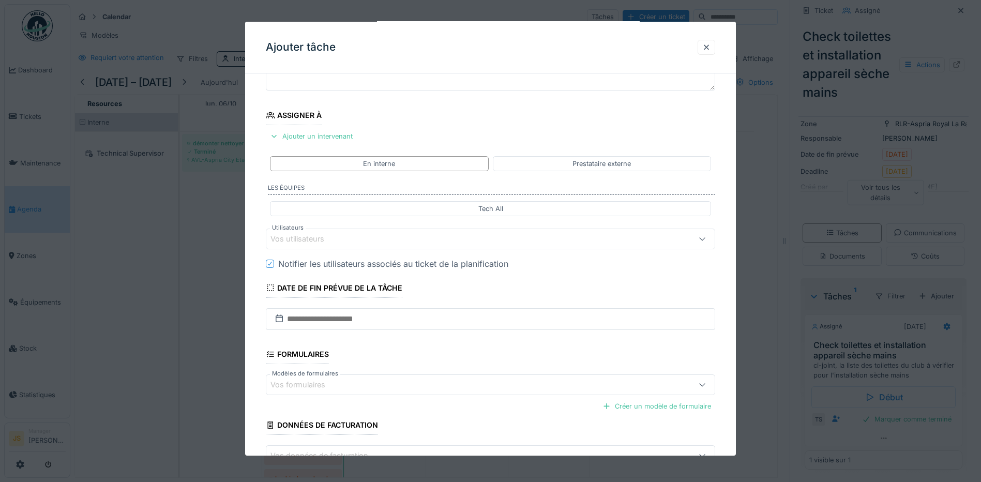
drag, startPoint x: 253, startPoint y: 300, endPoint x: 306, endPoint y: 300, distance: 53.3
click at [255, 300] on div "**********" at bounding box center [490, 257] width 491 height 535
click at [307, 238] on div "Vos utilisateurs" at bounding box center [304, 238] width 68 height 11
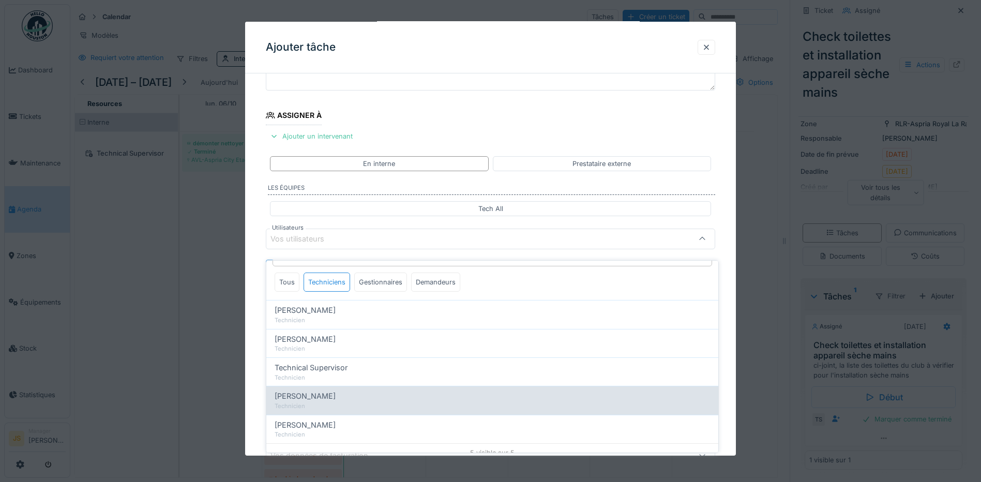
scroll to position [32, 0]
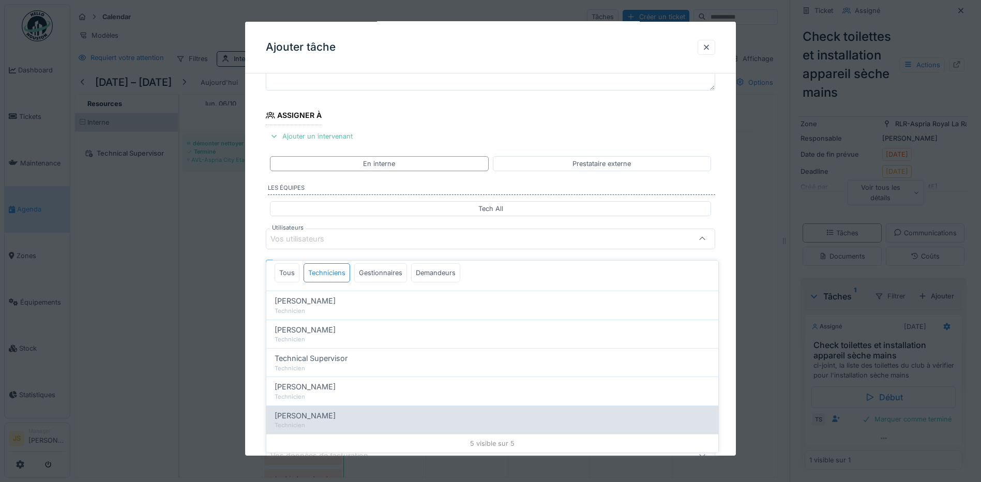
click at [314, 410] on span "[PERSON_NAME]" at bounding box center [305, 415] width 61 height 11
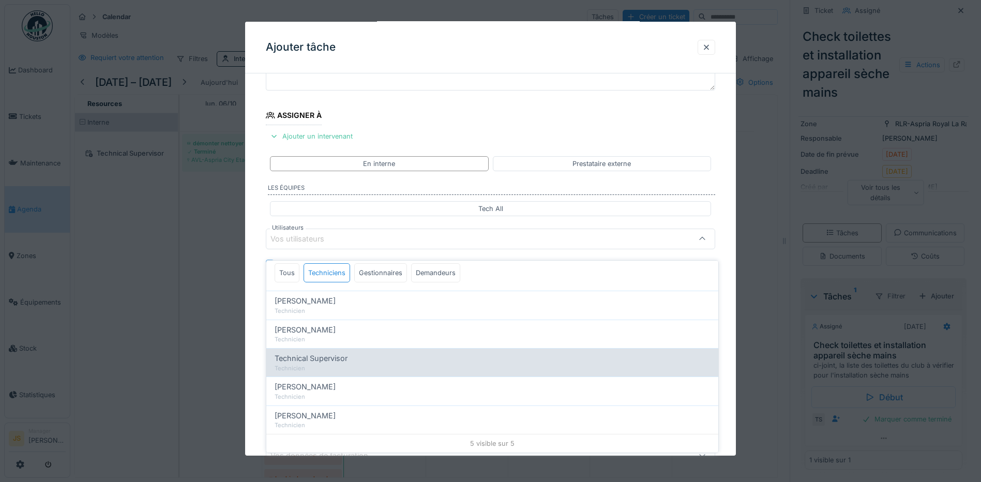
type input "*****"
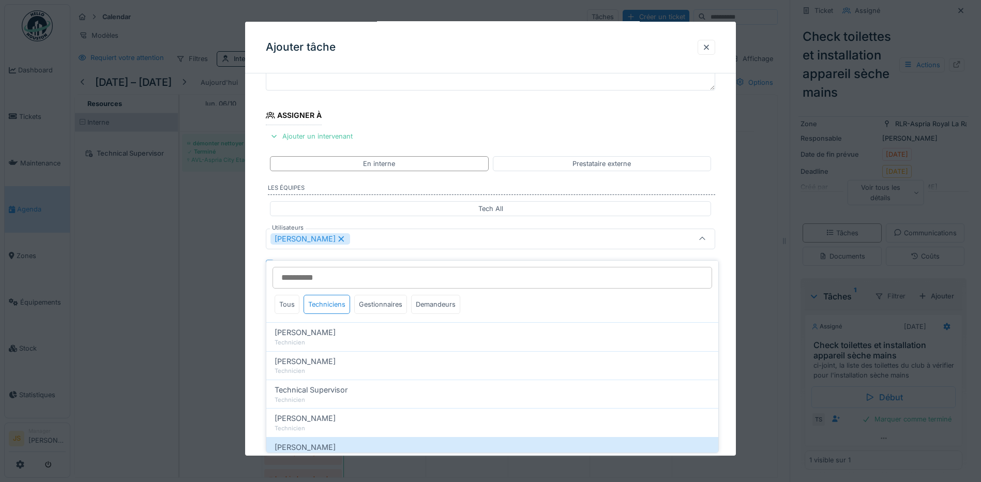
click at [339, 239] on icon at bounding box center [342, 239] width 6 height 6
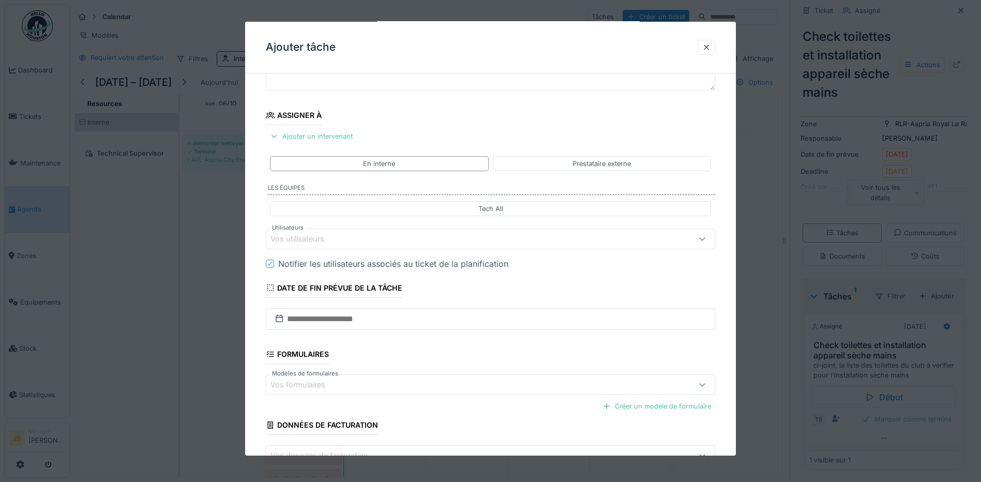
click at [319, 238] on div "Vos utilisateurs" at bounding box center [304, 238] width 68 height 11
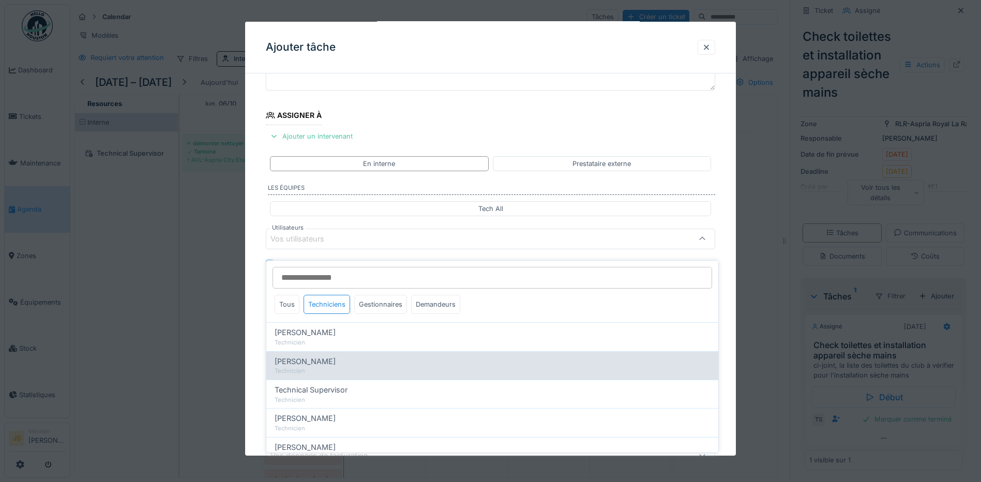
click at [333, 356] on span "[PERSON_NAME]" at bounding box center [305, 361] width 61 height 11
type input "*****"
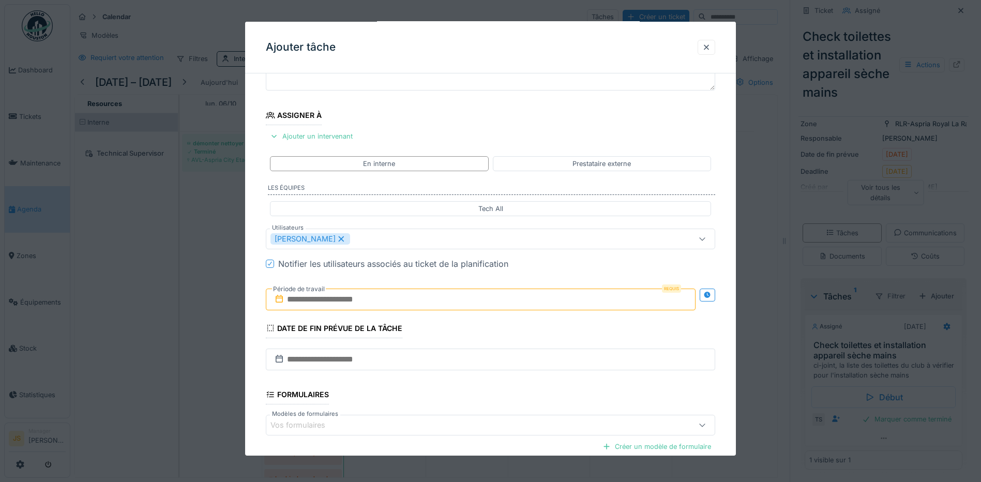
click at [254, 313] on div "**********" at bounding box center [490, 277] width 491 height 575
click at [327, 296] on input "text" at bounding box center [481, 300] width 430 height 22
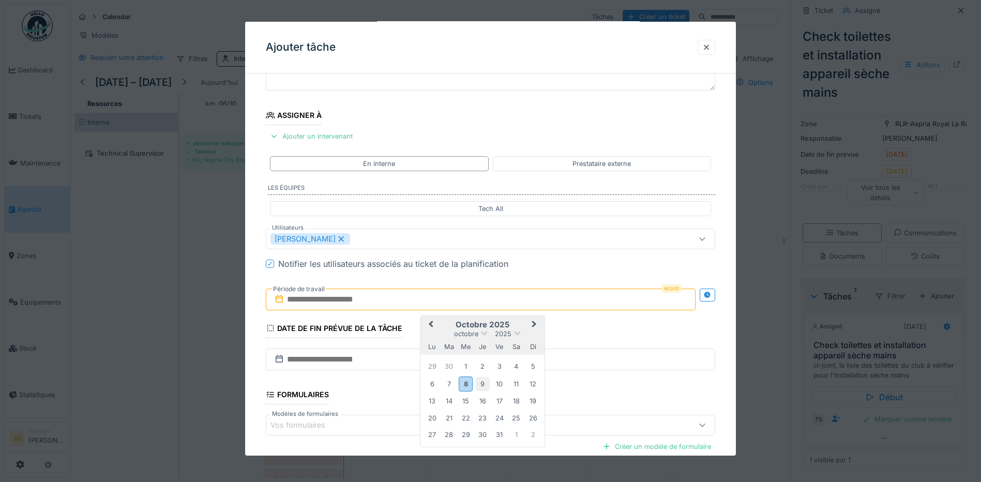
click at [480, 383] on div "9" at bounding box center [483, 384] width 14 height 14
click at [482, 383] on div "9" at bounding box center [483, 384] width 14 height 14
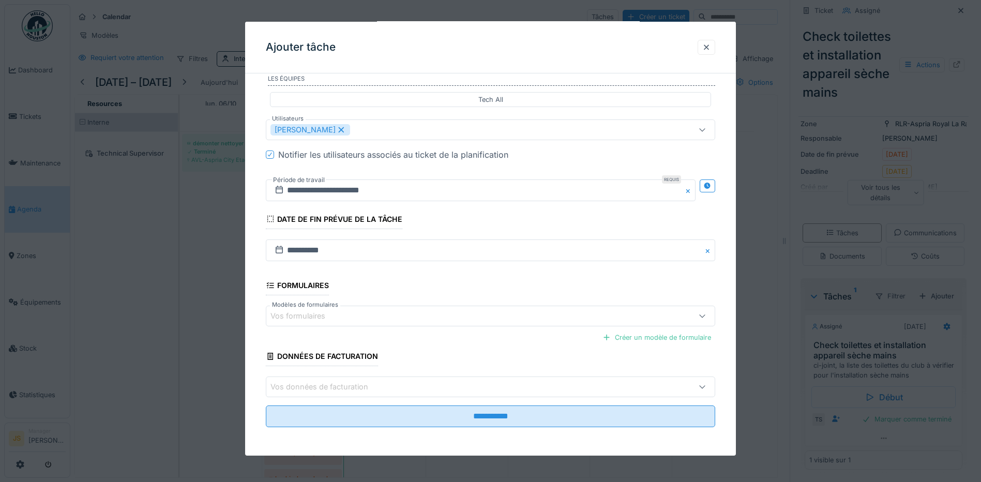
scroll to position [201, 0]
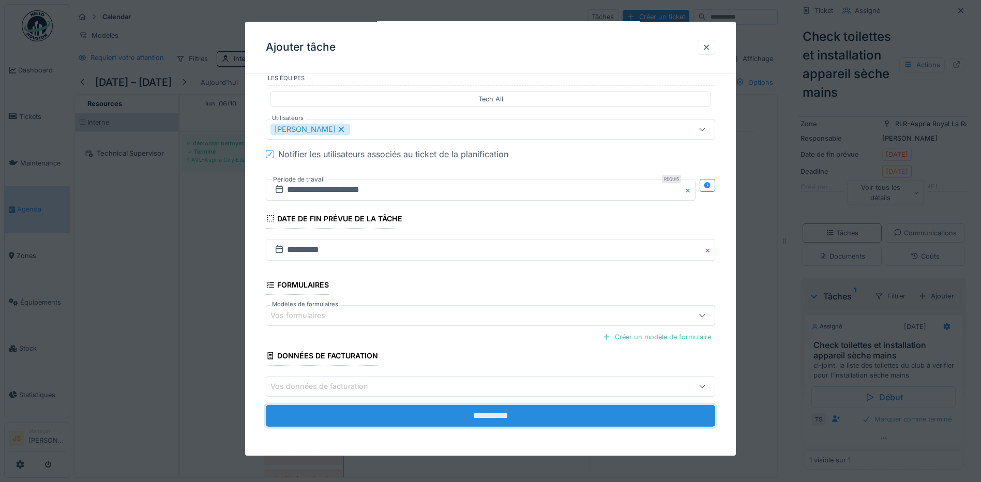
click at [391, 413] on input "**********" at bounding box center [490, 416] width 449 height 22
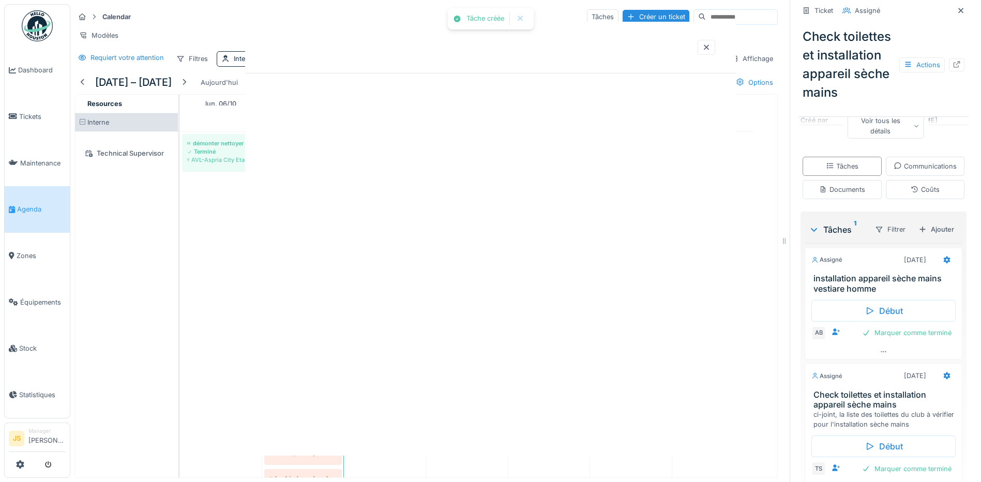
scroll to position [0, 0]
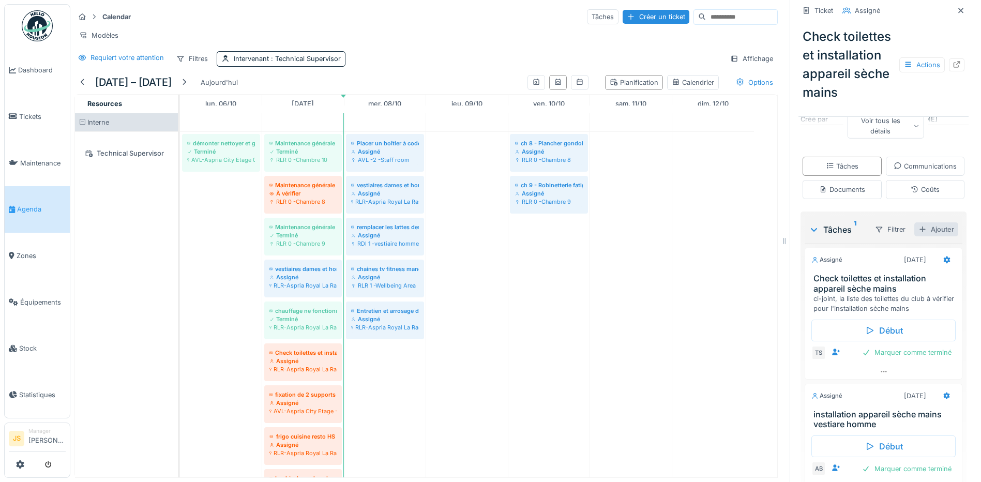
click at [926, 236] on div "Ajouter" at bounding box center [936, 229] width 44 height 14
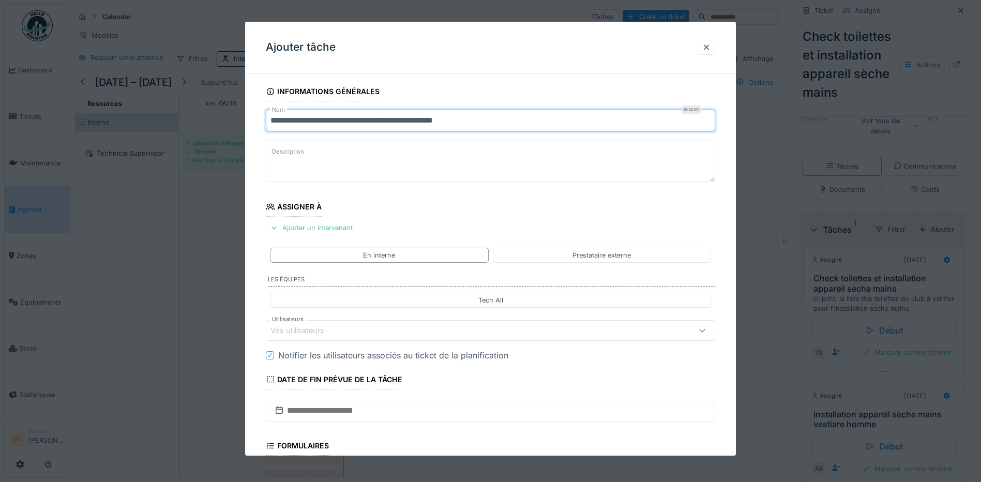
drag, startPoint x: 495, startPoint y: 115, endPoint x: 137, endPoint y: 78, distance: 360.8
click at [137, 78] on div "**********" at bounding box center [525, 241] width 911 height 482
paste input "text"
type input "**********"
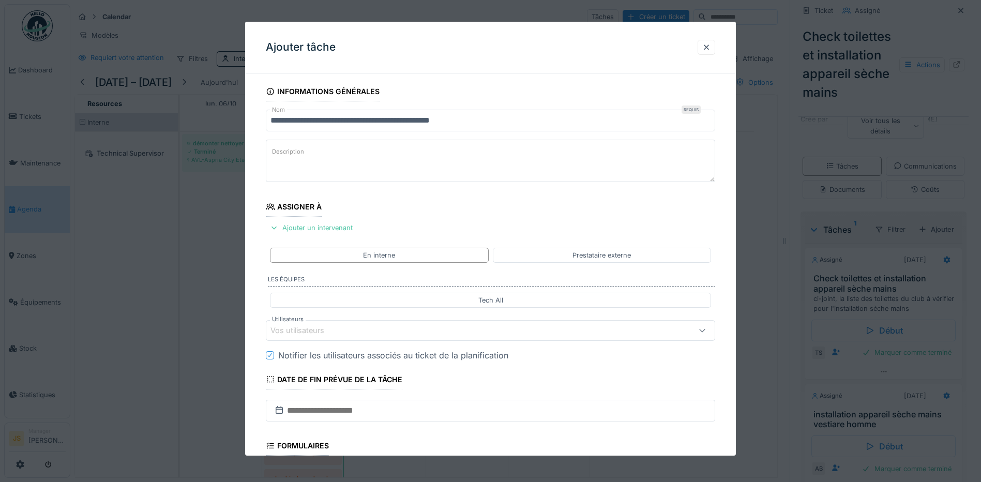
click at [305, 327] on div "Vos utilisateurs" at bounding box center [304, 330] width 68 height 11
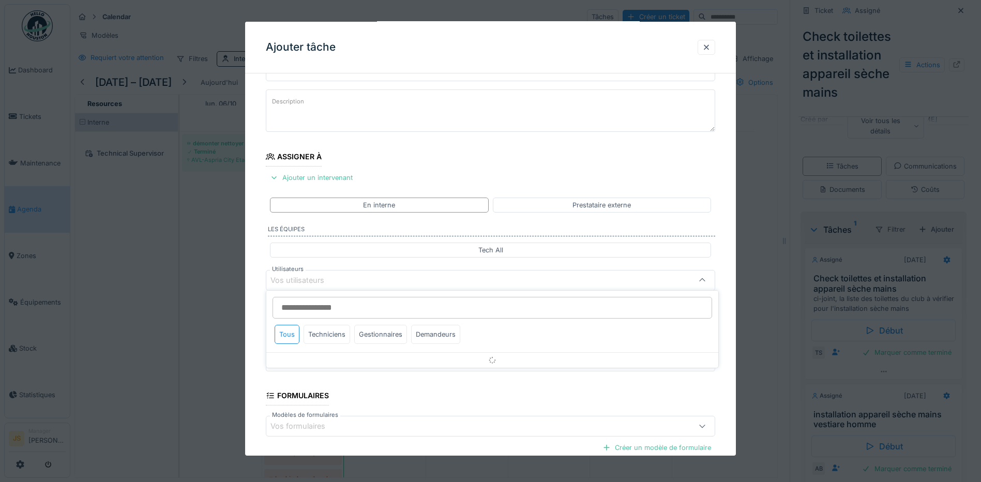
scroll to position [92, 0]
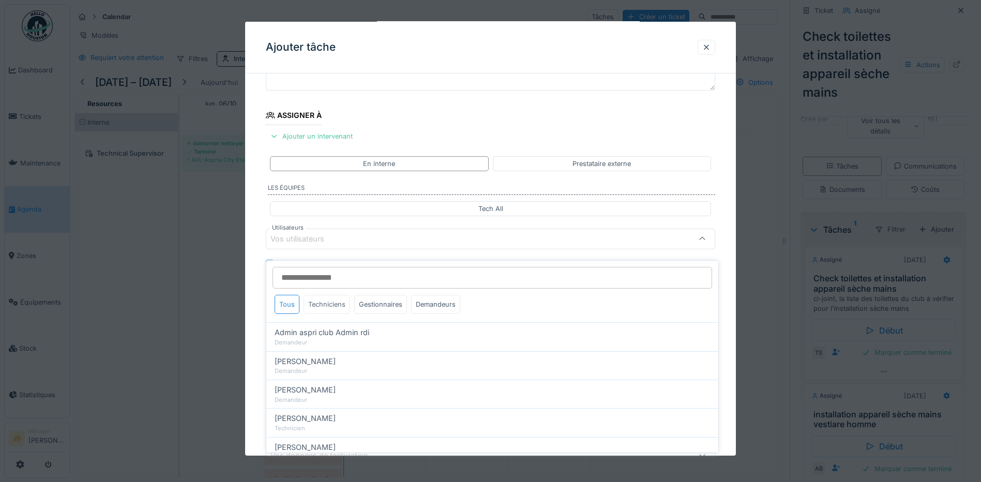
click at [326, 295] on div "Techniciens" at bounding box center [327, 304] width 47 height 19
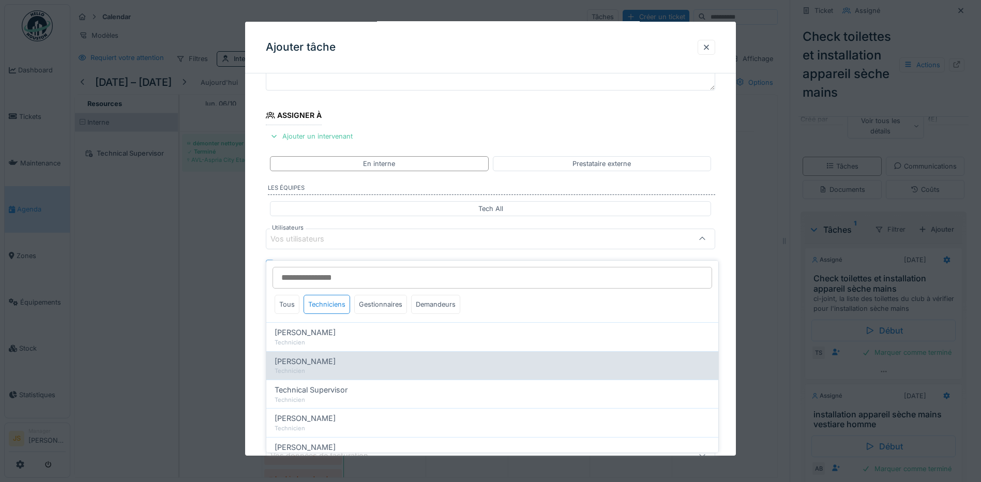
click at [323, 356] on span "[PERSON_NAME]" at bounding box center [305, 361] width 61 height 11
type input "*****"
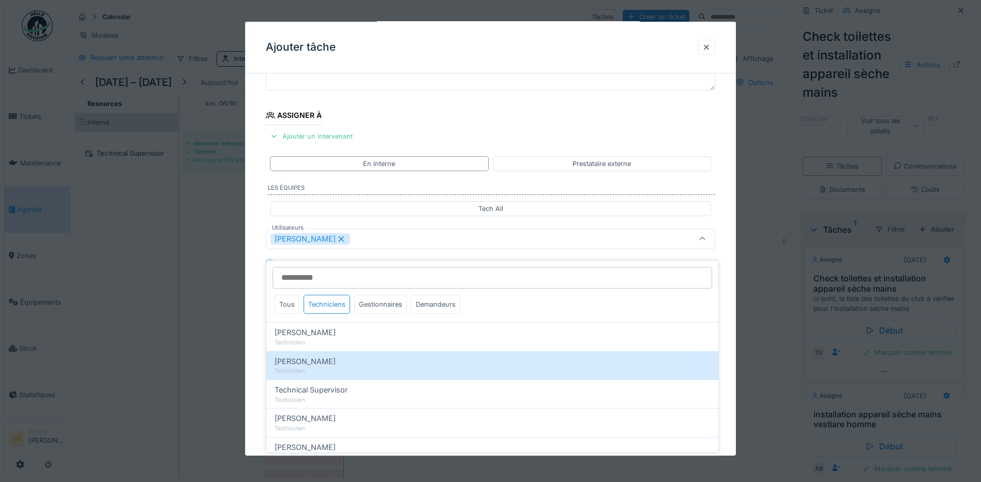
click at [257, 341] on div "**********" at bounding box center [490, 277] width 491 height 575
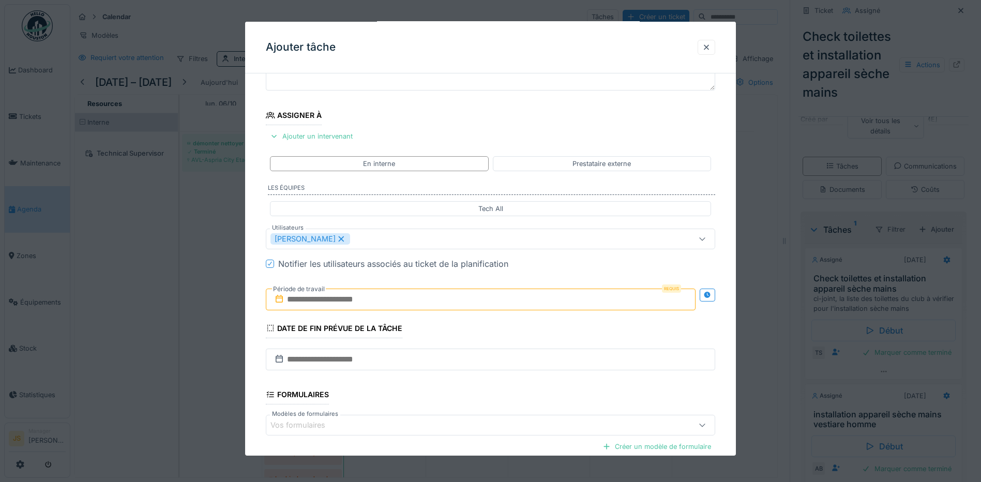
click at [341, 300] on input "text" at bounding box center [481, 300] width 430 height 22
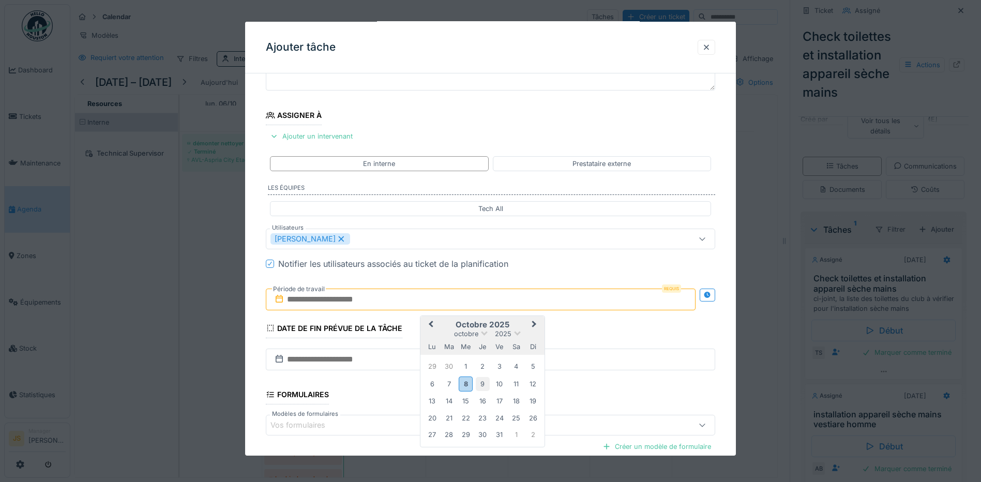
click at [484, 382] on div "9" at bounding box center [483, 384] width 14 height 14
click at [483, 384] on div "9" at bounding box center [483, 384] width 14 height 14
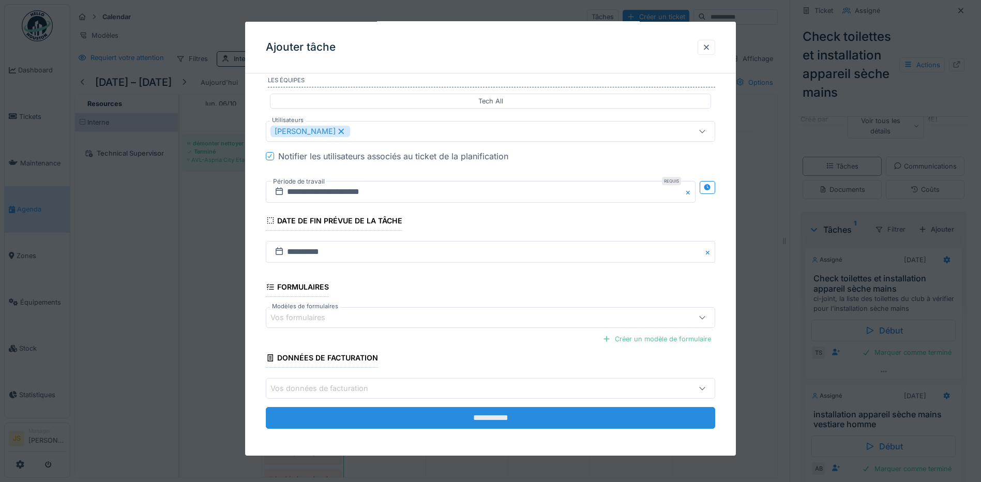
scroll to position [201, 0]
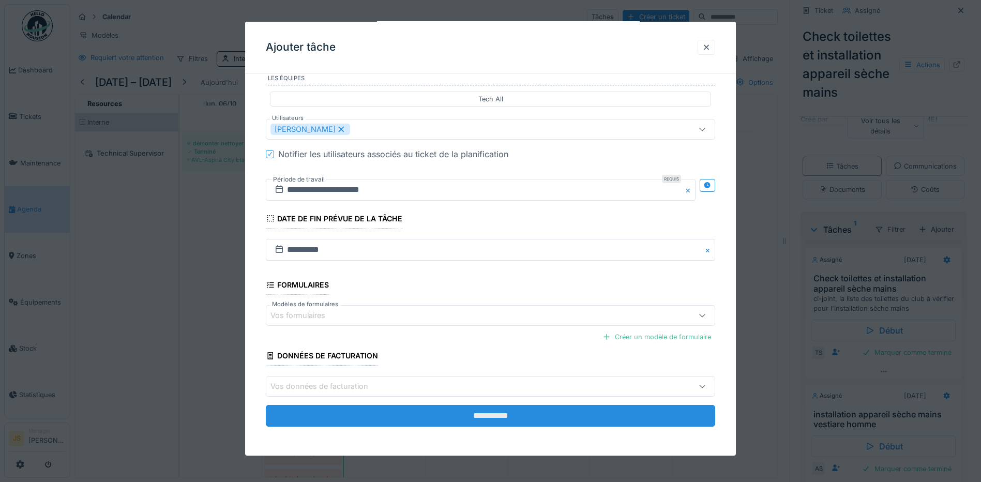
click at [462, 419] on input "**********" at bounding box center [490, 416] width 449 height 22
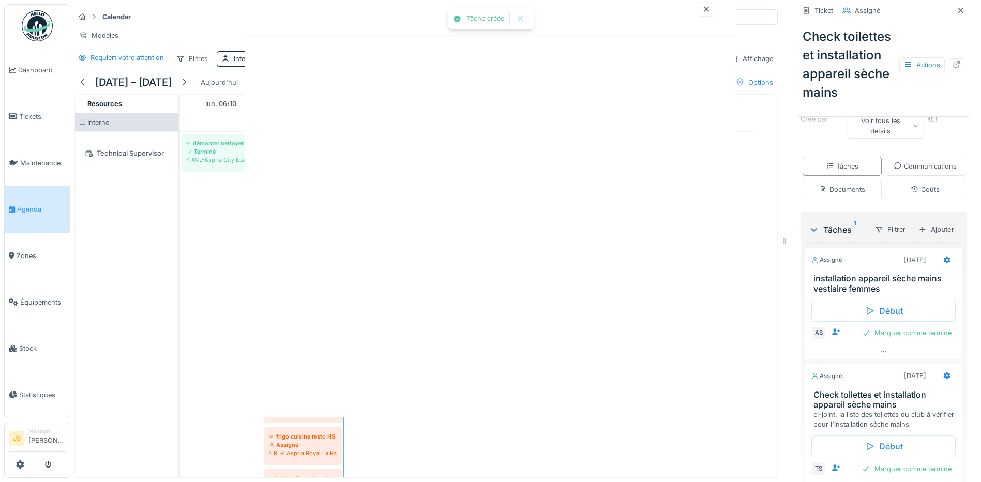
scroll to position [0, 0]
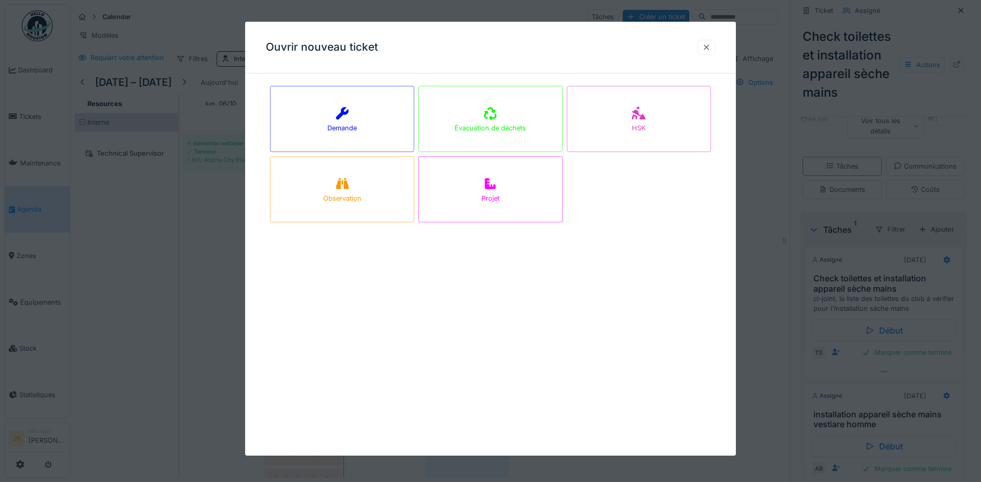
click at [710, 51] on div at bounding box center [706, 47] width 8 height 10
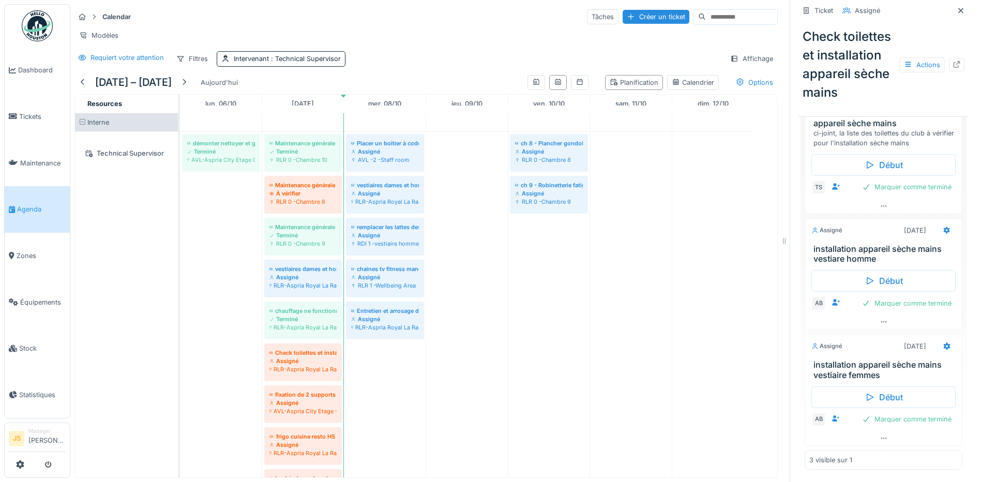
scroll to position [287, 0]
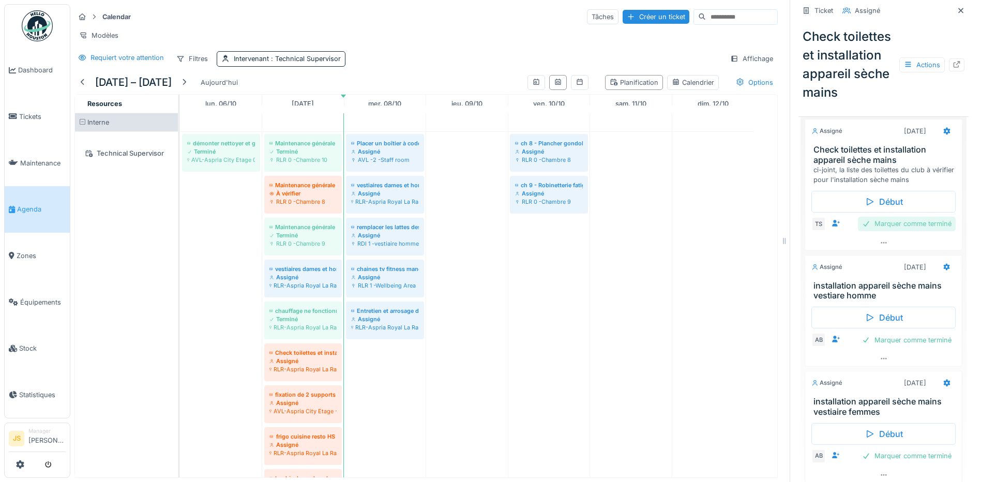
click at [895, 231] on div "Marquer comme terminé" at bounding box center [907, 224] width 98 height 14
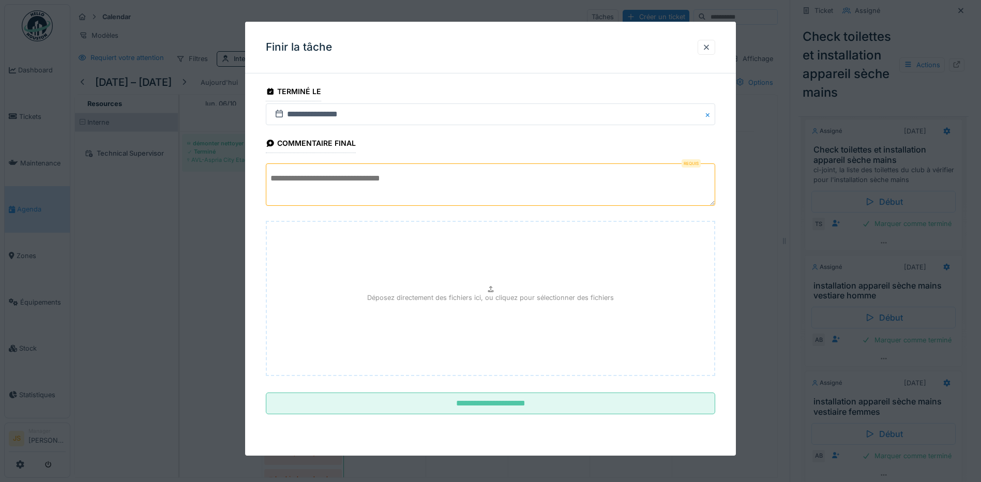
click at [388, 178] on textarea at bounding box center [490, 184] width 449 height 42
drag, startPoint x: 284, startPoint y: 181, endPoint x: 257, endPoint y: 177, distance: 27.7
click at [257, 177] on div "**********" at bounding box center [490, 262] width 491 height 361
click at [298, 185] on textarea "**" at bounding box center [490, 184] width 449 height 42
drag, startPoint x: 300, startPoint y: 180, endPoint x: 249, endPoint y: 175, distance: 51.4
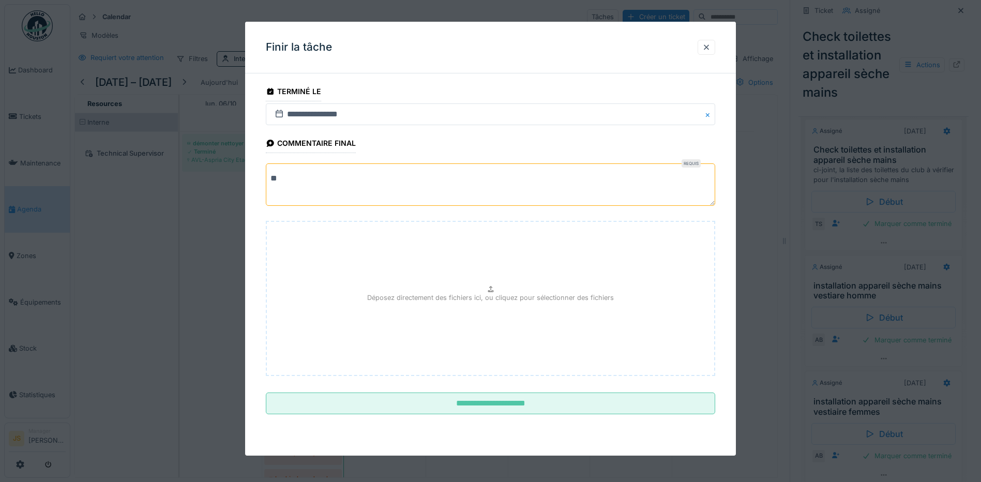
click at [249, 175] on div "**********" at bounding box center [490, 262] width 491 height 361
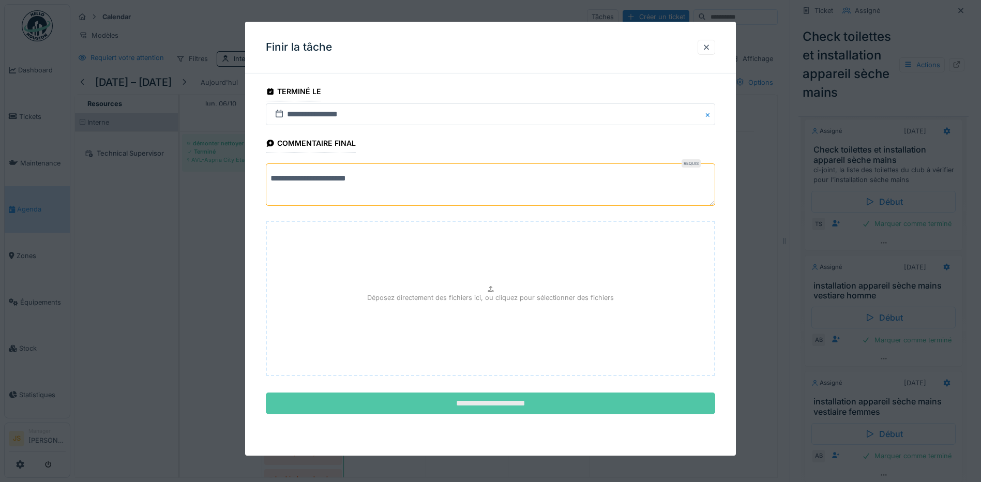
type textarea "**********"
click at [499, 406] on input "**********" at bounding box center [490, 403] width 449 height 22
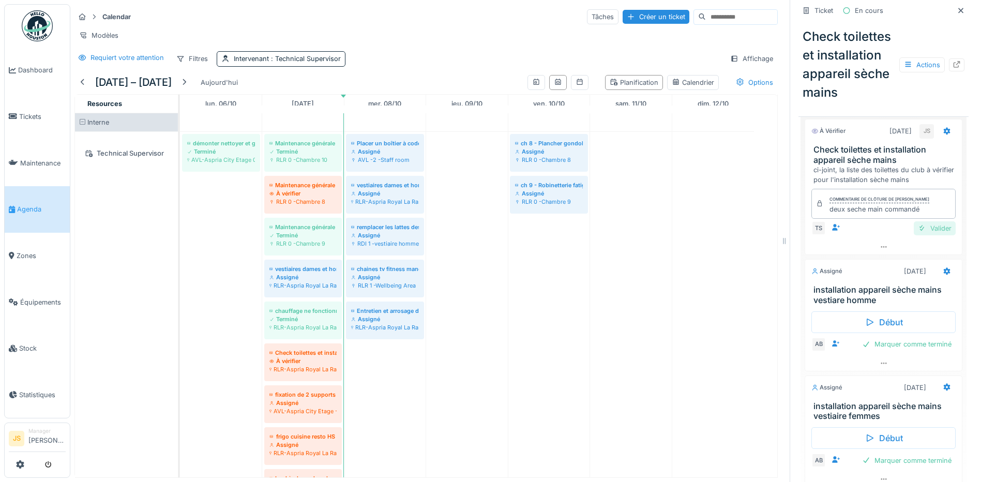
click at [924, 235] on div "Valider" at bounding box center [935, 228] width 42 height 14
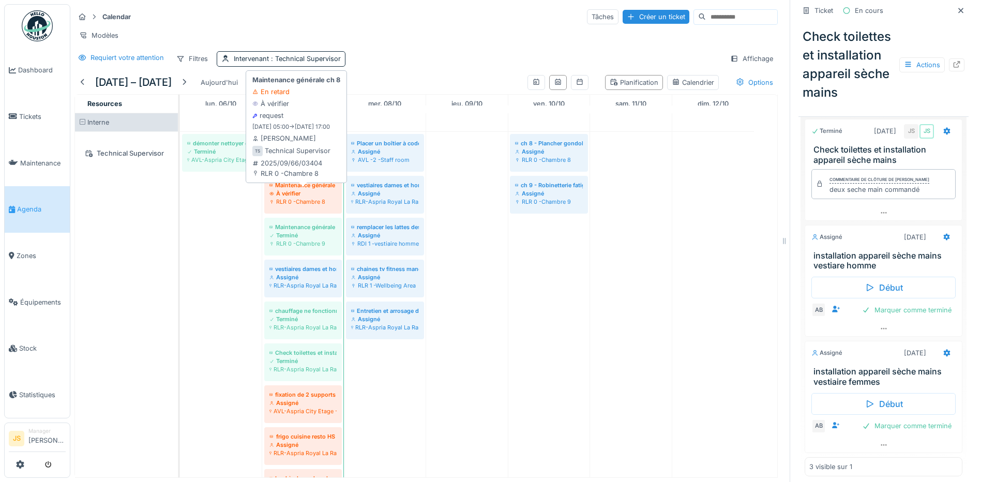
click at [305, 198] on div "RLR 0 -Chambre 8" at bounding box center [302, 202] width 67 height 8
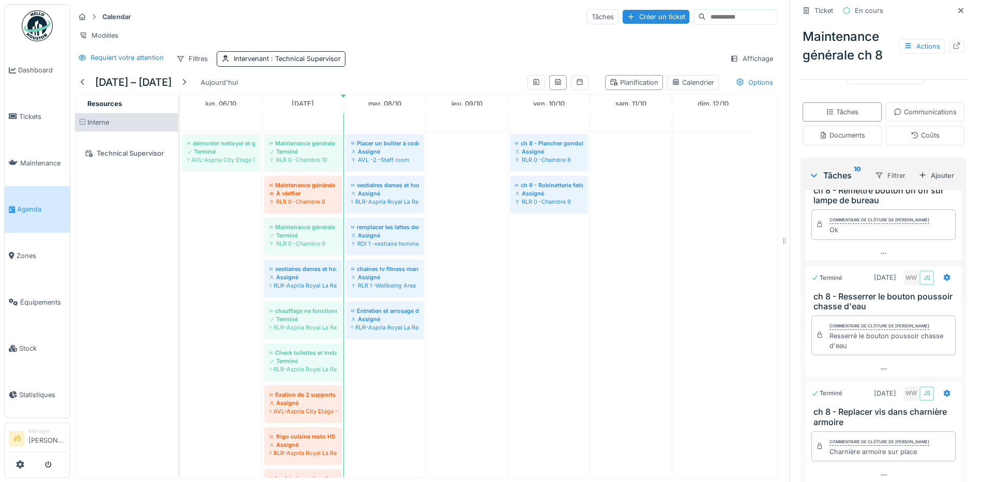
scroll to position [207, 0]
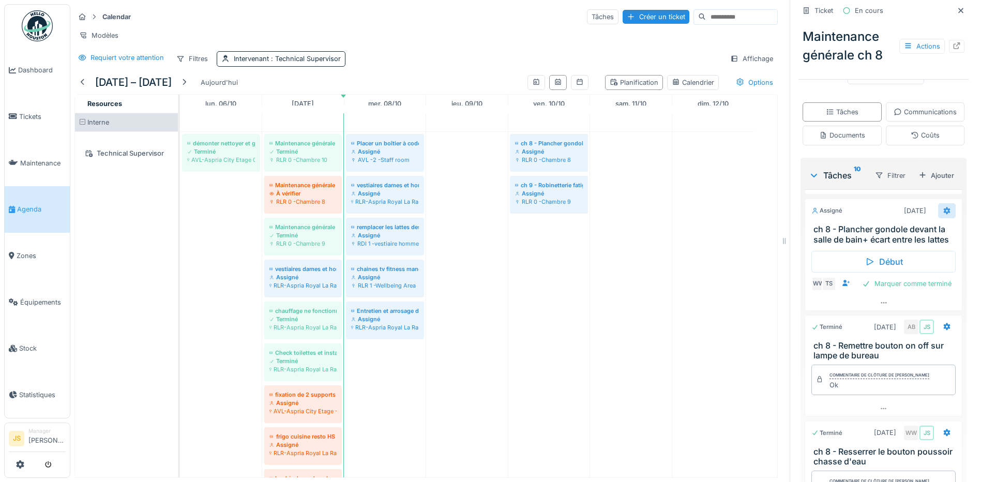
click at [944, 215] on icon at bounding box center [947, 210] width 7 height 7
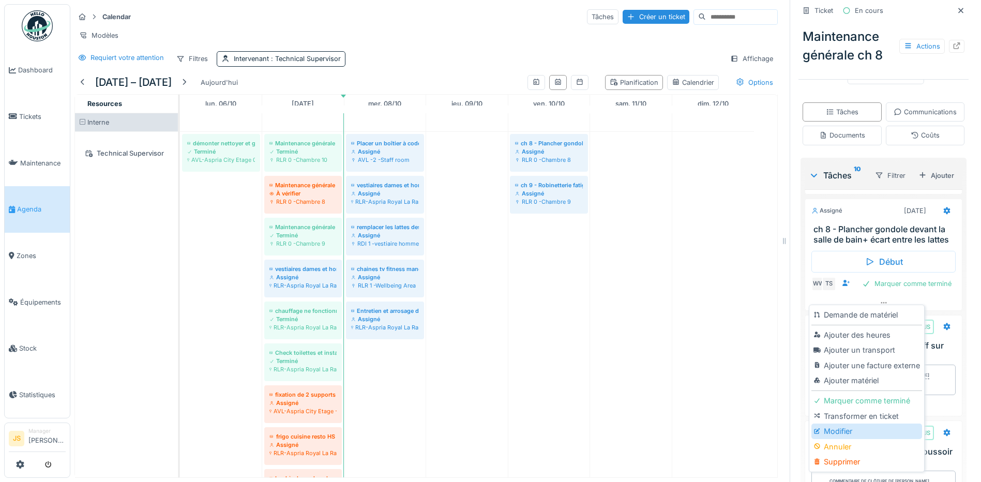
click at [840, 423] on div "Modifier" at bounding box center [866, 431] width 110 height 16
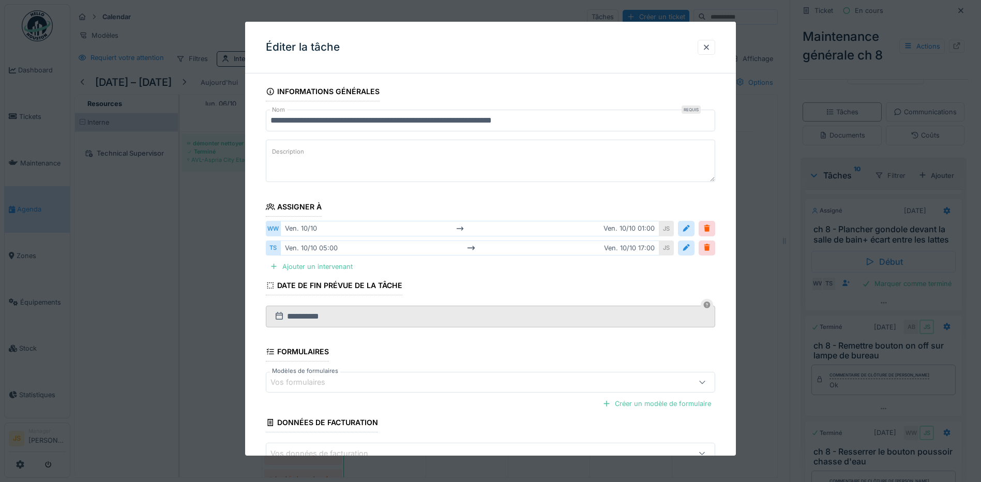
click at [880, 393] on div at bounding box center [490, 241] width 981 height 482
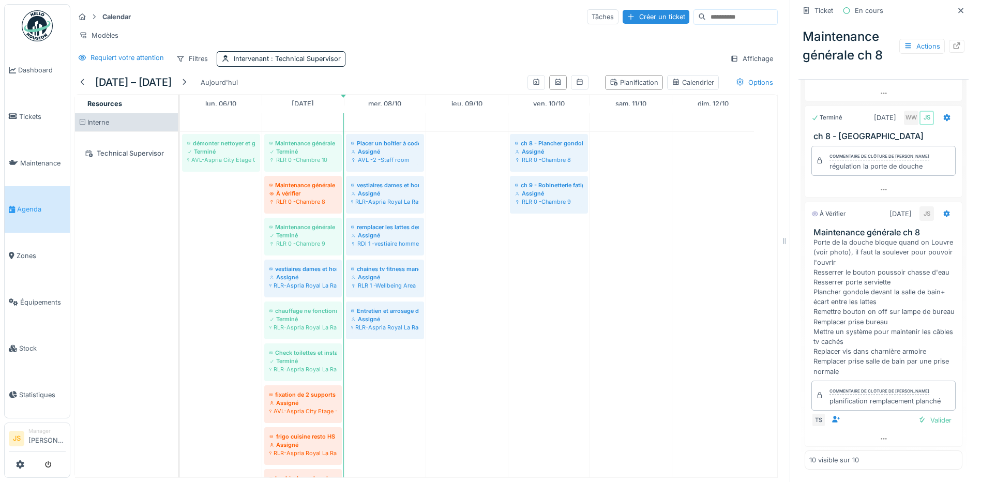
scroll to position [503, 0]
click at [922, 413] on div "Valider" at bounding box center [935, 420] width 42 height 14
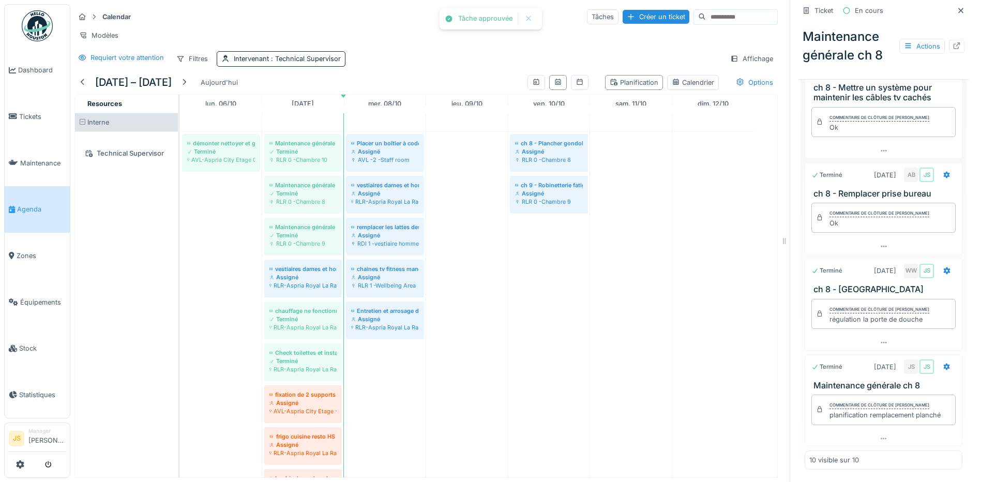
scroll to position [788, 0]
click at [315, 275] on div "Assigné" at bounding box center [302, 277] width 67 height 8
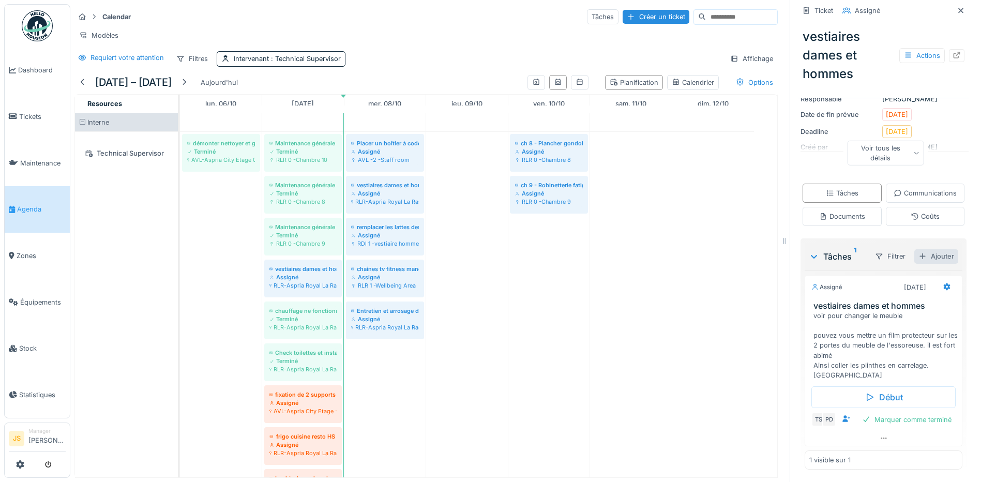
scroll to position [199, 0]
click at [944, 283] on icon at bounding box center [947, 286] width 7 height 7
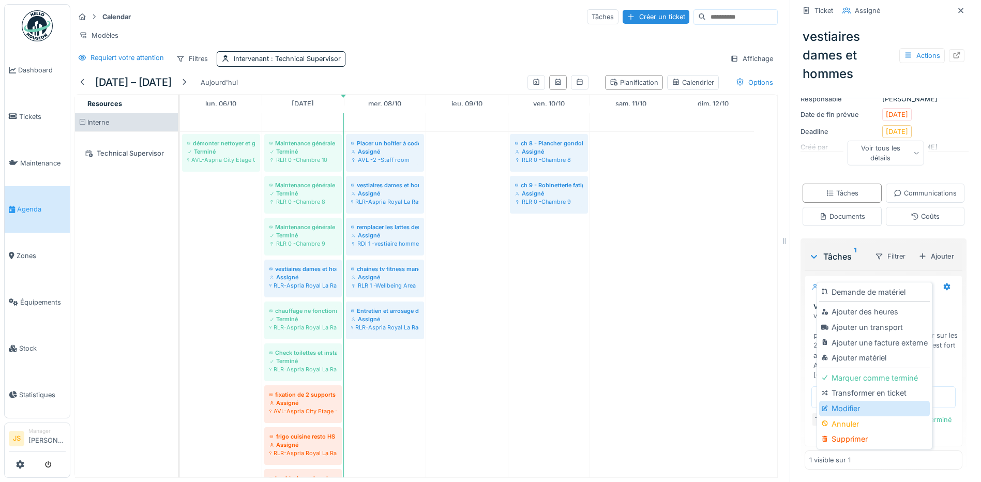
click at [856, 401] on div "Modifier" at bounding box center [874, 409] width 110 height 16
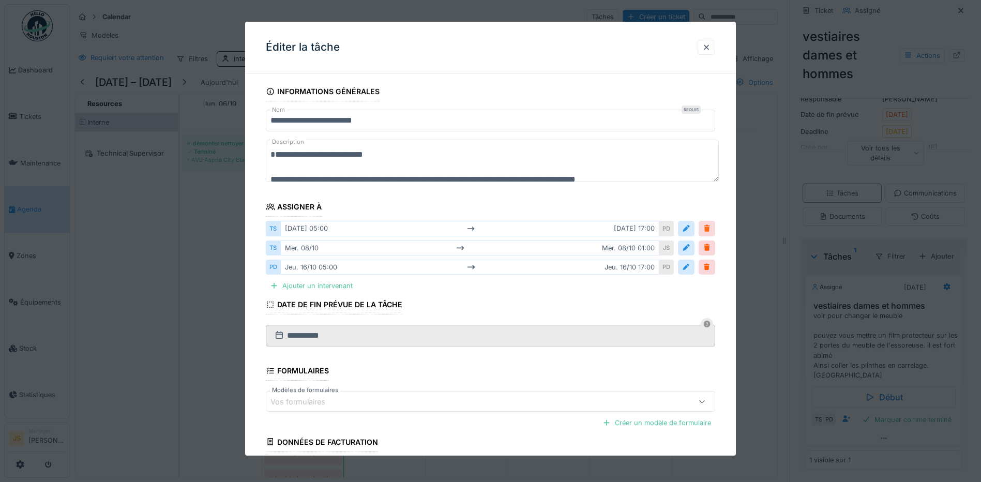
click at [710, 225] on div at bounding box center [707, 228] width 8 height 10
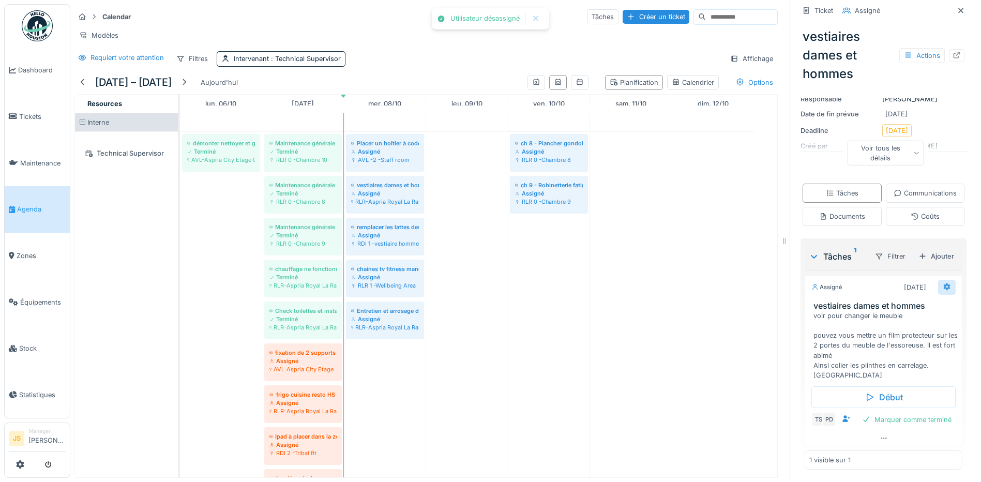
click at [944, 283] on icon at bounding box center [947, 286] width 7 height 7
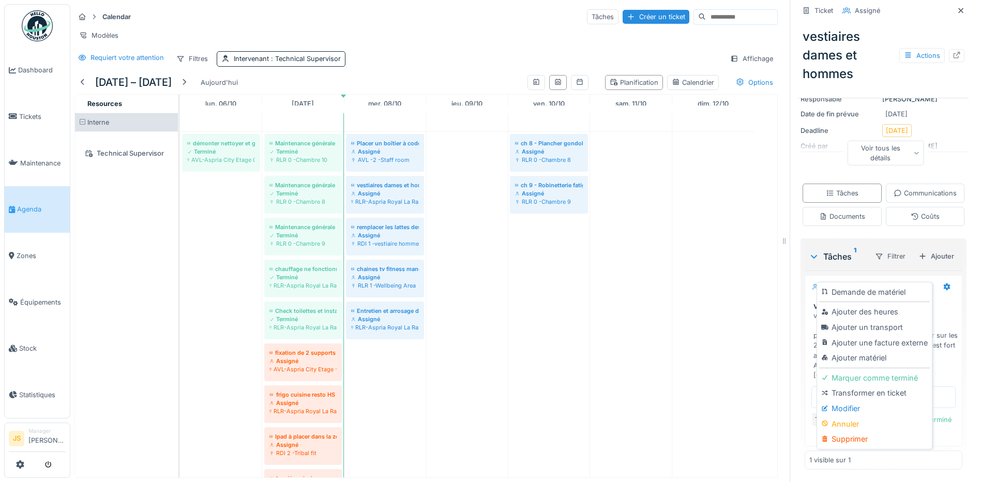
click at [845, 402] on div "Modifier" at bounding box center [874, 409] width 110 height 16
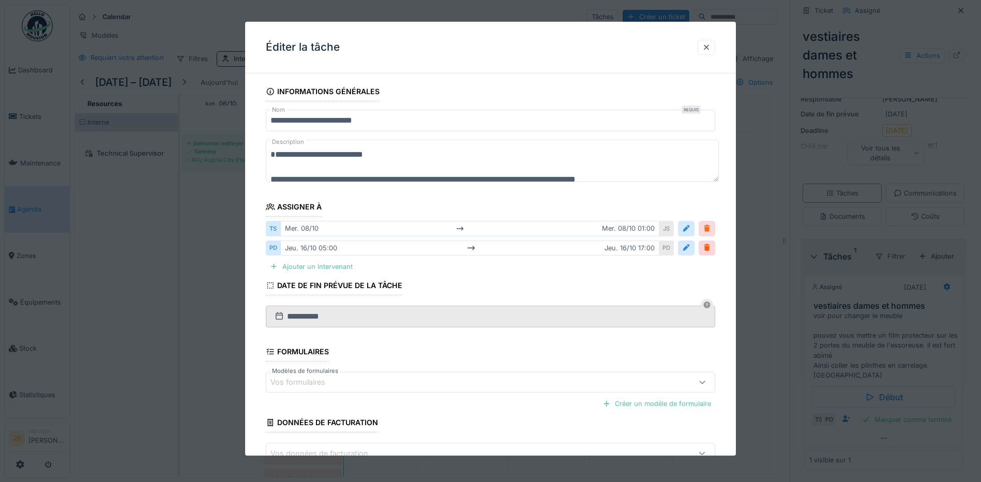
click at [711, 229] on div at bounding box center [707, 228] width 8 height 10
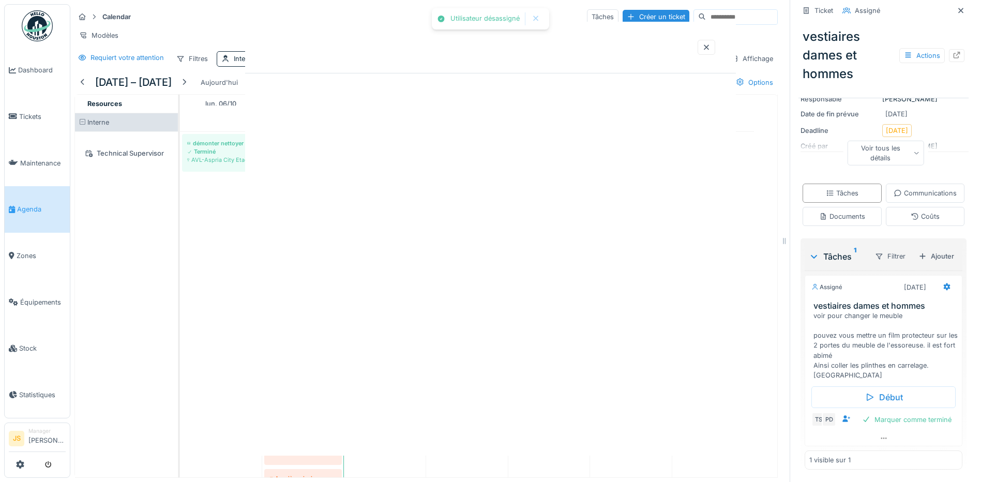
scroll to position [180, 0]
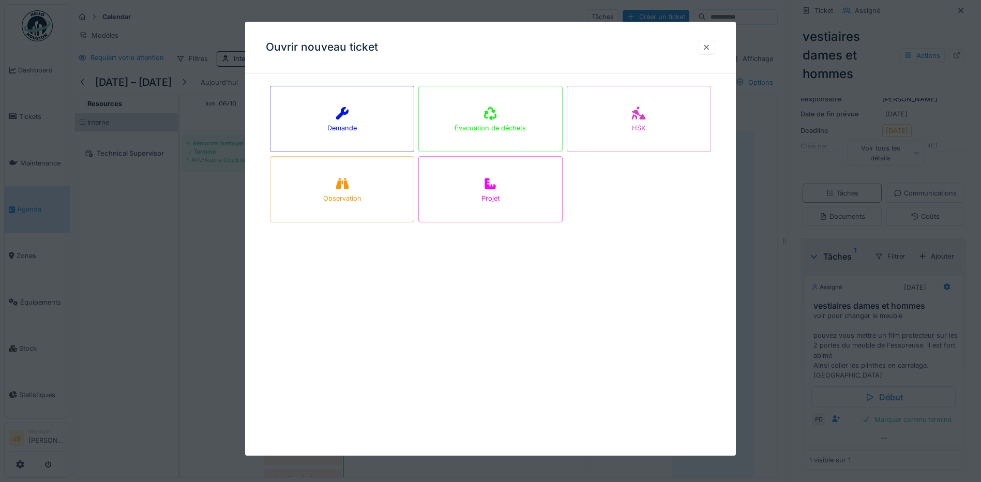
click at [710, 47] on div at bounding box center [706, 47] width 8 height 10
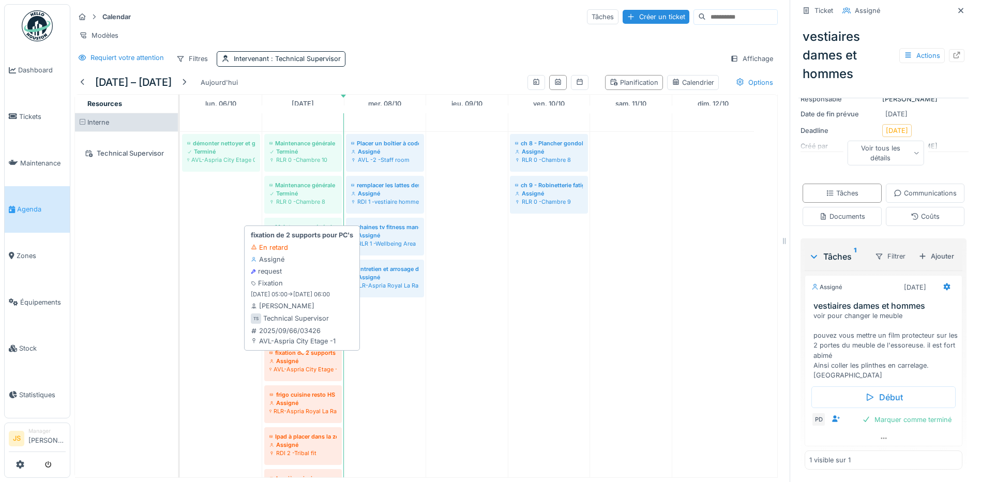
click at [317, 365] on div "fixation de 2 supports pour PC's Assigné AVL-Aspria City Etage -1" at bounding box center [303, 361] width 68 height 26
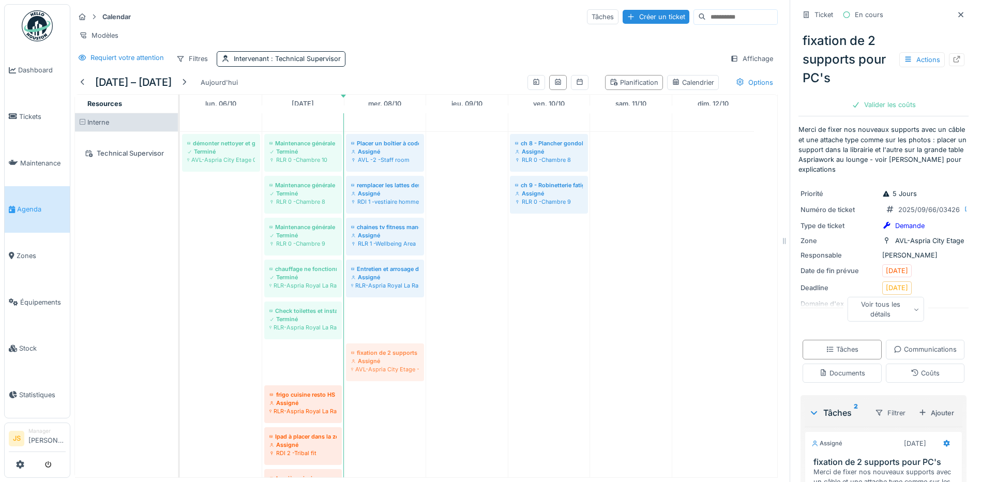
drag, startPoint x: 312, startPoint y: 360, endPoint x: 414, endPoint y: 355, distance: 101.5
click at [180, 355] on div "démonter nettoyer et graisser les roues des chariots à linge HskP Terminé AVL-A…" at bounding box center [180, 323] width 0 height 382
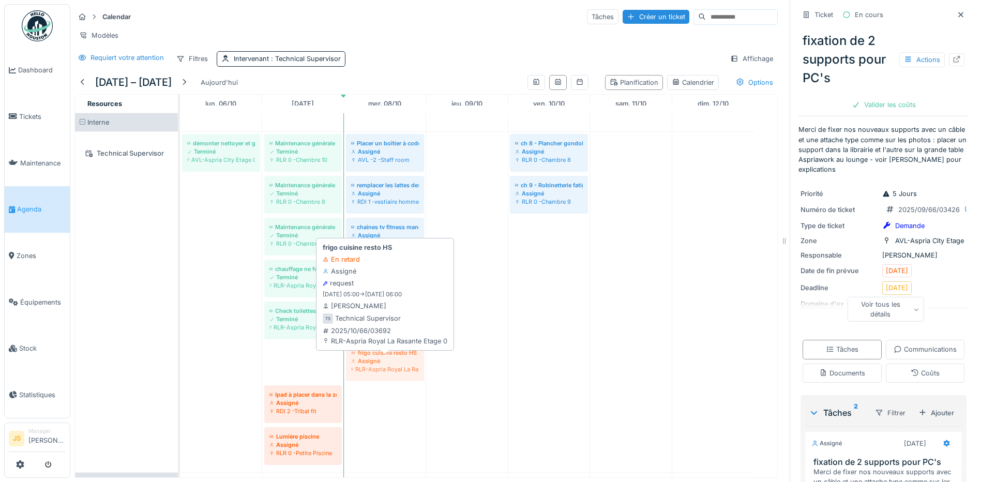
drag, startPoint x: 313, startPoint y: 361, endPoint x: 360, endPoint y: 360, distance: 46.6
click at [180, 360] on div "démonter nettoyer et graisser les roues des chariots à linge HskP Terminé AVL-A…" at bounding box center [180, 302] width 0 height 340
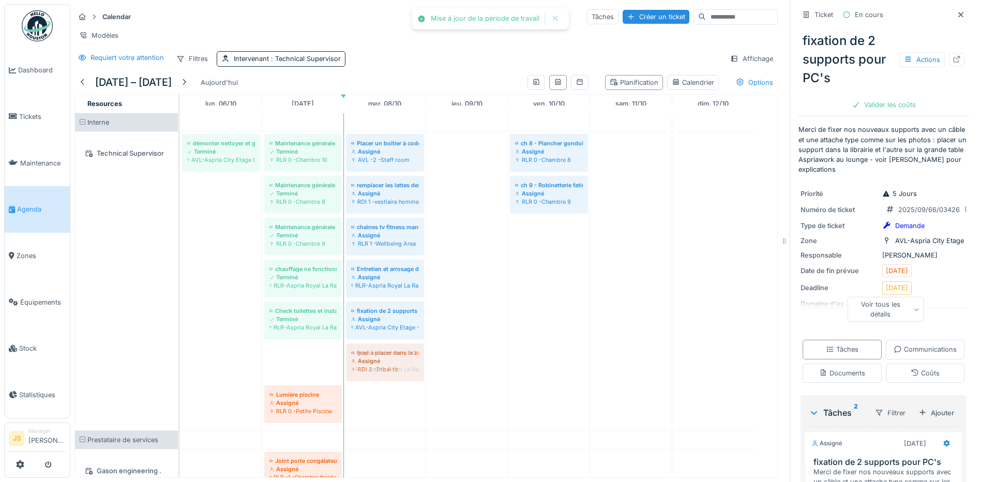
drag, startPoint x: 309, startPoint y: 365, endPoint x: 365, endPoint y: 365, distance: 55.8
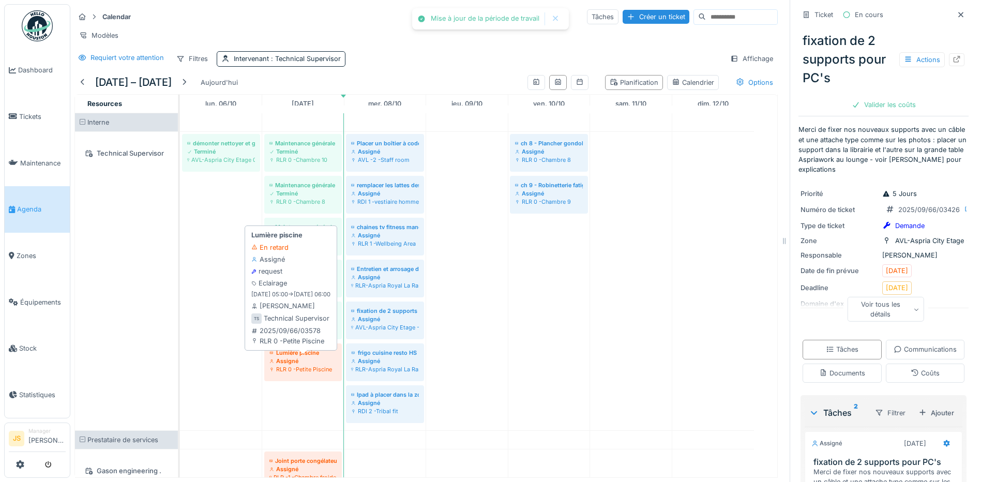
click at [314, 361] on div "Assigné" at bounding box center [302, 361] width 67 height 8
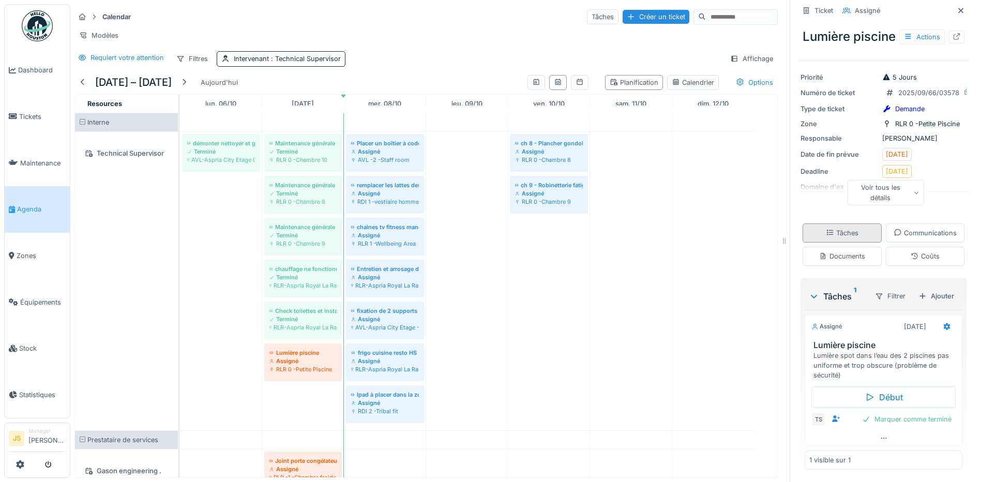
scroll to position [102, 0]
click at [925, 289] on div "Ajouter" at bounding box center [936, 296] width 44 height 14
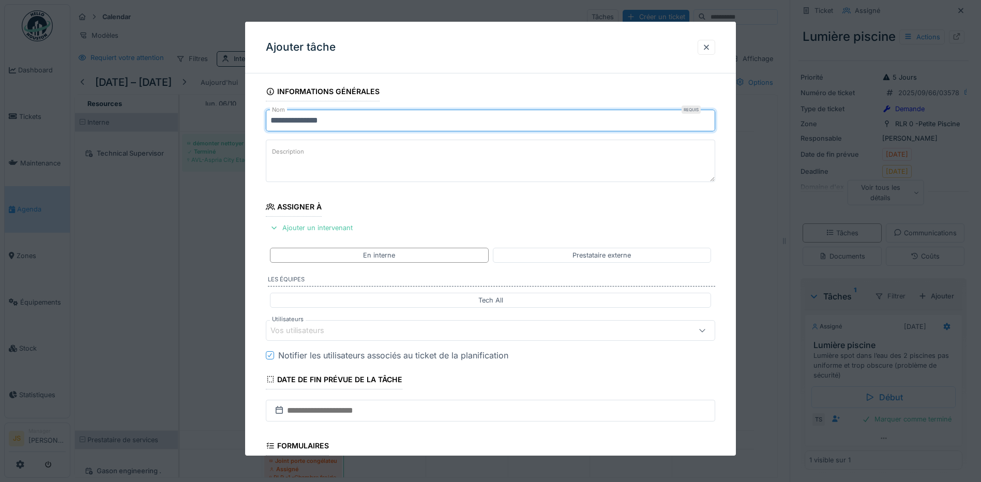
drag, startPoint x: 340, startPoint y: 125, endPoint x: 436, endPoint y: 209, distance: 128.3
click at [340, 125] on input "**********" at bounding box center [490, 121] width 449 height 22
type input "**********"
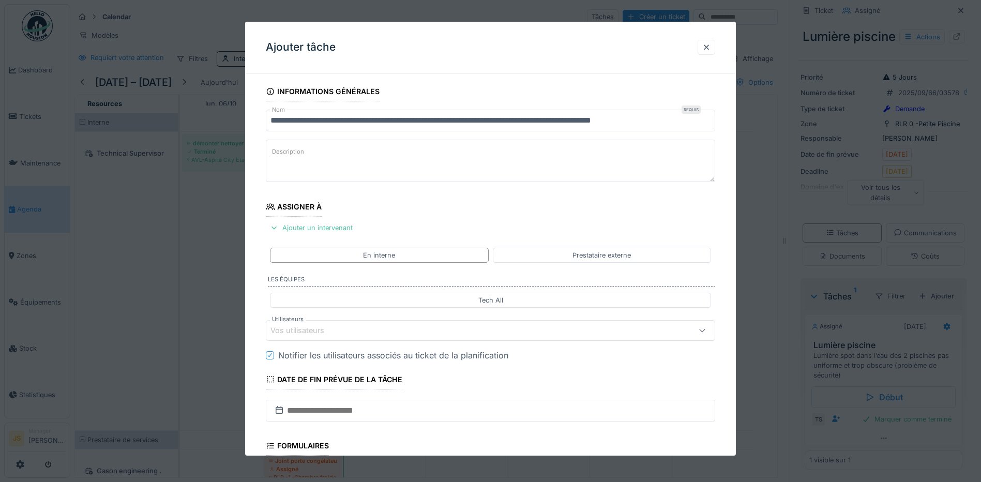
click at [544, 157] on textarea "Description" at bounding box center [490, 161] width 449 height 42
click at [310, 330] on div "Vos utilisateurs" at bounding box center [304, 330] width 68 height 11
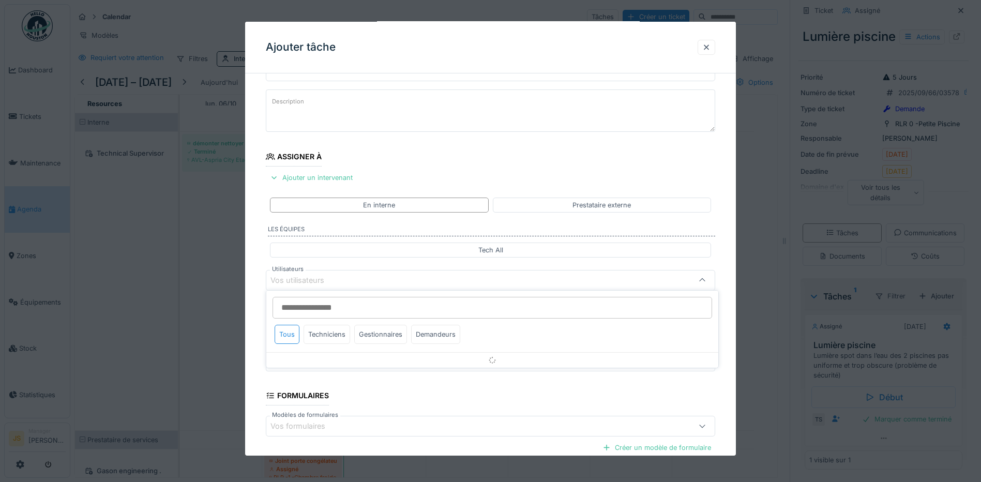
scroll to position [92, 0]
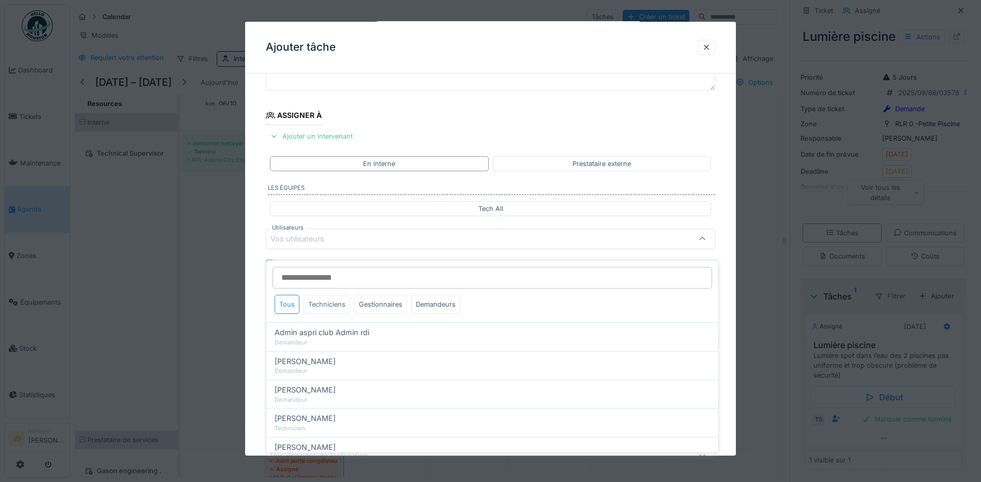
click at [329, 297] on div "Techniciens" at bounding box center [327, 304] width 47 height 19
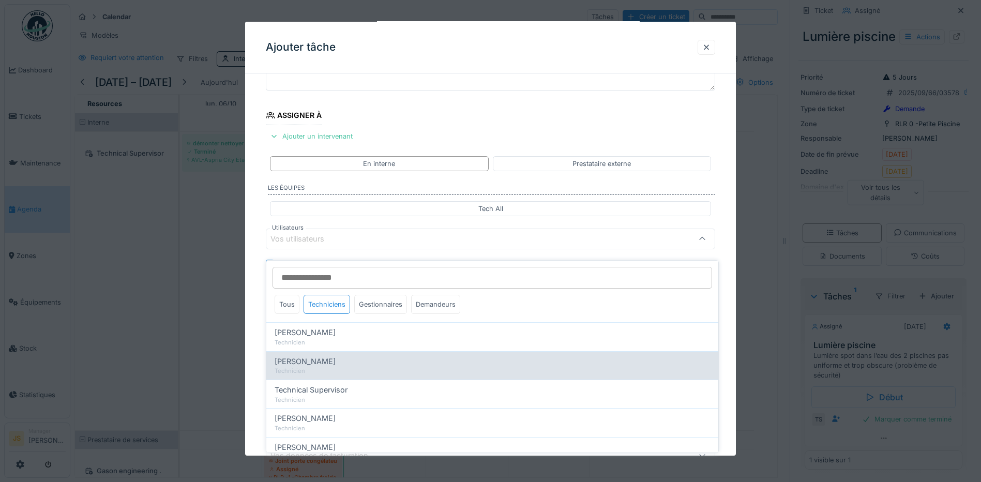
click at [312, 367] on div "Technicien" at bounding box center [492, 371] width 435 height 9
type input "*****"
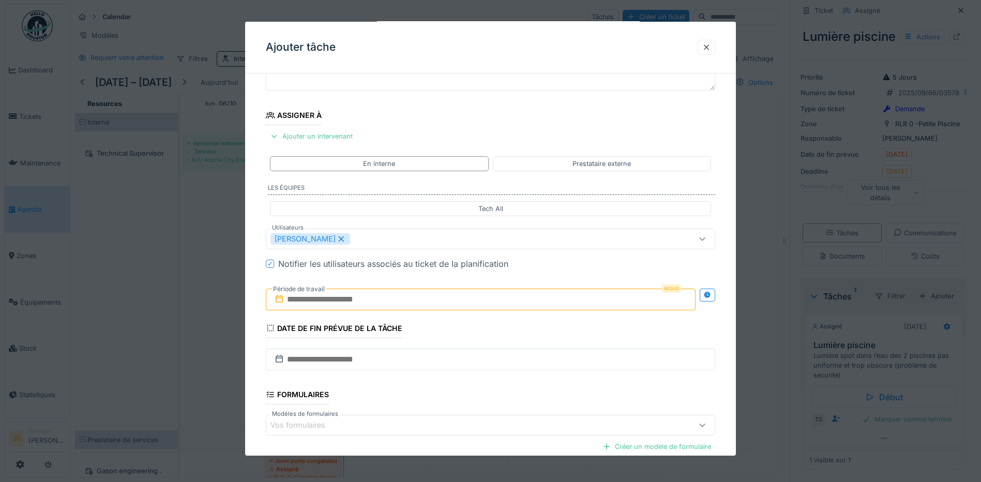
click at [257, 324] on div "**********" at bounding box center [490, 277] width 491 height 575
click at [309, 298] on input "text" at bounding box center [481, 300] width 430 height 22
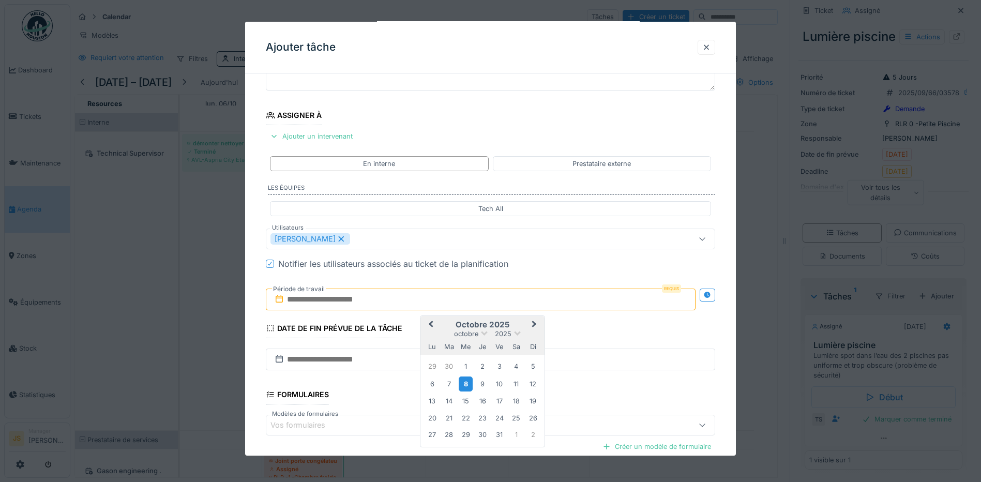
click at [468, 387] on div "8" at bounding box center [466, 383] width 14 height 15
click at [468, 385] on div "8" at bounding box center [466, 383] width 14 height 15
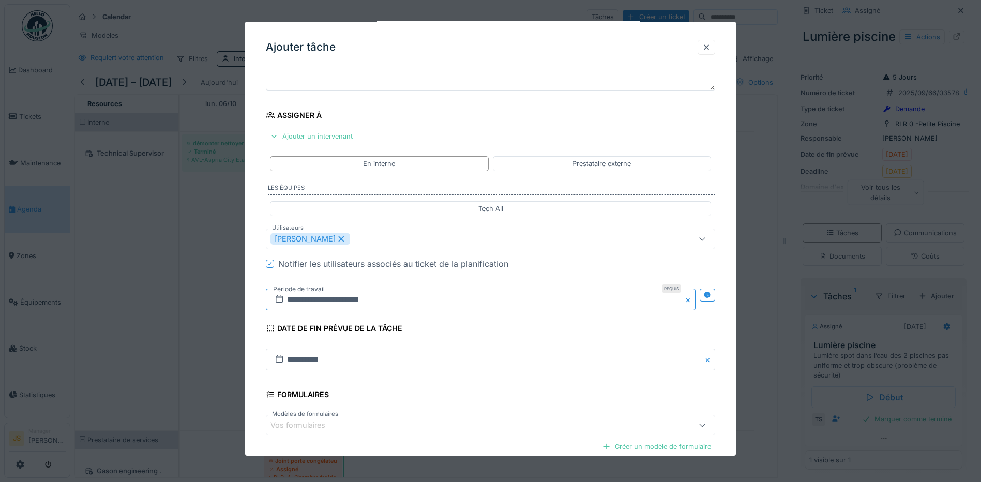
click at [304, 298] on input "**********" at bounding box center [481, 300] width 430 height 22
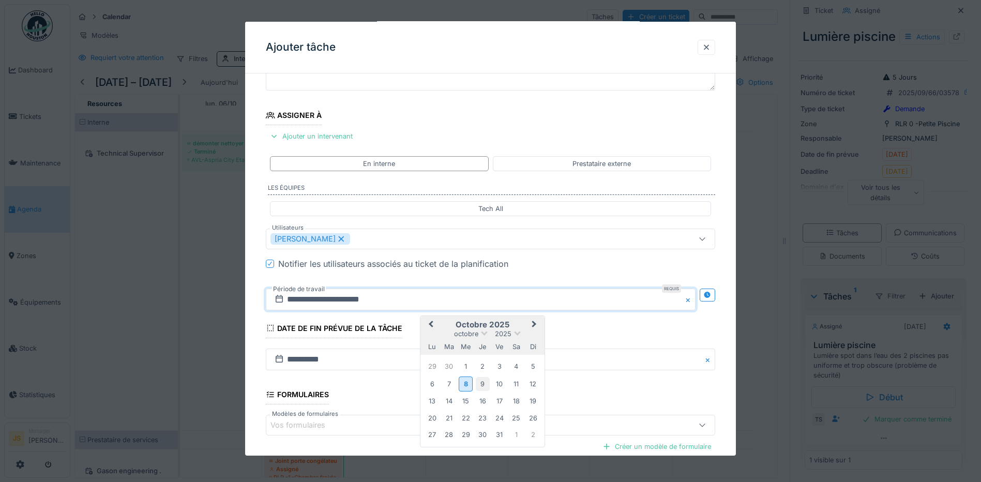
click at [478, 381] on div "9" at bounding box center [483, 384] width 14 height 14
click at [480, 384] on div "9" at bounding box center [483, 384] width 14 height 14
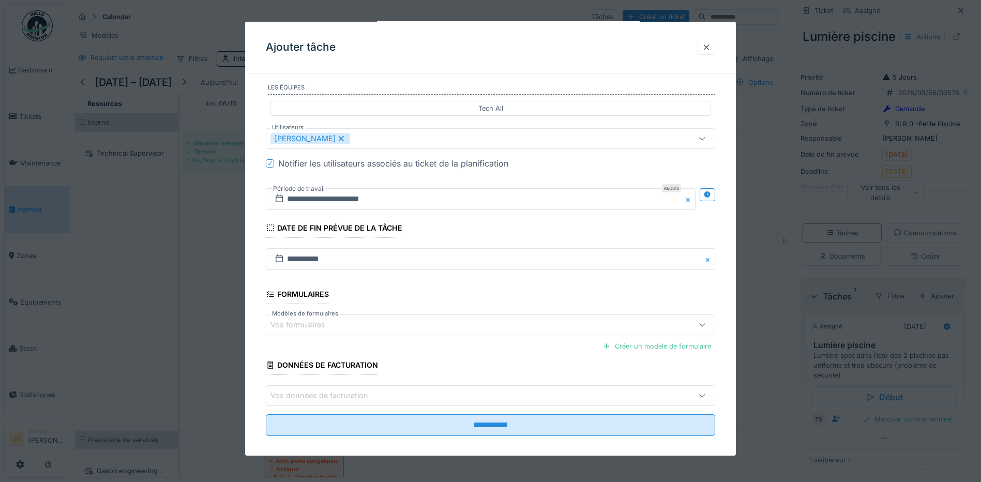
scroll to position [201, 0]
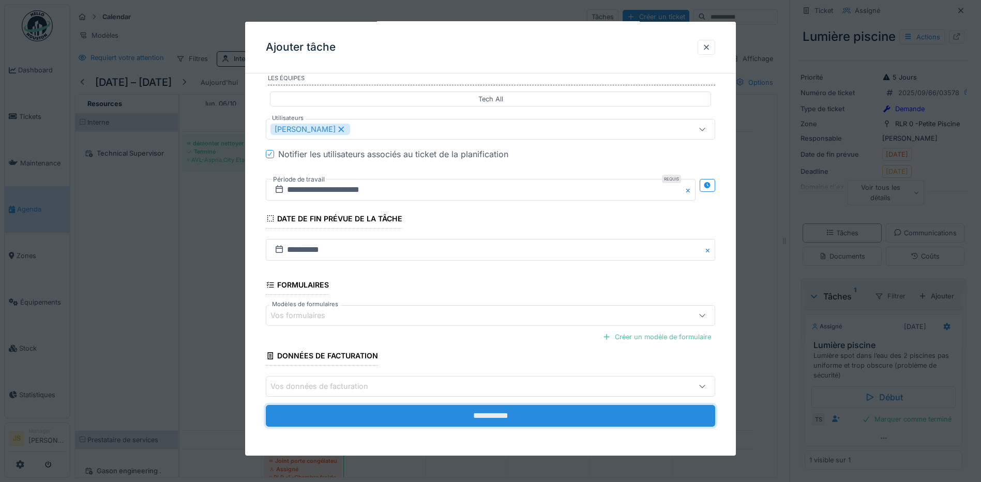
click at [457, 415] on input "**********" at bounding box center [490, 416] width 449 height 22
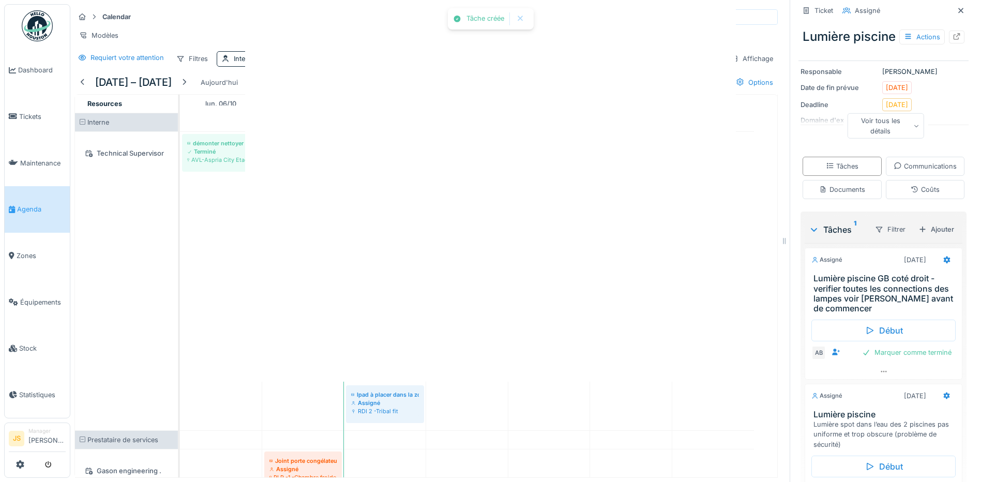
scroll to position [0, 0]
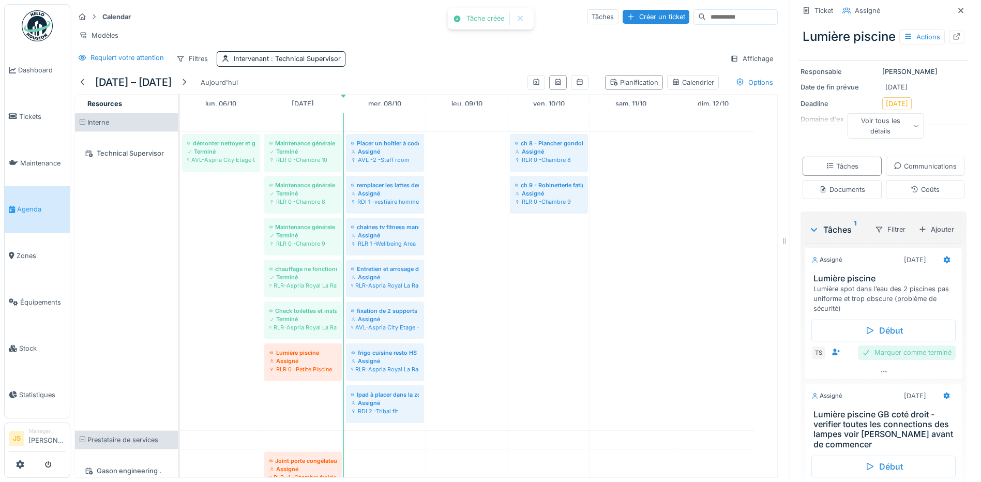
click at [899, 359] on div "Marquer comme terminé" at bounding box center [907, 352] width 98 height 14
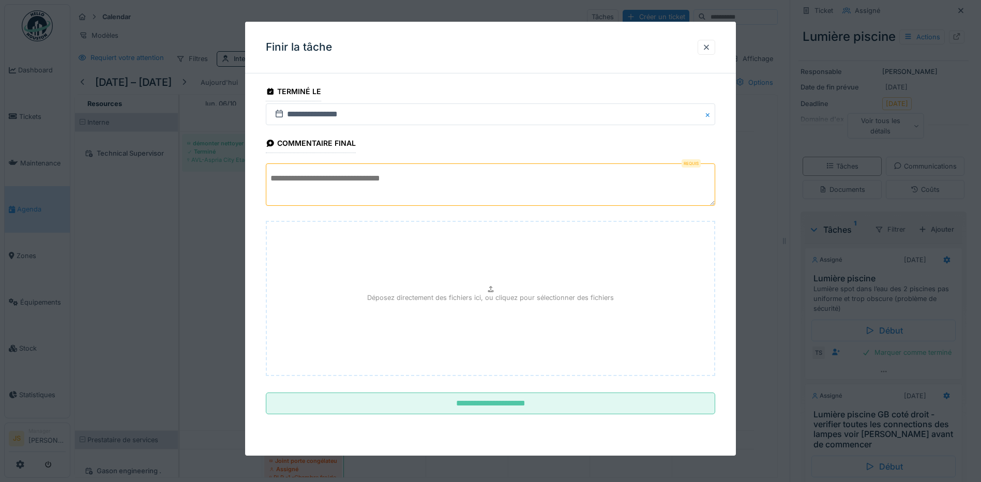
drag, startPoint x: 346, startPoint y: 175, endPoint x: 368, endPoint y: 175, distance: 21.7
click at [346, 175] on textarea at bounding box center [490, 184] width 449 height 42
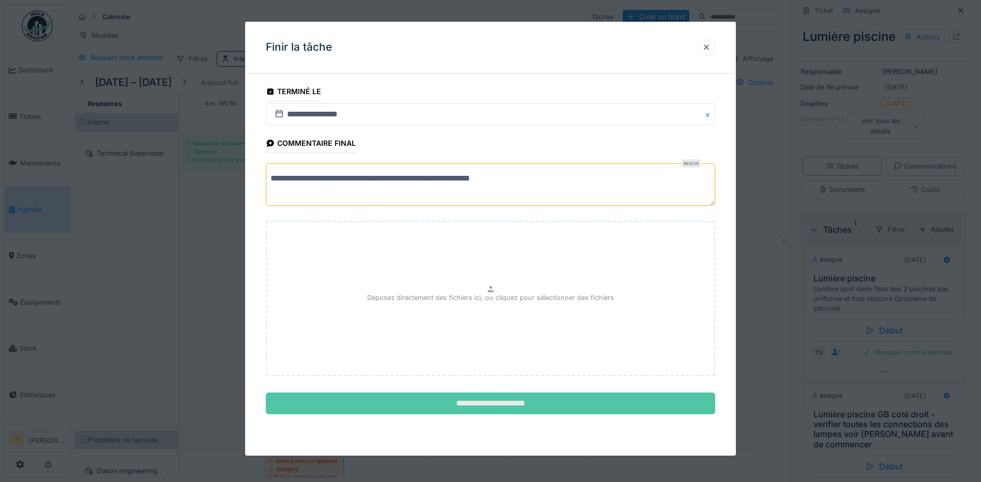
type textarea "**********"
click at [510, 398] on input "**********" at bounding box center [490, 403] width 449 height 22
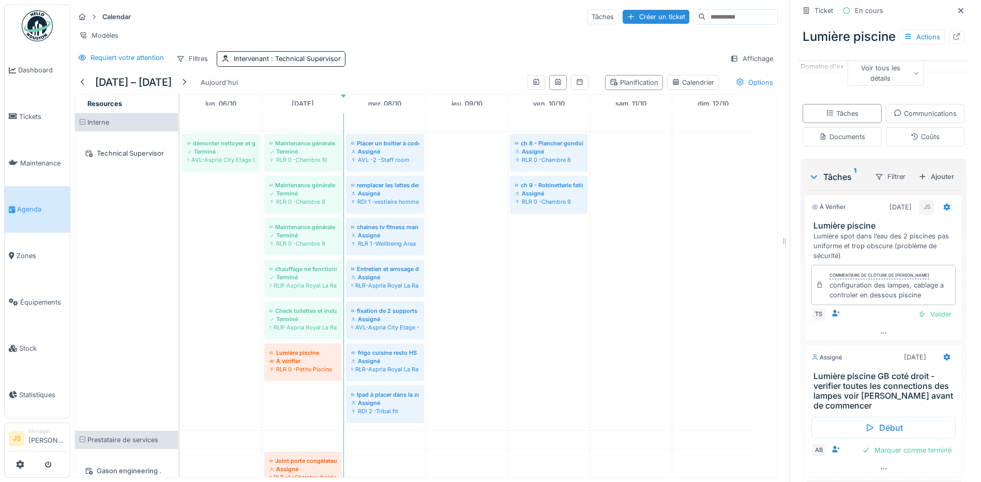
scroll to position [206, 0]
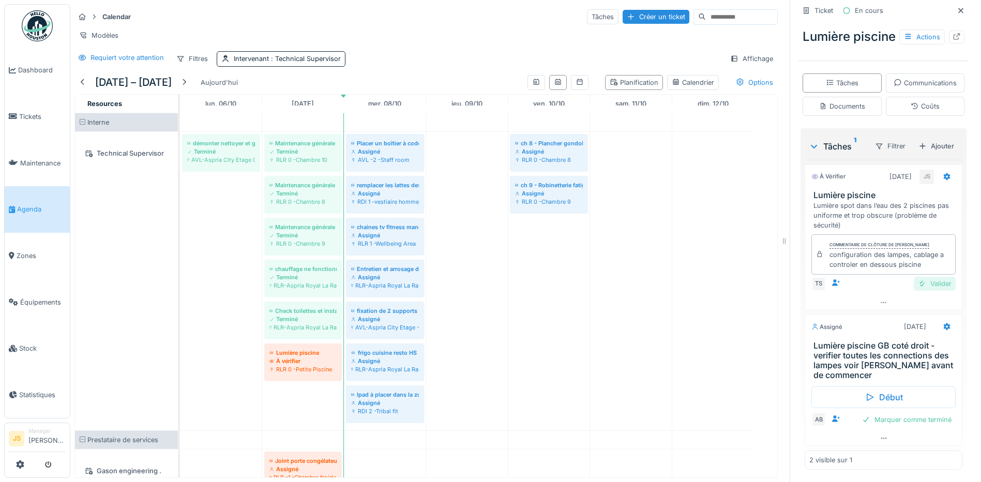
click at [927, 291] on div "Valider" at bounding box center [935, 284] width 42 height 14
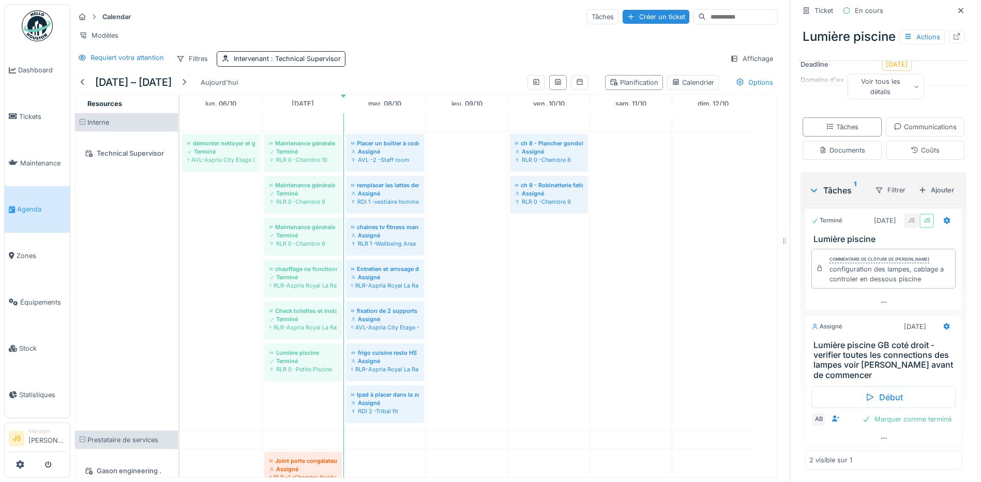
scroll to position [0, 0]
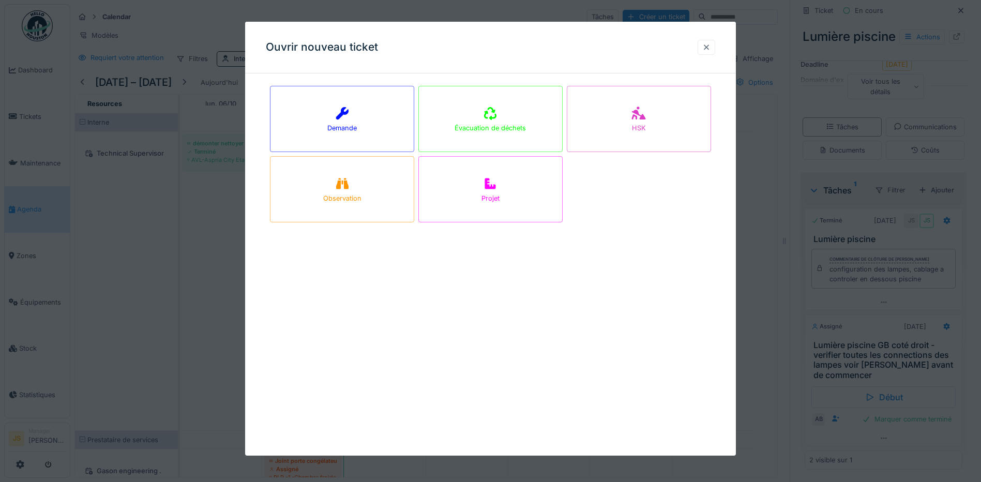
click at [708, 47] on div at bounding box center [706, 47] width 8 height 10
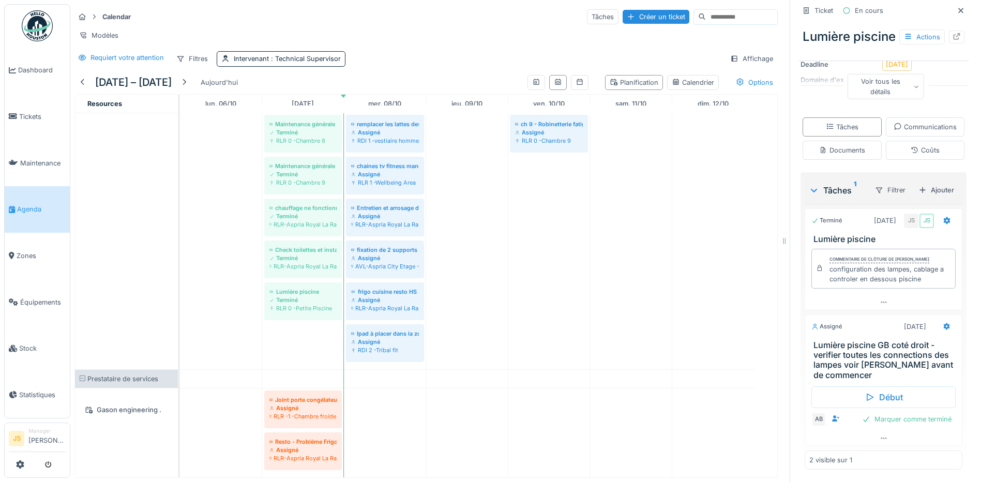
scroll to position [8, 0]
drag, startPoint x: 306, startPoint y: 397, endPoint x: 321, endPoint y: 402, distance: 16.0
click at [180, 392] on div "Joint porte congélateur Assigné RLR -1 -Chambre froide négative Resto - Problèm…" at bounding box center [180, 432] width 0 height 89
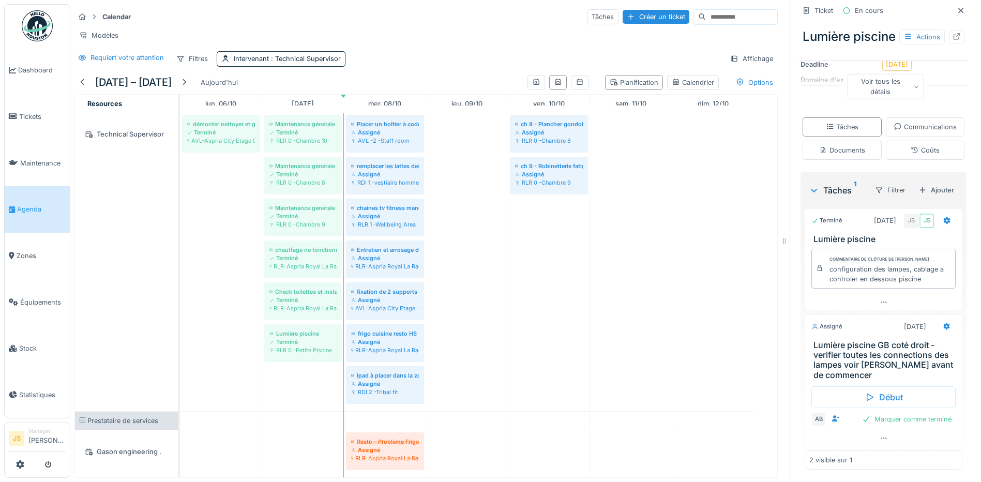
drag, startPoint x: 298, startPoint y: 432, endPoint x: 351, endPoint y: 432, distance: 52.7
click at [180, 432] on div "Resto - Problème Frigo Assigné RLR-Aspria Royal La Rasante Etage 0 Joint porte …" at bounding box center [180, 453] width 0 height 47
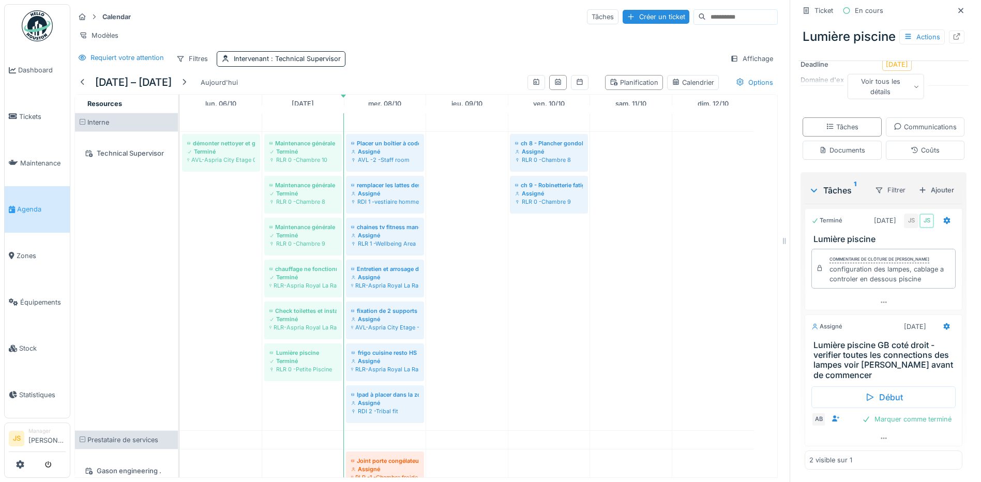
scroll to position [0, 0]
click at [282, 63] on span ": Technical Supervisor" at bounding box center [305, 59] width 72 height 8
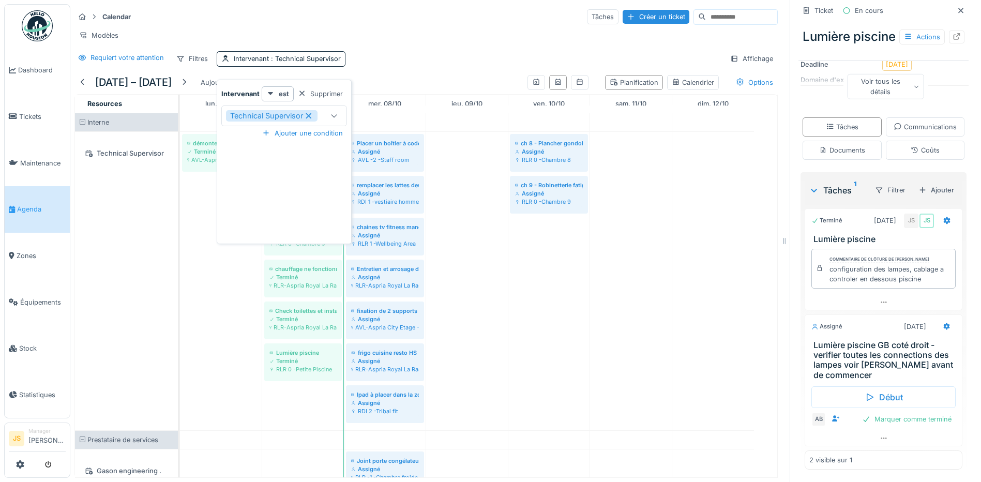
click at [312, 116] on icon at bounding box center [308, 115] width 9 height 7
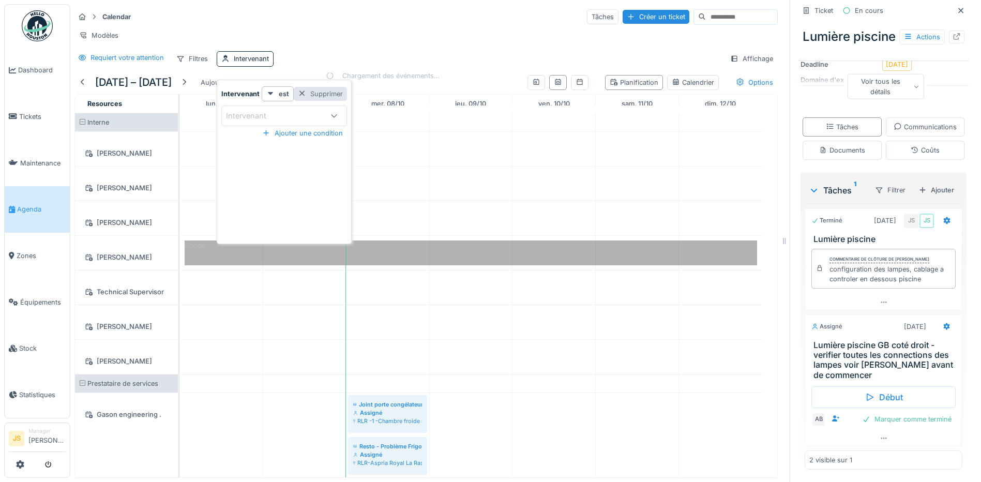
click at [326, 95] on div "Supprimer" at bounding box center [320, 94] width 53 height 14
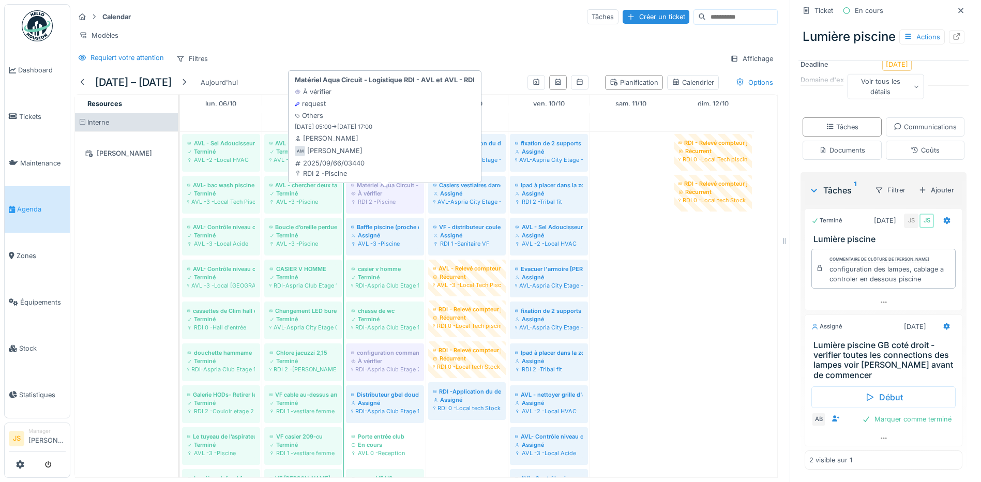
click at [386, 198] on div "À vérifier" at bounding box center [385, 193] width 68 height 8
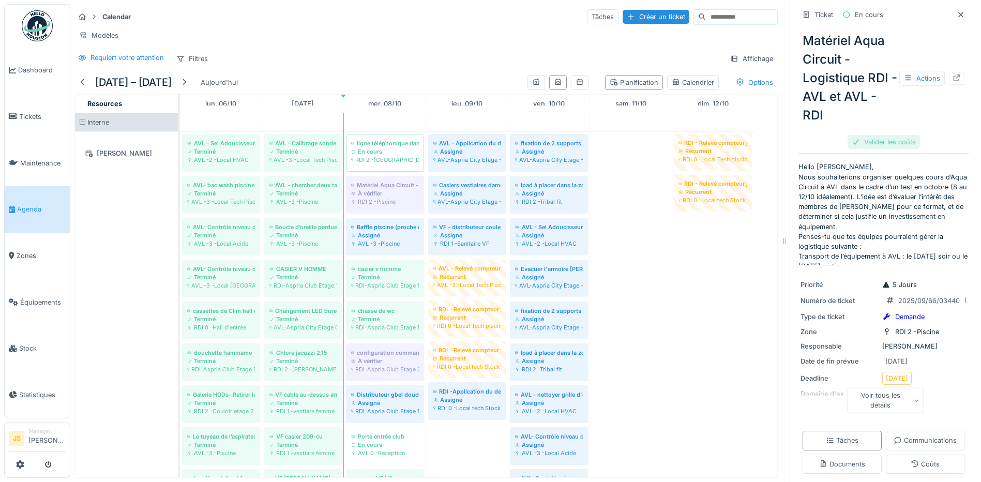
click at [862, 144] on div "Valider les coûts" at bounding box center [883, 142] width 72 height 14
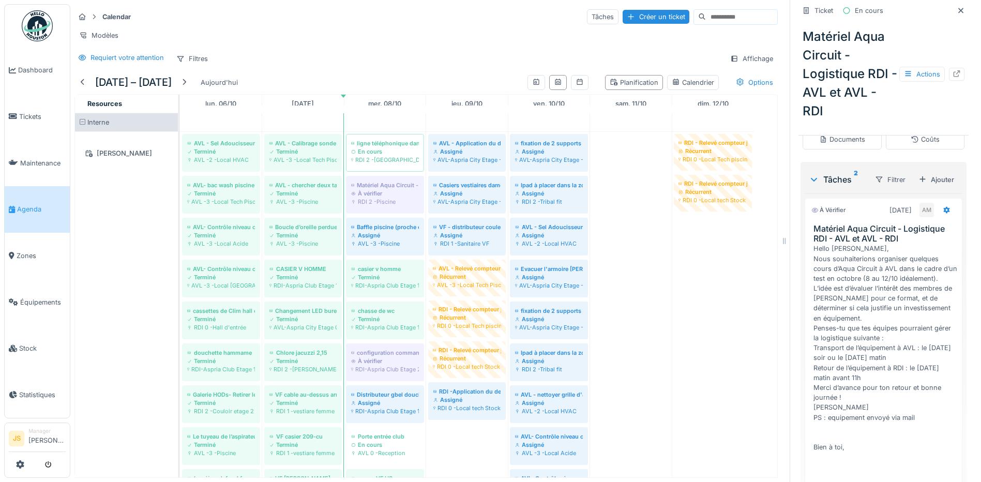
scroll to position [559, 0]
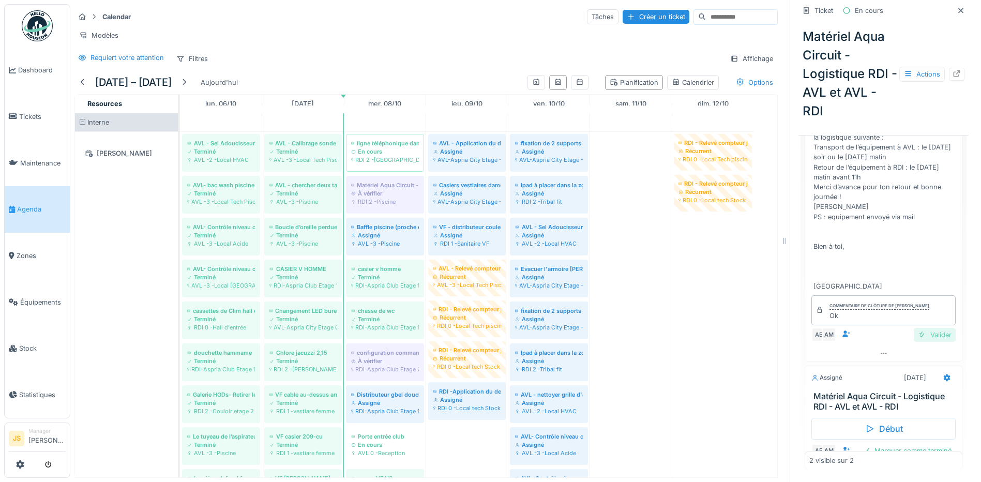
click at [921, 342] on div "Valider" at bounding box center [935, 335] width 42 height 14
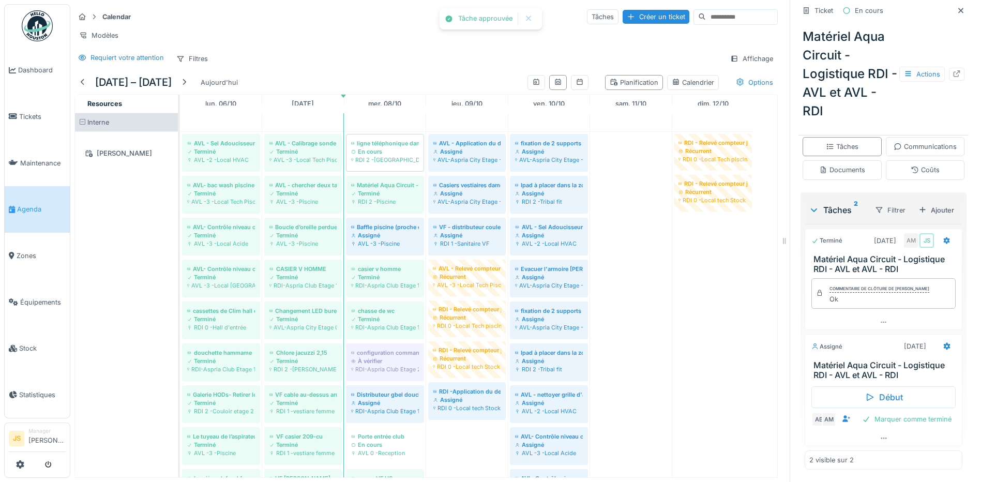
scroll to position [8, 0]
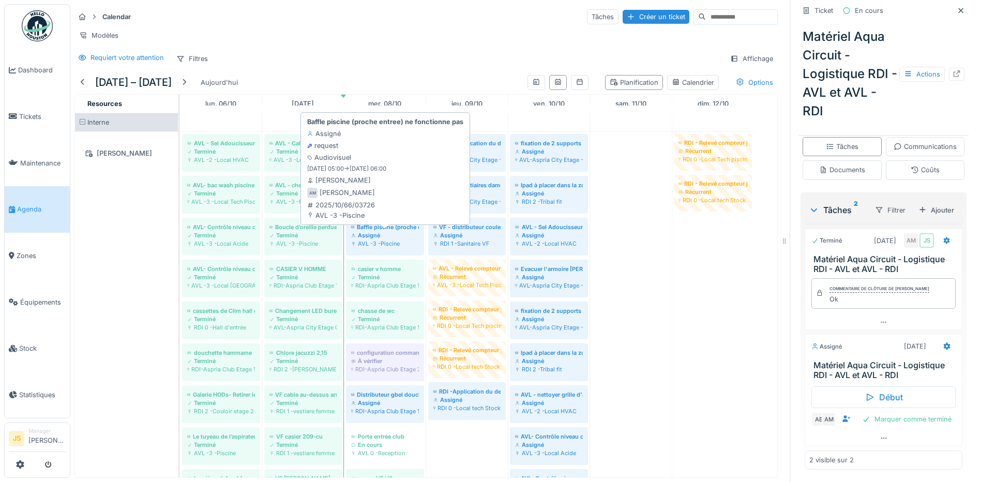
click at [390, 234] on div "Assigné" at bounding box center [385, 235] width 68 height 8
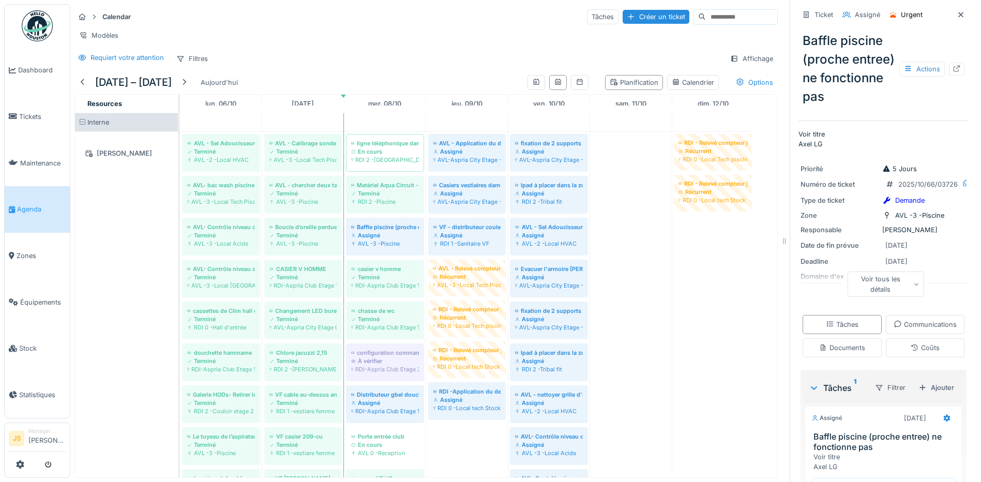
scroll to position [158, 0]
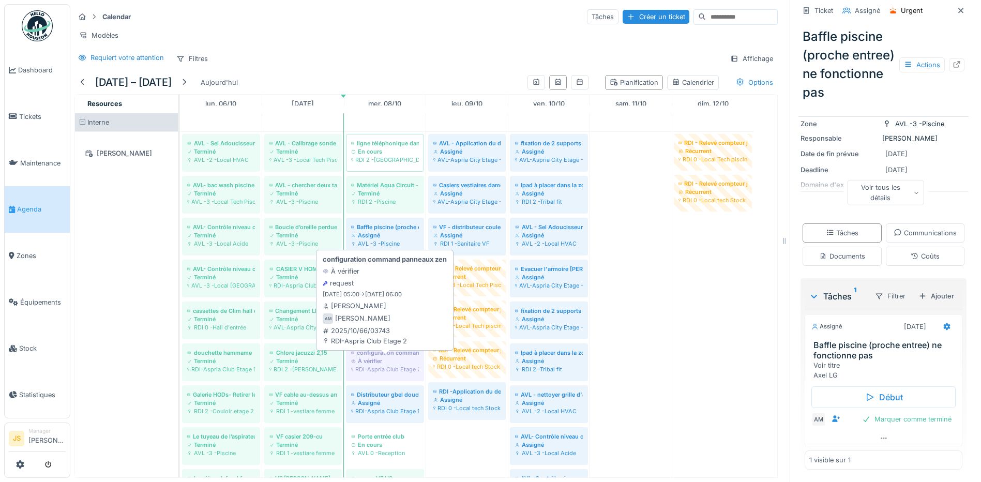
click at [385, 358] on div "À vérifier" at bounding box center [385, 361] width 68 height 8
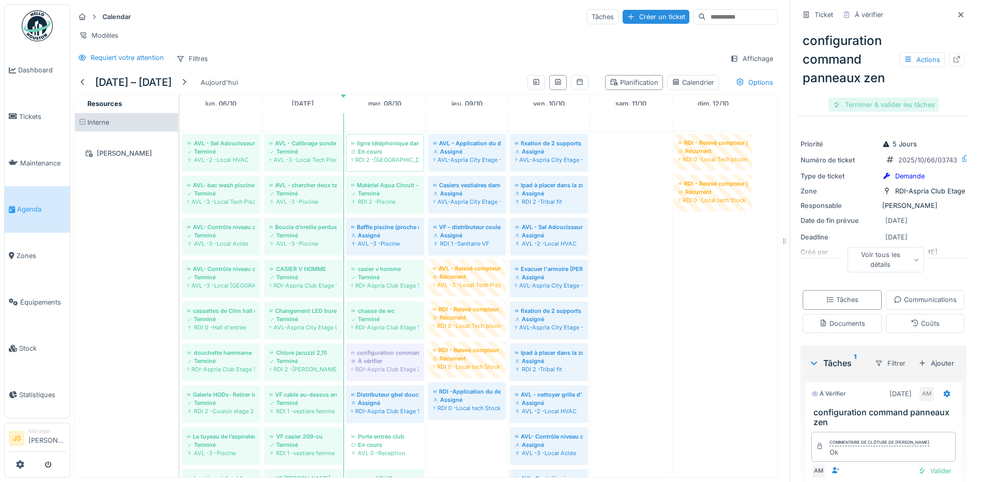
click at [887, 98] on div "Terminer & valider les tâches" at bounding box center [883, 105] width 111 height 14
click at [887, 98] on div "Clôturer le ticket" at bounding box center [883, 105] width 72 height 14
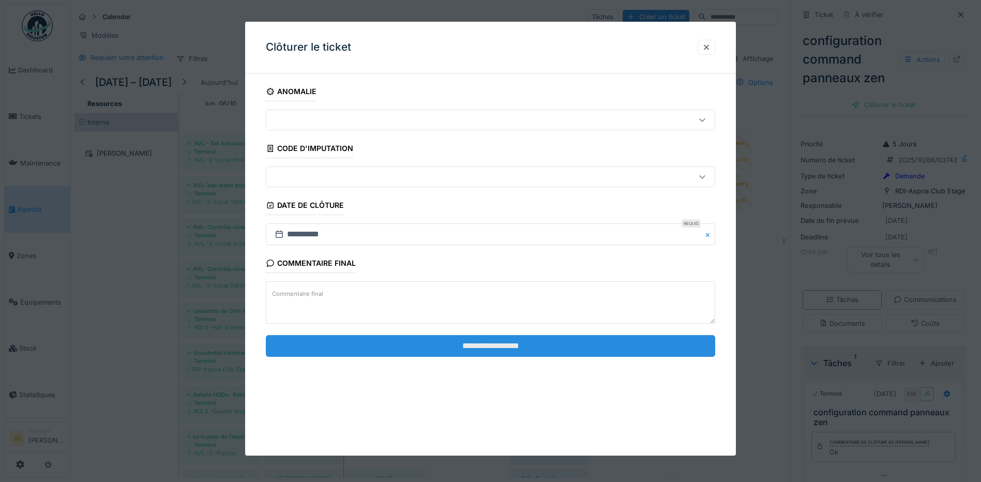
click at [517, 338] on input "**********" at bounding box center [490, 346] width 449 height 22
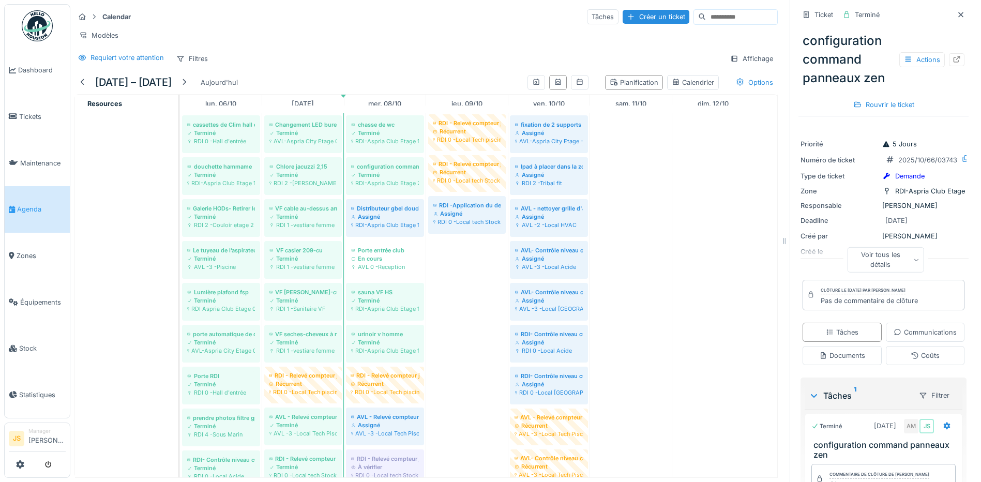
scroll to position [207, 0]
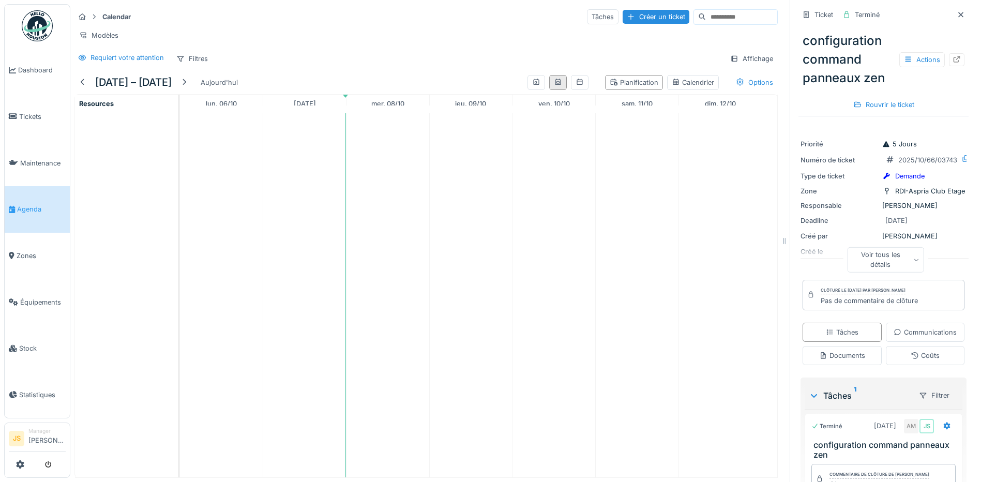
click at [554, 85] on icon at bounding box center [558, 82] width 8 height 7
click at [631, 87] on div "Planification" at bounding box center [634, 83] width 49 height 10
click at [554, 85] on icon at bounding box center [558, 82] width 8 height 7
drag, startPoint x: 522, startPoint y: 91, endPoint x: 544, endPoint y: 90, distance: 22.8
click at [528, 90] on div at bounding box center [536, 82] width 18 height 15
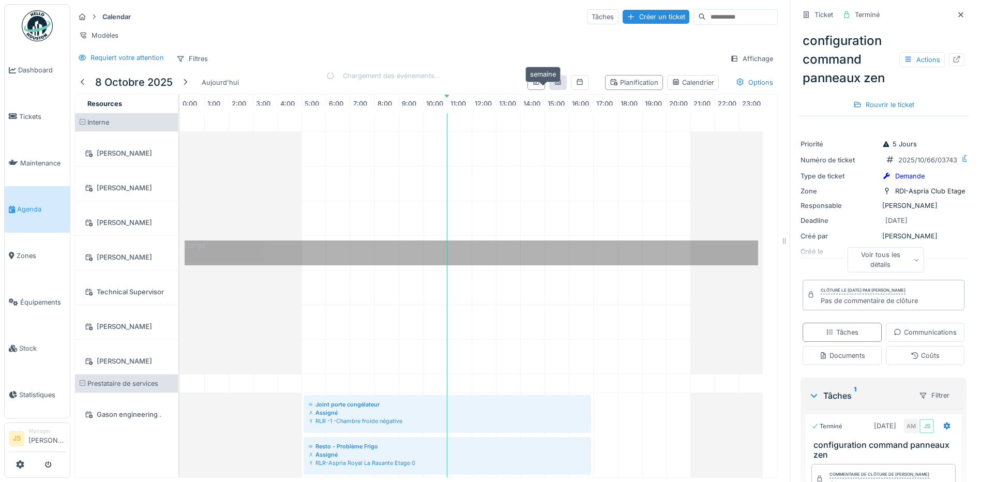
scroll to position [0, 9]
click at [554, 85] on icon at bounding box center [558, 82] width 8 height 7
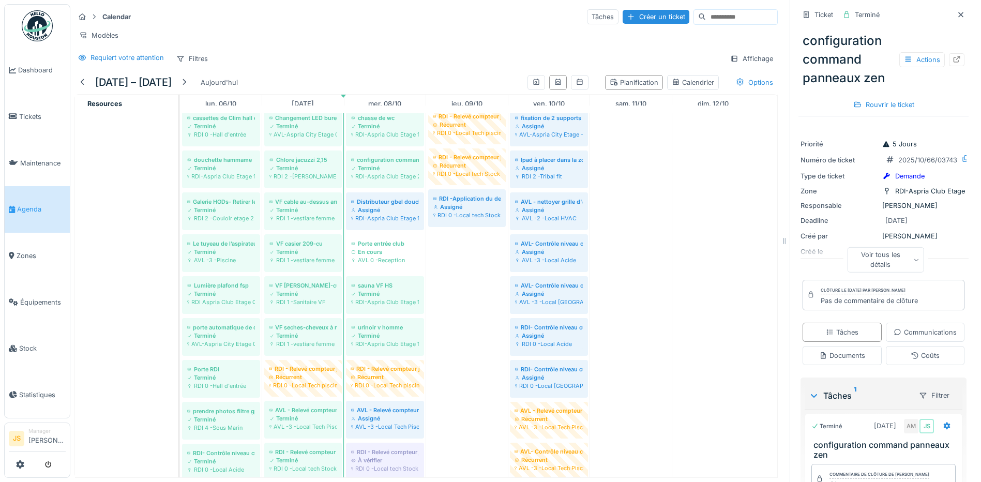
scroll to position [207, 0]
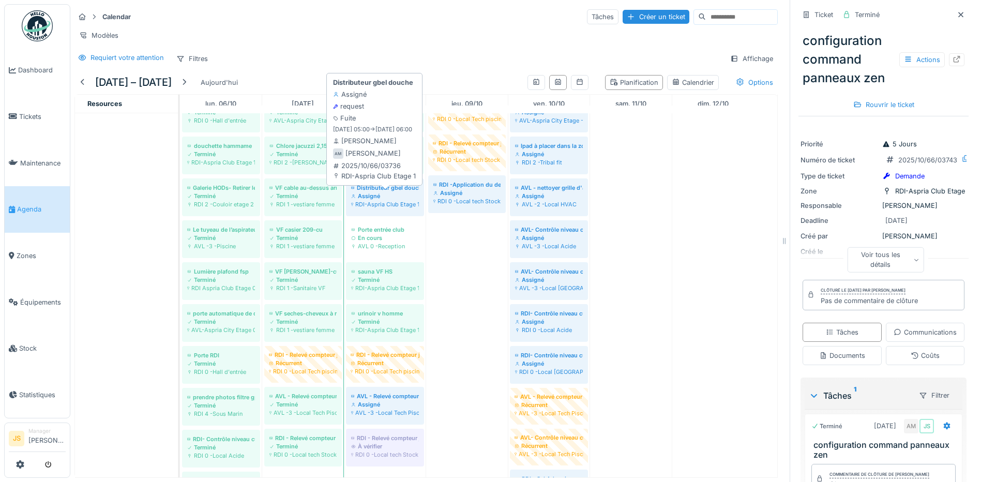
click at [387, 200] on div "Assigné" at bounding box center [385, 196] width 68 height 8
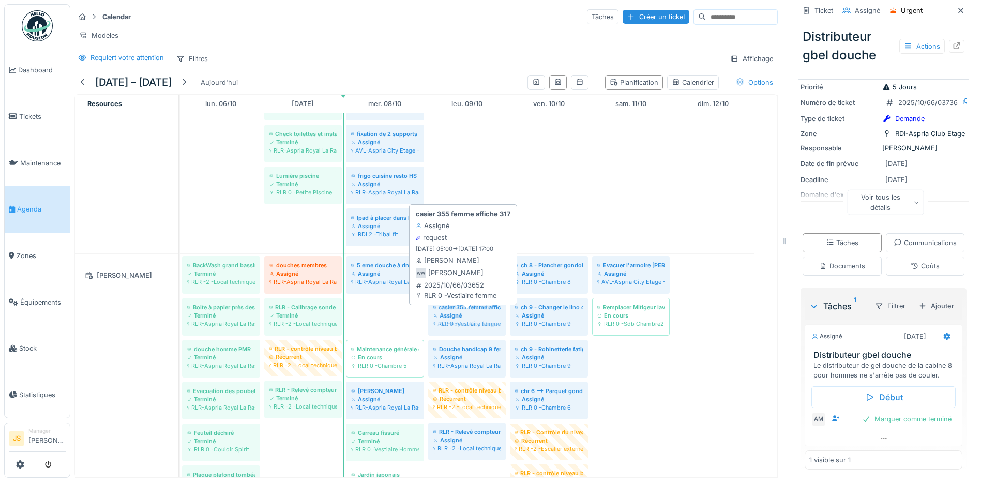
drag, startPoint x: 380, startPoint y: 328, endPoint x: 455, endPoint y: 327, distance: 75.0
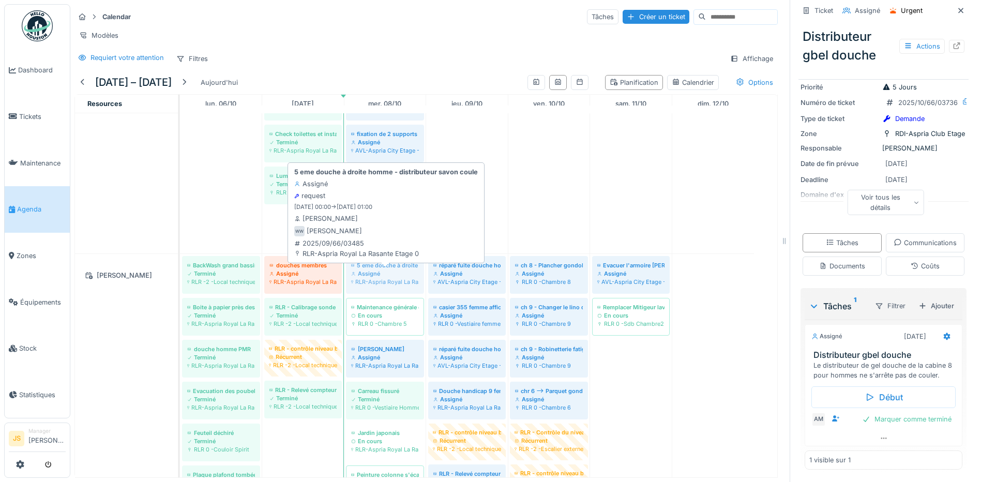
drag, startPoint x: 389, startPoint y: 281, endPoint x: 383, endPoint y: 282, distance: 5.8
